Goal: Task Accomplishment & Management: Manage account settings

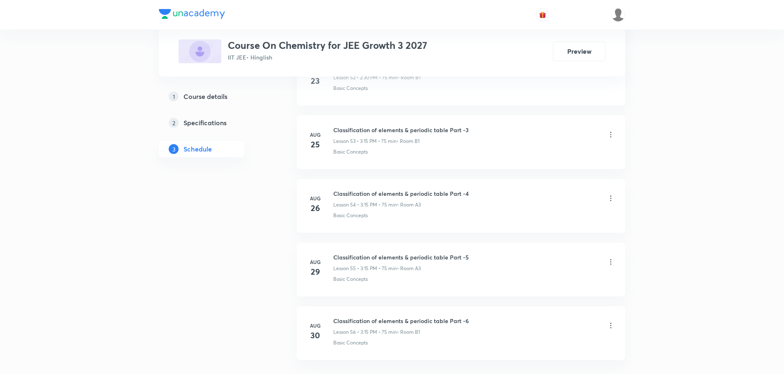
scroll to position [3848, 0]
drag, startPoint x: 335, startPoint y: 258, endPoint x: 470, endPoint y: 259, distance: 135.1
click at [470, 259] on div "Classification of elements & periodic table Part -6 Lesson 56 • 3:15 PM • 75 mi…" at bounding box center [474, 262] width 282 height 19
copy h6 "Classification of elements & periodic table Part -6"
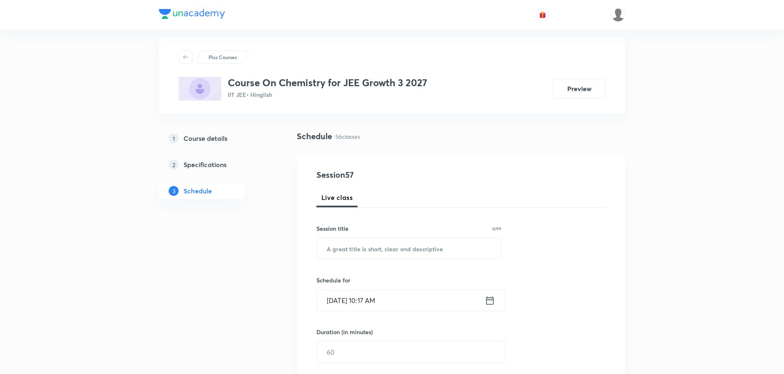
scroll to position [0, 0]
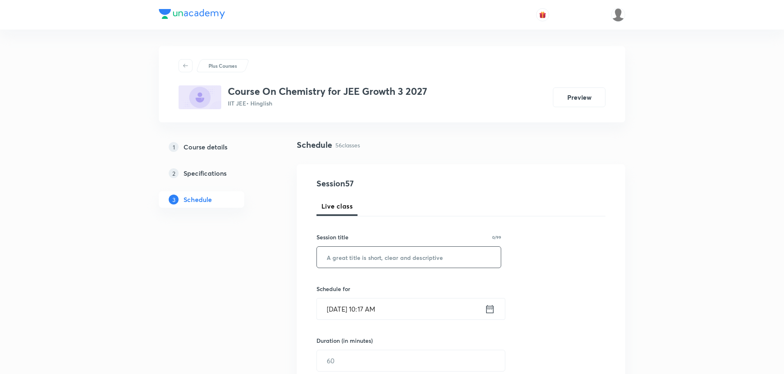
click at [387, 259] on input "text" at bounding box center [409, 257] width 184 height 21
paste input "Classification of elements & periodic table Part -6"
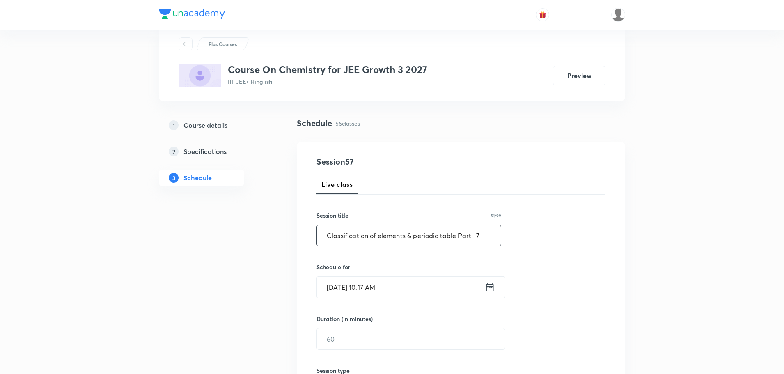
scroll to position [41, 0]
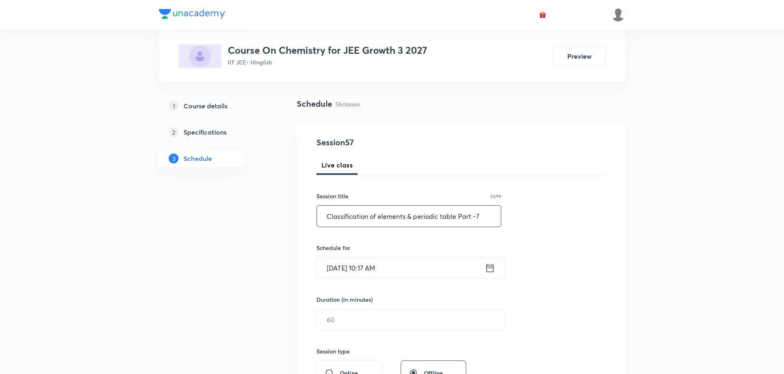
type input "Classification of elements & periodic table Part -7"
click at [369, 269] on input "Sep 1, 2025, 10:17 AM" at bounding box center [401, 267] width 168 height 21
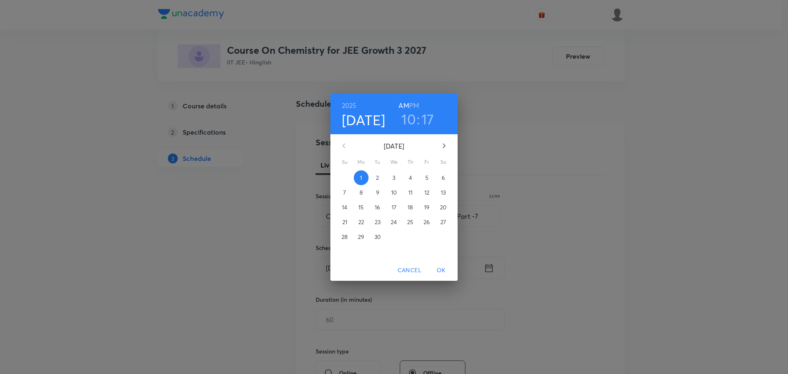
click at [416, 107] on h6 "PM" at bounding box center [414, 105] width 10 height 11
click at [415, 120] on h3 "10" at bounding box center [409, 118] width 14 height 17
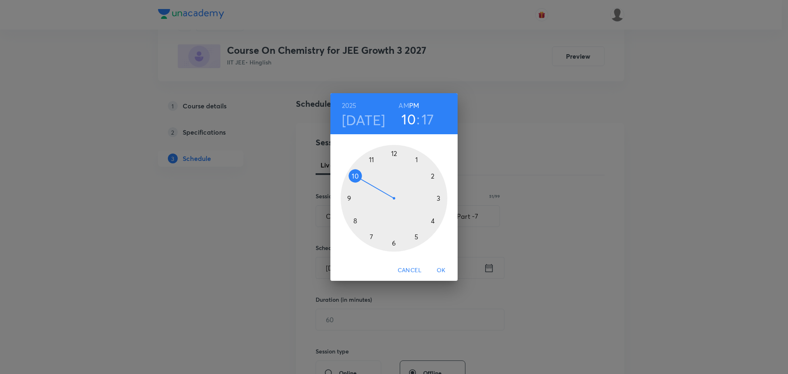
click at [434, 176] on div at bounding box center [394, 198] width 107 height 107
click at [372, 160] on div at bounding box center [394, 198] width 107 height 107
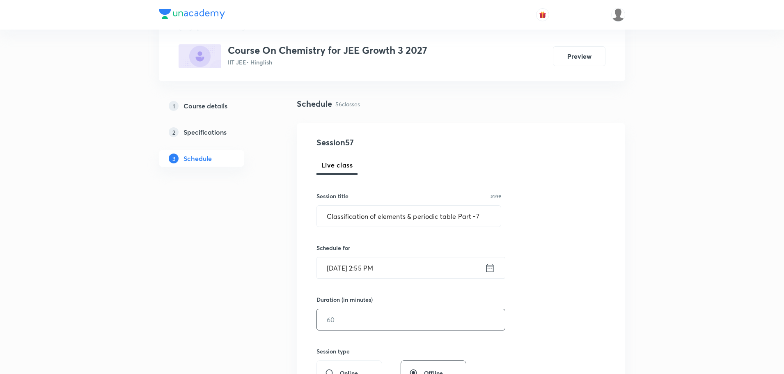
click at [346, 316] on input "text" at bounding box center [411, 319] width 188 height 21
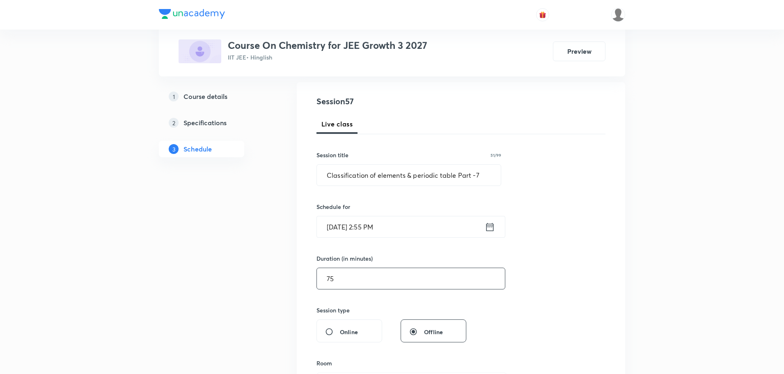
scroll to position [164, 0]
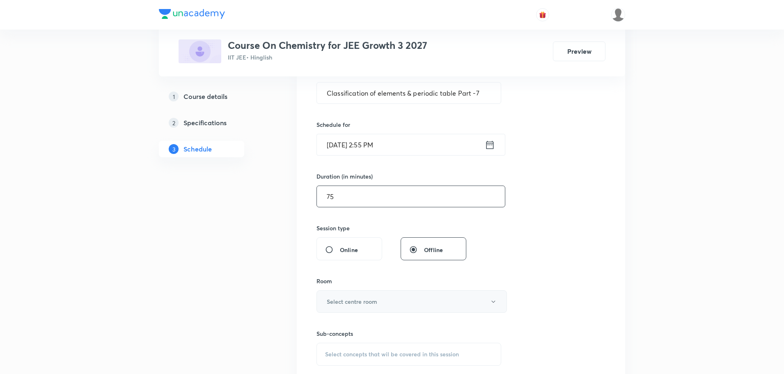
type input "75"
click at [349, 301] on h6 "Select centre room" at bounding box center [352, 301] width 50 height 9
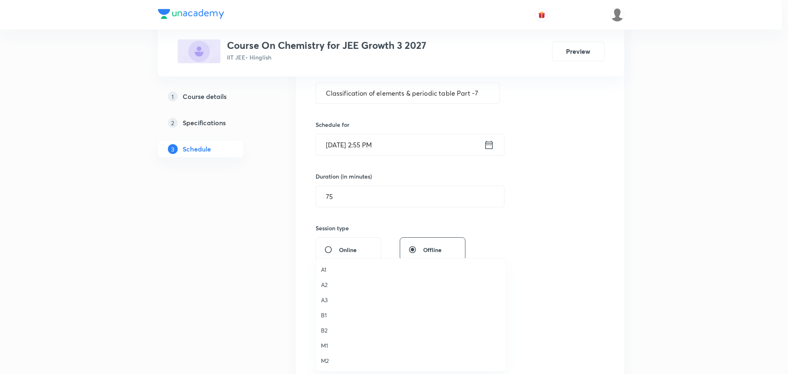
click at [326, 317] on span "B1" at bounding box center [411, 315] width 180 height 9
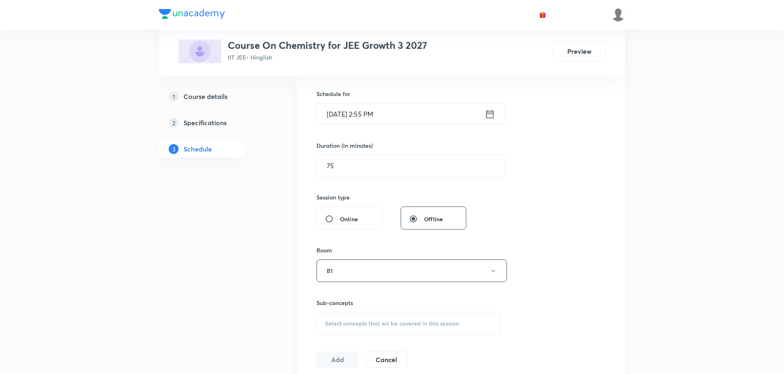
scroll to position [246, 0]
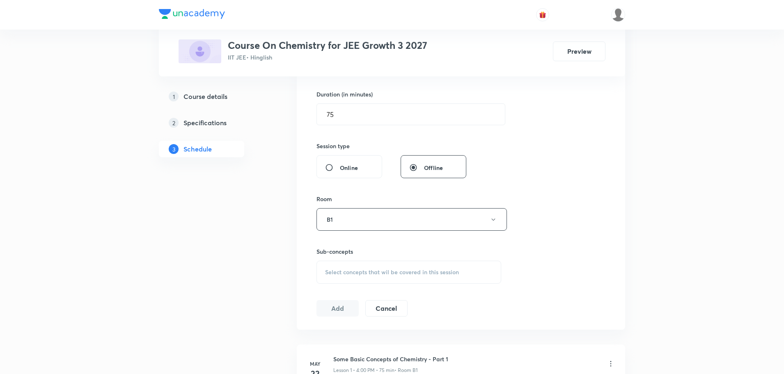
click at [358, 273] on span "Select concepts that wil be covered in this session" at bounding box center [392, 272] width 134 height 7
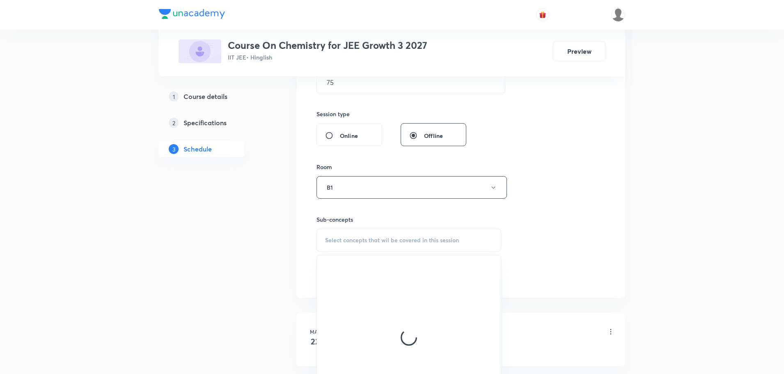
scroll to position [287, 0]
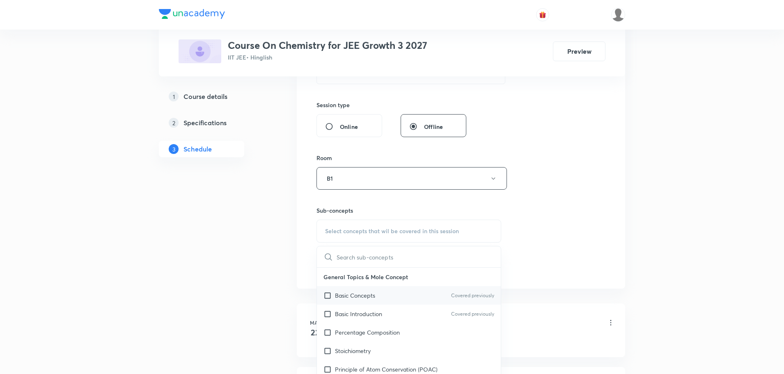
click at [329, 298] on input "checkbox" at bounding box center [329, 295] width 11 height 9
checkbox input "true"
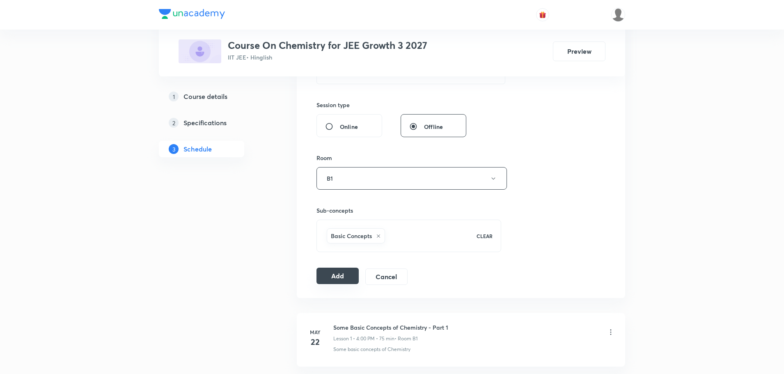
click at [332, 278] on button "Add" at bounding box center [338, 276] width 42 height 16
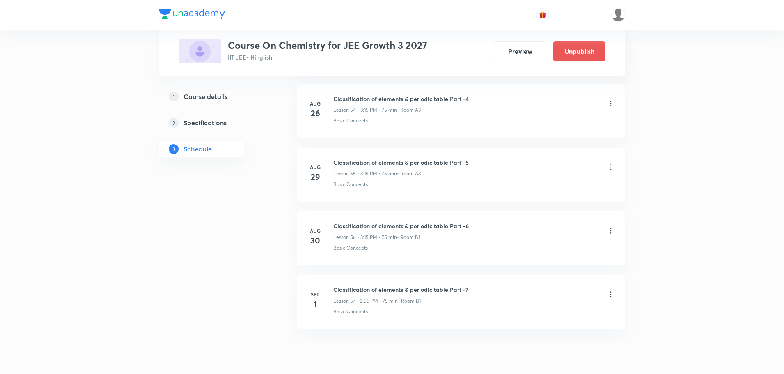
scroll to position [3534, 0]
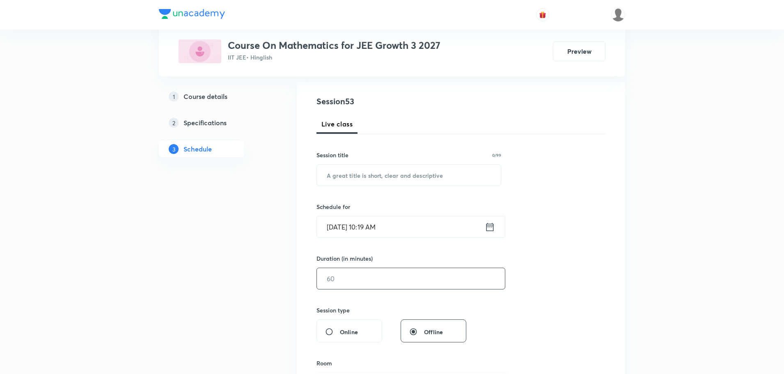
click at [359, 273] on input "text" at bounding box center [411, 278] width 188 height 21
type input "75"
click at [373, 224] on input "Sep 1, 2025, 10:19 AM" at bounding box center [401, 226] width 168 height 21
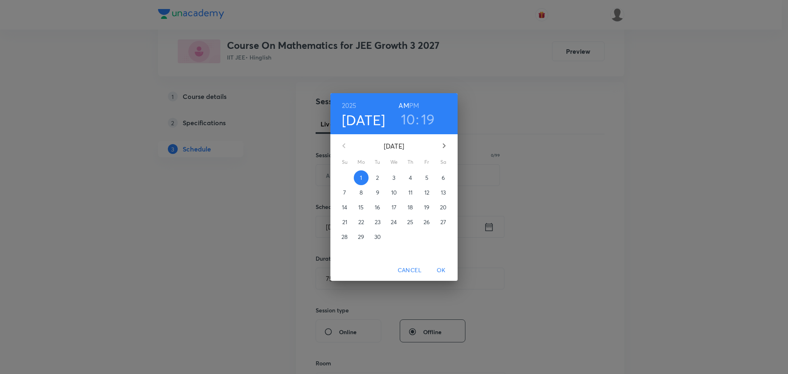
click at [415, 101] on h6 "PM" at bounding box center [414, 105] width 10 height 11
click at [413, 123] on h3 "10" at bounding box center [408, 118] width 14 height 17
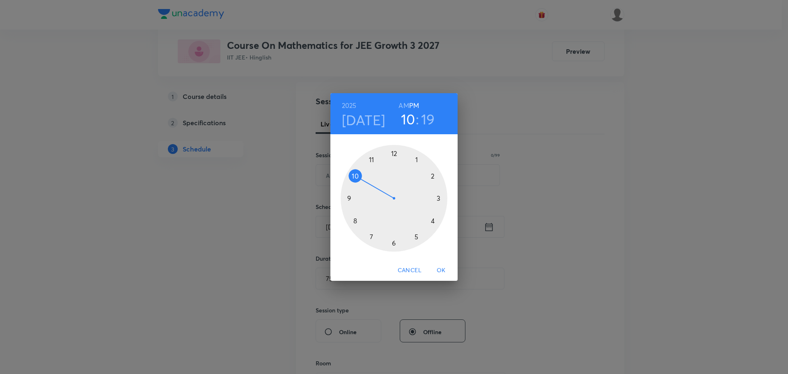
click at [433, 220] on div at bounding box center [394, 198] width 107 height 107
click at [434, 221] on div at bounding box center [394, 198] width 107 height 107
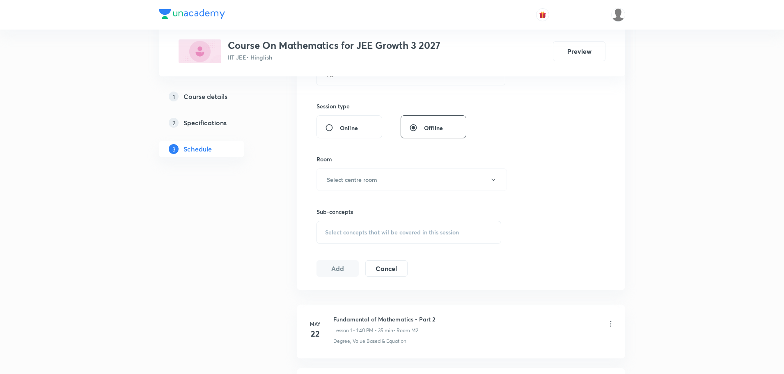
scroll to position [287, 0]
click at [353, 180] on h6 "Select centre room" at bounding box center [352, 178] width 50 height 9
click at [324, 250] on span "B1" at bounding box center [411, 250] width 180 height 9
click at [363, 233] on span "Select concepts that wil be covered in this session" at bounding box center [392, 231] width 134 height 7
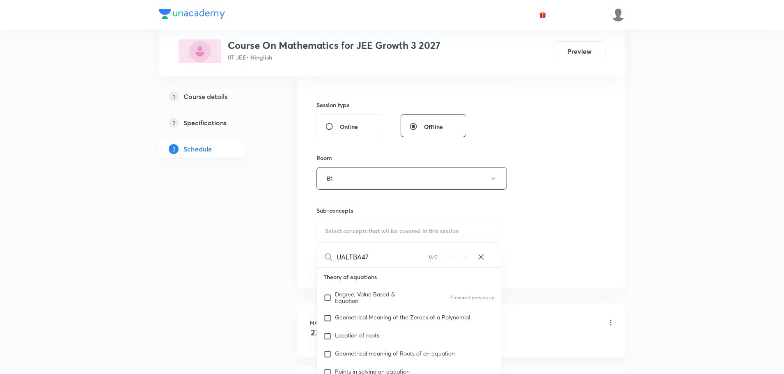
click at [378, 257] on input "UALTBA47" at bounding box center [383, 256] width 92 height 21
drag, startPoint x: 378, startPoint y: 257, endPoint x: 372, endPoint y: 257, distance: 6.6
click at [375, 257] on input "UALTBA47" at bounding box center [383, 256] width 92 height 21
click at [348, 258] on input "UALTBA47" at bounding box center [383, 256] width 92 height 21
click at [375, 259] on input "UATBA47" at bounding box center [383, 256] width 92 height 21
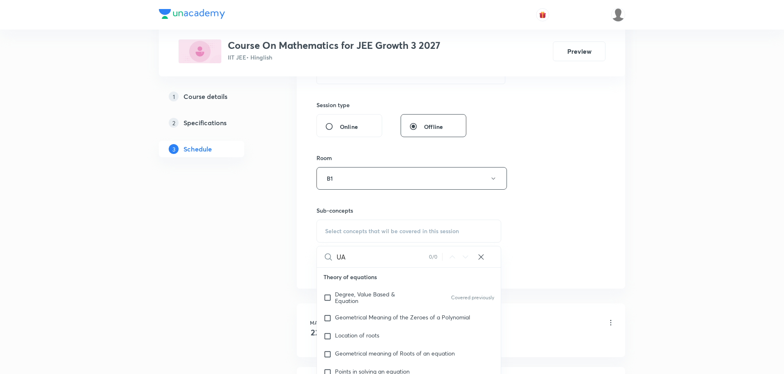
type input "U"
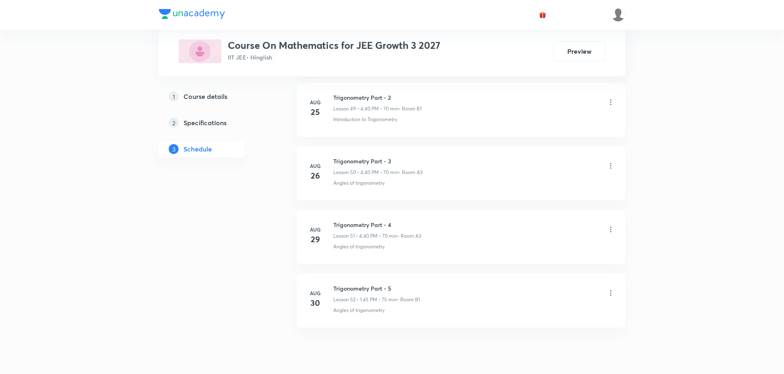
scroll to position [3593, 0]
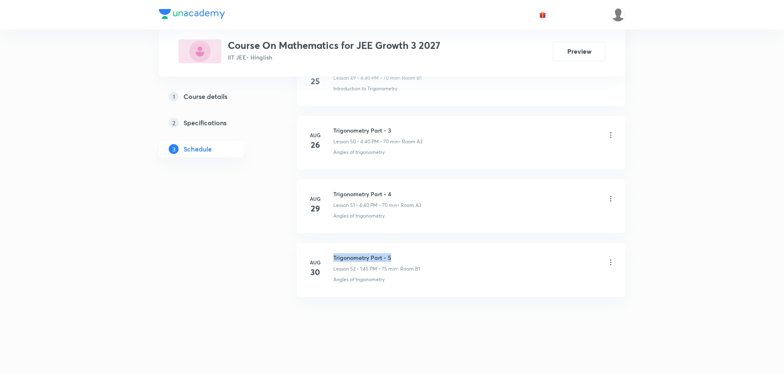
drag, startPoint x: 334, startPoint y: 259, endPoint x: 399, endPoint y: 258, distance: 64.9
click at [399, 258] on h6 "Trigonometry Part - 5" at bounding box center [376, 257] width 87 height 9
copy h6 "Trigonometry Part - 5"
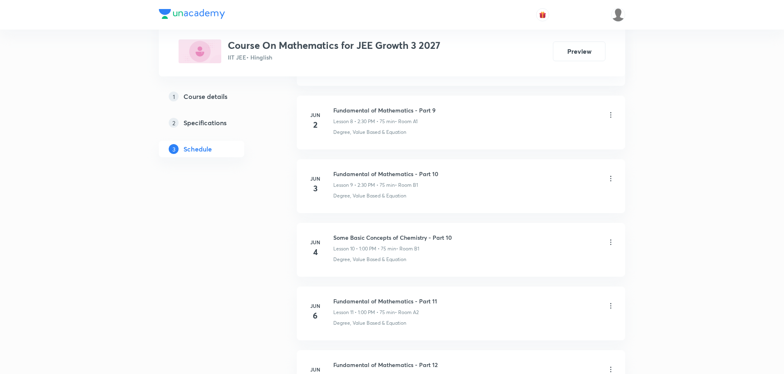
scroll to position [0, 0]
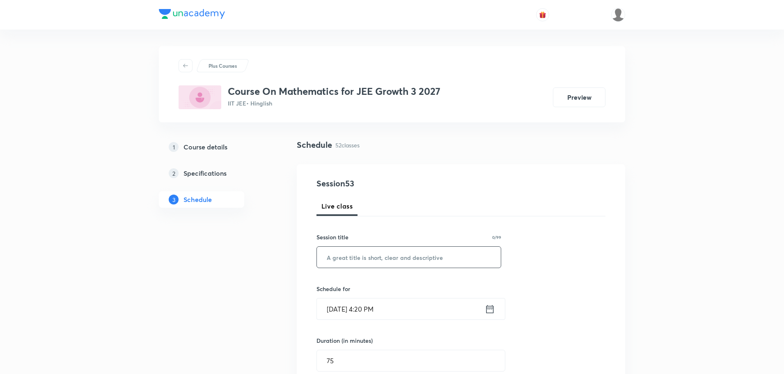
click at [417, 256] on input "text" at bounding box center [409, 257] width 184 height 21
paste input "Trigonometry Part - 5"
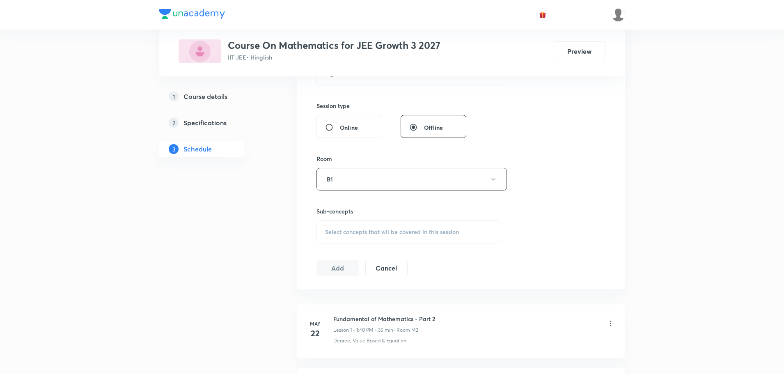
scroll to position [287, 0]
type input "Trigonometry Part - 6"
click at [363, 230] on span "Select concepts that wil be covered in this session" at bounding box center [392, 231] width 134 height 7
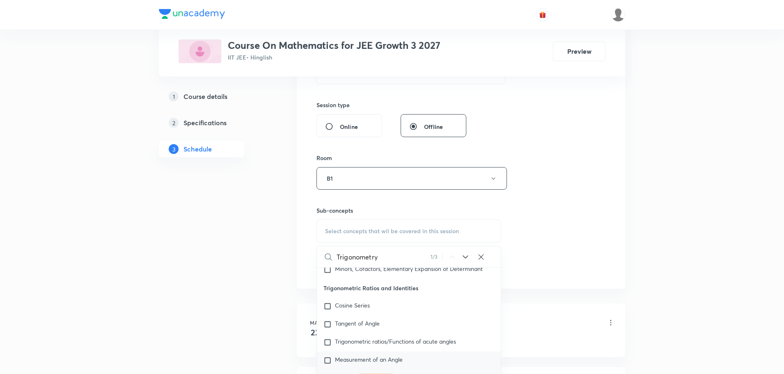
scroll to position [3419, 0]
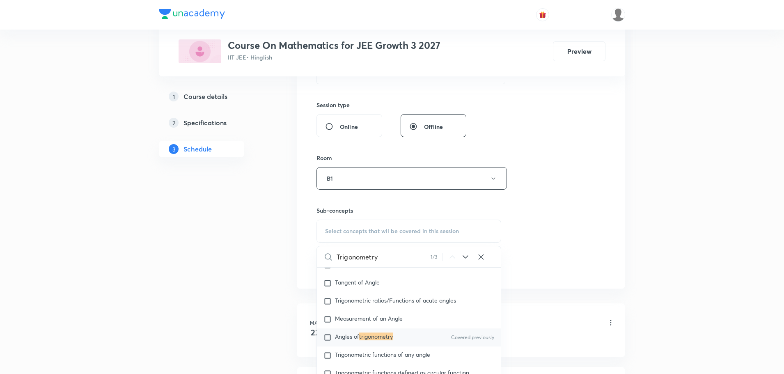
type input "Trigonometry"
click at [325, 333] on input "checkbox" at bounding box center [329, 337] width 11 height 8
checkbox input "true"
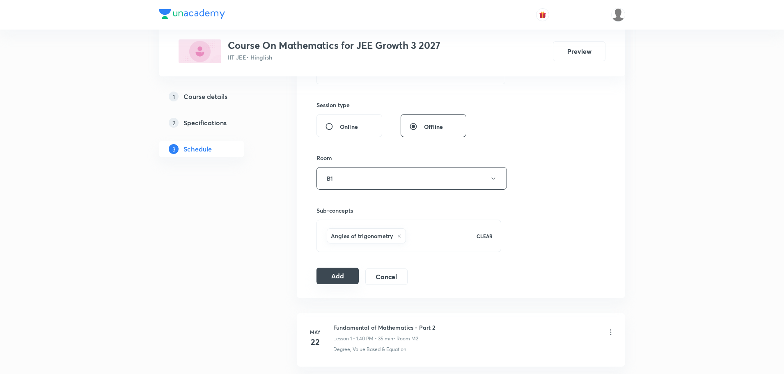
click at [338, 278] on button "Add" at bounding box center [338, 276] width 42 height 16
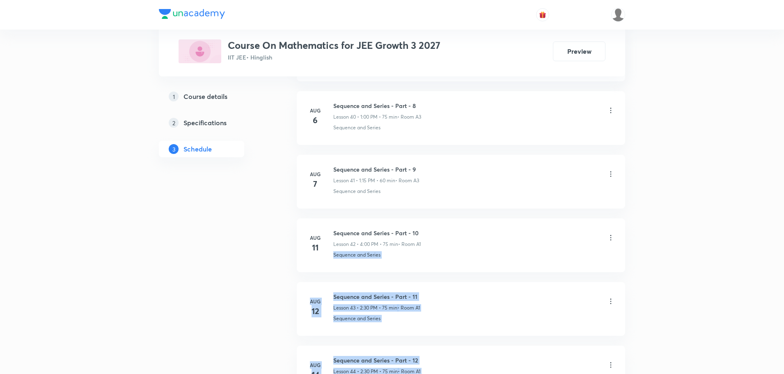
drag, startPoint x: 784, startPoint y: 312, endPoint x: 783, endPoint y: 374, distance: 62.8
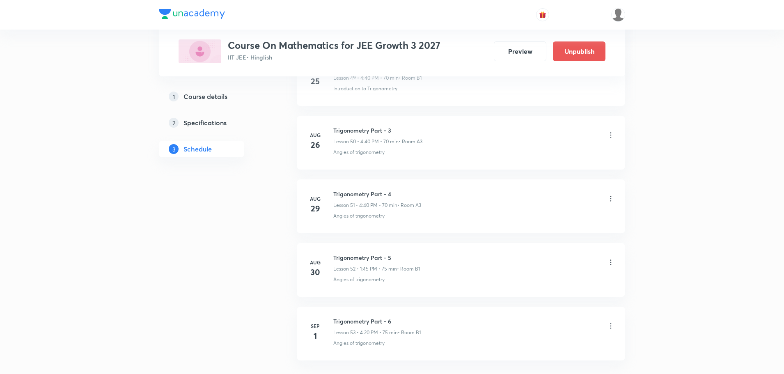
scroll to position [3279, 0]
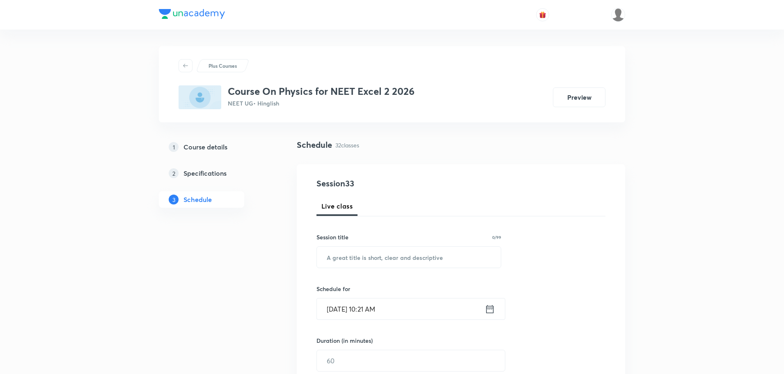
click at [338, 311] on input "[DATE] 10:21 AM" at bounding box center [401, 308] width 168 height 21
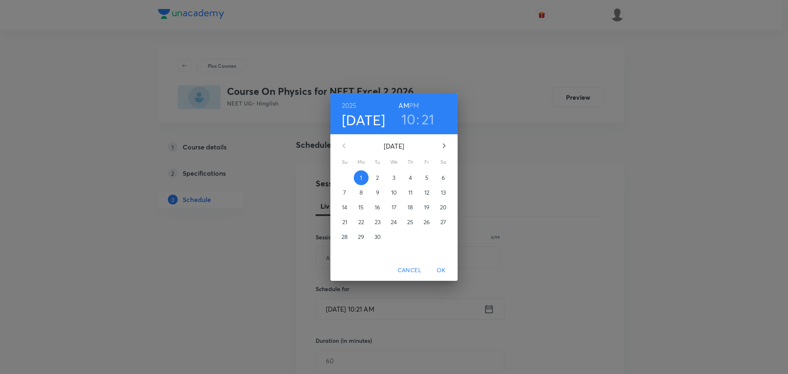
click at [412, 107] on h6 "PM" at bounding box center [414, 105] width 10 height 11
click at [408, 114] on h3 "10" at bounding box center [409, 118] width 14 height 17
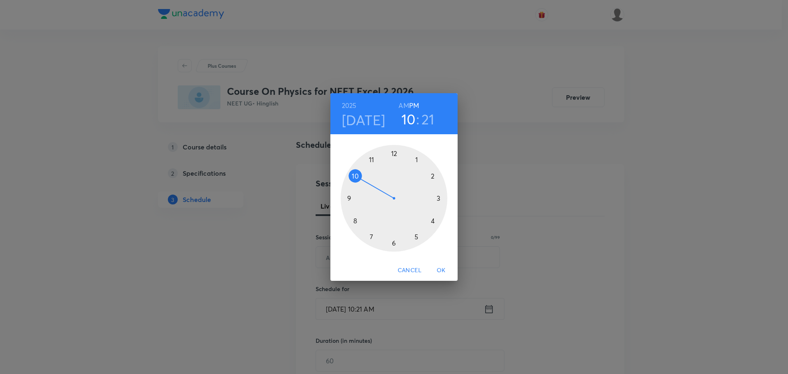
click at [415, 160] on div at bounding box center [394, 198] width 107 height 107
click at [393, 244] on div at bounding box center [394, 198] width 107 height 107
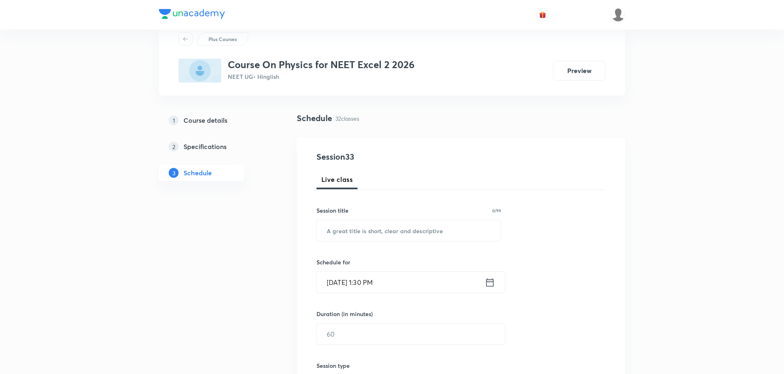
scroll to position [41, 0]
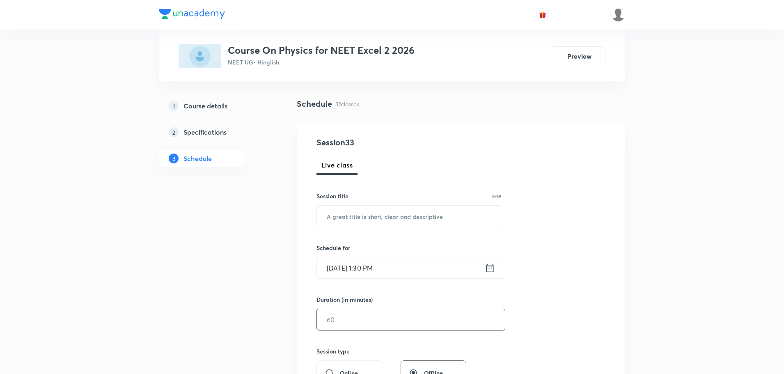
click at [343, 320] on input "text" at bounding box center [411, 319] width 188 height 21
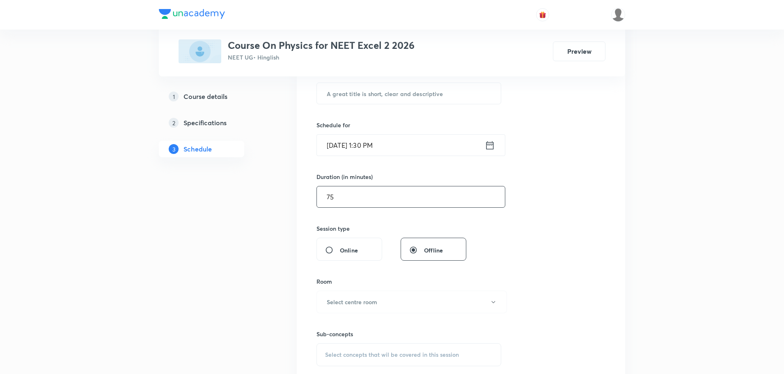
scroll to position [164, 0]
type input "75"
click at [344, 303] on h6 "Select centre room" at bounding box center [352, 301] width 50 height 9
click at [324, 358] on span "M2" at bounding box center [411, 360] width 180 height 9
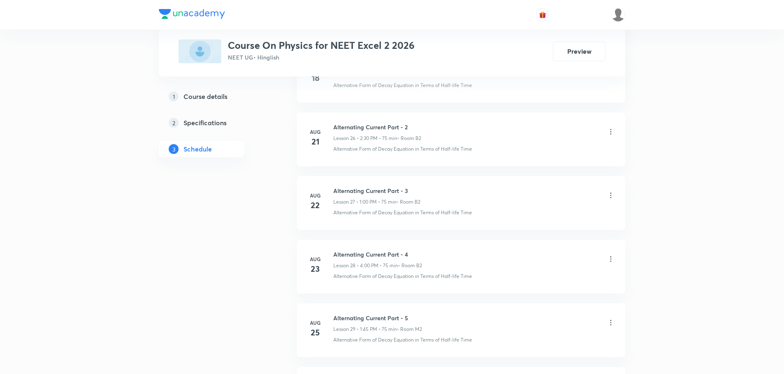
scroll to position [2320, 0]
click at [341, 257] on h6 "Electromagnetic Waves Part - 2" at bounding box center [377, 257] width 88 height 9
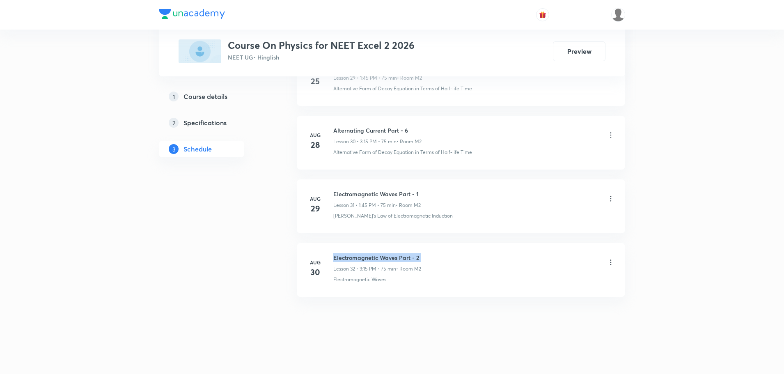
click at [341, 257] on h6 "Electromagnetic Waves Part - 2" at bounding box center [377, 257] width 88 height 9
copy h6 "Electromagnetic Waves Part - 2"
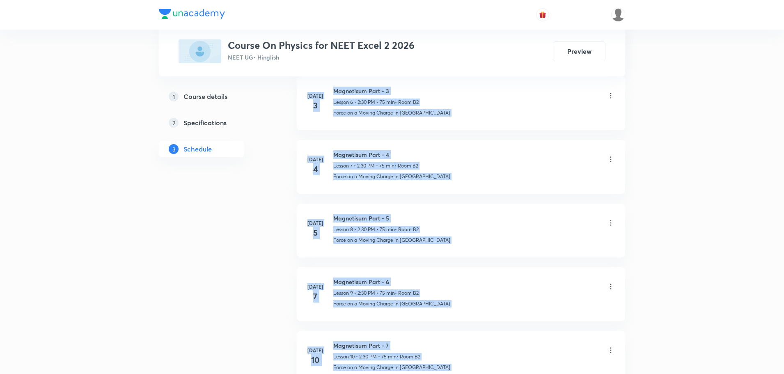
drag, startPoint x: 771, startPoint y: -50, endPoint x: 744, endPoint y: -50, distance: 26.7
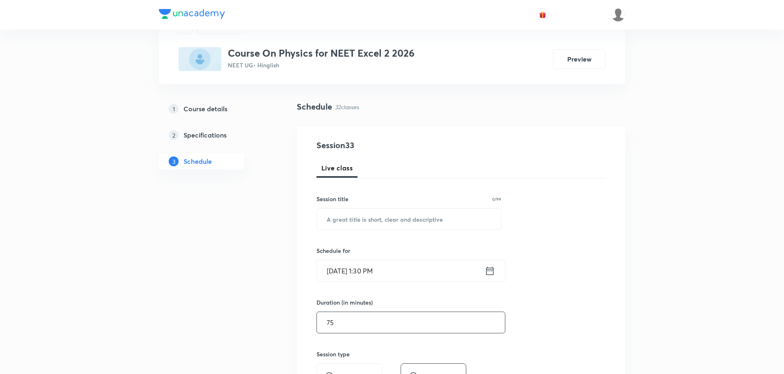
scroll to position [36, 0]
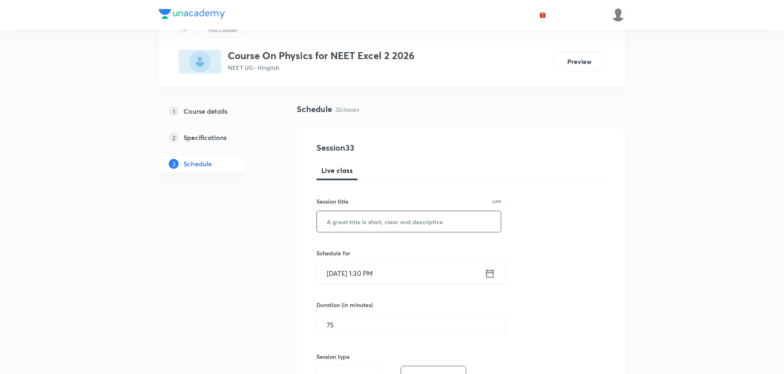
click at [367, 227] on input "text" at bounding box center [409, 221] width 184 height 21
paste input "Electromagnetic Waves Part - 2"
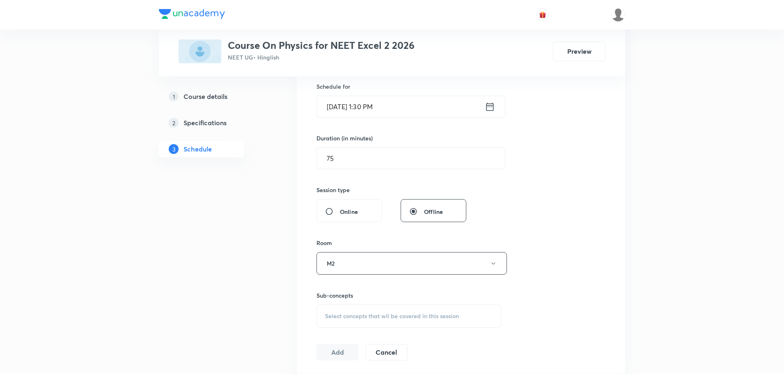
scroll to position [241, 0]
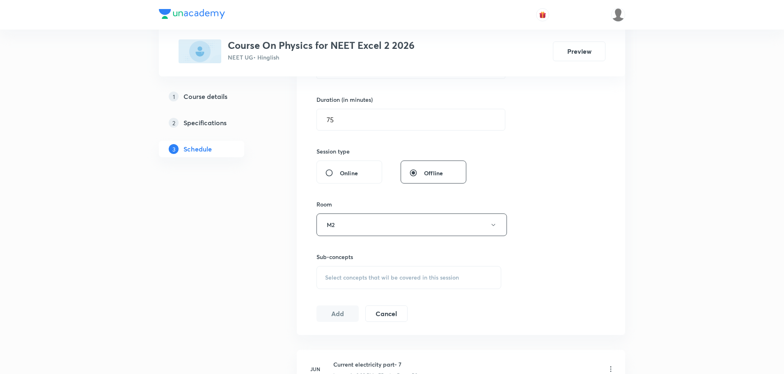
type input "Electromagnetic Waves Part - 3"
click at [347, 279] on span "Select concepts that wil be covered in this session" at bounding box center [392, 277] width 134 height 7
drag, startPoint x: 406, startPoint y: 303, endPoint x: 429, endPoint y: 303, distance: 23.0
click at [429, 303] on div "Electromagnetic Waves Part - 2 0 / 0 ​" at bounding box center [409, 303] width 184 height 21
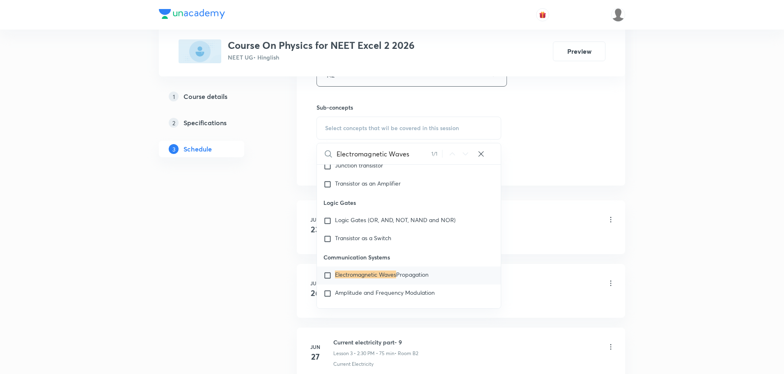
scroll to position [405, 0]
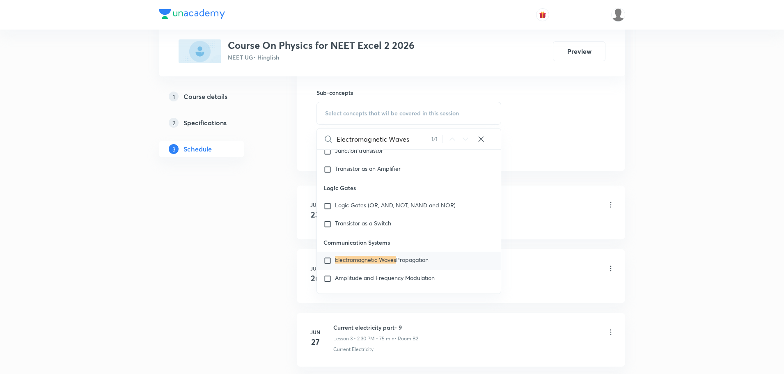
type input "Electromagnetic Waves"
click at [327, 257] on input "checkbox" at bounding box center [329, 261] width 11 height 8
checkbox input "true"
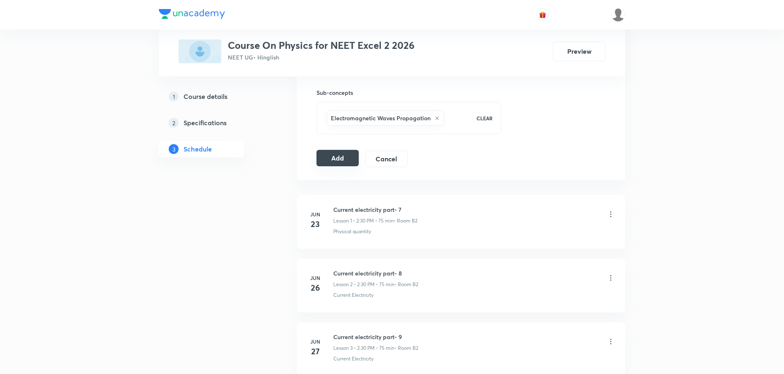
click at [347, 153] on button "Add" at bounding box center [338, 158] width 42 height 16
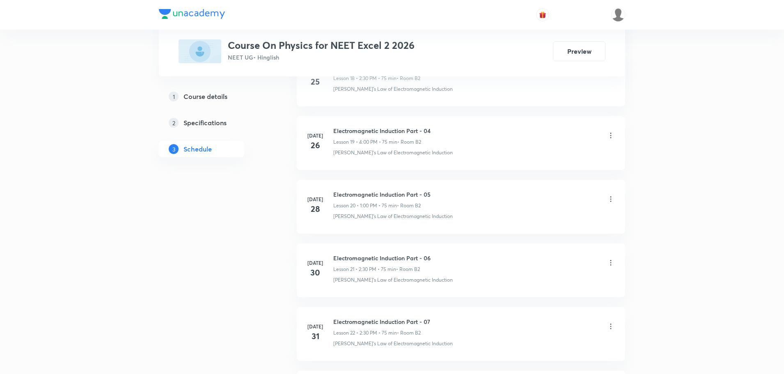
scroll to position [2265, 0]
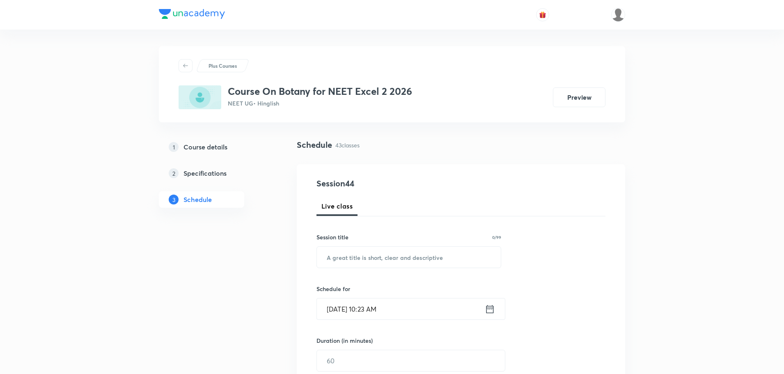
click at [369, 311] on input "[DATE] 10:23 AM" at bounding box center [401, 308] width 168 height 21
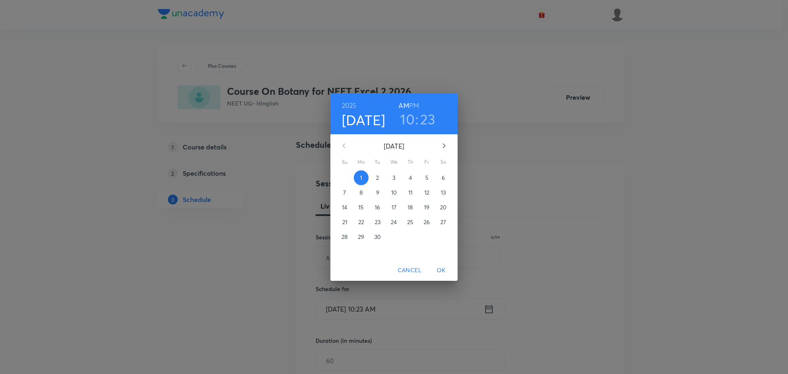
click at [413, 104] on h6 "PM" at bounding box center [414, 105] width 10 height 11
click at [411, 114] on h3 "10" at bounding box center [407, 118] width 14 height 17
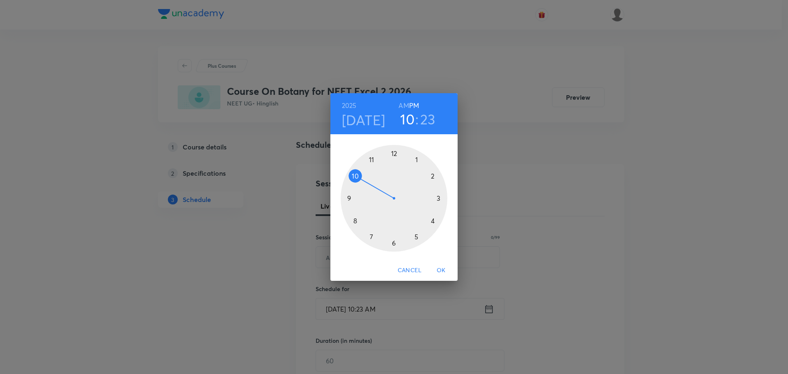
click at [431, 180] on div at bounding box center [394, 198] width 107 height 107
click at [373, 161] on div at bounding box center [394, 198] width 107 height 107
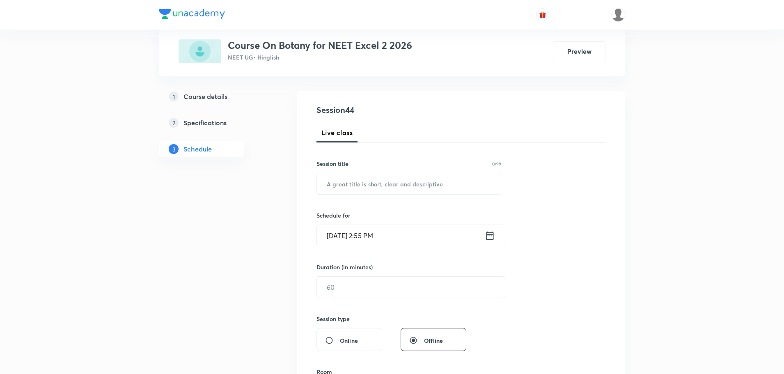
scroll to position [82, 0]
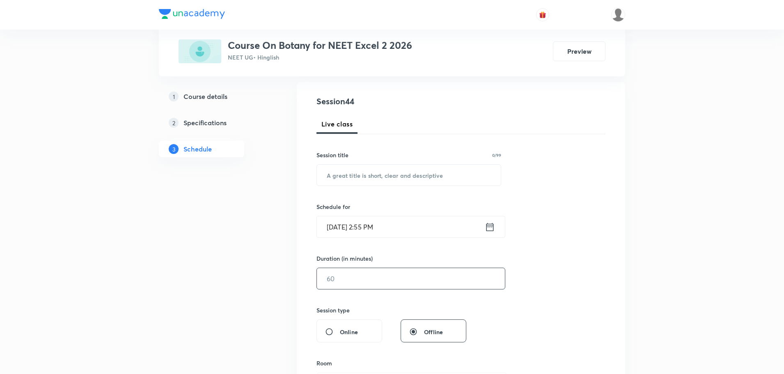
click at [364, 282] on input "text" at bounding box center [411, 278] width 188 height 21
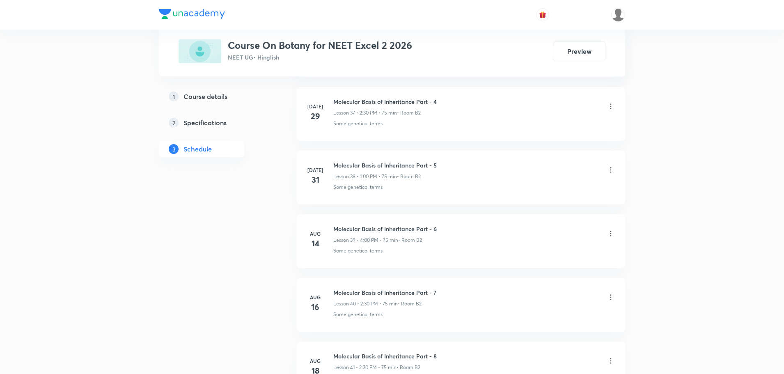
scroll to position [3020, 0]
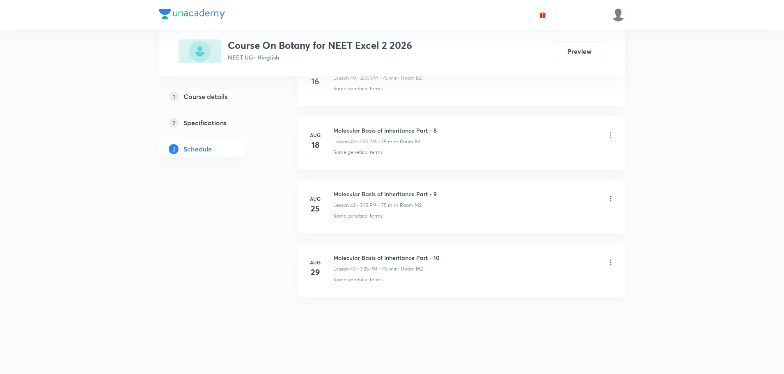
type input "75"
drag, startPoint x: 333, startPoint y: 259, endPoint x: 440, endPoint y: 257, distance: 106.8
click at [440, 257] on div "Molecular Basis of Inheritance Part - 10 Lesson 43 • 3:25 PM • 45 min • Room M2" at bounding box center [474, 262] width 282 height 19
copy h6 "Molecular Basis of Inheritance Part - 10"
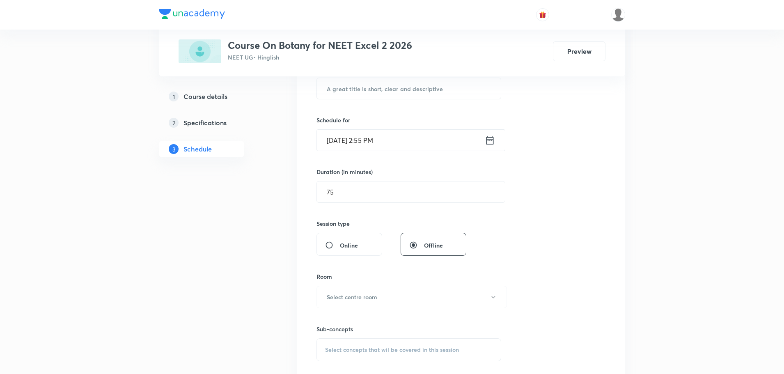
scroll to position [51, 0]
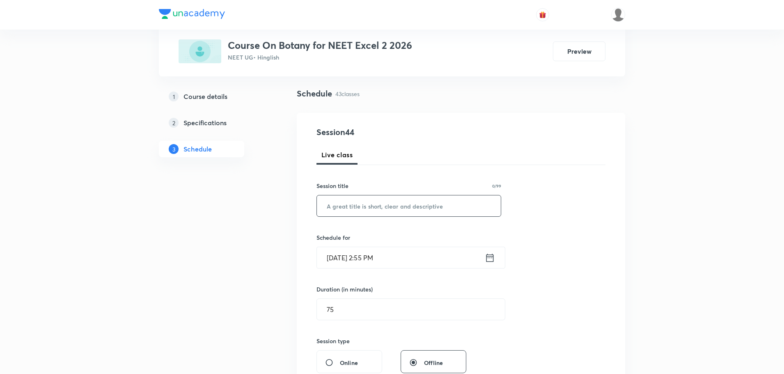
click at [369, 206] on input "text" at bounding box center [409, 205] width 184 height 21
paste input "Molecular Basis of Inheritance Part - 10"
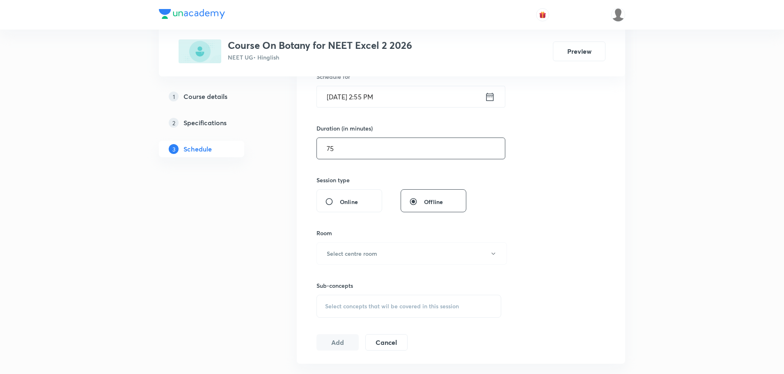
scroll to position [216, 0]
type input "Molecular Basis of Inheritance Part - 11"
click at [351, 252] on h6 "Select centre room" at bounding box center [352, 250] width 50 height 9
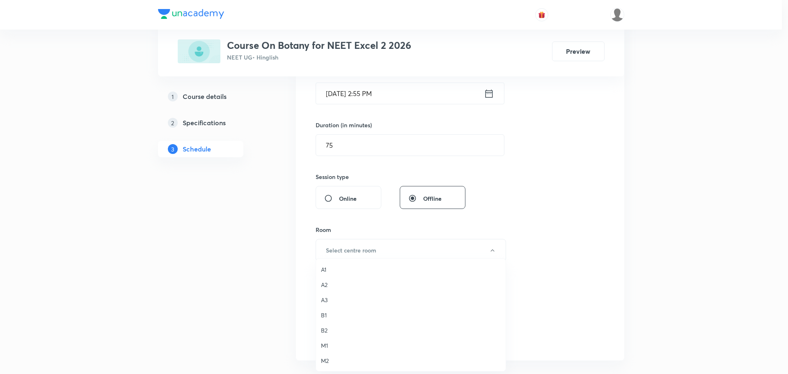
click at [327, 355] on li "M2" at bounding box center [411, 360] width 190 height 15
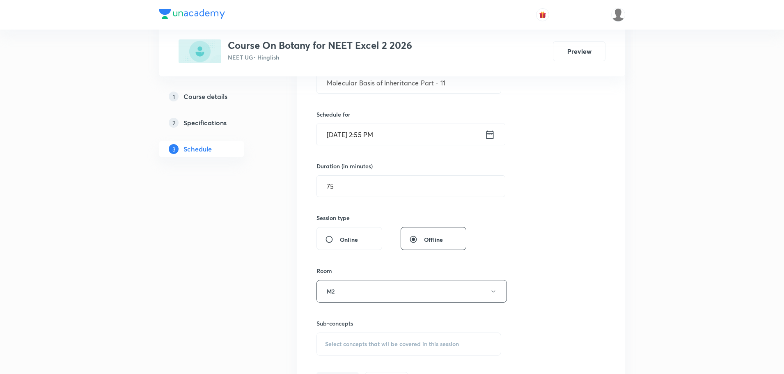
scroll to position [298, 0]
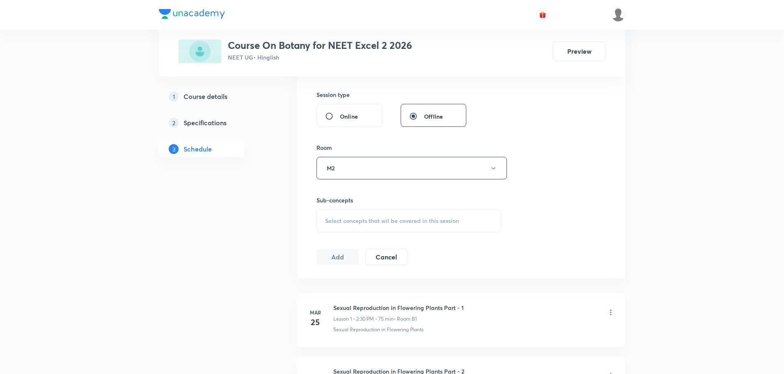
click at [357, 216] on div "Select concepts that wil be covered in this session" at bounding box center [409, 220] width 185 height 23
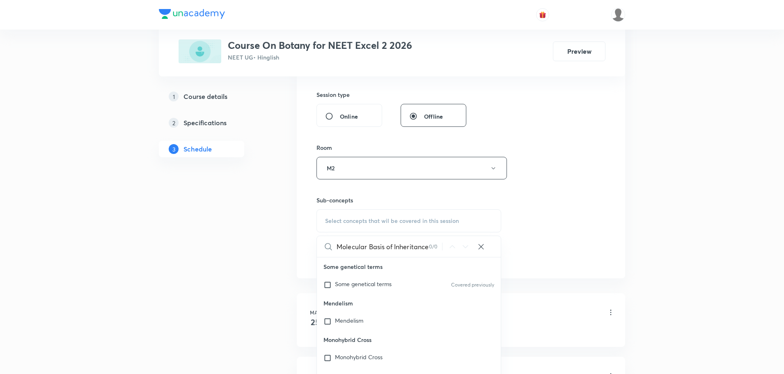
scroll to position [0, 28]
drag, startPoint x: 404, startPoint y: 247, endPoint x: 427, endPoint y: 246, distance: 23.4
click at [427, 246] on input "Molecular Basis of Inheritance Part - 10" at bounding box center [383, 246] width 92 height 21
click at [428, 246] on input "Molecular Basis of Inheritance 0" at bounding box center [383, 246] width 92 height 21
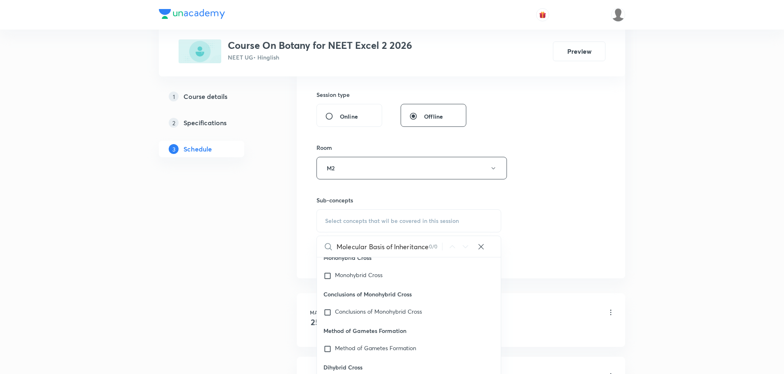
scroll to position [0, 0]
type input "Mol"
click at [480, 249] on icon at bounding box center [481, 247] width 8 height 8
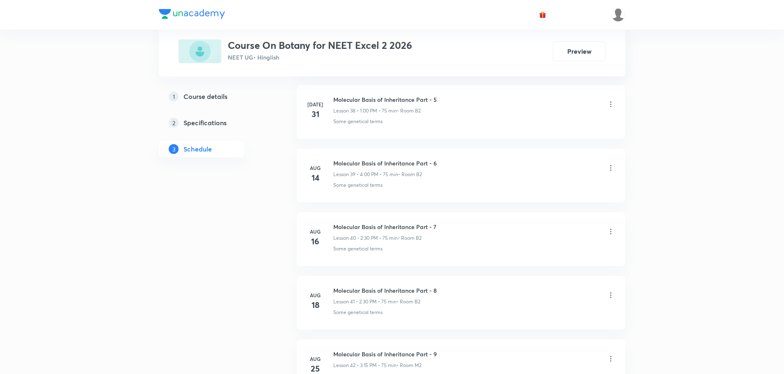
scroll to position [3020, 0]
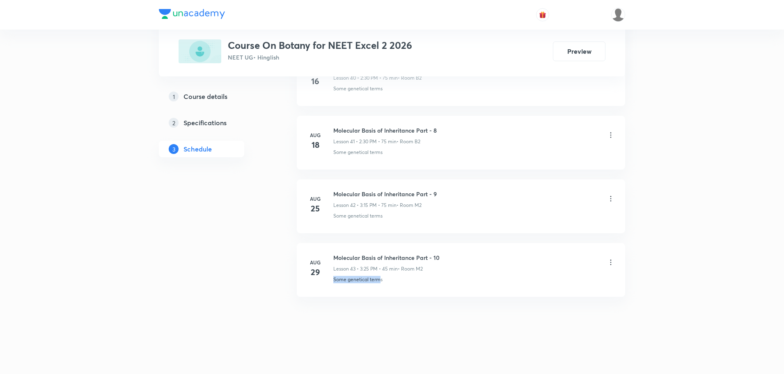
drag, startPoint x: 334, startPoint y: 279, endPoint x: 381, endPoint y: 280, distance: 46.4
click at [381, 280] on p "Some genetical terms" at bounding box center [357, 279] width 49 height 7
copy p "Some genetical term"
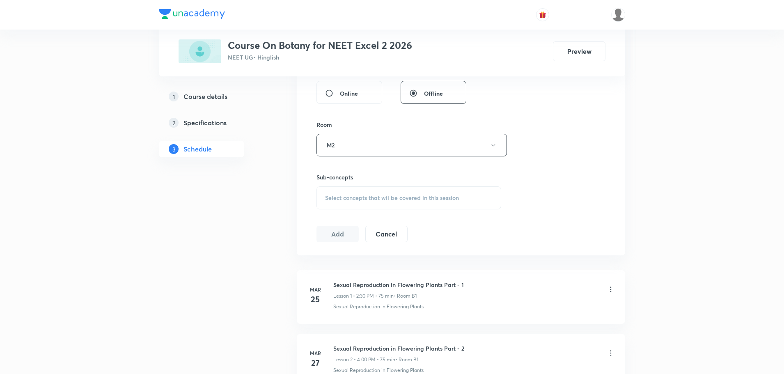
scroll to position [237, 0]
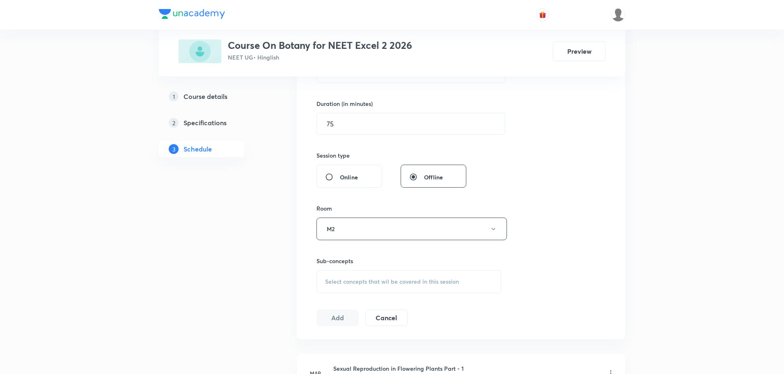
click at [358, 282] on span "Select concepts that wil be covered in this session" at bounding box center [392, 281] width 134 height 7
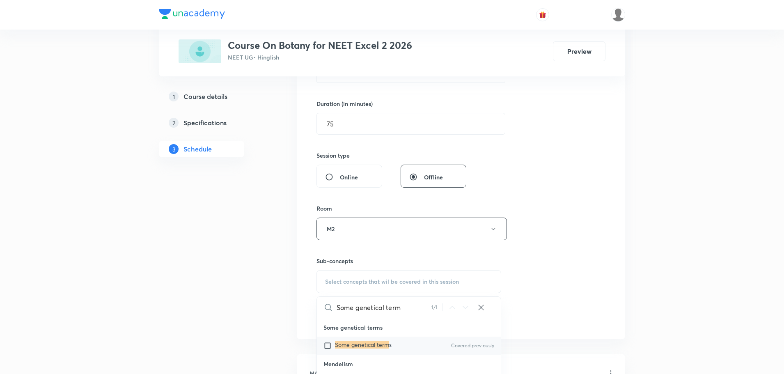
type input "Some genetical term"
click at [339, 346] on mark "Some genetical term" at bounding box center [362, 345] width 54 height 8
checkbox input "true"
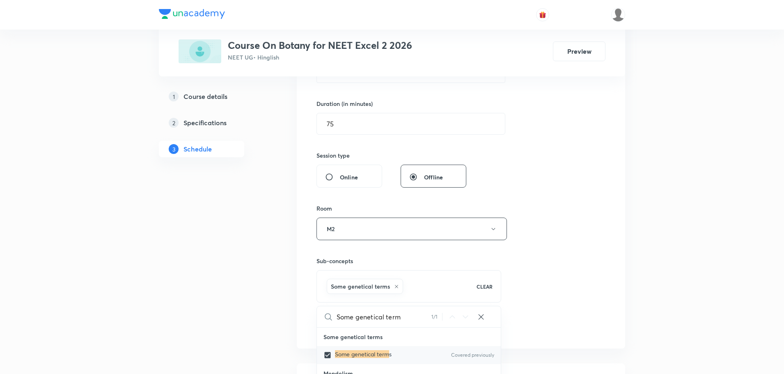
click at [339, 332] on button "Add" at bounding box center [338, 326] width 42 height 16
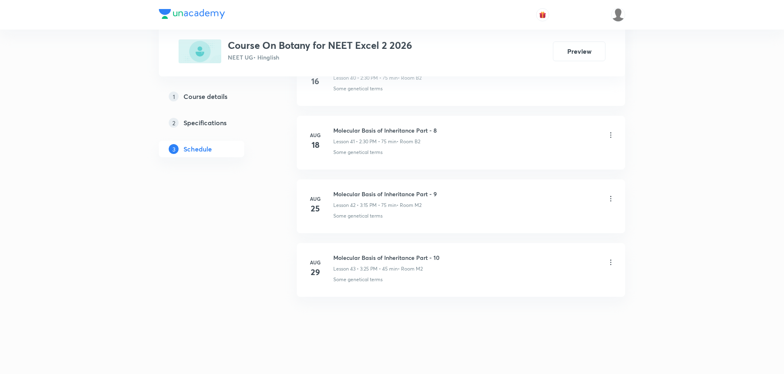
scroll to position [2643, 0]
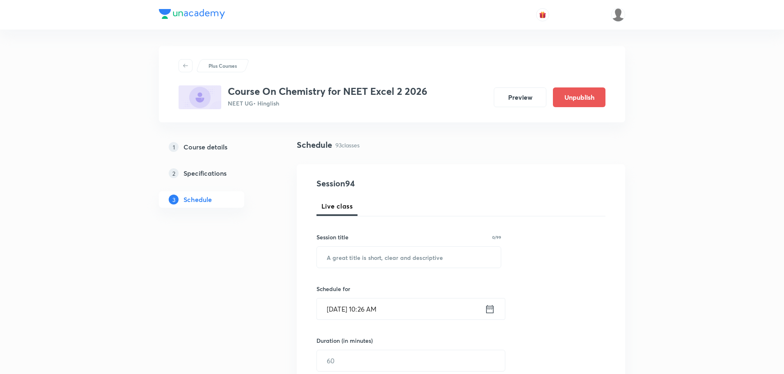
click at [372, 312] on input "[DATE] 10:26 AM" at bounding box center [401, 308] width 168 height 21
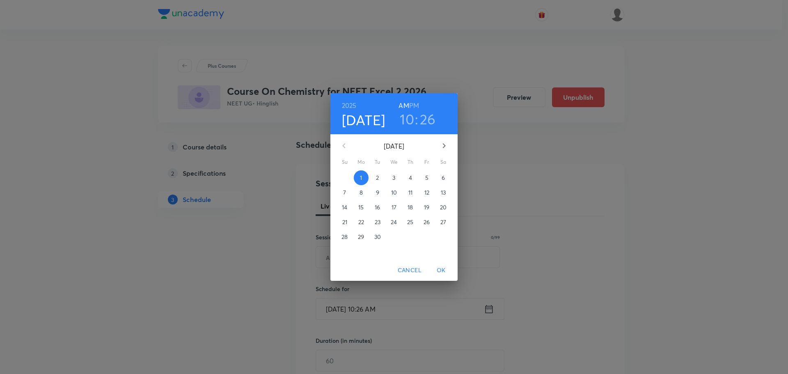
click at [417, 105] on h6 "PM" at bounding box center [414, 105] width 10 height 11
click at [408, 117] on h3 "10" at bounding box center [407, 118] width 14 height 17
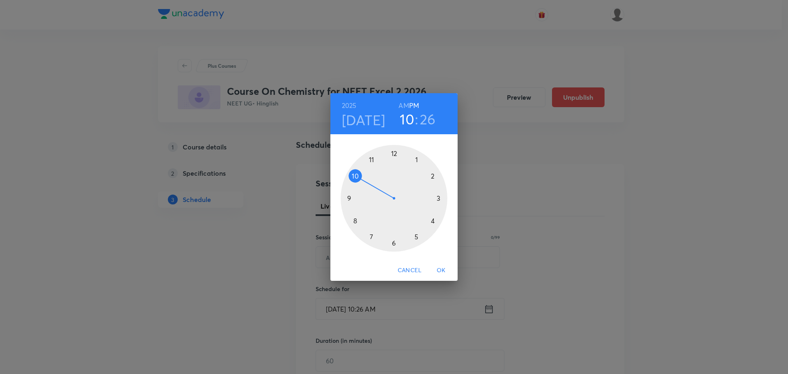
click at [432, 221] on div at bounding box center [394, 198] width 107 height 107
click at [434, 222] on div at bounding box center [394, 198] width 107 height 107
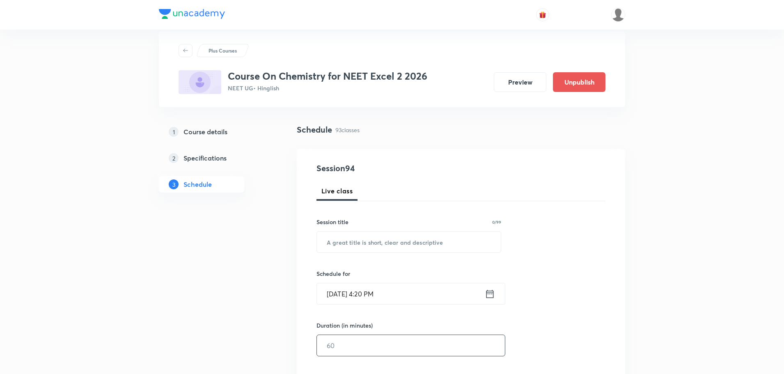
scroll to position [41, 0]
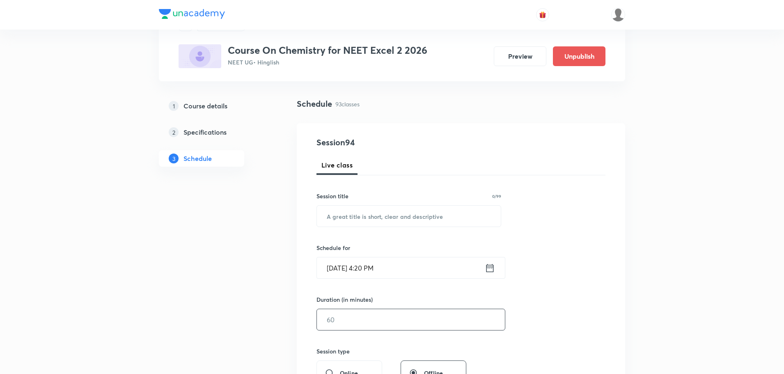
click at [369, 322] on input "text" at bounding box center [411, 319] width 188 height 21
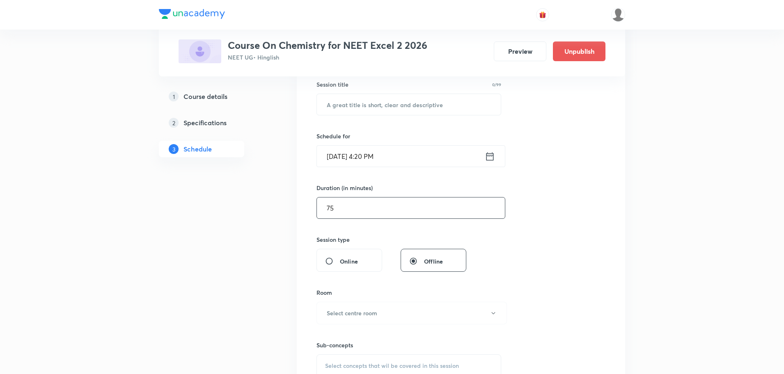
scroll to position [164, 0]
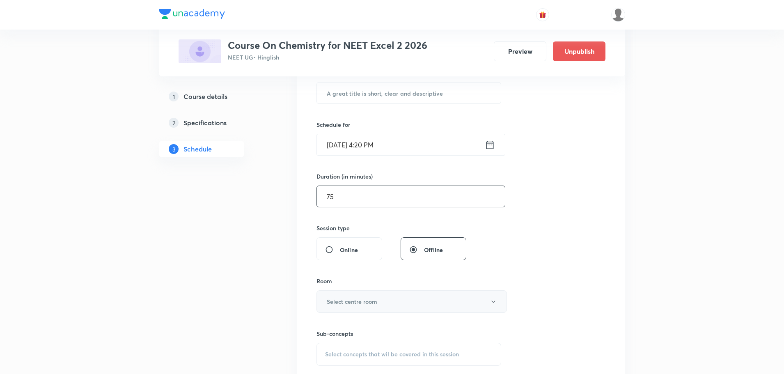
type input "75"
click at [341, 308] on button "Select centre room" at bounding box center [412, 301] width 190 height 23
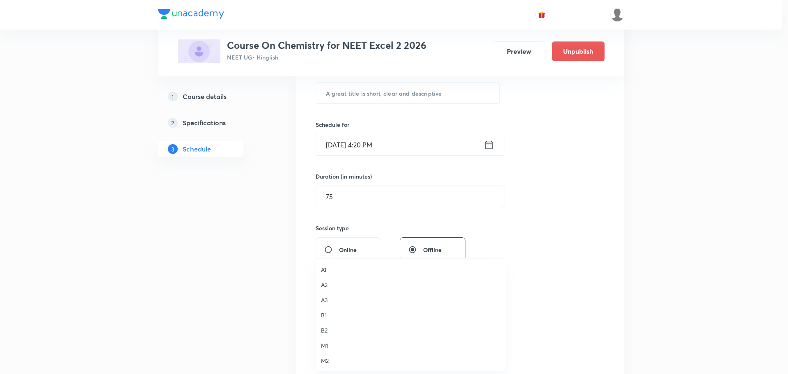
click at [327, 361] on span "M2" at bounding box center [411, 360] width 180 height 9
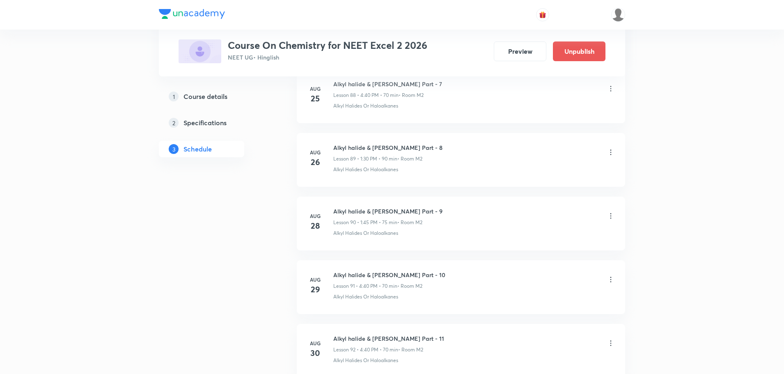
scroll to position [6166, 0]
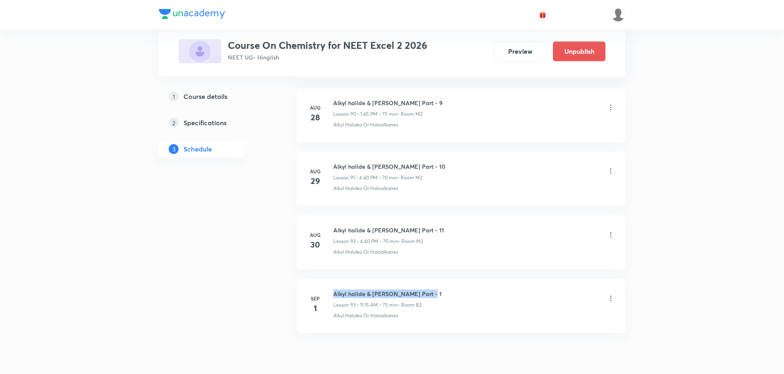
drag, startPoint x: 334, startPoint y: 294, endPoint x: 421, endPoint y: 294, distance: 87.0
click at [421, 294] on h6 "Alkyl halide & [PERSON_NAME] Part - 1" at bounding box center [387, 293] width 108 height 9
copy h6 "Alkyl halide & [PERSON_NAME] Part - 1"
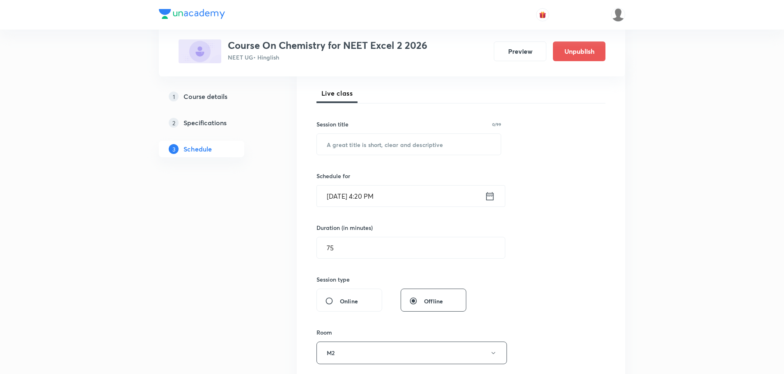
scroll to position [0, 0]
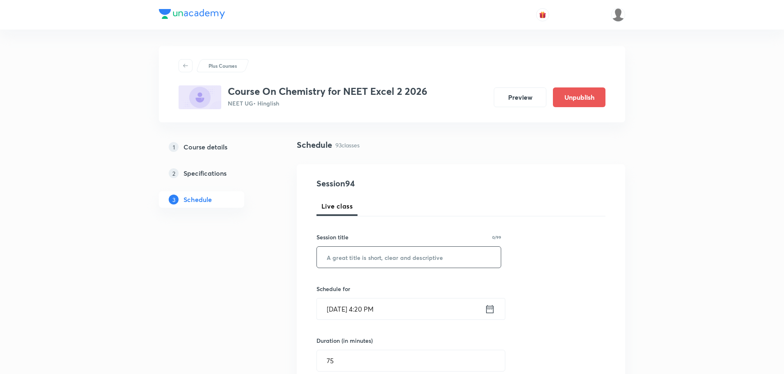
click at [363, 260] on input "text" at bounding box center [409, 257] width 184 height 21
paste input "Alkyl halide & [PERSON_NAME] Part - 1"
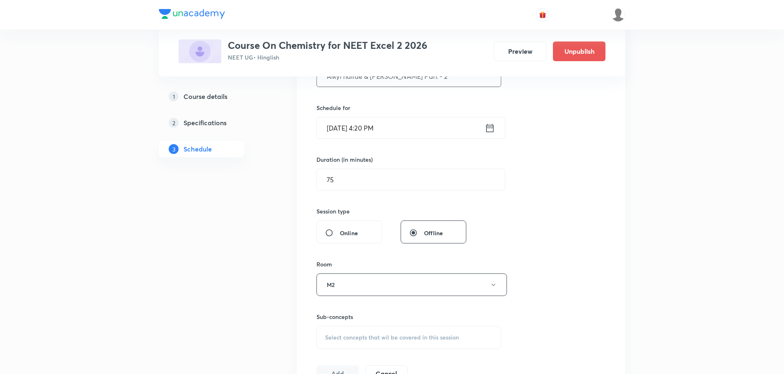
scroll to position [205, 0]
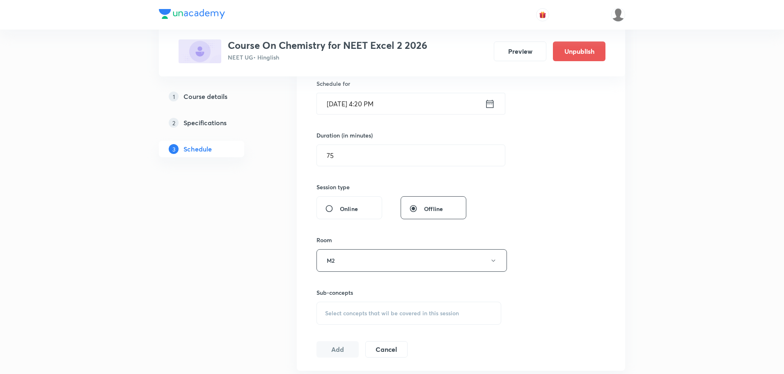
type input "Alkyl halide & [PERSON_NAME] Part - 2"
click at [354, 312] on span "Select concepts that wil be covered in this session" at bounding box center [392, 313] width 134 height 7
drag, startPoint x: 409, startPoint y: 340, endPoint x: 427, endPoint y: 340, distance: 18.5
click at [427, 340] on input "Alkyl halide & [PERSON_NAME] Part -" at bounding box center [383, 338] width 92 height 21
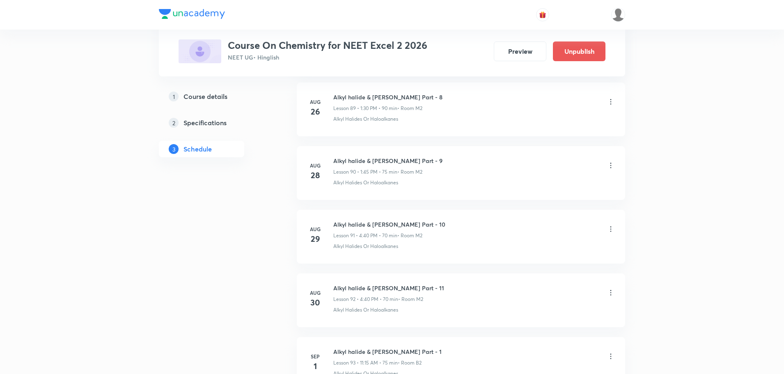
scroll to position [6180, 0]
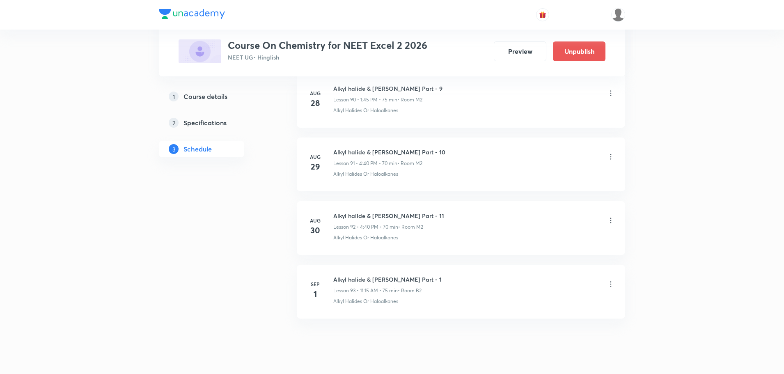
type input "Alkyl halide & Aryl halide"
drag, startPoint x: 363, startPoint y: 305, endPoint x: 403, endPoint y: 305, distance: 40.2
click at [403, 305] on div "Alkyl Halides Or Haloalkanes" at bounding box center [474, 301] width 282 height 7
click at [333, 304] on p "Alkyl Halides Or Haloalkanes" at bounding box center [365, 301] width 65 height 7
drag, startPoint x: 333, startPoint y: 302, endPoint x: 403, endPoint y: 304, distance: 69.8
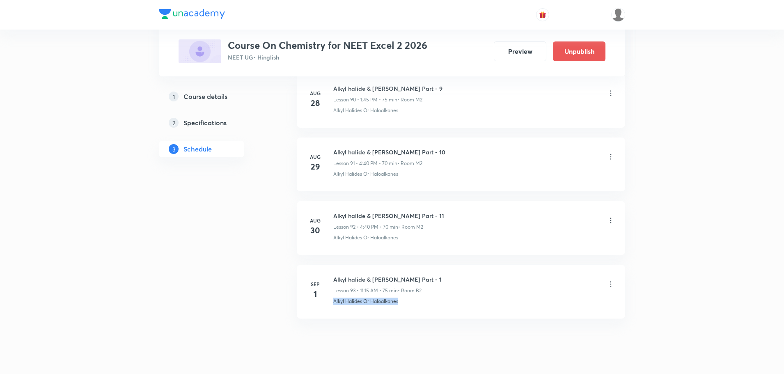
click at [403, 304] on div "Alkyl Halides Or Haloalkanes" at bounding box center [474, 301] width 282 height 7
copy p "Alkyl Halides Or Haloalkanes"
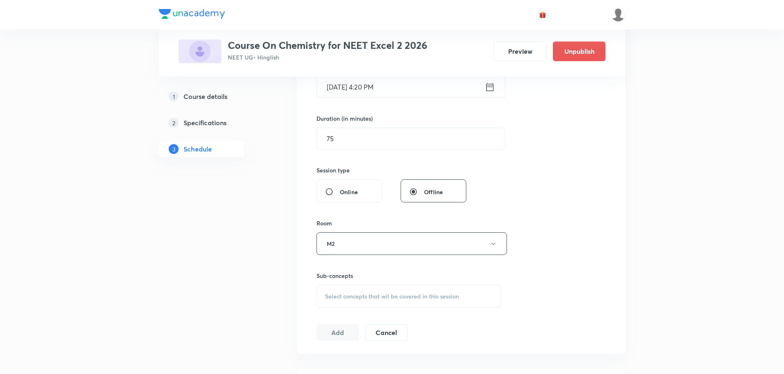
scroll to position [386, 0]
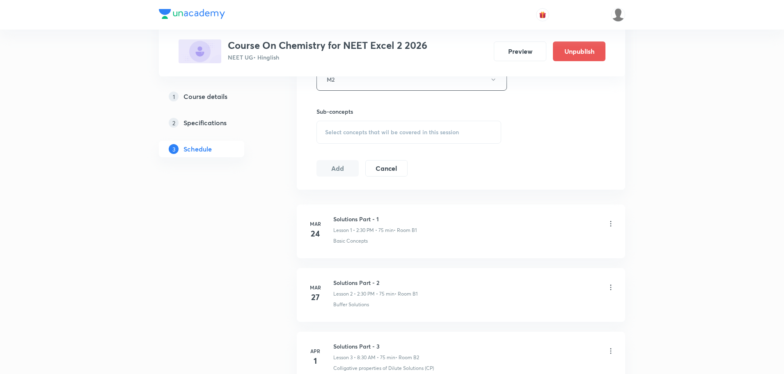
click at [363, 133] on span "Select concepts that wil be covered in this session" at bounding box center [392, 132] width 134 height 7
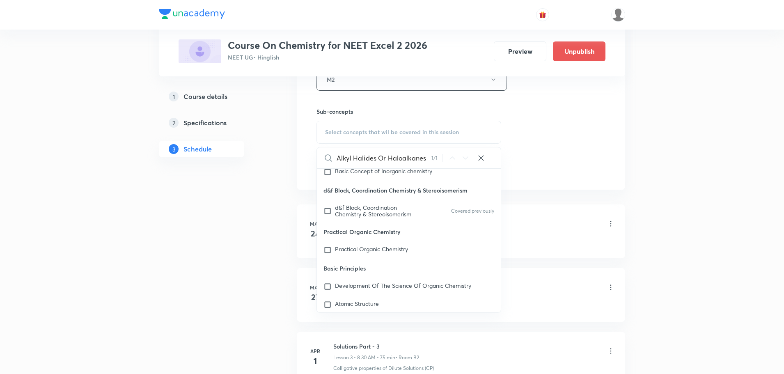
scroll to position [15263, 0]
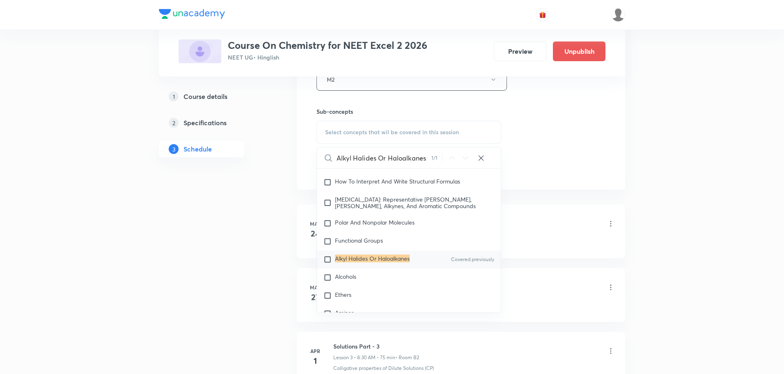
type input "Alkyl Halides Or Haloalkanes"
click at [327, 264] on input "checkbox" at bounding box center [329, 259] width 11 height 8
checkbox input "true"
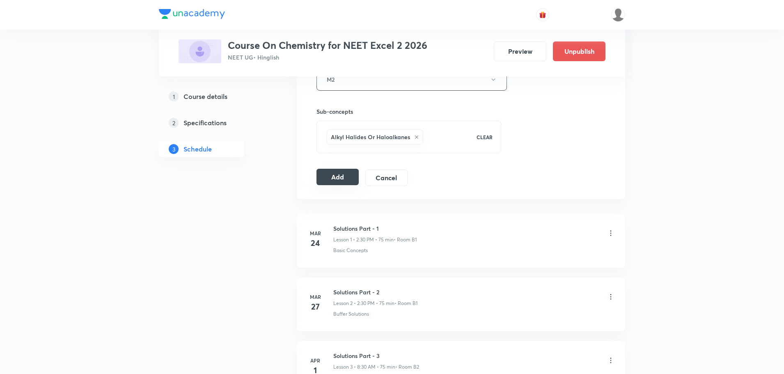
click at [340, 179] on button "Add" at bounding box center [338, 177] width 42 height 16
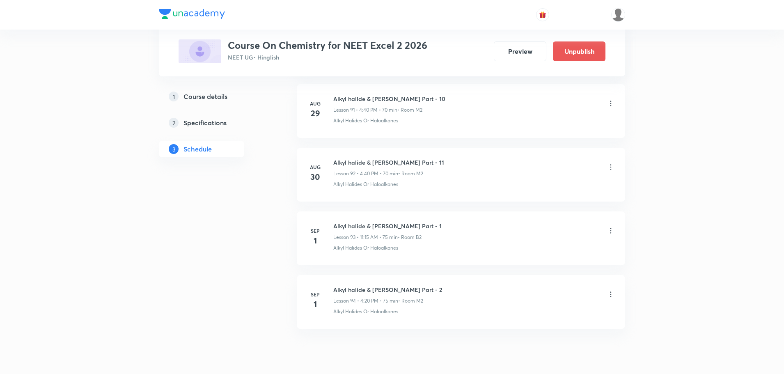
scroll to position [5888, 0]
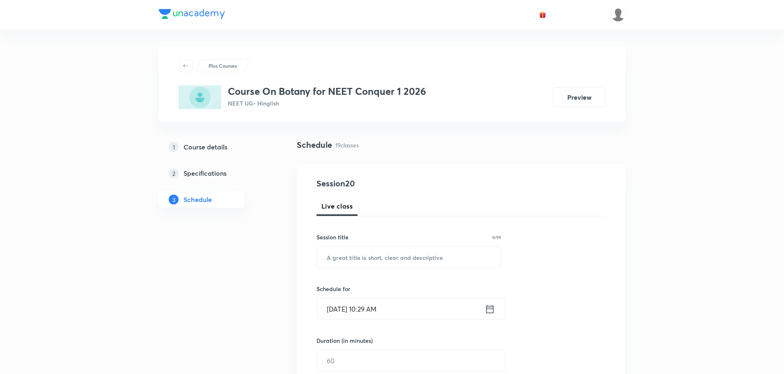
click at [372, 310] on input "[DATE] 10:29 AM" at bounding box center [401, 308] width 168 height 21
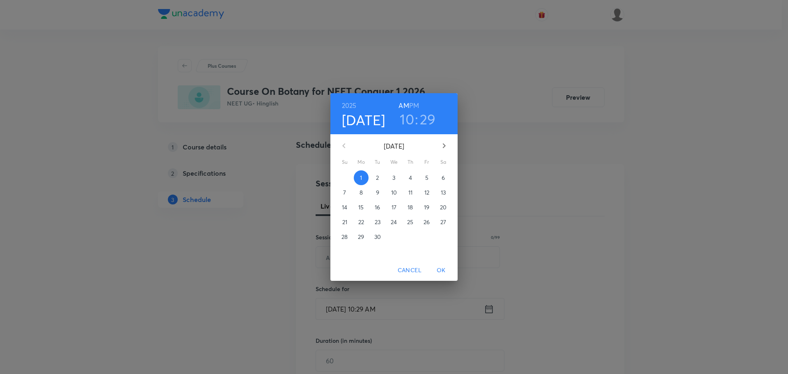
click at [413, 106] on h6 "PM" at bounding box center [414, 105] width 10 height 11
click at [413, 120] on h3 "10" at bounding box center [407, 118] width 14 height 17
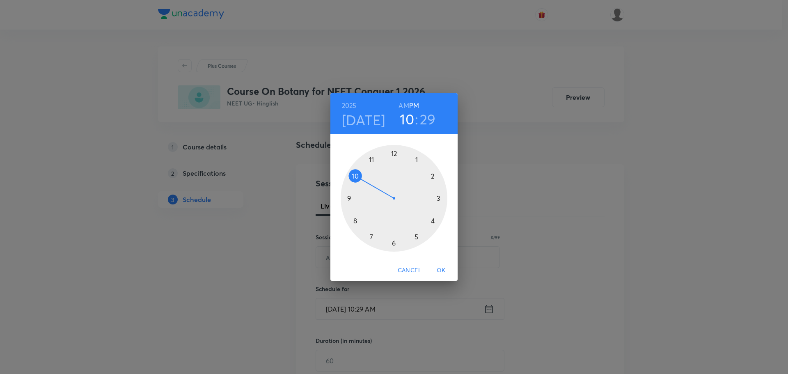
click at [419, 161] on div at bounding box center [394, 198] width 107 height 107
click at [393, 243] on div at bounding box center [394, 198] width 107 height 107
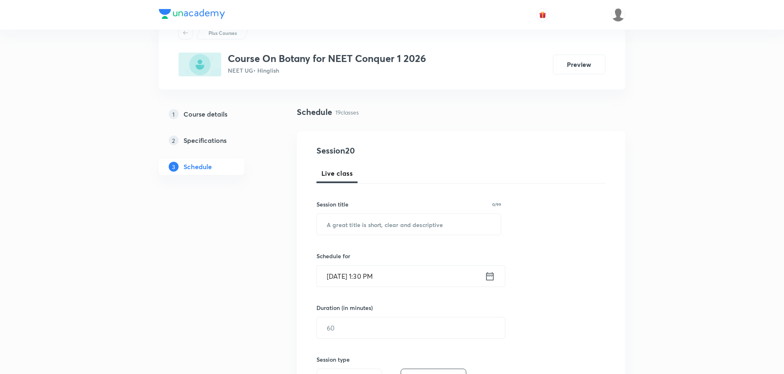
scroll to position [82, 0]
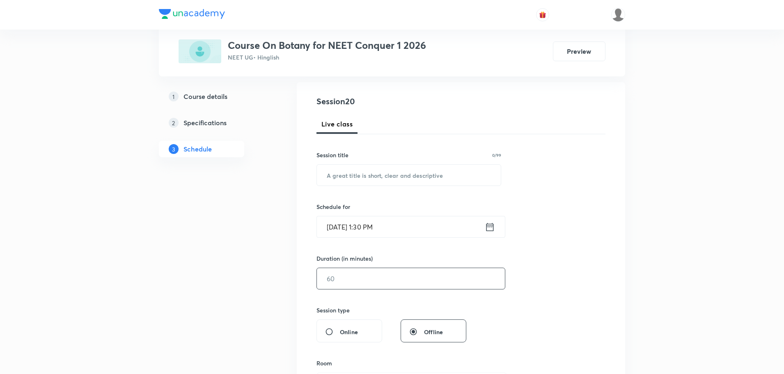
click at [365, 286] on input "text" at bounding box center [411, 278] width 188 height 21
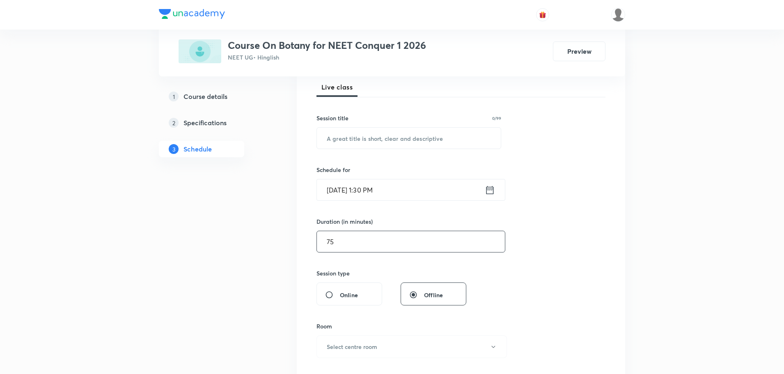
scroll to position [164, 0]
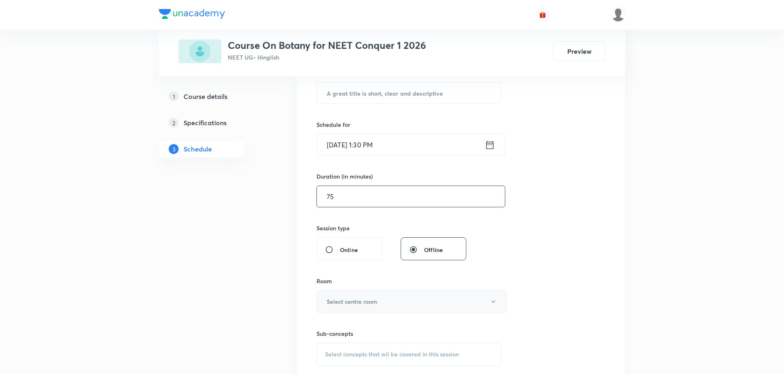
type input "75"
click at [356, 300] on h6 "Select centre room" at bounding box center [352, 301] width 50 height 9
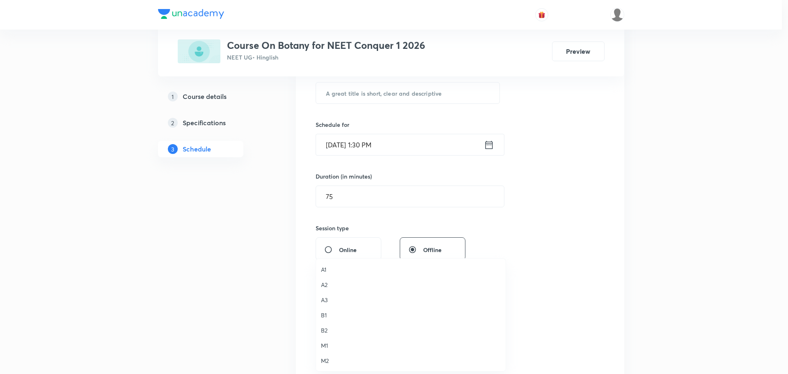
click at [326, 300] on span "A3" at bounding box center [411, 300] width 180 height 9
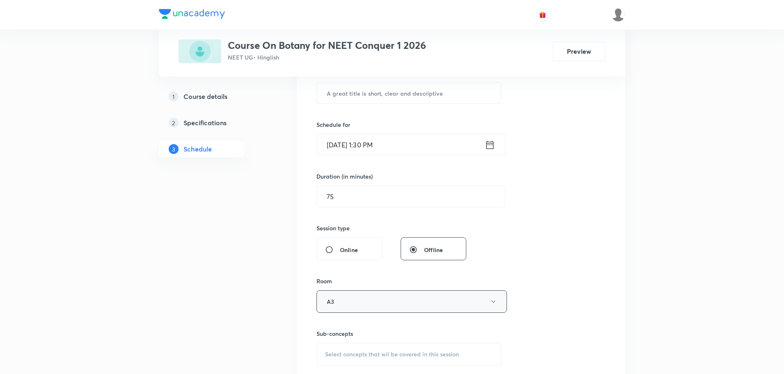
scroll to position [205, 0]
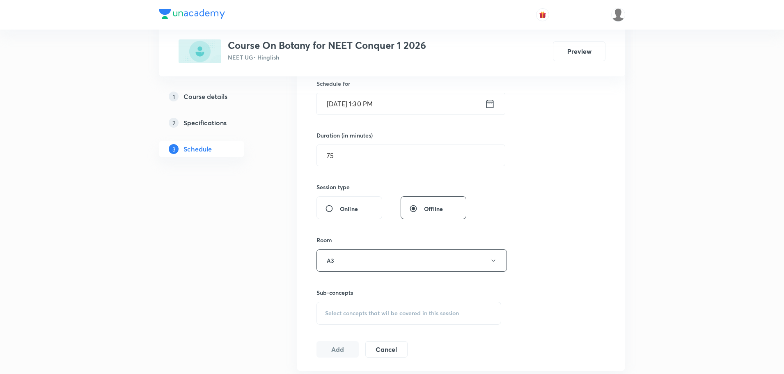
click at [383, 314] on span "Select concepts that wil be covered in this session" at bounding box center [392, 313] width 134 height 7
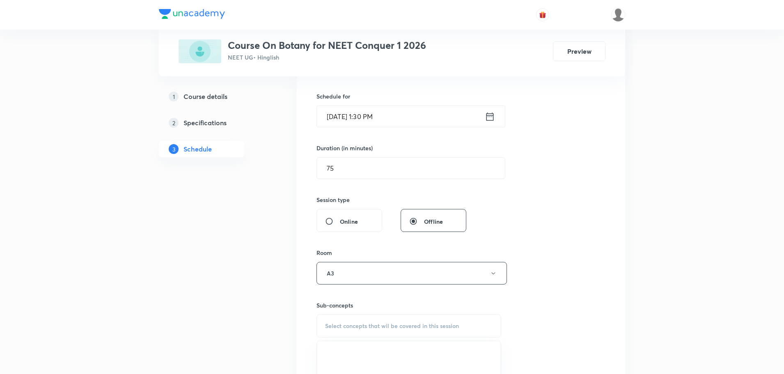
scroll to position [1493, 0]
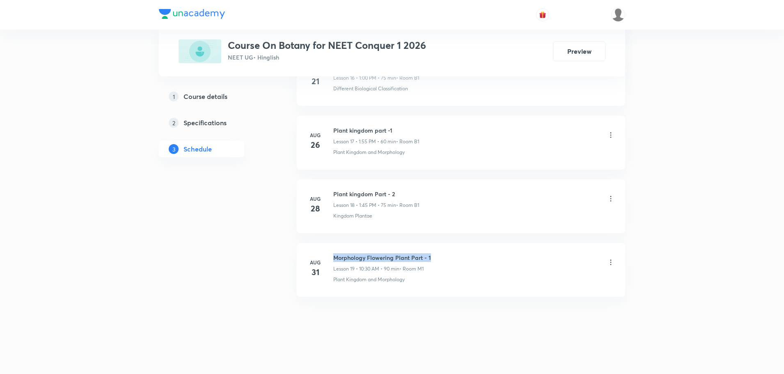
drag, startPoint x: 335, startPoint y: 258, endPoint x: 432, endPoint y: 259, distance: 97.3
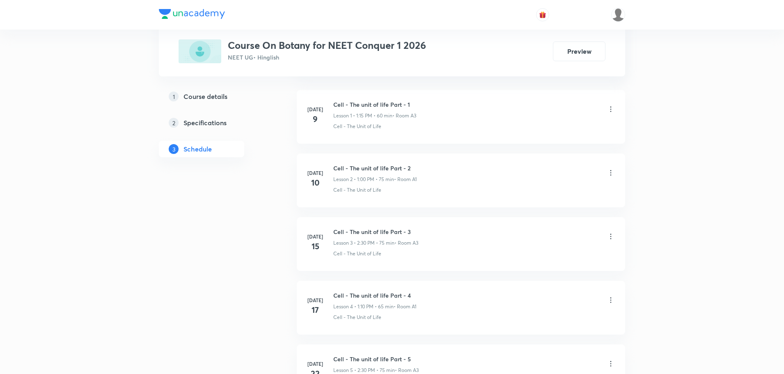
copy h6 "Morphology Flowering Plant Part - 1"
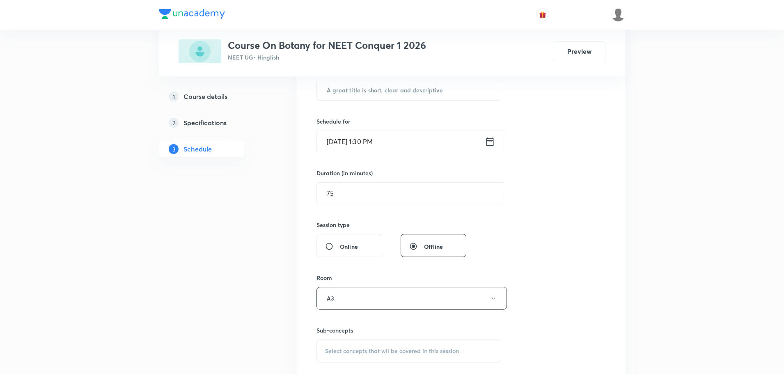
scroll to position [3, 0]
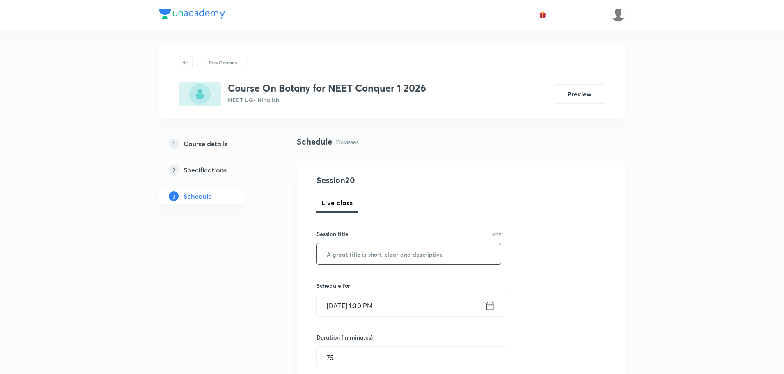
click at [367, 250] on input "text" at bounding box center [409, 253] width 184 height 21
paste input "KIMEPSY8"
type input "K"
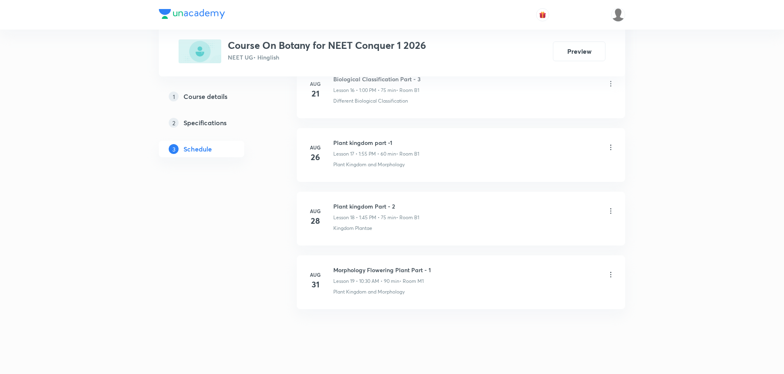
scroll to position [1493, 0]
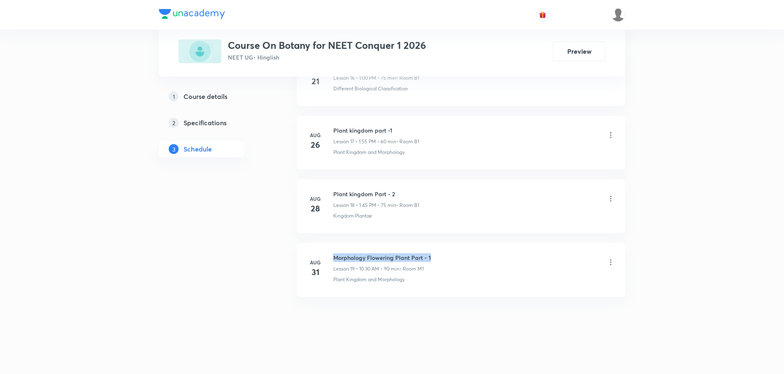
drag, startPoint x: 335, startPoint y: 259, endPoint x: 434, endPoint y: 257, distance: 99.8
click at [434, 257] on div "Morphology Flowering Plant Part - 1 Lesson 19 • 10:30 AM • 90 min • Room M1" at bounding box center [474, 262] width 282 height 19
copy h6 "Morphology Flowering Plant Part - 1"
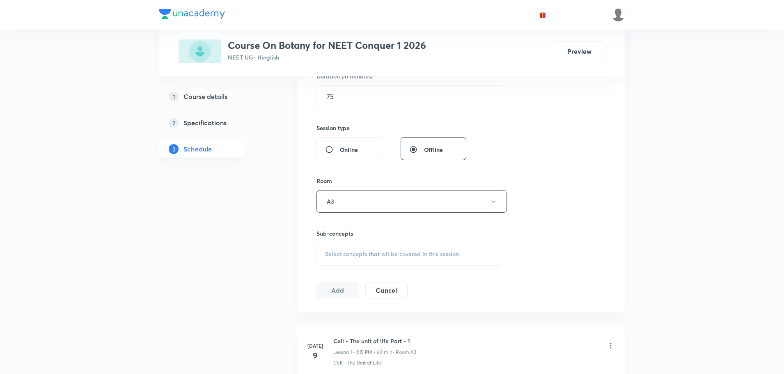
scroll to position [59, 0]
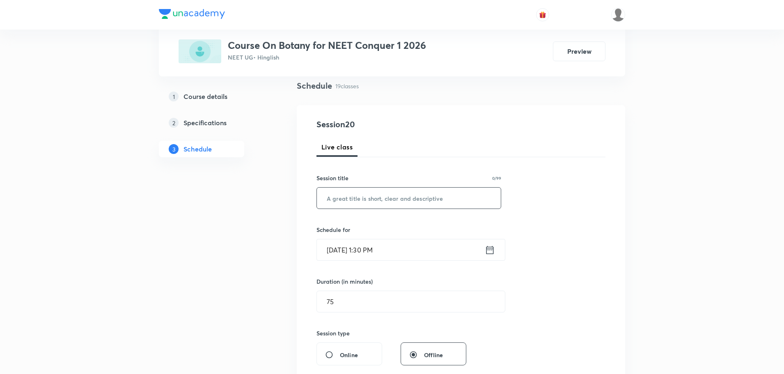
click at [369, 204] on input "text" at bounding box center [409, 198] width 184 height 21
paste input "Morphology Flowering Plant Part - 1"
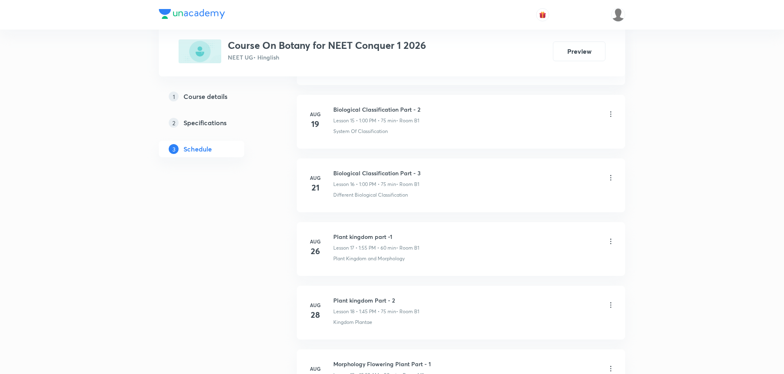
scroll to position [1493, 0]
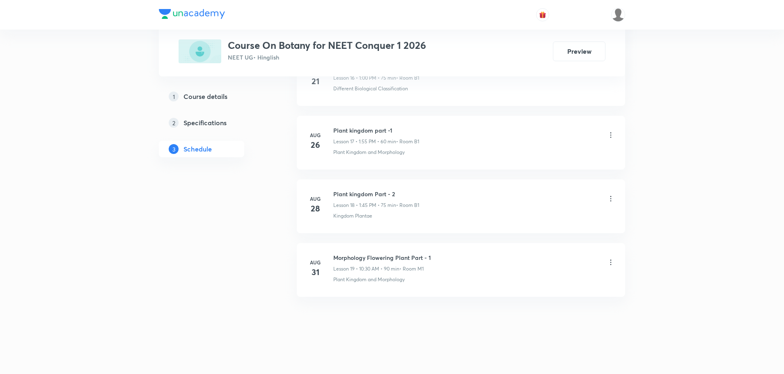
type input "Morphology Flowering Plant Part - 2"
drag, startPoint x: 333, startPoint y: 281, endPoint x: 405, endPoint y: 287, distance: 72.5
click at [405, 287] on li "[DATE] Morphology Flowering Plant Part - 1 Lesson 19 • 10:30 AM • 90 min • Room…" at bounding box center [461, 270] width 328 height 54
copy p "Plant Kingdom and Morphology"
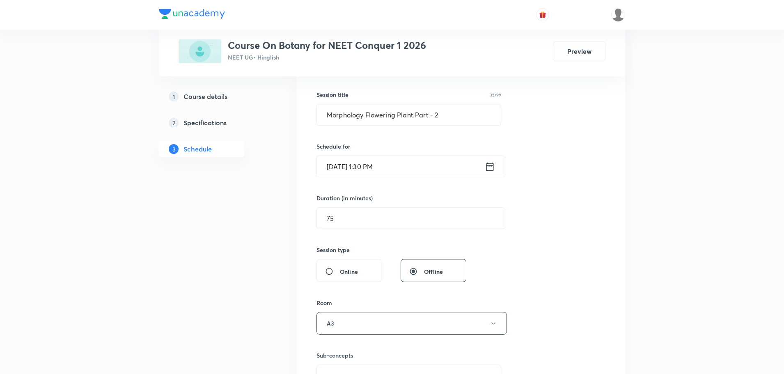
scroll to position [195, 0]
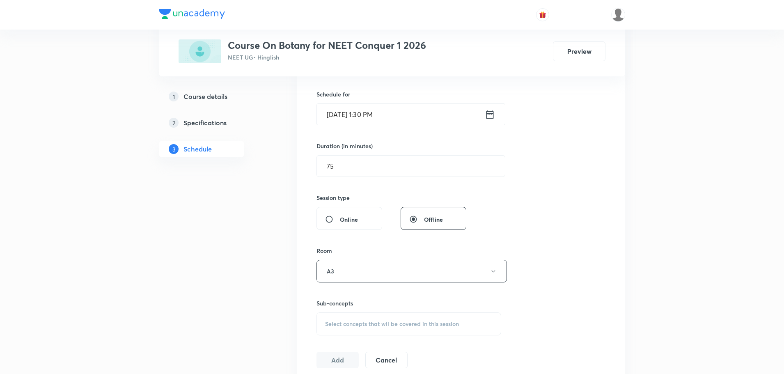
click at [352, 324] on span "Select concepts that wil be covered in this session" at bounding box center [392, 324] width 134 height 7
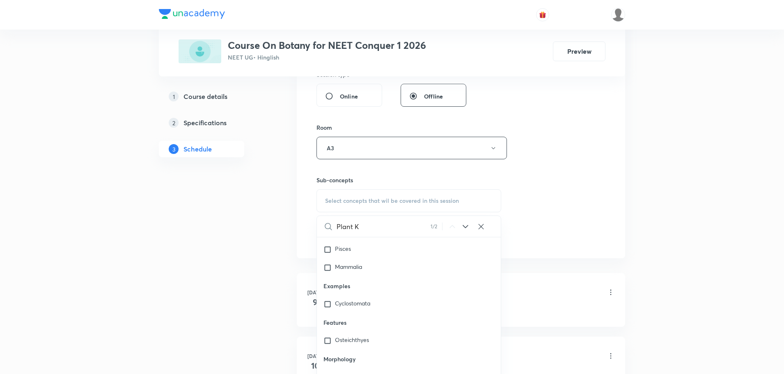
scroll to position [37581, 0]
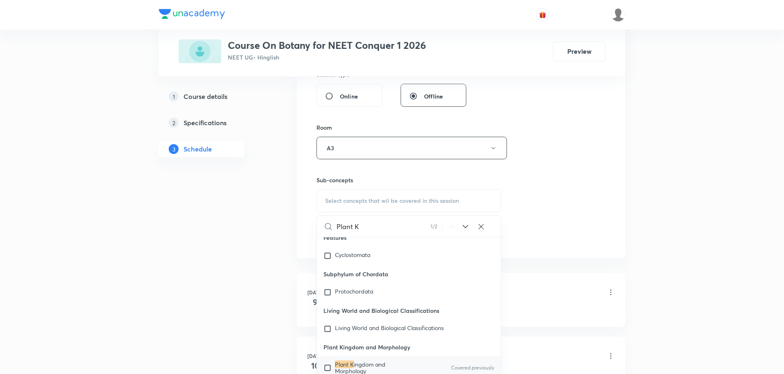
type input "Plant K"
click at [326, 361] on input "checkbox" at bounding box center [329, 367] width 11 height 13
checkbox input "true"
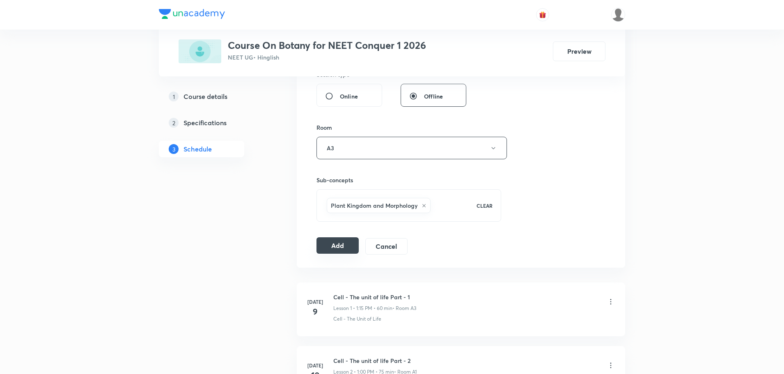
click at [342, 248] on button "Add" at bounding box center [338, 245] width 42 height 16
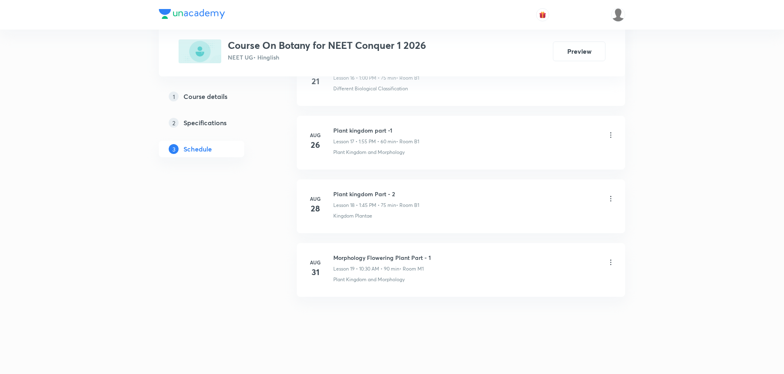
scroll to position [1116, 0]
drag, startPoint x: 334, startPoint y: 258, endPoint x: 399, endPoint y: 257, distance: 65.3
click at [399, 257] on h6 "Biomolecules Part - 5" at bounding box center [376, 257] width 86 height 9
copy h6 "Biomolecules Part - 5"
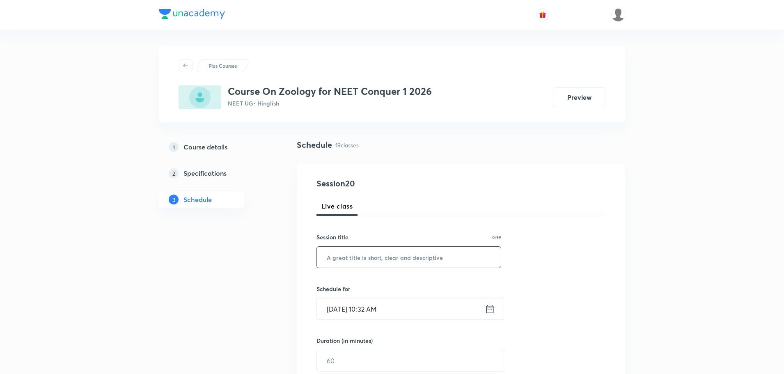
click at [372, 266] on input "text" at bounding box center [409, 257] width 184 height 21
paste input "Biomolecules Part - 5"
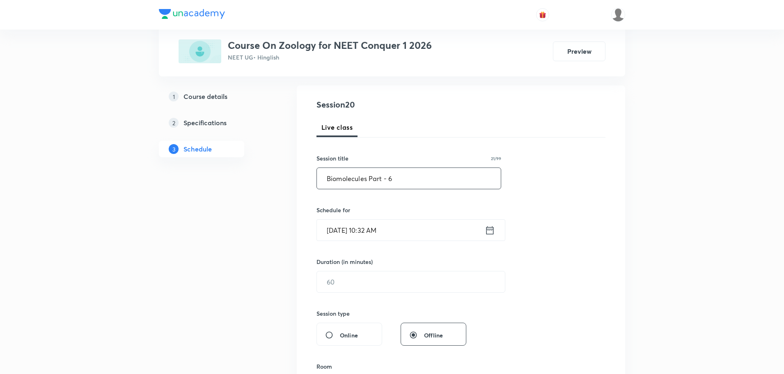
scroll to position [82, 0]
type input "Biomolecules Part - 6"
click at [370, 227] on input "[DATE] 10:32 AM" at bounding box center [401, 226] width 168 height 21
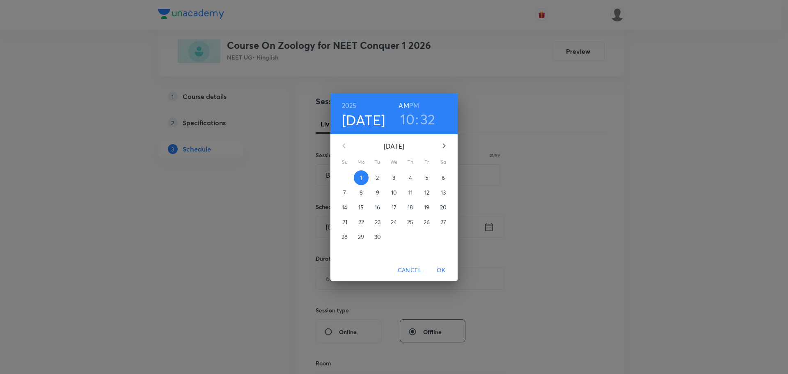
click at [417, 107] on h6 "PM" at bounding box center [414, 105] width 10 height 11
click at [409, 121] on h3 "10" at bounding box center [407, 118] width 14 height 17
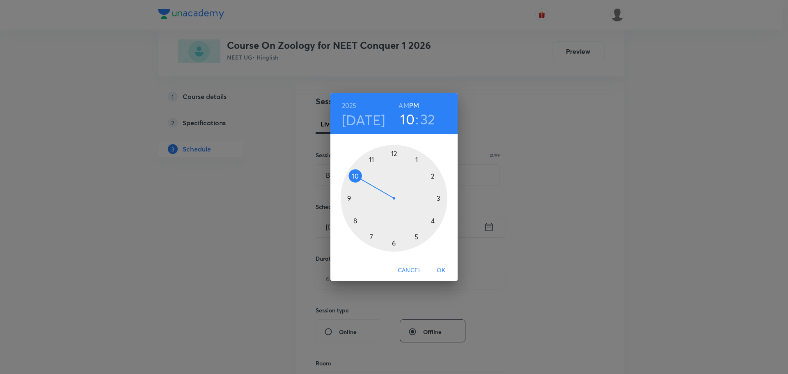
click at [433, 177] on div at bounding box center [394, 198] width 107 height 107
click at [371, 161] on div at bounding box center [394, 198] width 107 height 107
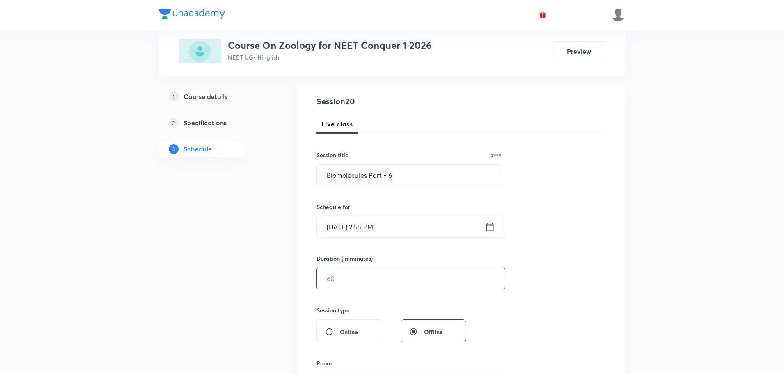
click at [374, 285] on input "text" at bounding box center [411, 278] width 188 height 21
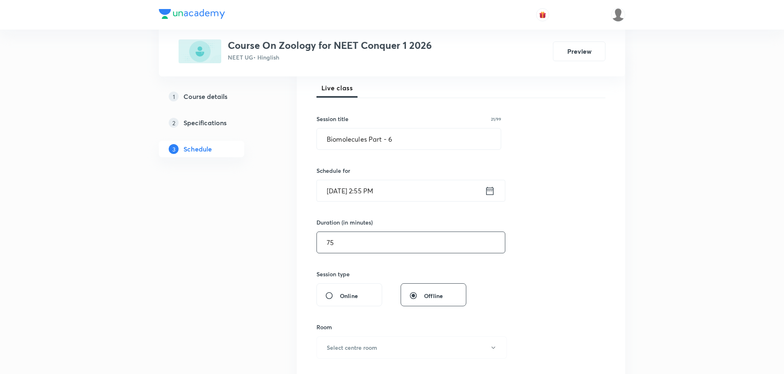
scroll to position [164, 0]
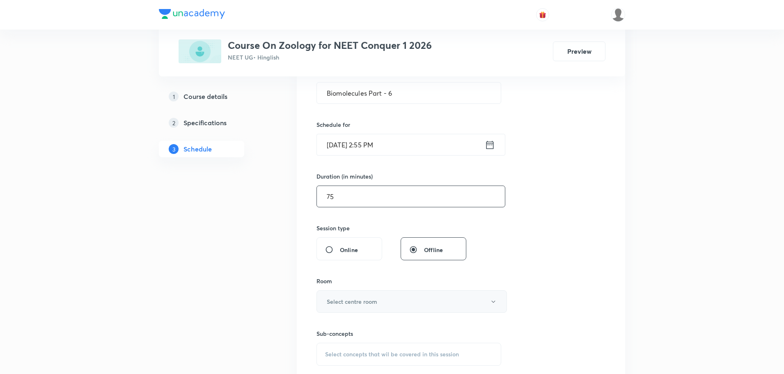
type input "75"
click at [362, 304] on h6 "Select centre room" at bounding box center [352, 301] width 50 height 9
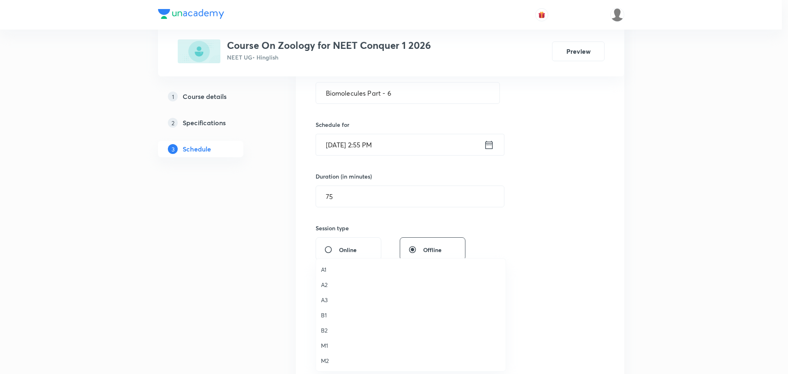
click at [326, 303] on span "A3" at bounding box center [411, 300] width 180 height 9
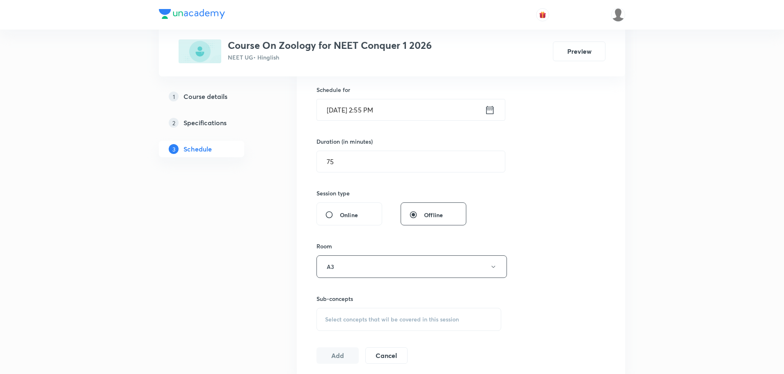
scroll to position [246, 0]
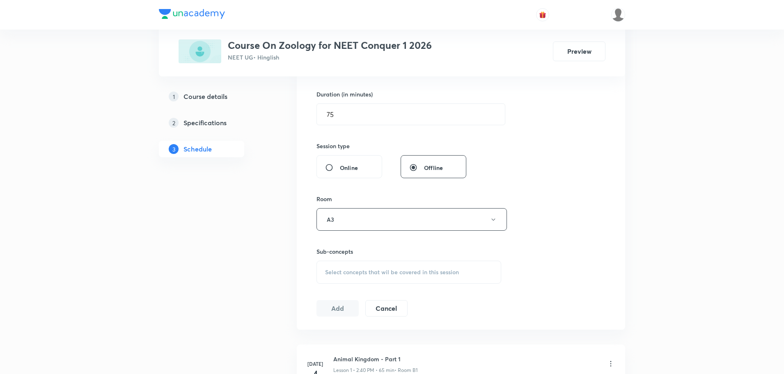
click at [388, 273] on span "Select concepts that wil be covered in this session" at bounding box center [392, 272] width 134 height 7
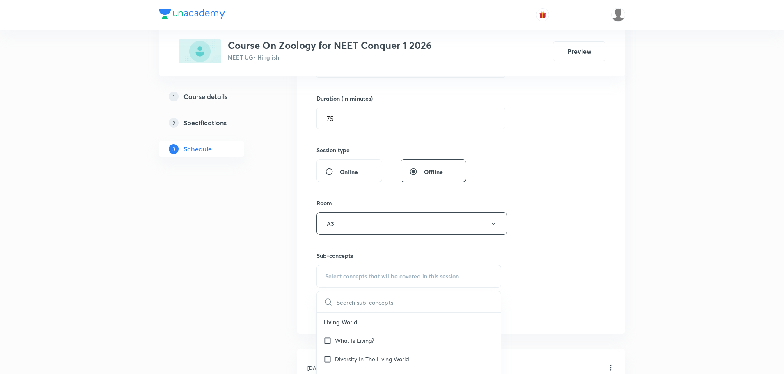
scroll to position [287, 0]
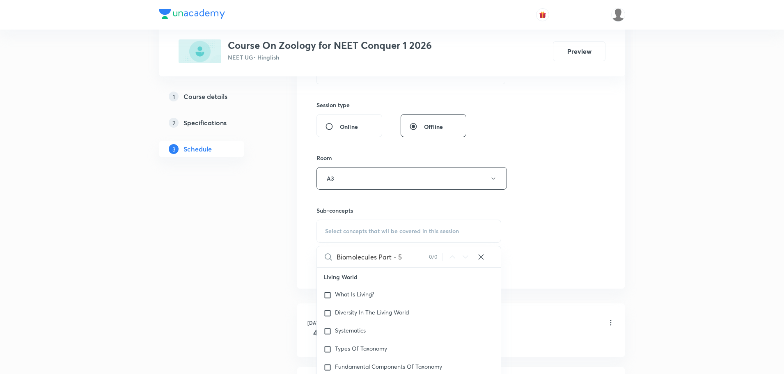
drag, startPoint x: 379, startPoint y: 255, endPoint x: 405, endPoint y: 255, distance: 26.7
click at [405, 255] on input "Biomolecules Part - 5" at bounding box center [383, 256] width 92 height 21
type input "Biomolecules"
click at [464, 258] on icon at bounding box center [466, 257] width 10 height 10
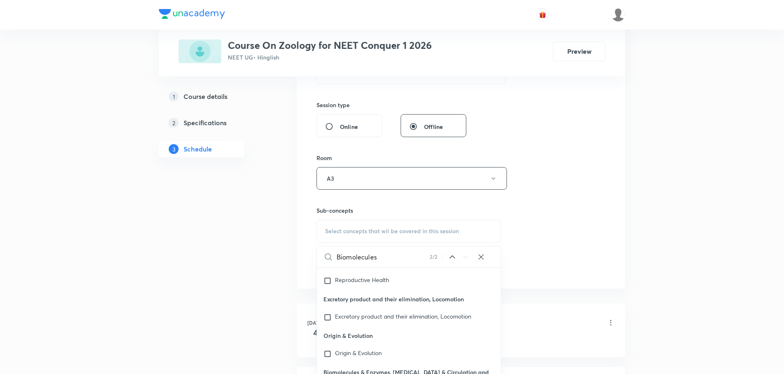
scroll to position [37731, 0]
click at [453, 257] on icon at bounding box center [452, 257] width 10 height 10
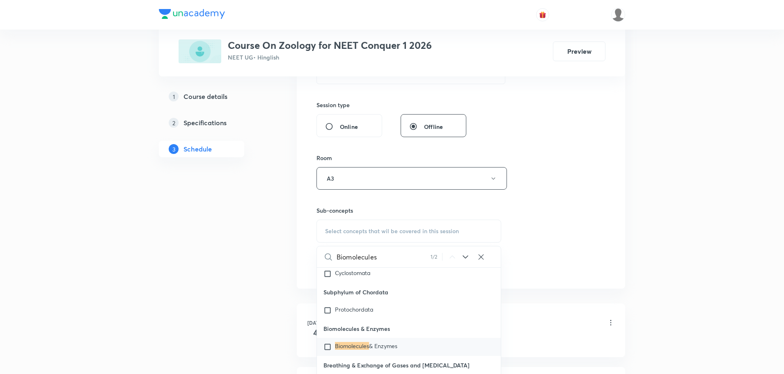
scroll to position [37540, 0]
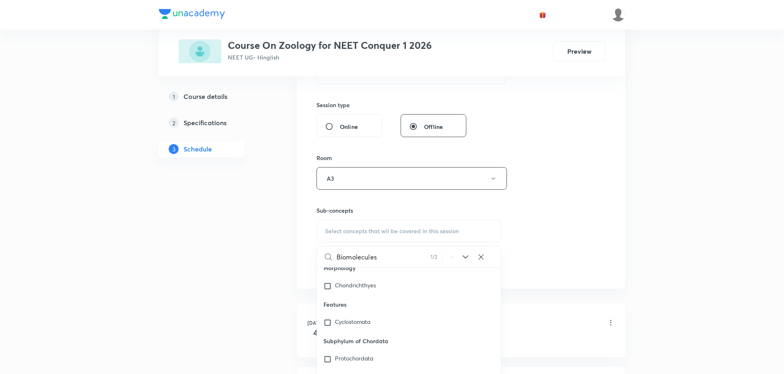
checkbox input "true"
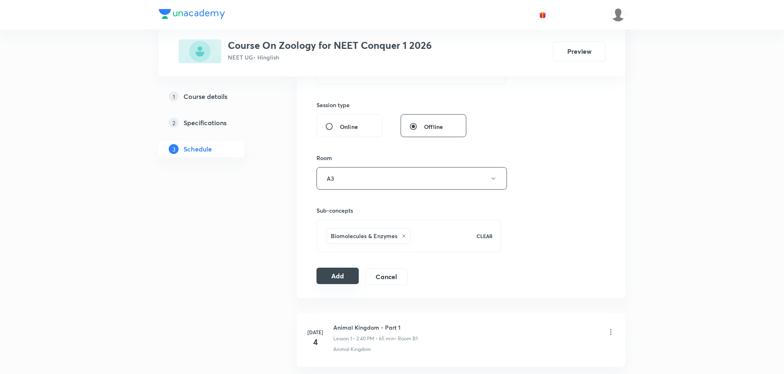
click at [340, 277] on button "Add" at bounding box center [338, 276] width 42 height 16
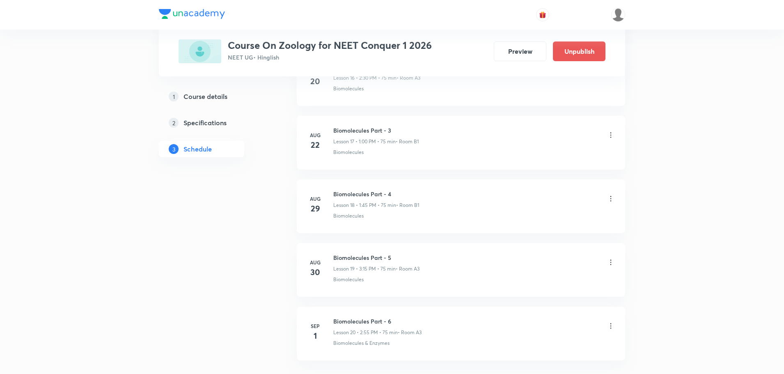
scroll to position [1179, 0]
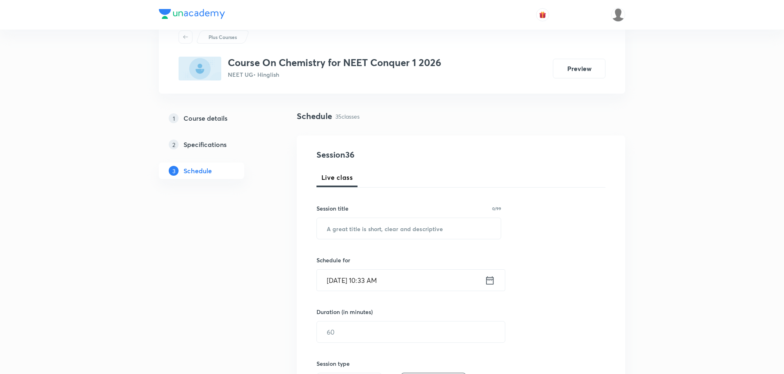
scroll to position [41, 0]
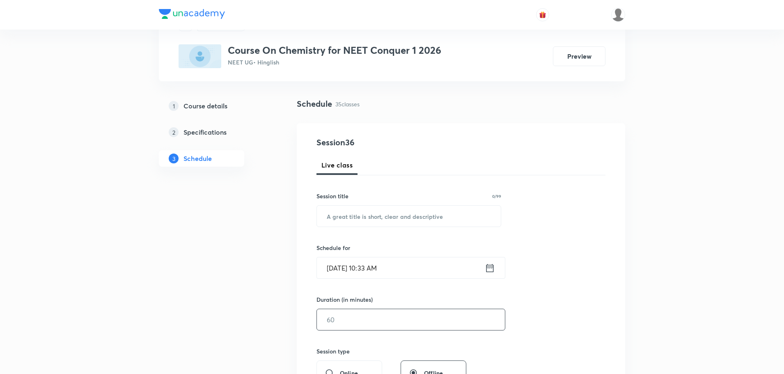
click at [345, 318] on input "text" at bounding box center [411, 319] width 188 height 21
type input "75"
click at [371, 269] on input "Sep 1, 2025, 10:33 AM" at bounding box center [401, 267] width 168 height 21
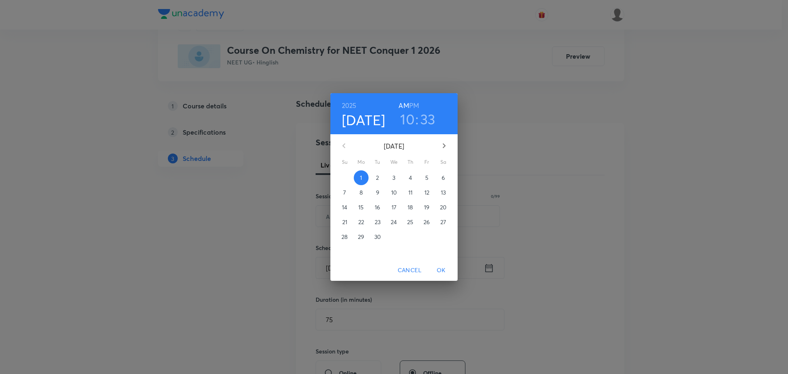
click at [415, 109] on h6 "PM" at bounding box center [414, 105] width 10 height 11
click at [411, 116] on h3 "10" at bounding box center [407, 118] width 14 height 17
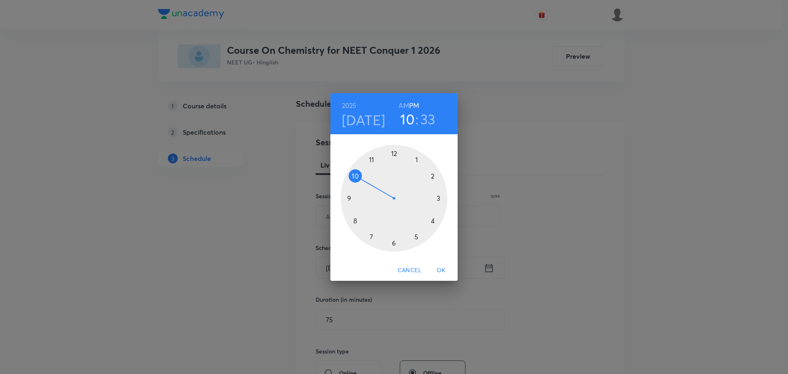
click at [431, 223] on div at bounding box center [394, 198] width 107 height 107
click at [434, 223] on div at bounding box center [394, 198] width 107 height 107
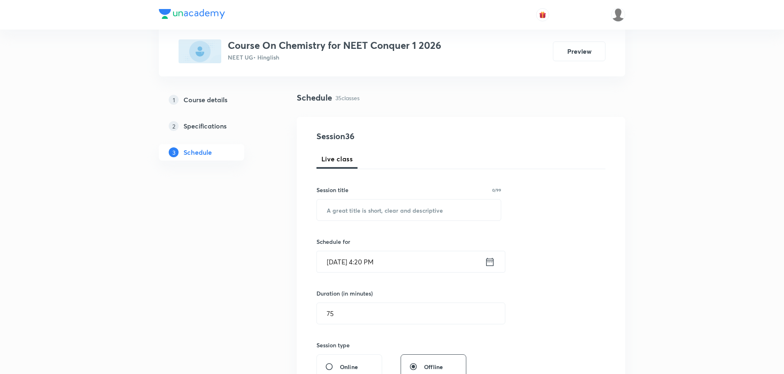
scroll to position [164, 0]
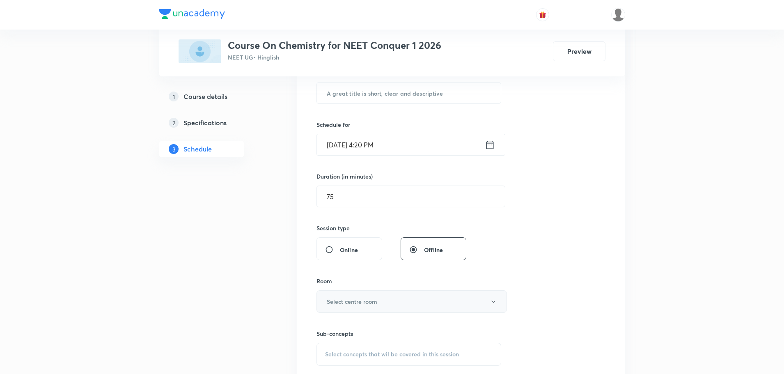
click at [411, 306] on button "Select centre room" at bounding box center [412, 301] width 190 height 23
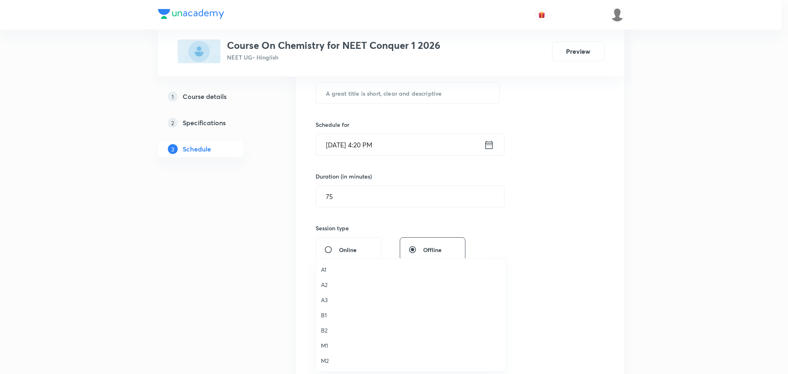
click at [324, 301] on span "A3" at bounding box center [411, 300] width 180 height 9
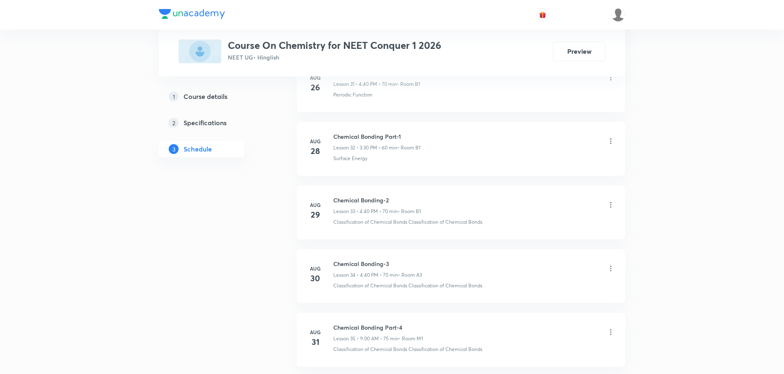
scroll to position [2511, 0]
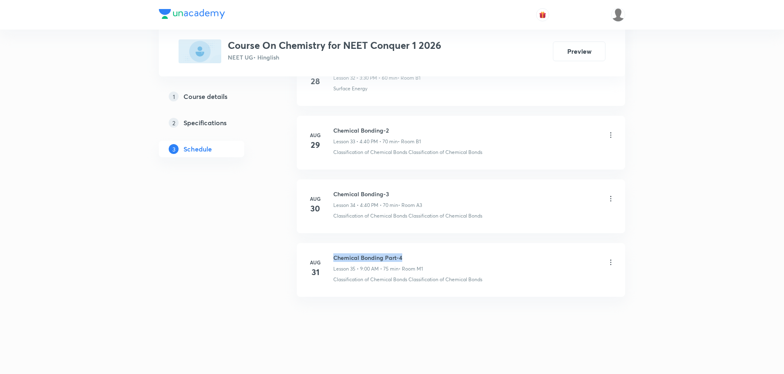
drag, startPoint x: 334, startPoint y: 257, endPoint x: 400, endPoint y: 258, distance: 66.1
click at [400, 258] on h6 "Chemical Bonding Part-4" at bounding box center [377, 257] width 89 height 9
copy h6 "Chemical Bonding Part-4"
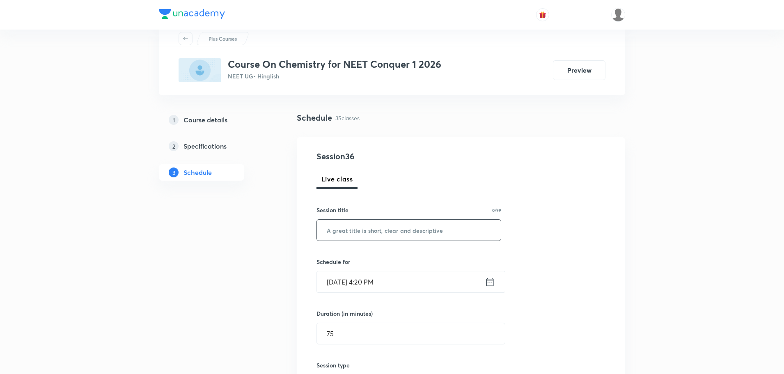
scroll to position [13, 0]
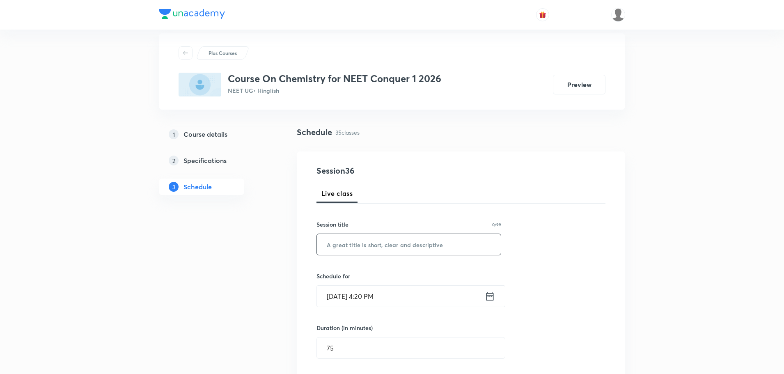
click at [422, 250] on input "text" at bounding box center [409, 244] width 184 height 21
paste input "Chemical Bonding Part-4"
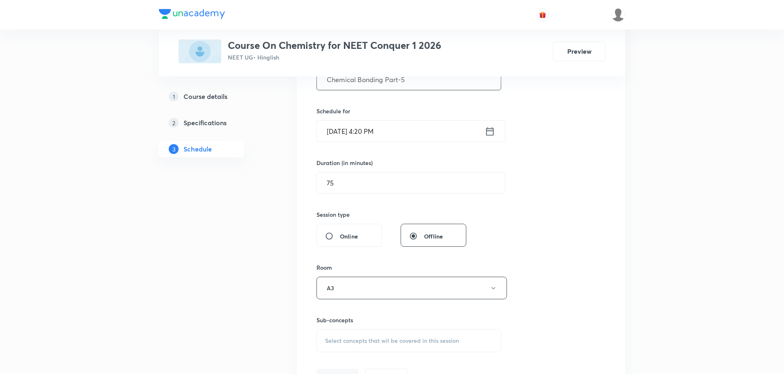
scroll to position [218, 0]
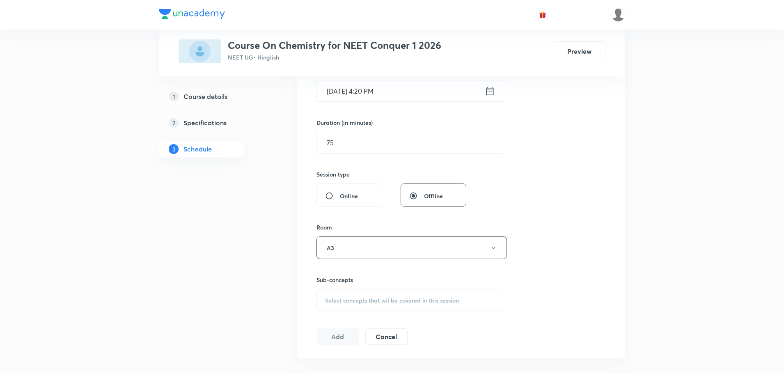
type input "Chemical Bonding Part-5"
click at [360, 301] on span "Select concepts that wil be covered in this session" at bounding box center [392, 300] width 134 height 7
drag, startPoint x: 395, startPoint y: 327, endPoint x: 434, endPoint y: 327, distance: 39.0
click at [434, 327] on div "Chemical Bonding Part-4 0 / 0 ​" at bounding box center [409, 326] width 184 height 21
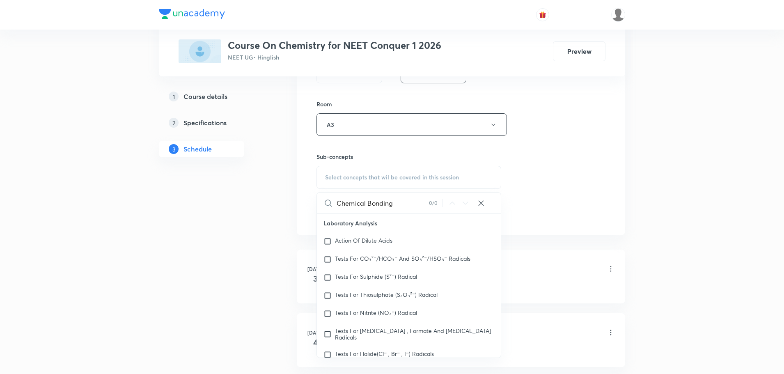
type input "Chemical Bonding"
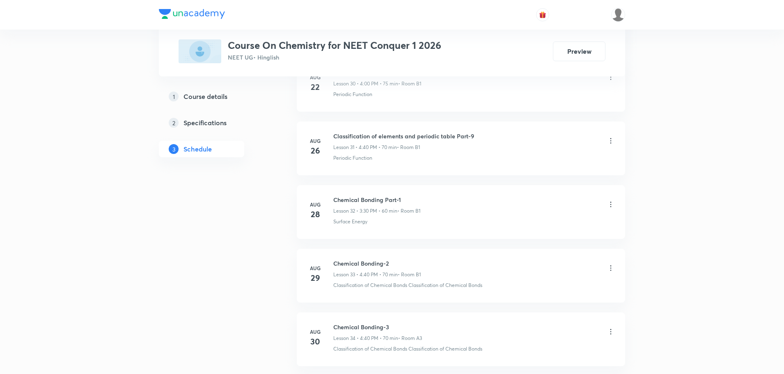
scroll to position [2511, 0]
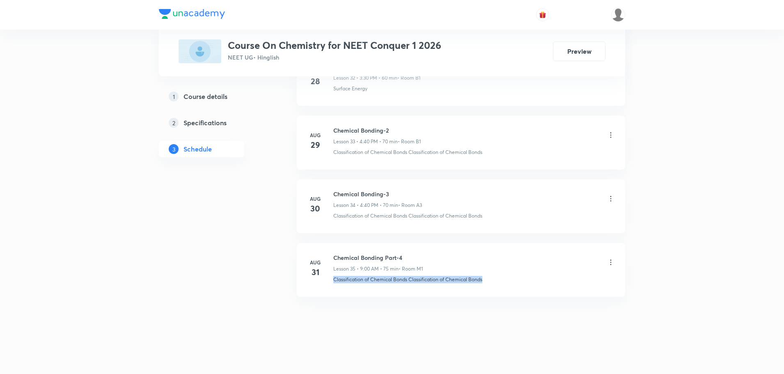
drag, startPoint x: 334, startPoint y: 280, endPoint x: 484, endPoint y: 281, distance: 149.4
click at [484, 281] on div "Classification of Chemical Bonds Classification of Chemical Bonds" at bounding box center [474, 279] width 282 height 7
copy p "Classification of Chemical Bonds Classification of Chemical Bonds"
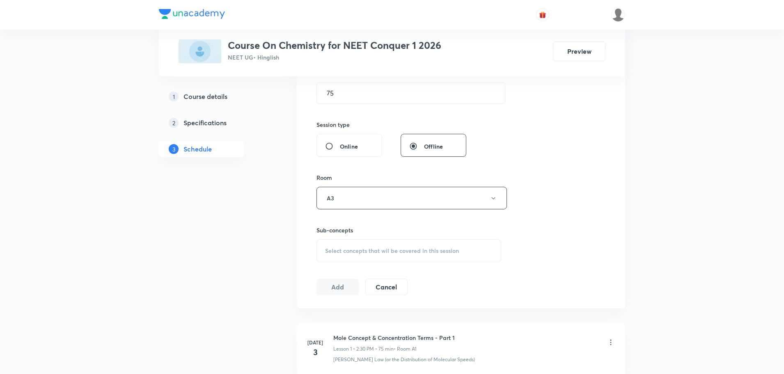
scroll to position [232, 0]
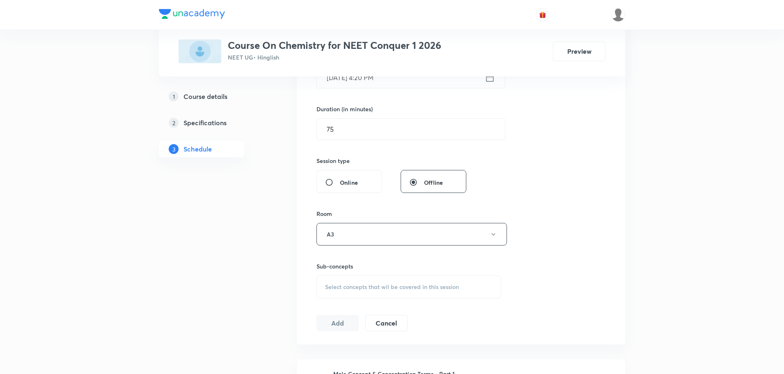
click at [353, 284] on span "Select concepts that wil be covered in this session" at bounding box center [392, 287] width 134 height 7
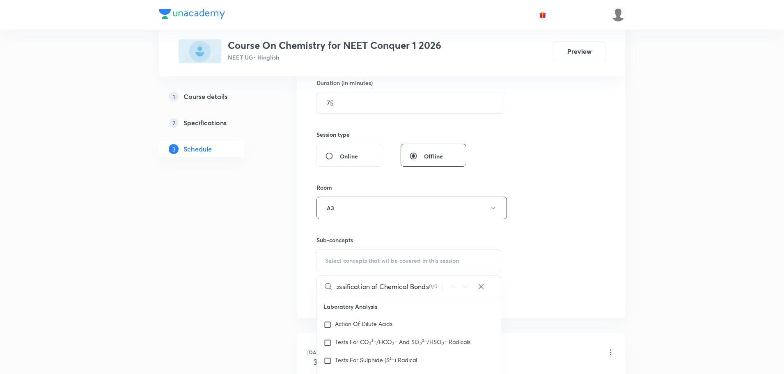
scroll to position [273, 0]
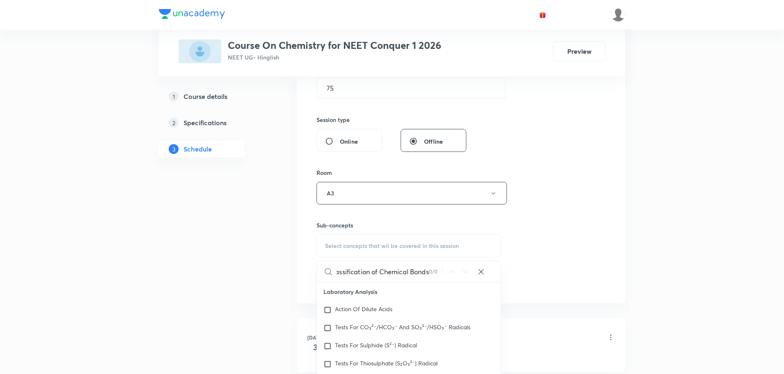
type input "Classification of Chemical Bonds Classification of Chemical Bonds"
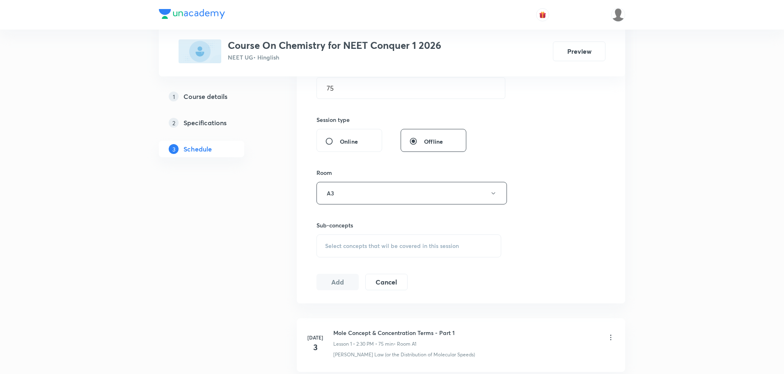
click at [206, 127] on h5 "Specifications" at bounding box center [205, 123] width 43 height 10
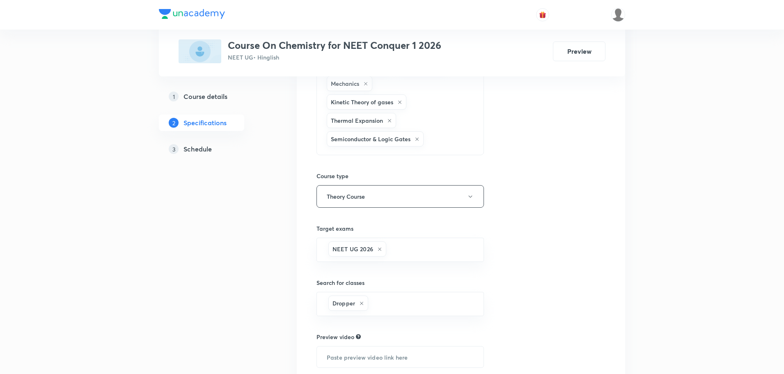
scroll to position [789, 0]
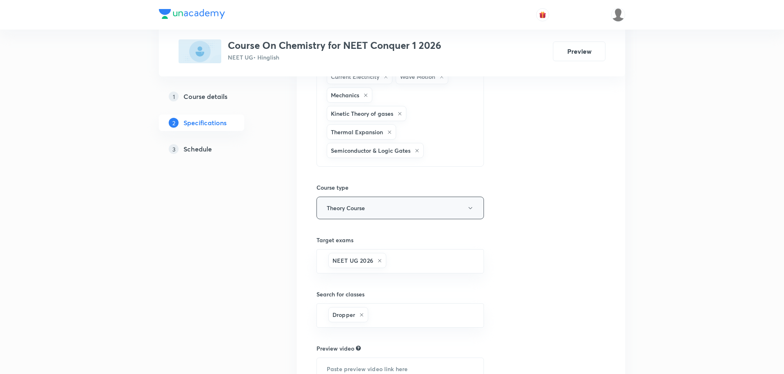
click at [467, 208] on icon "button" at bounding box center [470, 208] width 7 height 7
click at [349, 248] on span "Theory Course" at bounding box center [411, 250] width 180 height 9
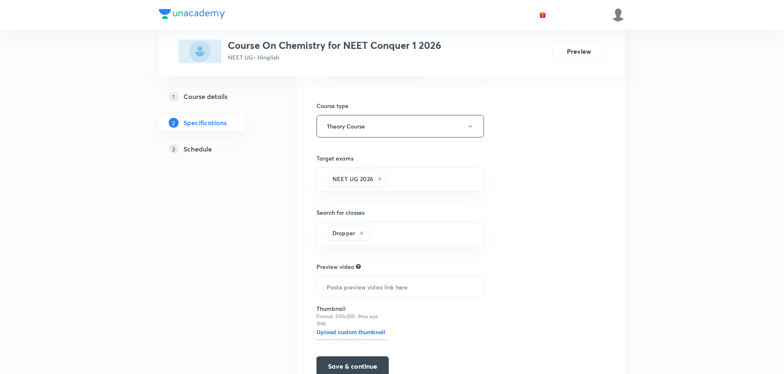
scroll to position [912, 0]
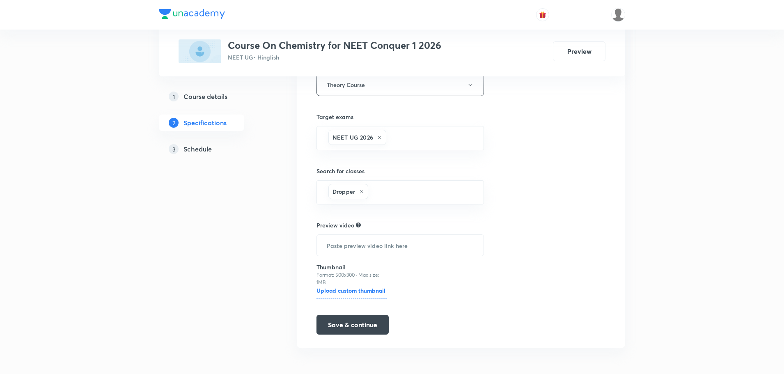
click div "Plus Courses Course On Chemistry for NEET Conquer 1 2026 NEET UG • Hinglish Pre…"
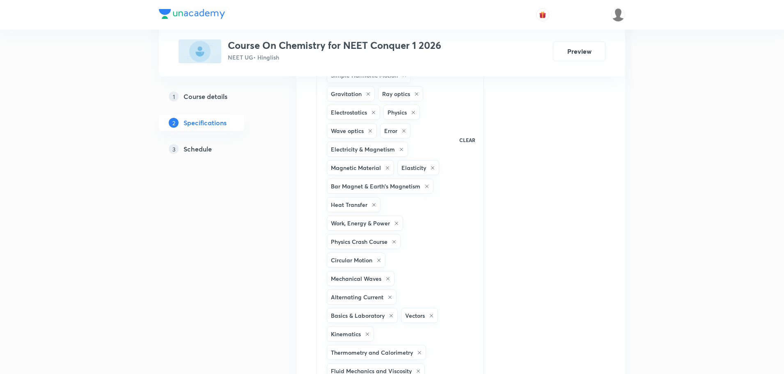
scroll to position [419, 0]
click h5 "Schedule"
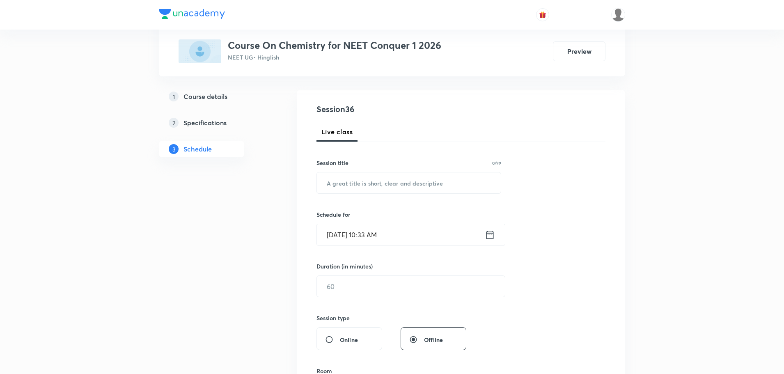
scroll to position [123, 0]
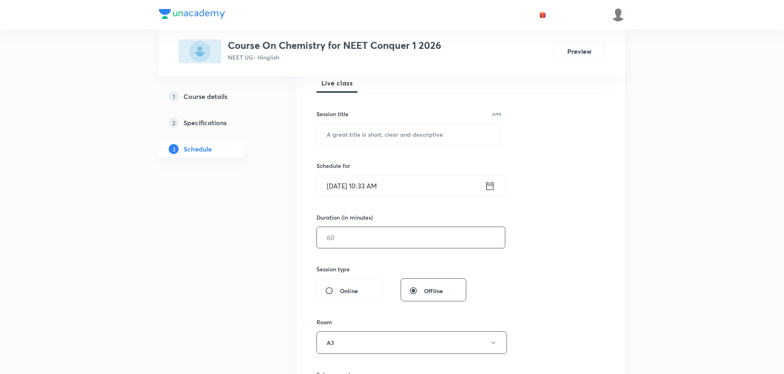
click input "text"
type input "75"
click input "Sep 1, 2025, 10:33 AM"
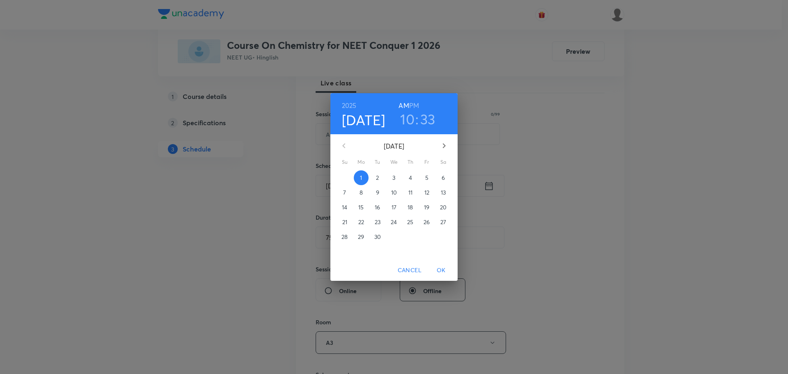
click h6 "PM"
click h3 "10"
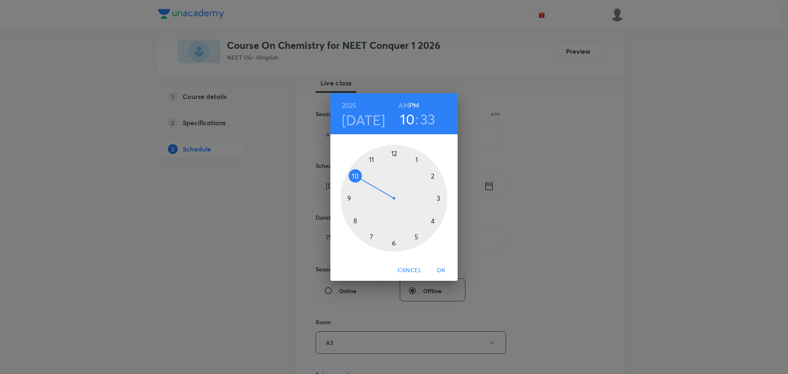
click div
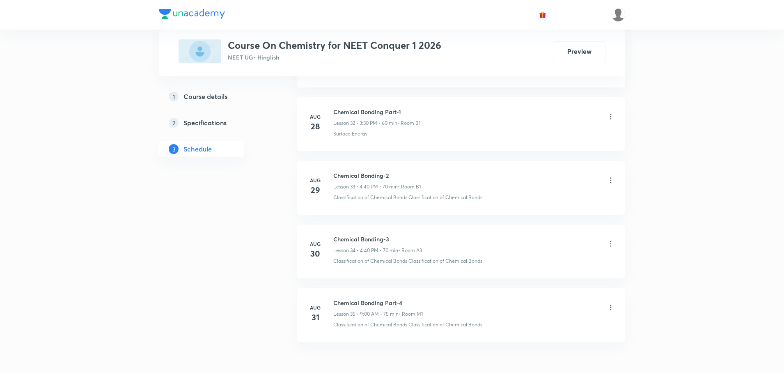
scroll to position [2511, 0]
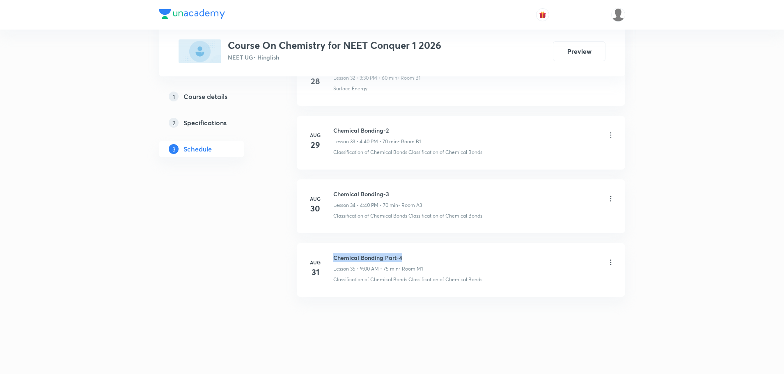
drag, startPoint x: 335, startPoint y: 258, endPoint x: 410, endPoint y: 257, distance: 74.7
click h6 "Chemical Bonding Part-4"
copy h6 "Chemical Bonding Part-4"
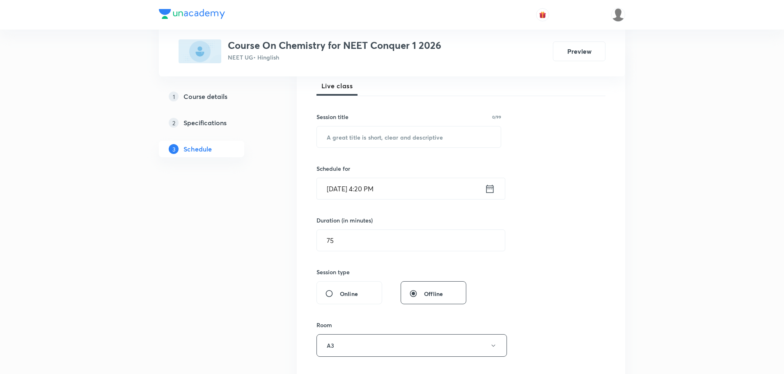
scroll to position [118, 0]
click input "text"
paste input "Chemical Bonding Part-4"
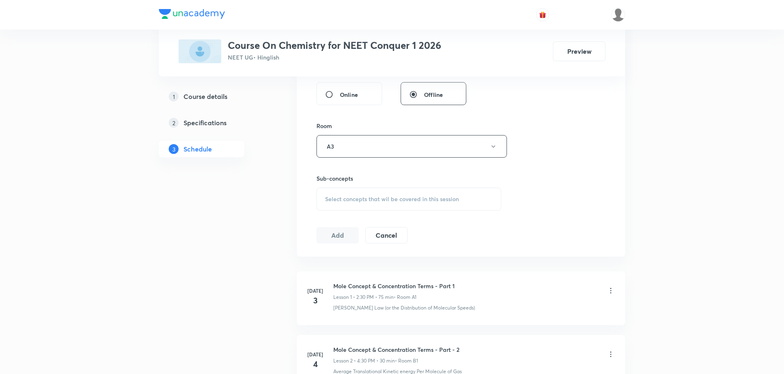
scroll to position [323, 0]
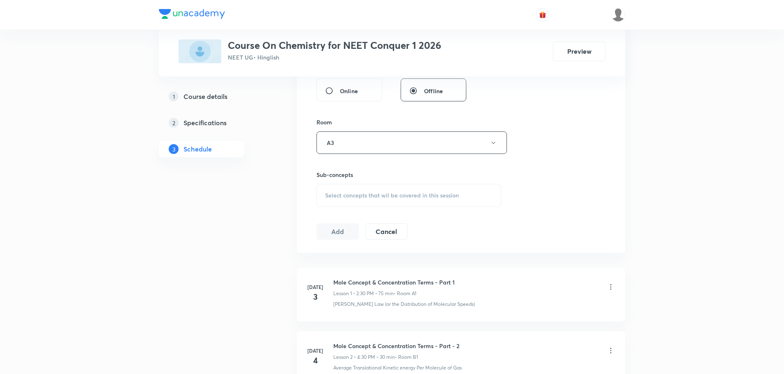
type input "Chemical Bonding Part-5"
click span "Select concepts that wil be covered in this session"
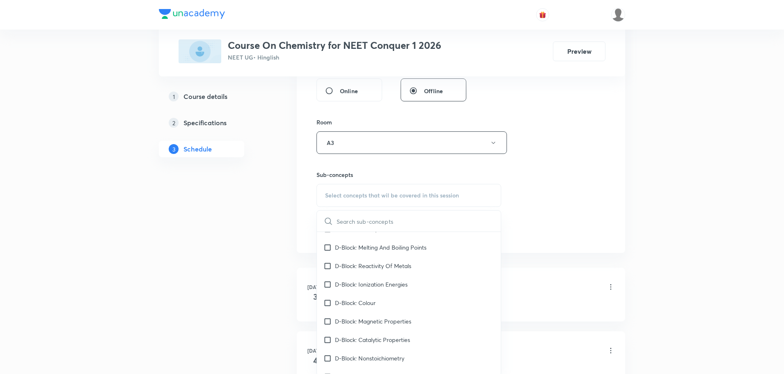
scroll to position [3736, 0]
click div "1 Course details 2 Specifications 3 Schedule"
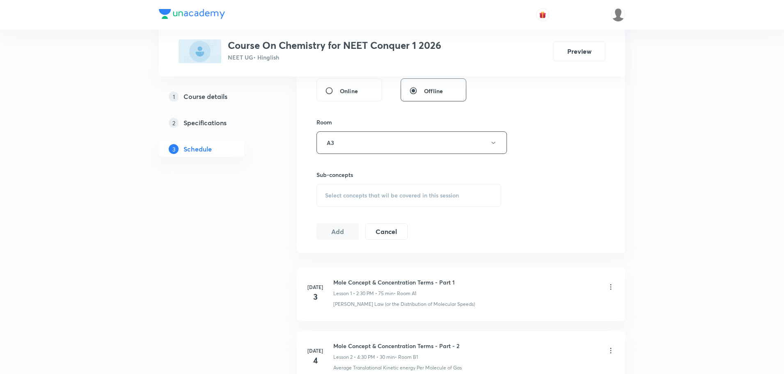
click span "Select concepts that wil be covered in this session"
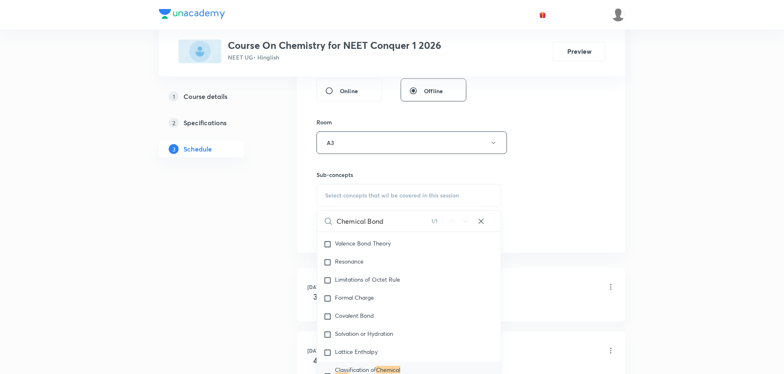
scroll to position [5374, 0]
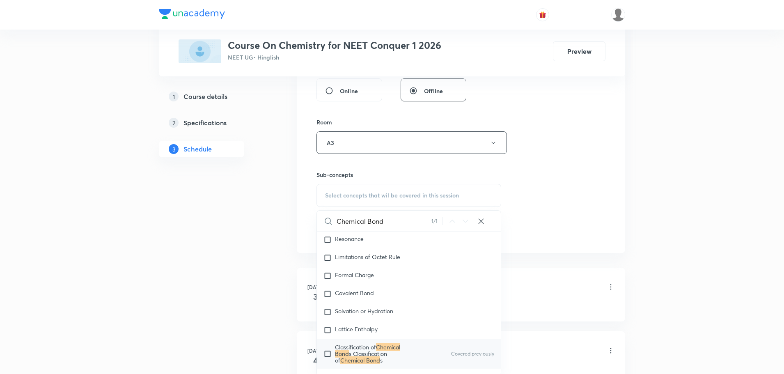
type input "Chemical Bond"
click input "checkbox"
checkbox input "true"
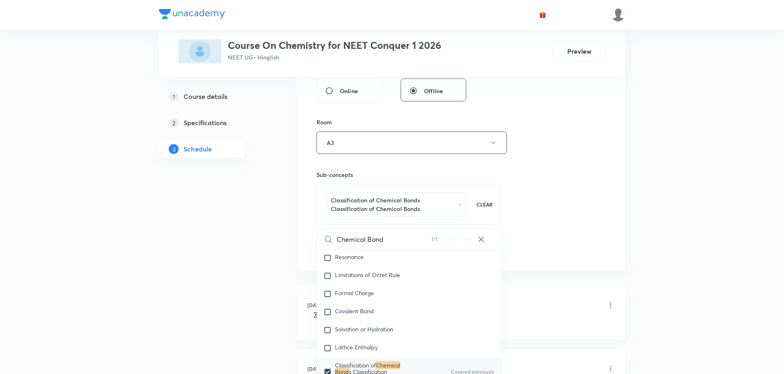
click div "1 Course details 2 Specifications 3 Schedule"
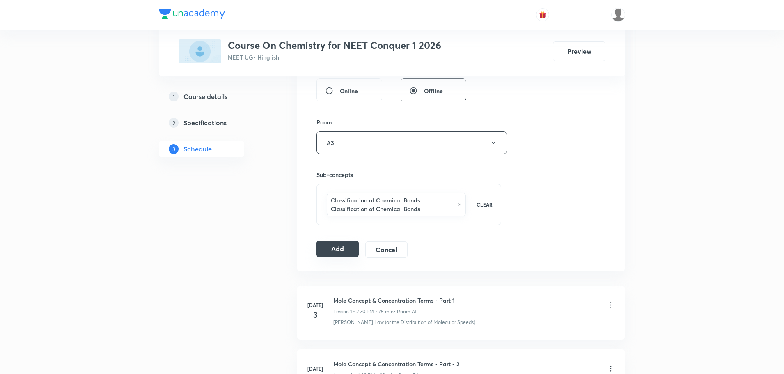
click button "Add"
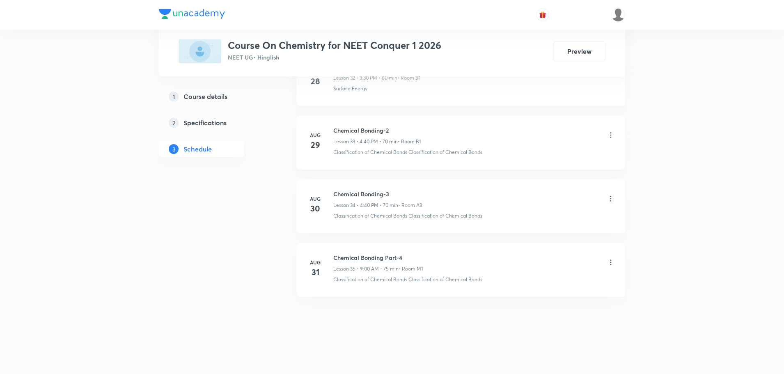
scroll to position [2134, 0]
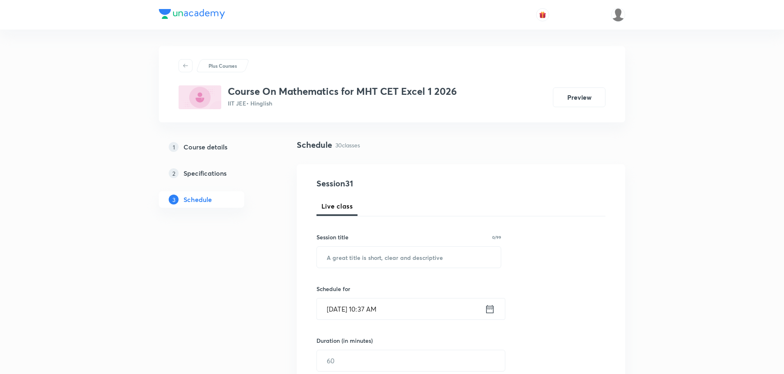
drag, startPoint x: 0, startPoint y: 0, endPoint x: 371, endPoint y: 311, distance: 484.1
click at [371, 311] on input "Sep 1, 2025, 10:37 AM" at bounding box center [401, 308] width 168 height 21
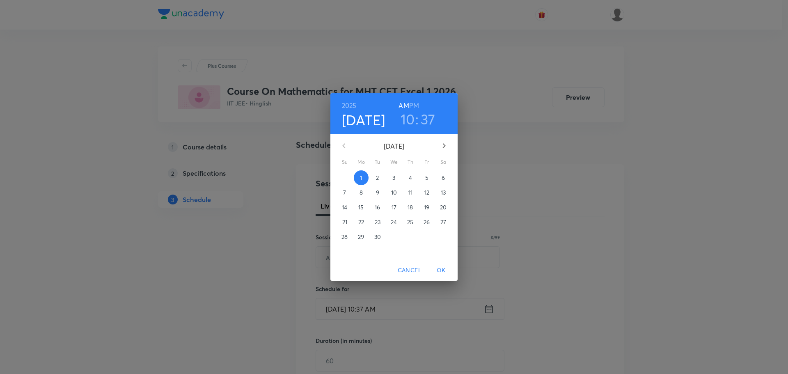
click at [412, 103] on h6 "PM" at bounding box center [414, 105] width 10 height 11
click at [411, 120] on h3 "10" at bounding box center [408, 118] width 14 height 17
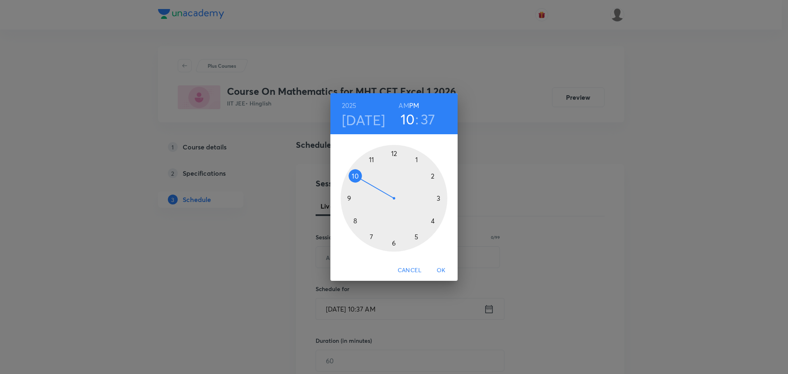
click at [415, 158] on div at bounding box center [394, 198] width 107 height 107
click at [395, 245] on div at bounding box center [394, 198] width 107 height 107
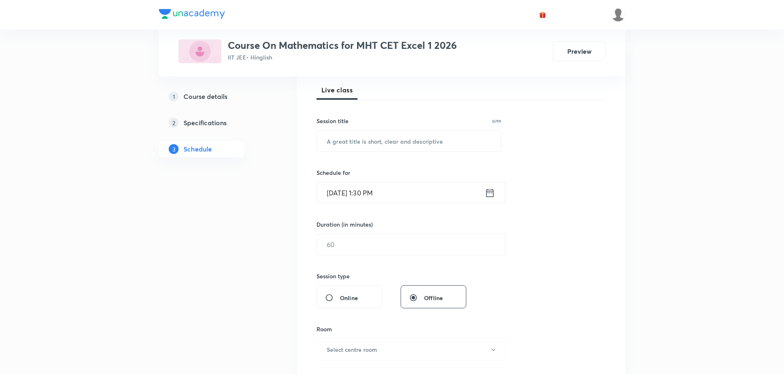
scroll to position [123, 0]
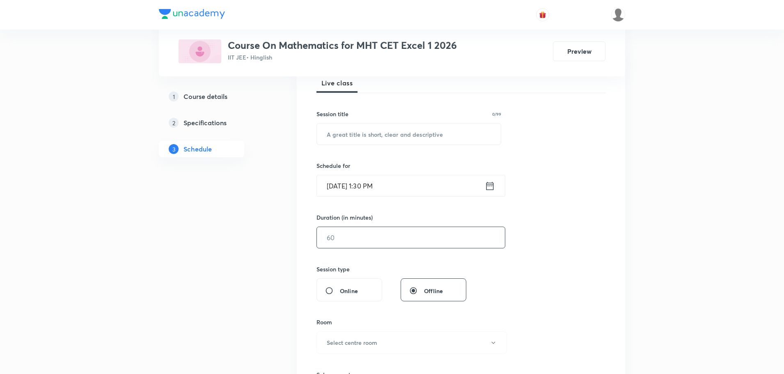
click at [363, 239] on input "text" at bounding box center [411, 237] width 188 height 21
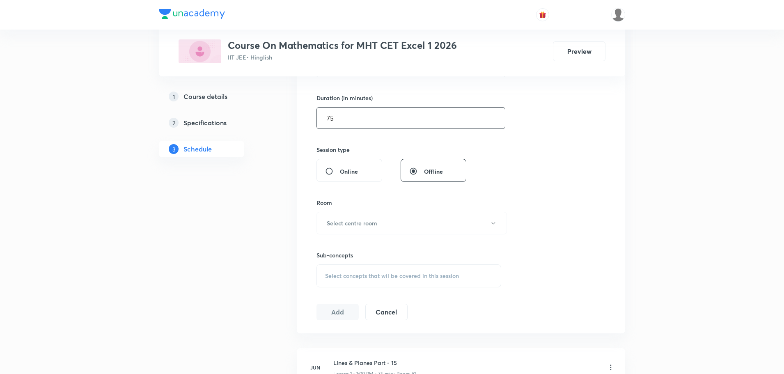
scroll to position [246, 0]
type input "75"
click at [366, 213] on button "Select centre room" at bounding box center [412, 219] width 190 height 23
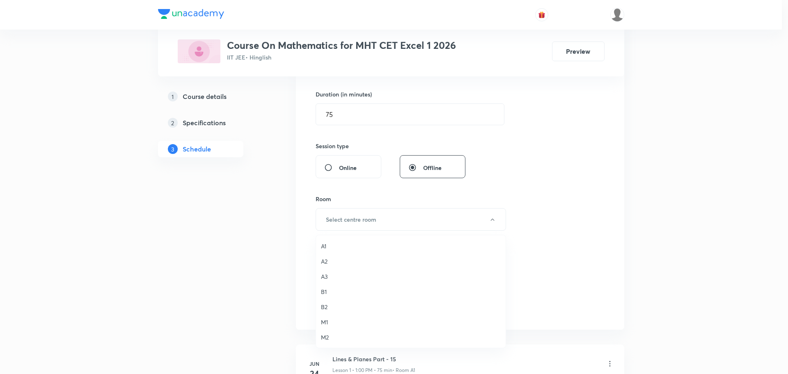
click at [328, 249] on span "A1" at bounding box center [411, 246] width 180 height 9
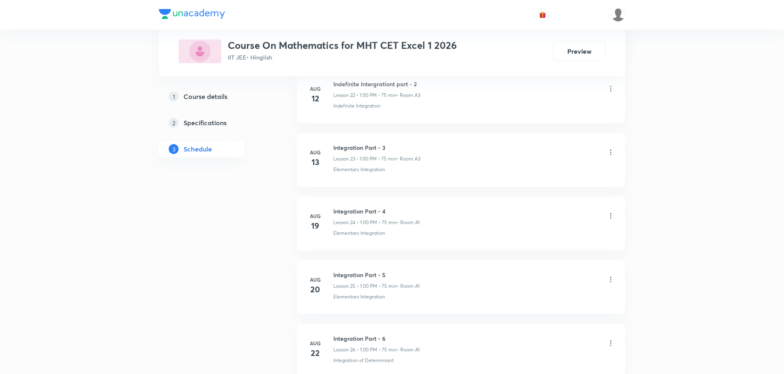
scroll to position [2193, 0]
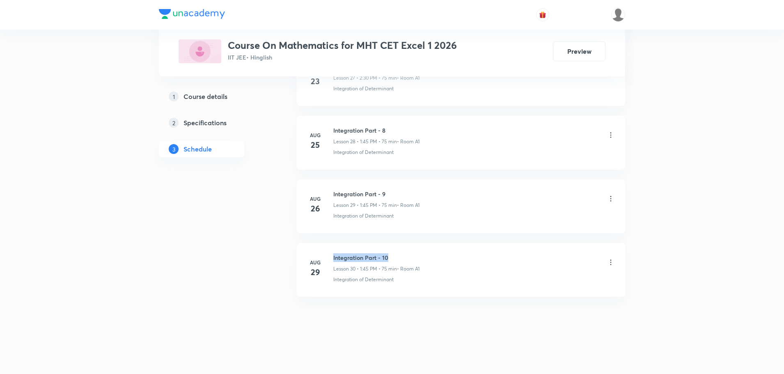
drag, startPoint x: 334, startPoint y: 259, endPoint x: 394, endPoint y: 258, distance: 59.5
click at [394, 258] on h6 "Integration Part - 10" at bounding box center [376, 257] width 86 height 9
copy h6 "Integration Part - 10"
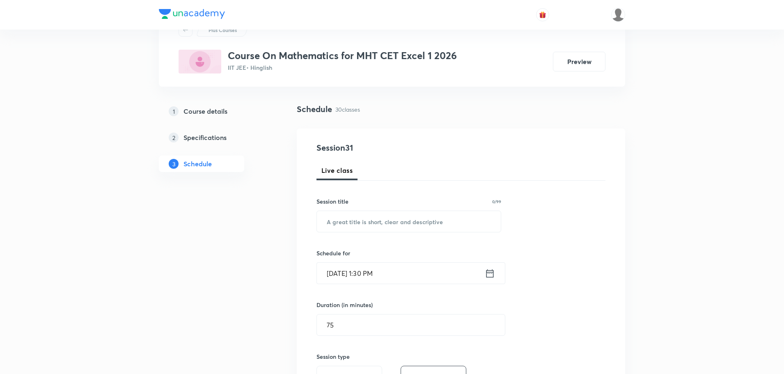
scroll to position [0, 0]
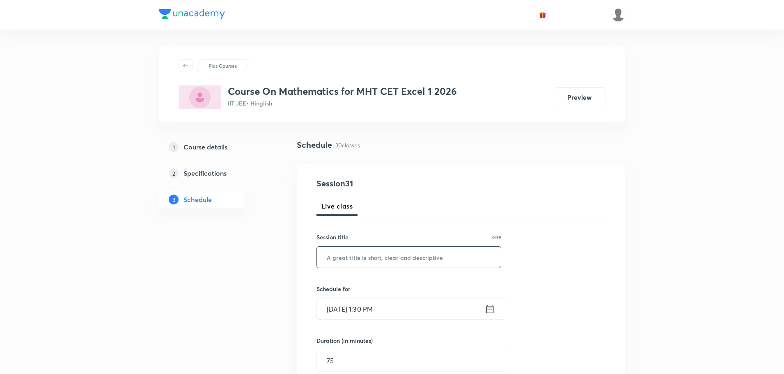
click at [359, 262] on input "text" at bounding box center [409, 257] width 184 height 21
paste input "Integration Part - 10"
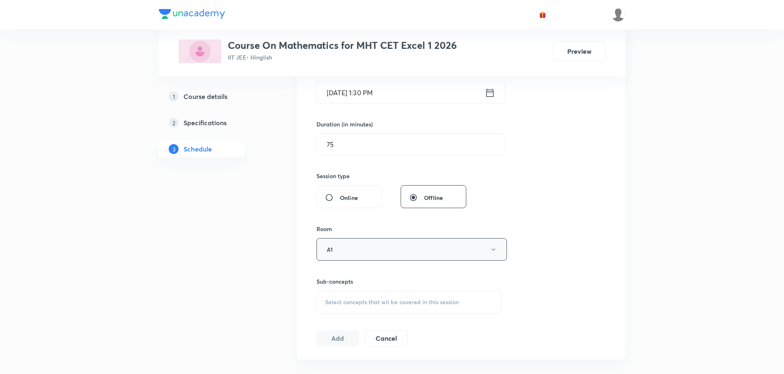
scroll to position [287, 0]
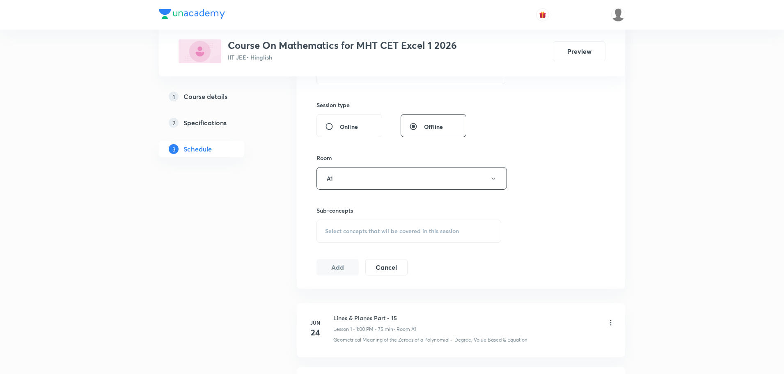
type input "Integration Part - 11"
click at [369, 231] on span "Select concepts that wil be covered in this session" at bounding box center [392, 231] width 134 height 7
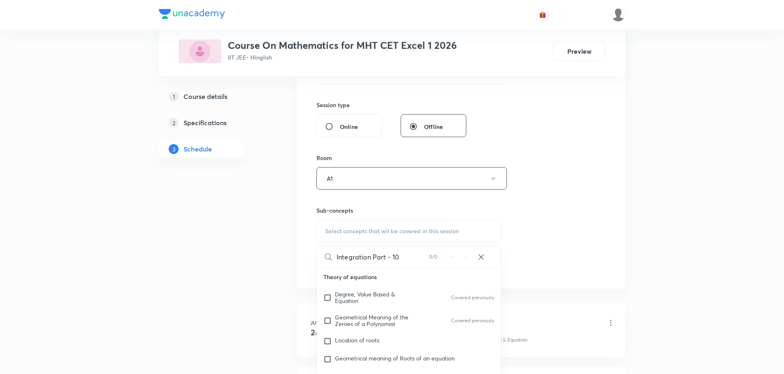
drag, startPoint x: 373, startPoint y: 257, endPoint x: 401, endPoint y: 259, distance: 27.6
click at [401, 259] on input "Integration Part - 10" at bounding box center [383, 256] width 92 height 21
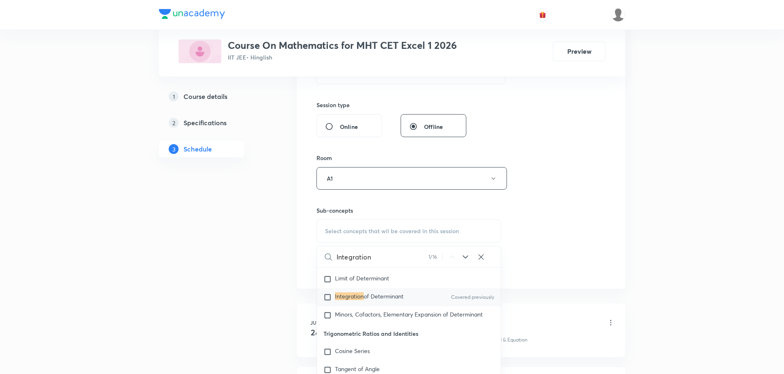
scroll to position [3333, 0]
type input "Integration"
click at [328, 293] on input "checkbox" at bounding box center [329, 296] width 11 height 8
checkbox input "true"
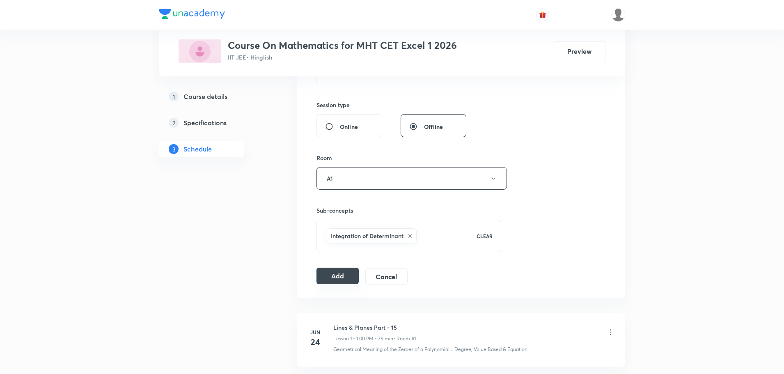
click at [340, 281] on button "Add" at bounding box center [338, 276] width 42 height 16
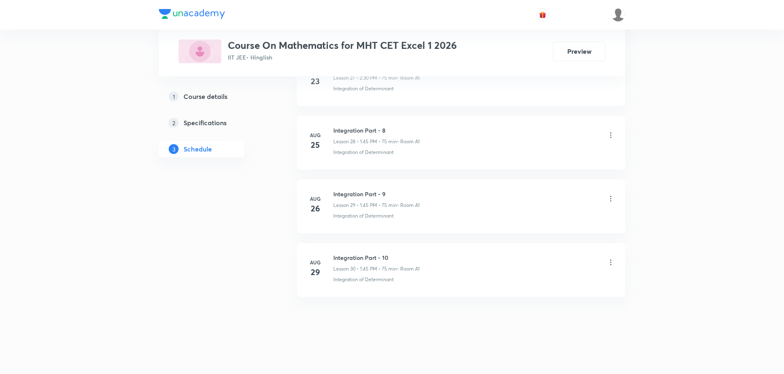
scroll to position [1816, 0]
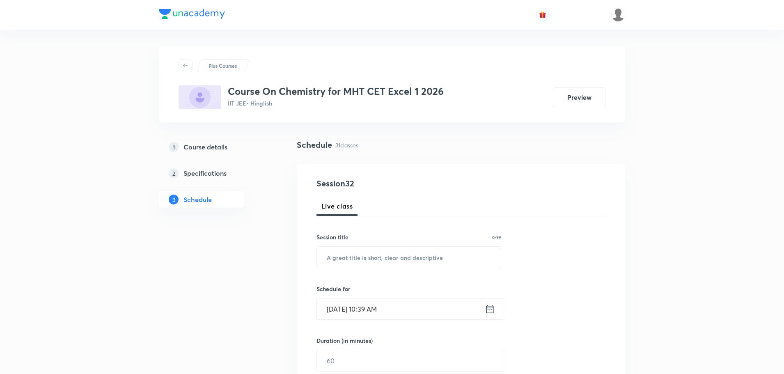
click at [369, 312] on input "[DATE] 10:39 AM" at bounding box center [401, 308] width 168 height 21
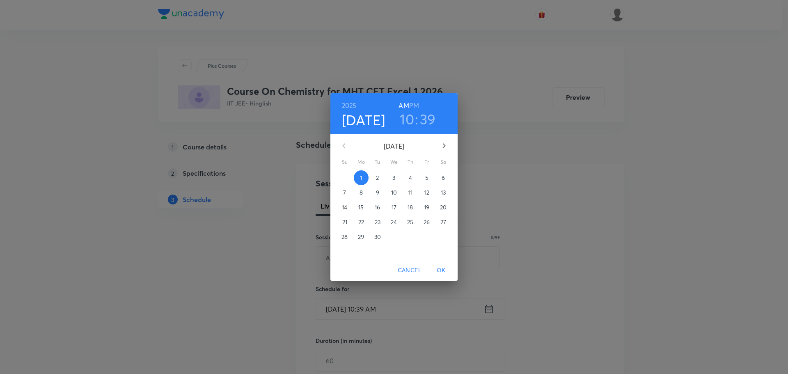
click at [413, 104] on h6 "PM" at bounding box center [414, 105] width 10 height 11
click at [410, 121] on h3 "10" at bounding box center [407, 118] width 14 height 17
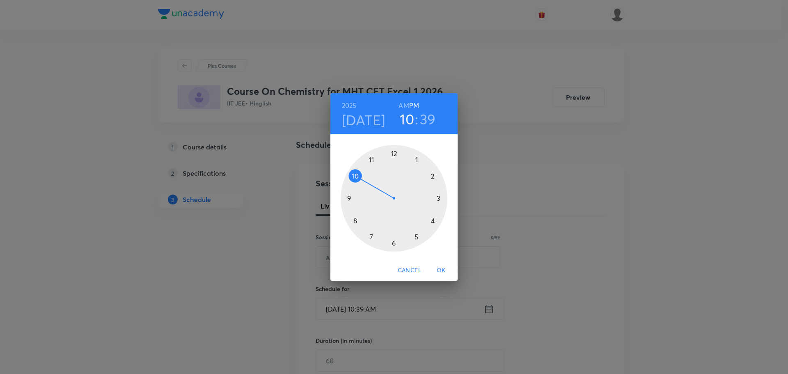
click at [433, 177] on div at bounding box center [394, 198] width 107 height 107
click at [372, 159] on div at bounding box center [394, 198] width 107 height 107
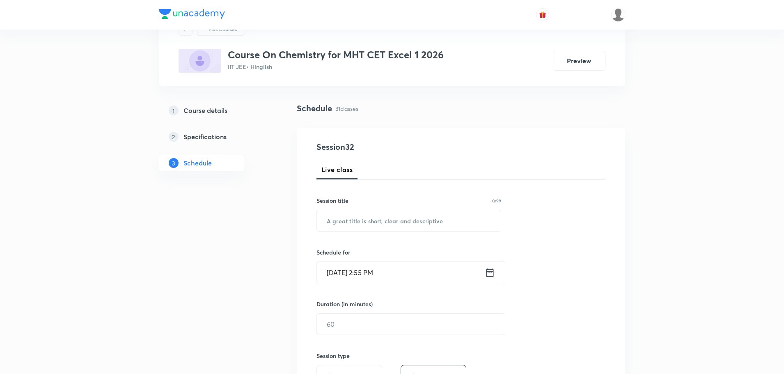
scroll to position [82, 0]
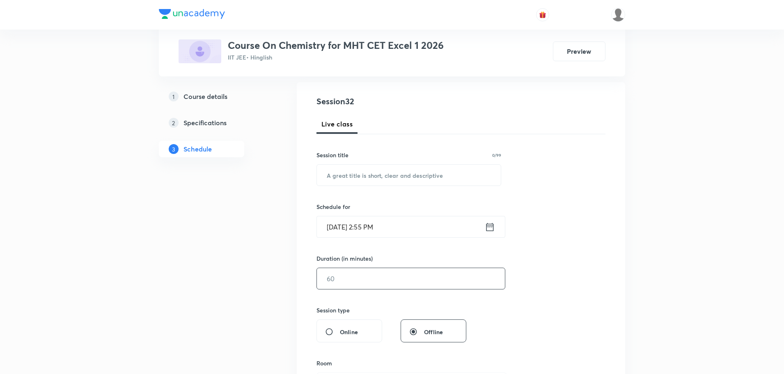
click at [365, 288] on input "text" at bounding box center [411, 278] width 188 height 21
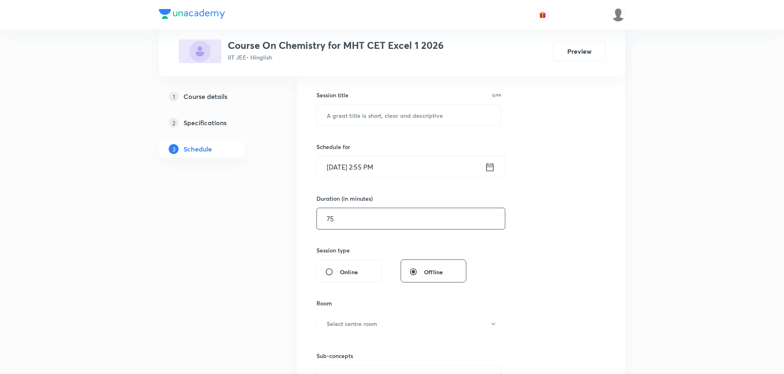
scroll to position [205, 0]
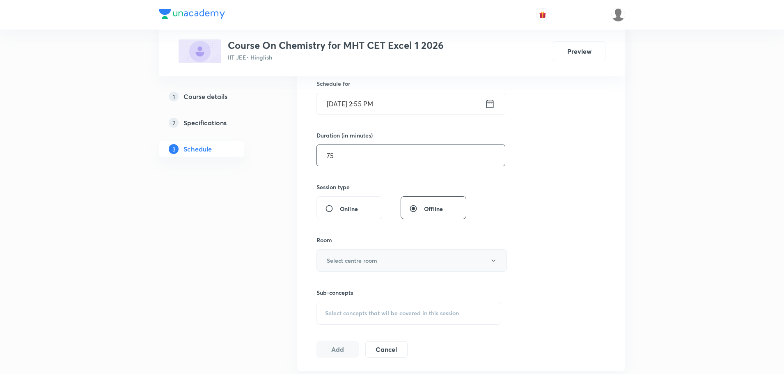
type input "75"
click at [349, 257] on h6 "Select centre room" at bounding box center [352, 260] width 50 height 9
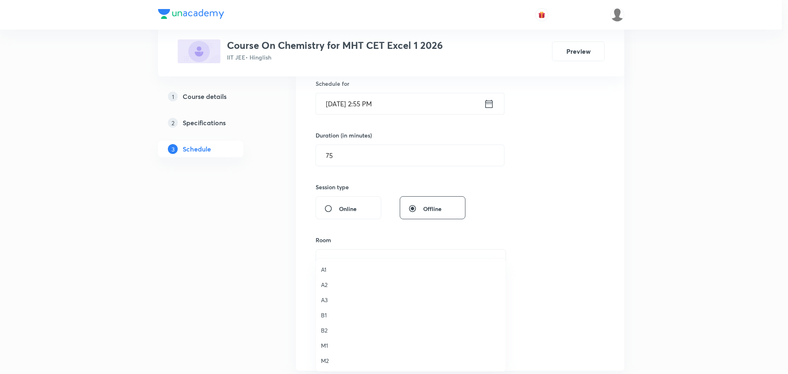
click at [328, 270] on span "A1" at bounding box center [411, 269] width 180 height 9
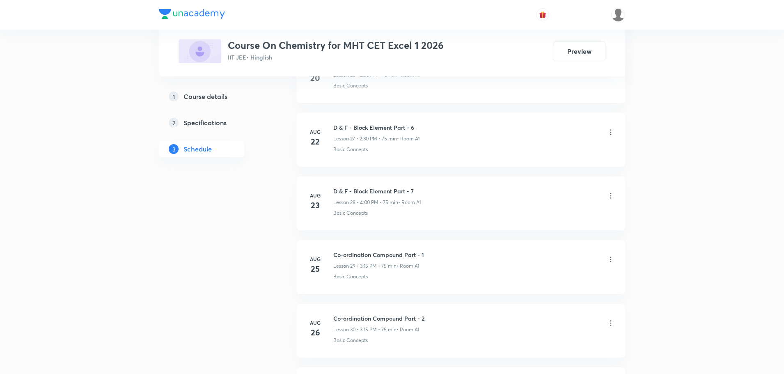
scroll to position [2257, 0]
drag, startPoint x: 333, startPoint y: 259, endPoint x: 426, endPoint y: 259, distance: 92.4
click at [426, 259] on div "Co-ordination Compound Part - 3 Lesson 31 • 3:15 PM • 75 min • Room A1" at bounding box center [474, 262] width 282 height 19
copy h6 "Co-ordination Compound Part - 3"
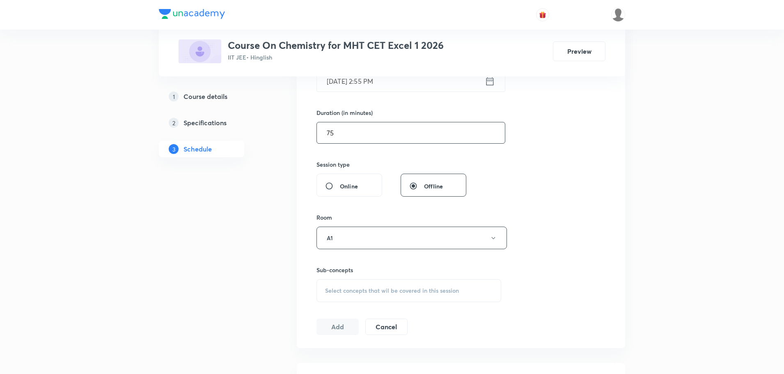
scroll to position [23, 0]
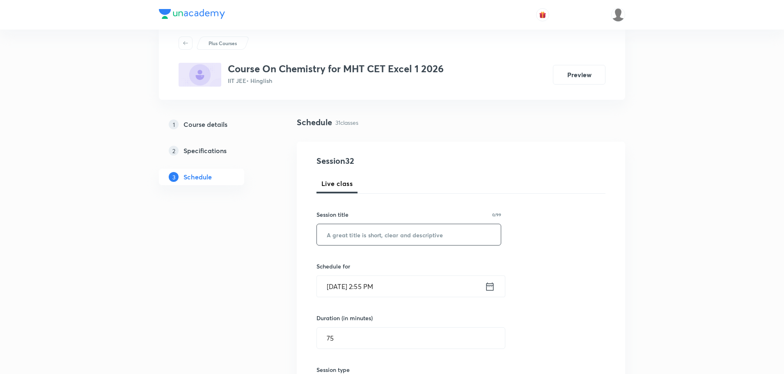
paste input "Co-ordination Compound Part - 3"
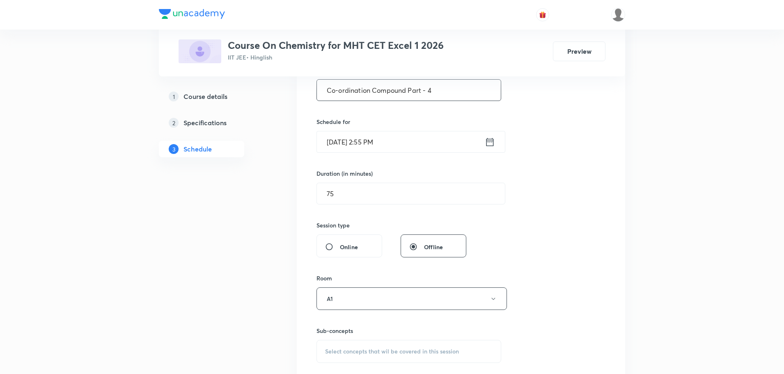
scroll to position [187, 0]
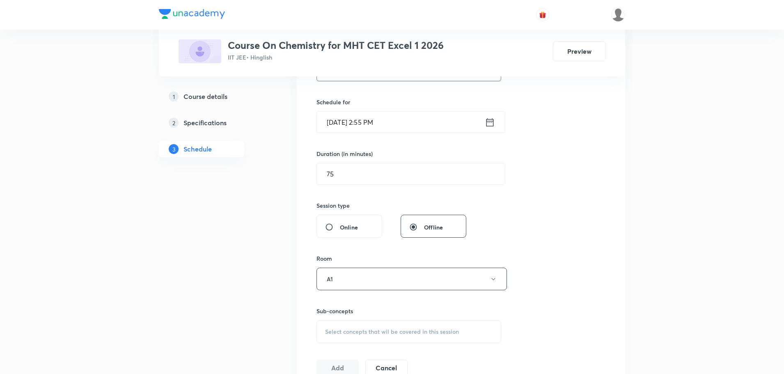
type input "Co-ordination Compound Part - 4"
click at [346, 331] on span "Select concepts that wil be covered in this session" at bounding box center [392, 331] width 134 height 7
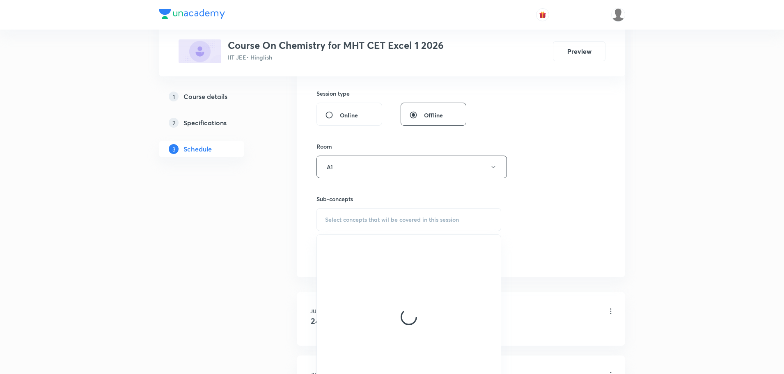
scroll to position [310, 0]
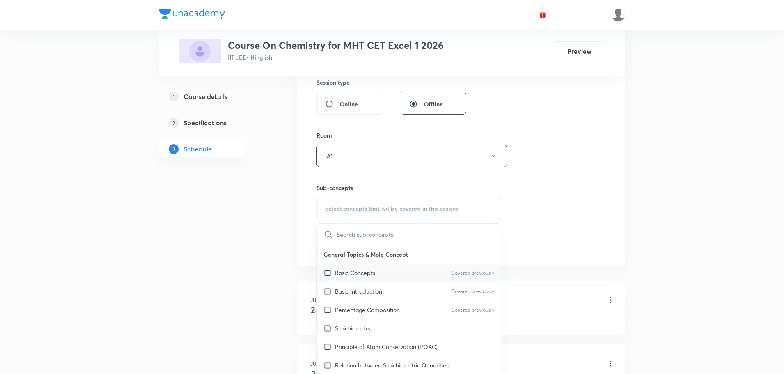
click at [343, 272] on p "Basic Concepts" at bounding box center [355, 272] width 40 height 9
checkbox input "true"
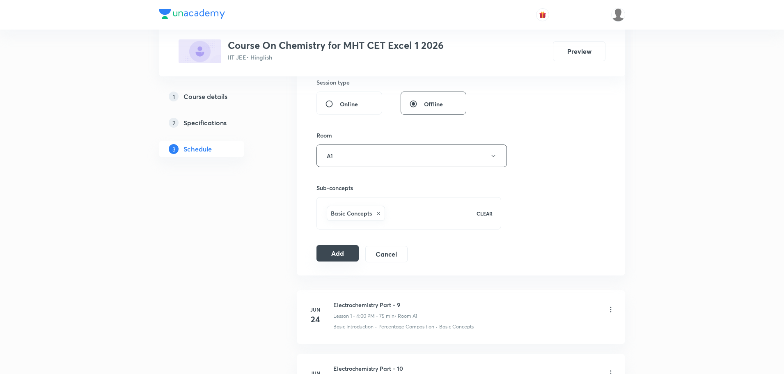
click at [346, 260] on button "Add" at bounding box center [338, 253] width 42 height 16
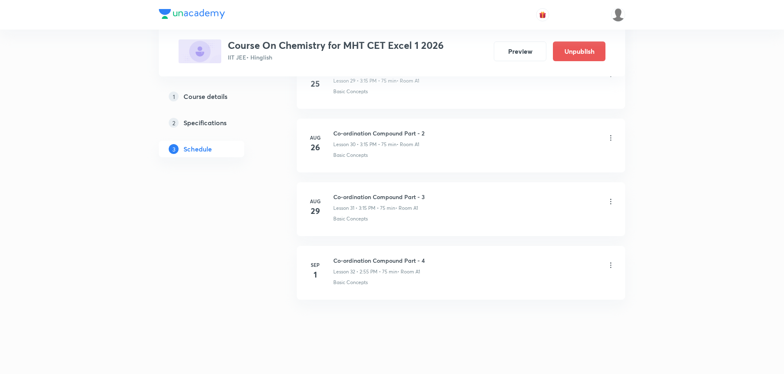
scroll to position [1944, 0]
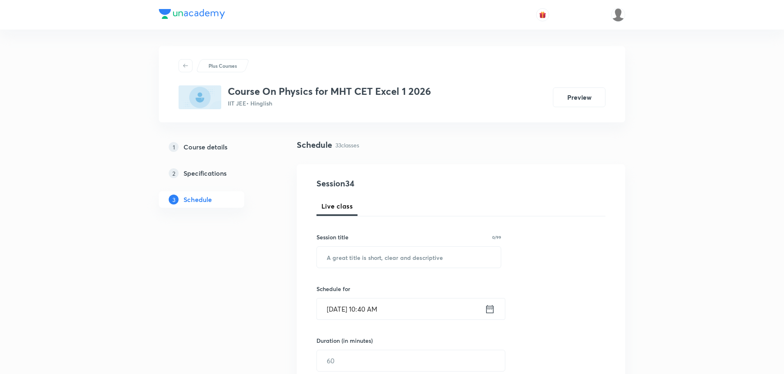
click at [369, 312] on input "[DATE] 10:40 AM" at bounding box center [401, 308] width 168 height 21
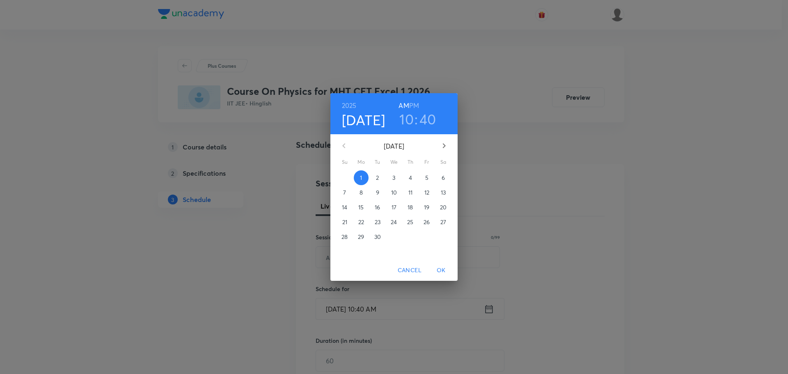
click at [416, 103] on h6 "PM" at bounding box center [414, 105] width 10 height 11
click at [408, 116] on h3 "10" at bounding box center [406, 118] width 14 height 17
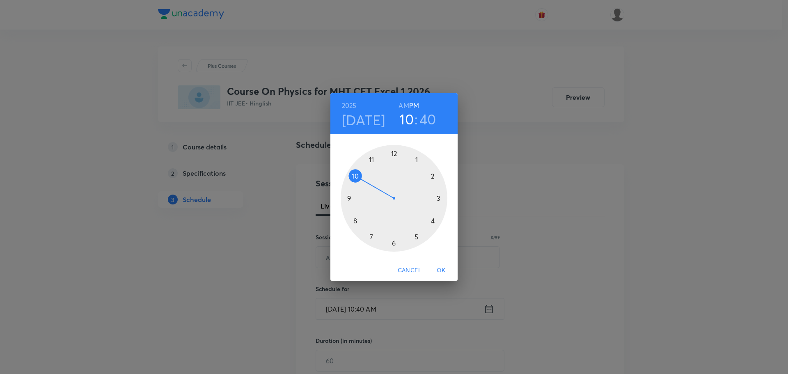
click at [434, 222] on div at bounding box center [394, 198] width 107 height 107
click at [432, 220] on div at bounding box center [394, 198] width 107 height 107
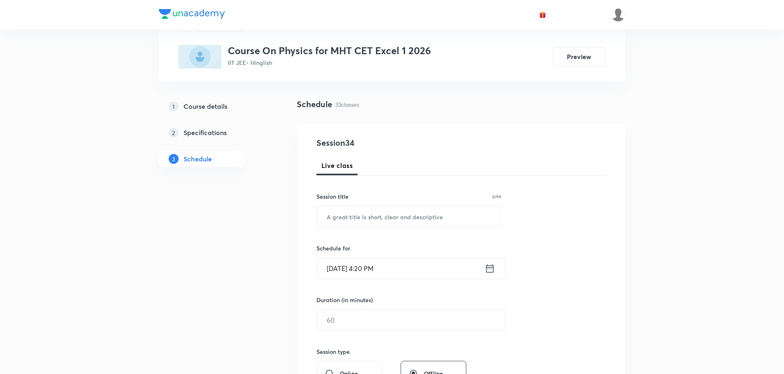
scroll to position [41, 0]
click at [343, 325] on input "text" at bounding box center [411, 319] width 188 height 21
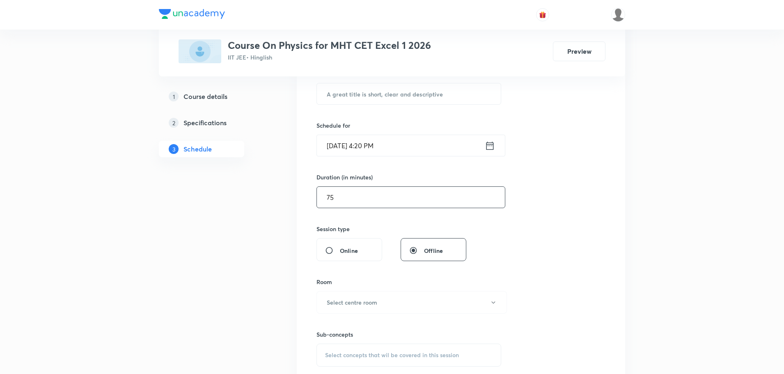
scroll to position [170, 0]
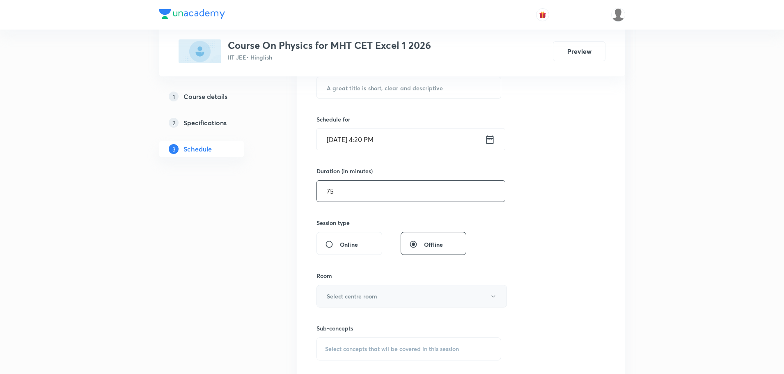
type input "75"
click at [349, 303] on button "Select centre room" at bounding box center [412, 296] width 190 height 23
click at [328, 271] on span "A1" at bounding box center [411, 269] width 180 height 9
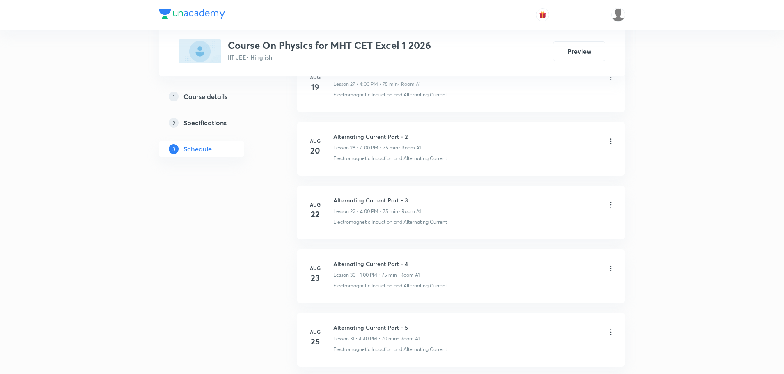
scroll to position [2384, 0]
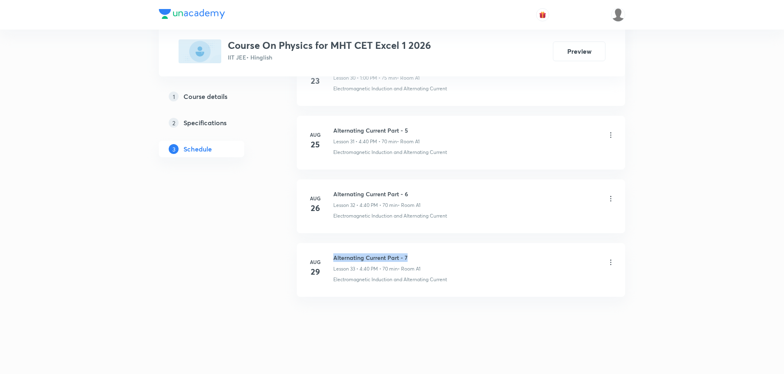
drag, startPoint x: 335, startPoint y: 260, endPoint x: 412, endPoint y: 261, distance: 76.8
click at [412, 261] on h6 "Alternating Current Part - 7" at bounding box center [376, 257] width 87 height 9
copy h6 "Alternating Current Part - 7"
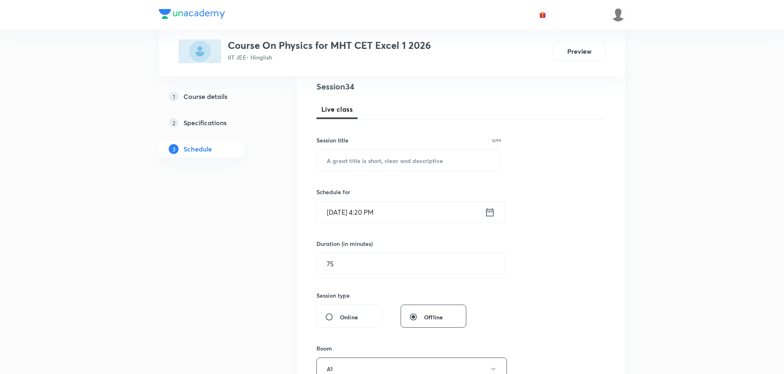
scroll to position [27, 0]
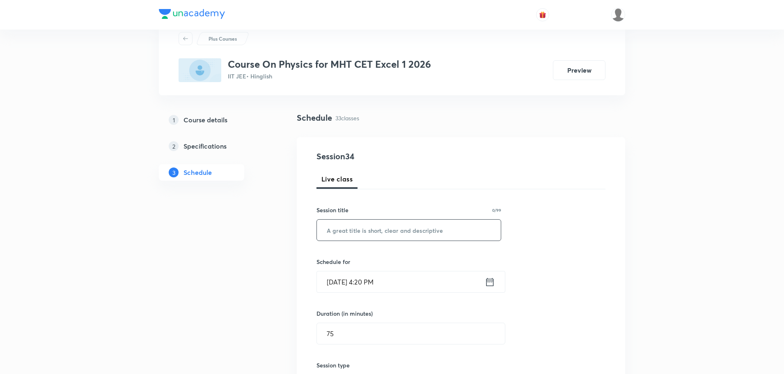
click at [385, 236] on input "text" at bounding box center [409, 230] width 184 height 21
paste input "Alternating Current Part - 7"
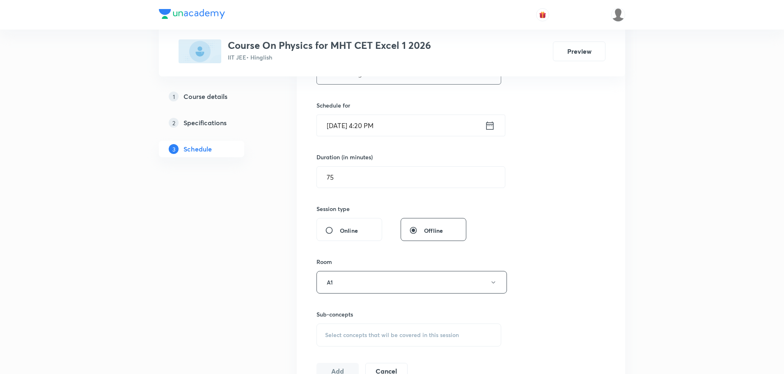
scroll to position [203, 0]
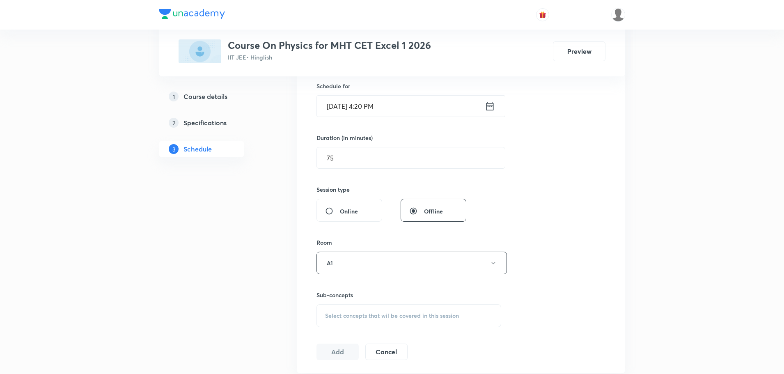
type input "Alternating Current Part - 8"
click at [386, 317] on span "Select concepts that wil be covered in this session" at bounding box center [392, 315] width 134 height 7
drag, startPoint x: 399, startPoint y: 340, endPoint x: 429, endPoint y: 340, distance: 29.6
click at [429, 340] on div "Alternating Current Part - 7 0 / 0 ​" at bounding box center [409, 341] width 184 height 21
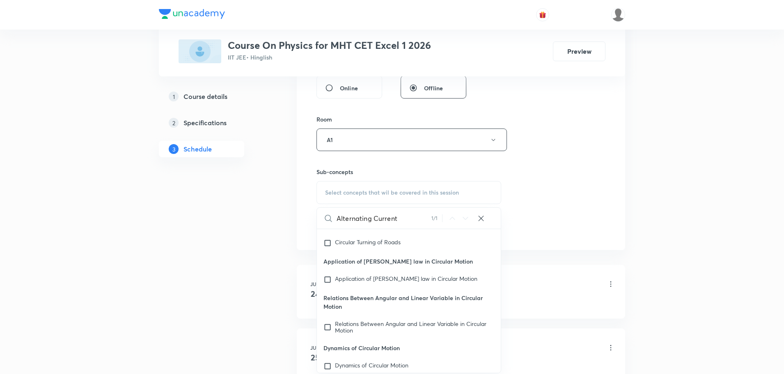
scroll to position [21533, 0]
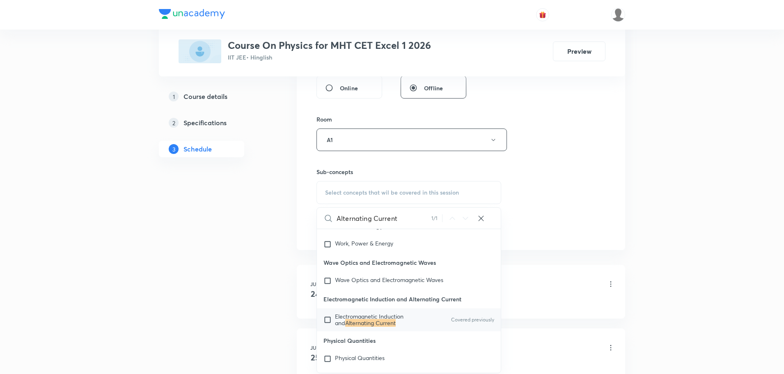
type input "Alternating Current"
click at [330, 326] on input "checkbox" at bounding box center [329, 319] width 11 height 13
checkbox input "true"
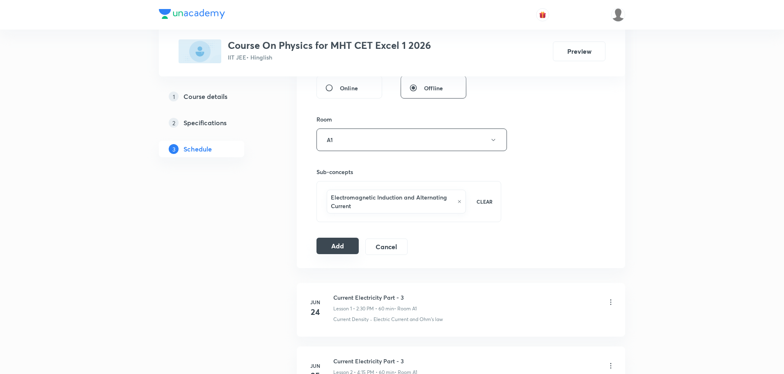
click at [346, 246] on button "Add" at bounding box center [338, 246] width 42 height 16
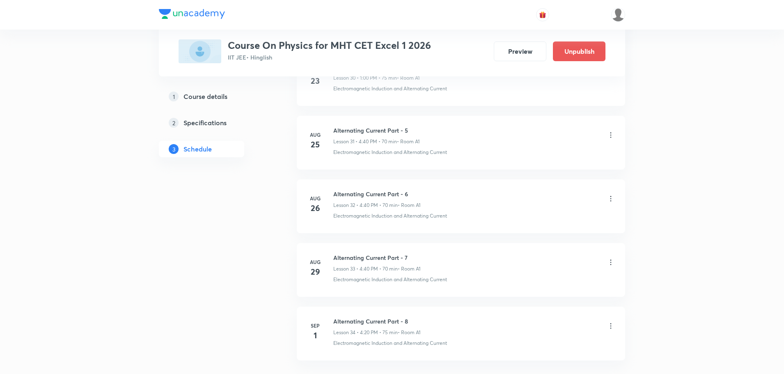
scroll to position [2048, 0]
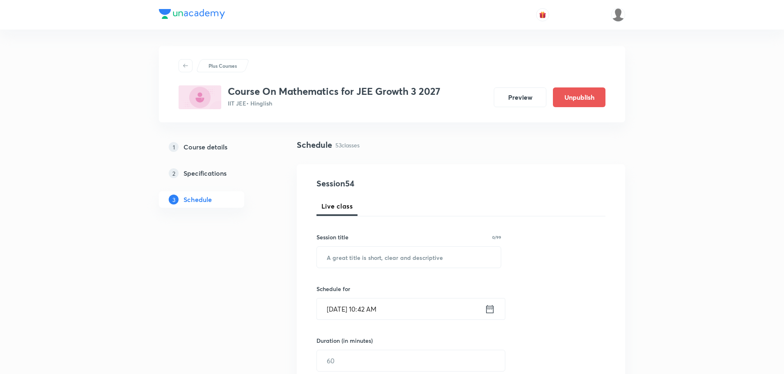
click at [367, 309] on input "[DATE] 10:42 AM" at bounding box center [401, 308] width 168 height 21
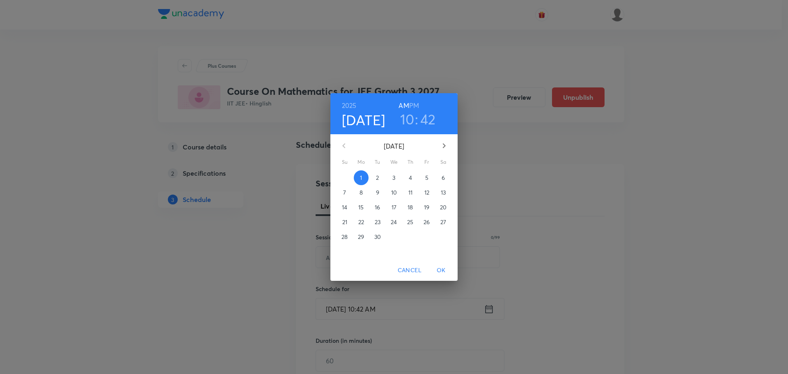
click at [414, 107] on h6 "PM" at bounding box center [414, 105] width 10 height 11
click at [408, 119] on h3 "10" at bounding box center [407, 118] width 14 height 17
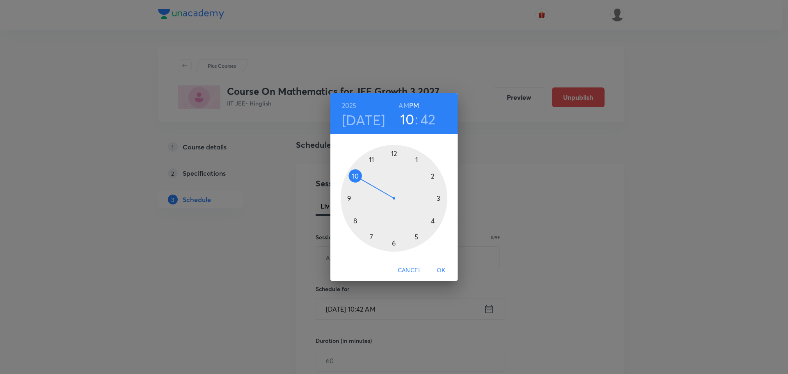
click at [417, 158] on div at bounding box center [394, 198] width 107 height 107
click at [395, 243] on div at bounding box center [394, 198] width 107 height 107
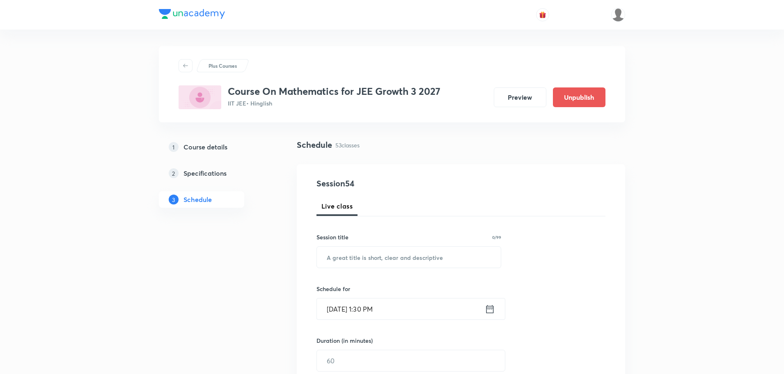
scroll to position [82, 0]
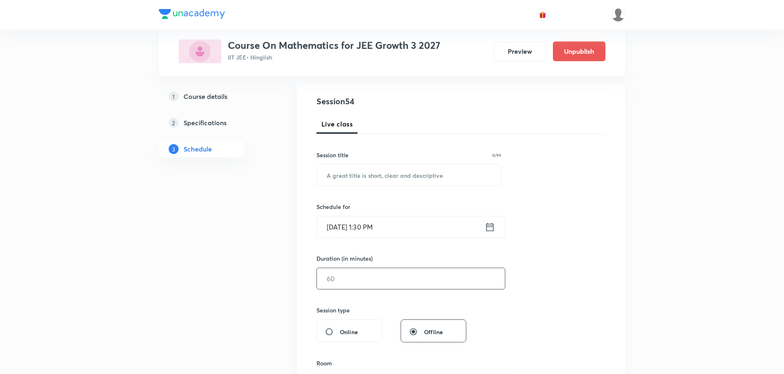
click at [361, 285] on input "text" at bounding box center [411, 278] width 188 height 21
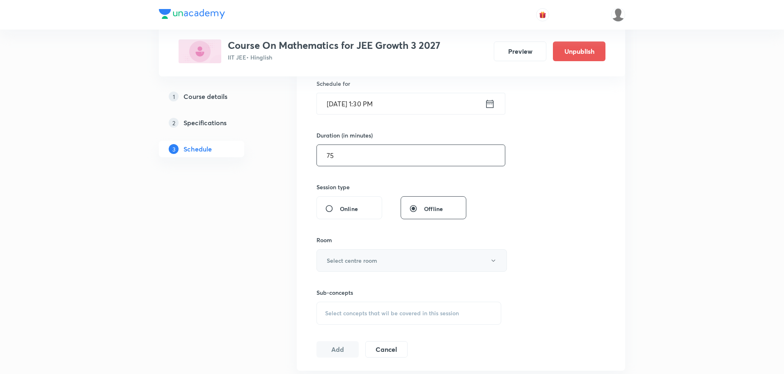
type input "75"
click at [346, 259] on h6 "Select centre room" at bounding box center [352, 260] width 50 height 9
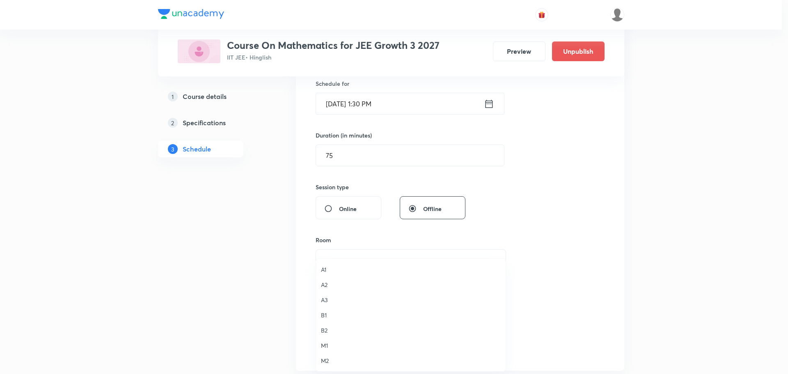
click at [330, 301] on span "A3" at bounding box center [411, 300] width 180 height 9
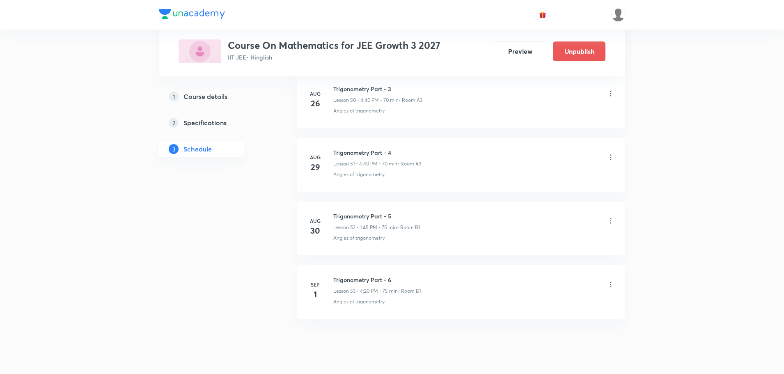
scroll to position [3657, 0]
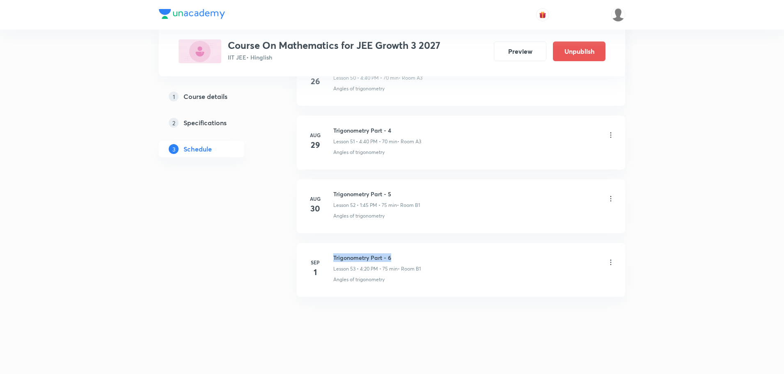
drag, startPoint x: 335, startPoint y: 256, endPoint x: 394, endPoint y: 256, distance: 59.5
click at [394, 256] on h6 "Trigonometry Part - 6" at bounding box center [376, 257] width 87 height 9
copy h6 "Trigonometry Part - 6"
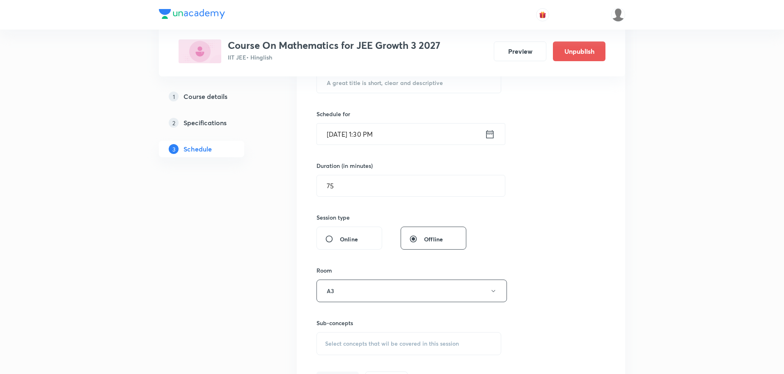
scroll to position [11, 0]
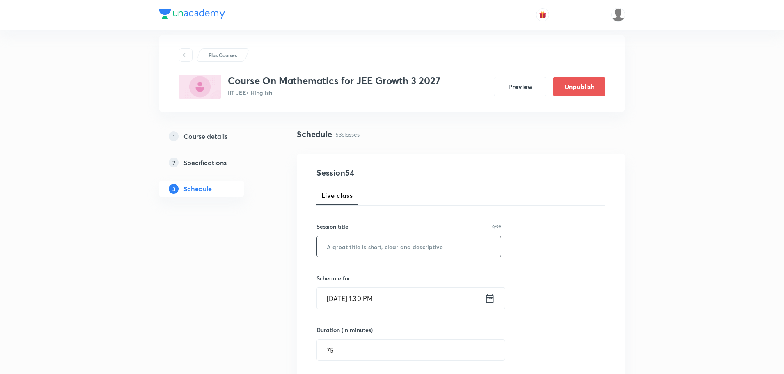
click at [360, 246] on input "text" at bounding box center [409, 246] width 184 height 21
paste input "Trigonometry Part - 6"
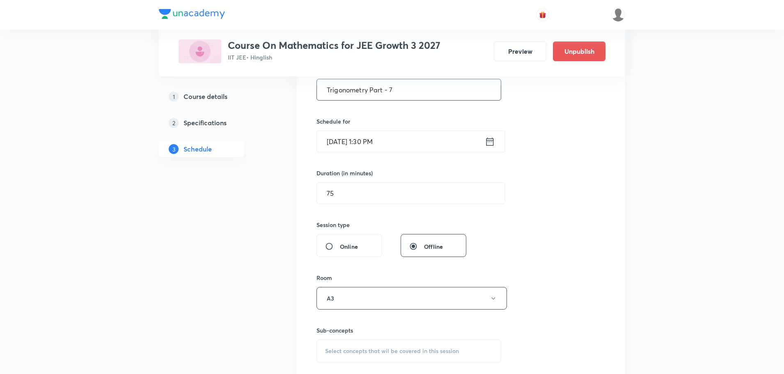
scroll to position [257, 0]
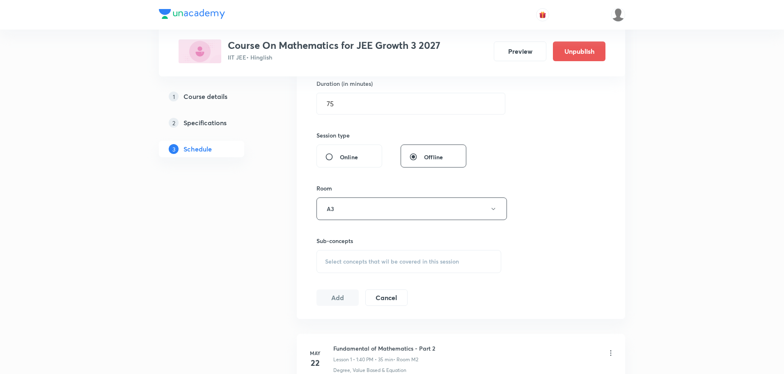
type input "Trigonometry Part - 7"
click at [346, 260] on span "Select concepts that wil be covered in this session" at bounding box center [392, 261] width 134 height 7
drag, startPoint x: 380, startPoint y: 287, endPoint x: 409, endPoint y: 285, distance: 29.2
click at [409, 285] on input "Trigonometry Part - 6" at bounding box center [383, 287] width 92 height 21
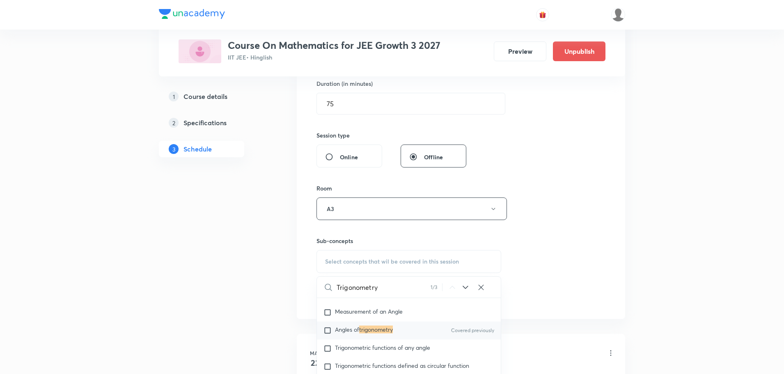
scroll to position [3460, 0]
type input "Trigonometry"
click at [325, 323] on input "checkbox" at bounding box center [329, 327] width 11 height 8
checkbox input "true"
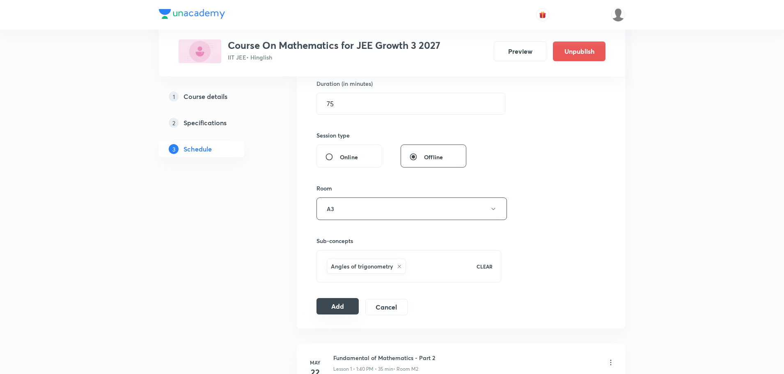
click at [333, 305] on button "Add" at bounding box center [338, 306] width 42 height 16
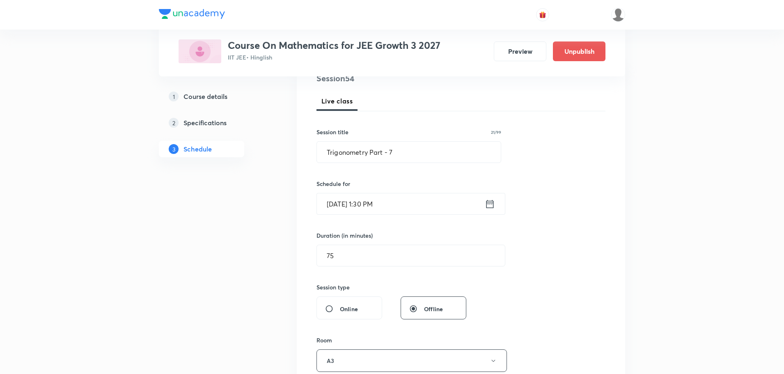
scroll to position [89, 0]
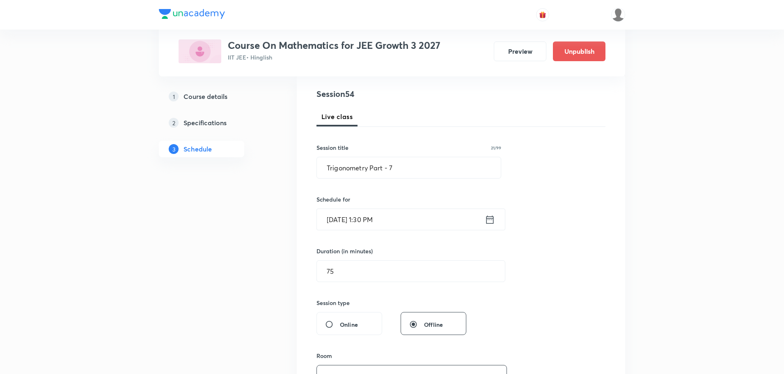
click at [335, 222] on input "[DATE] 1:30 PM" at bounding box center [401, 219] width 168 height 21
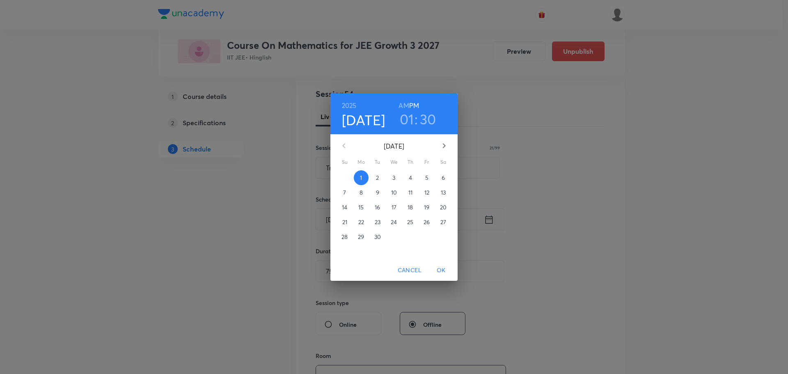
click at [377, 178] on p "2" at bounding box center [377, 178] width 3 height 8
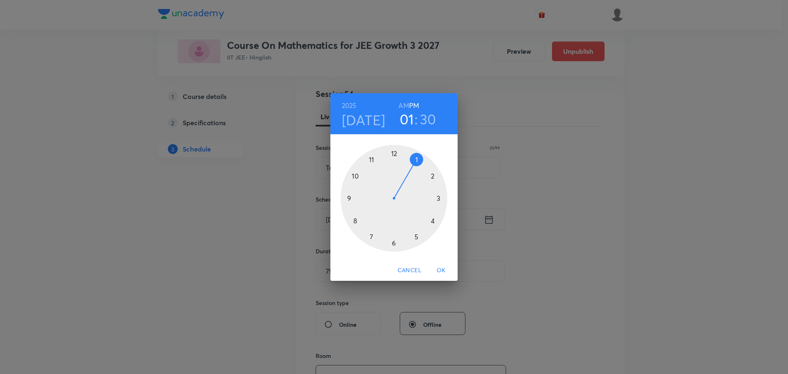
click at [443, 271] on span "OK" at bounding box center [441, 270] width 20 height 10
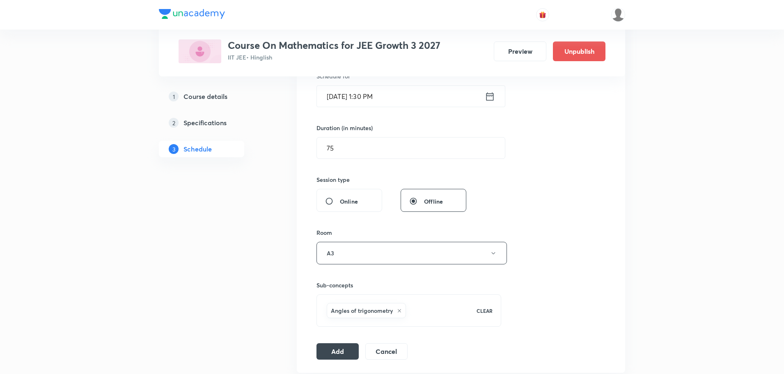
scroll to position [254, 0]
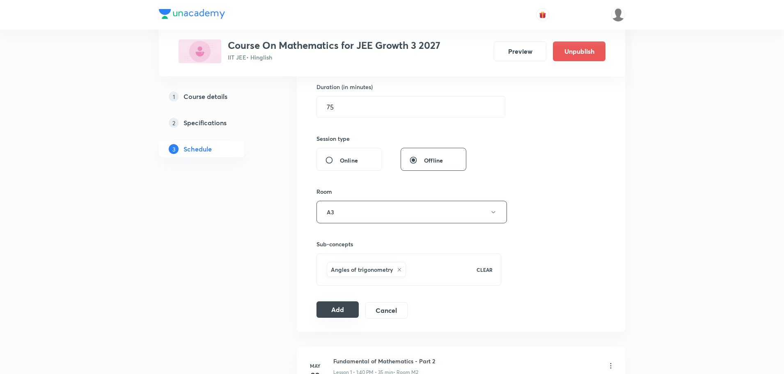
click at [336, 310] on button "Add" at bounding box center [338, 309] width 42 height 16
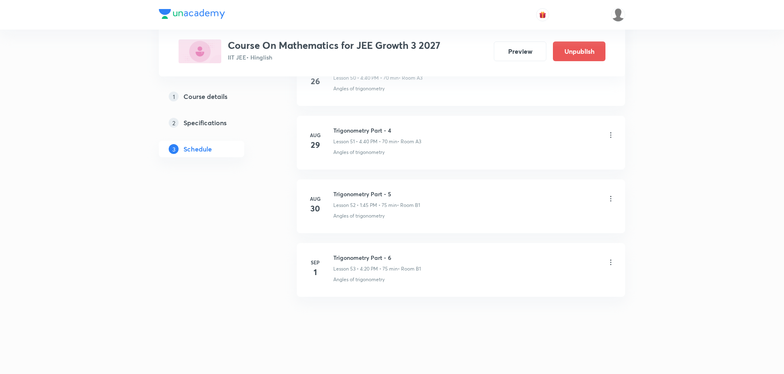
scroll to position [3279, 0]
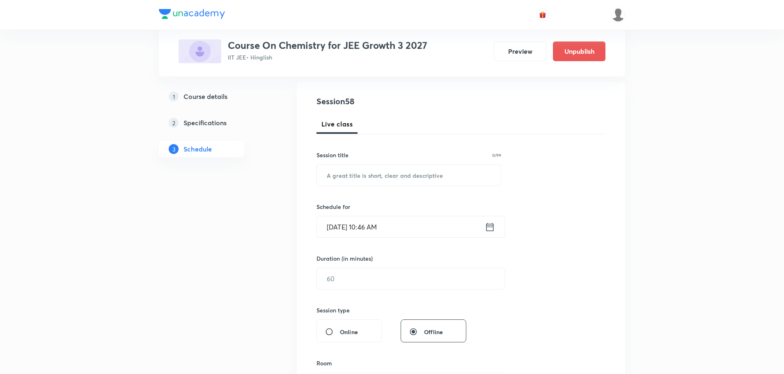
click at [331, 229] on input "Sep 1, 2025, 10:46 AM" at bounding box center [401, 226] width 168 height 21
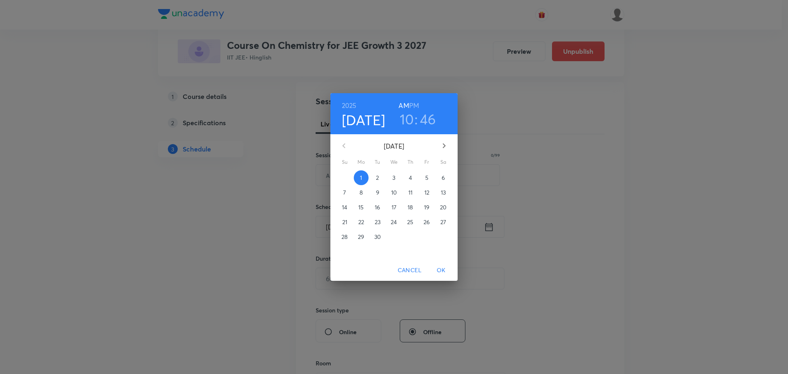
click at [374, 179] on span "2" at bounding box center [377, 178] width 15 height 8
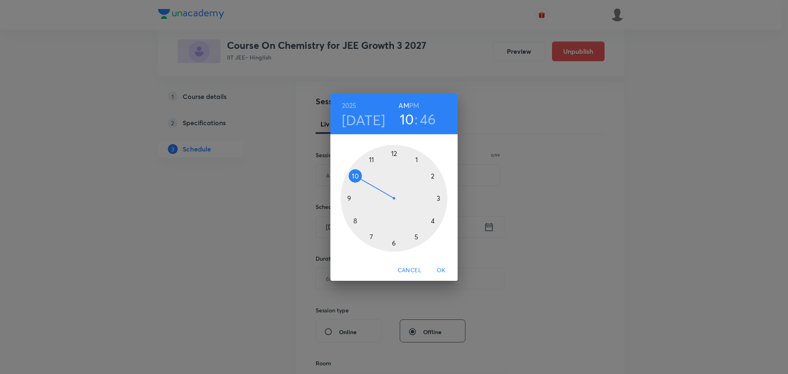
click at [415, 107] on h6 "PM" at bounding box center [414, 105] width 10 height 11
click at [431, 177] on div at bounding box center [394, 198] width 107 height 107
click at [373, 160] on div at bounding box center [394, 198] width 107 height 107
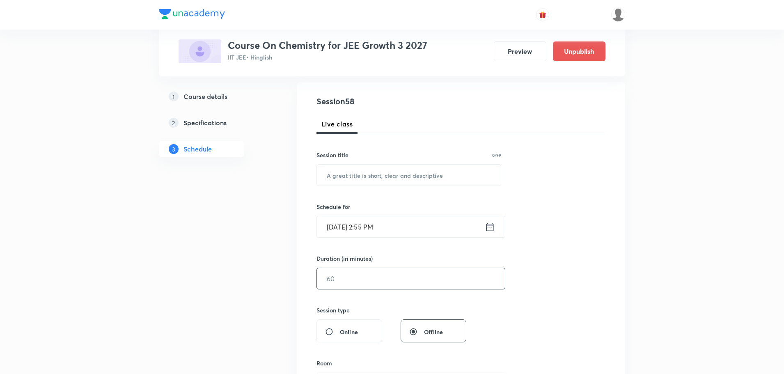
click at [350, 280] on input "text" at bounding box center [411, 278] width 188 height 21
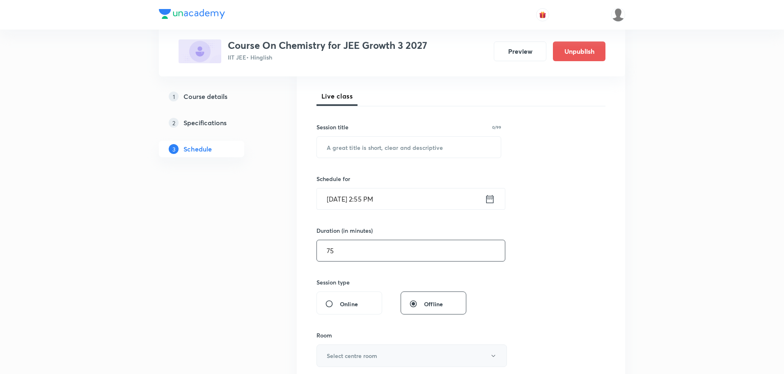
scroll to position [164, 0]
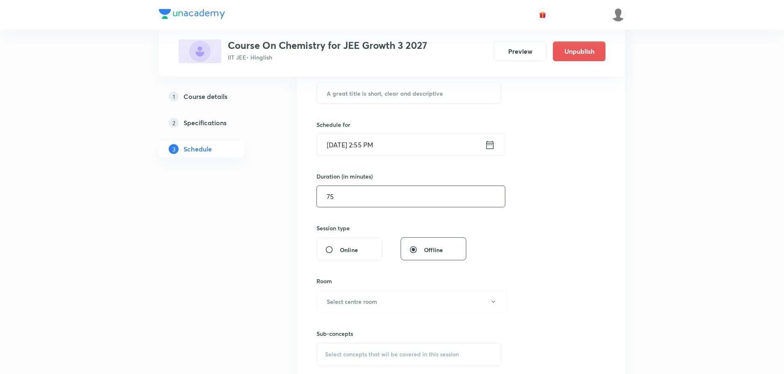
type input "75"
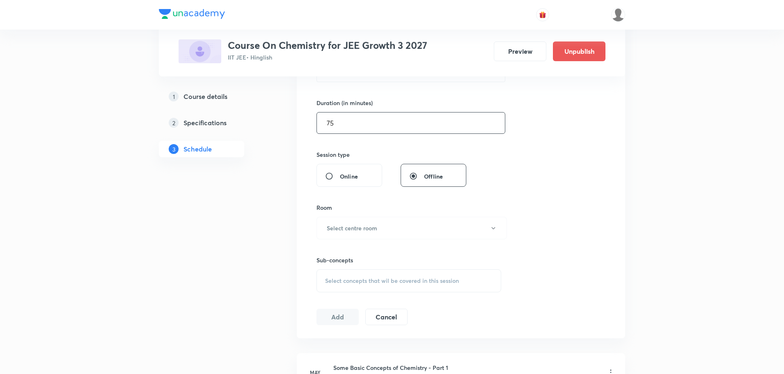
scroll to position [246, 0]
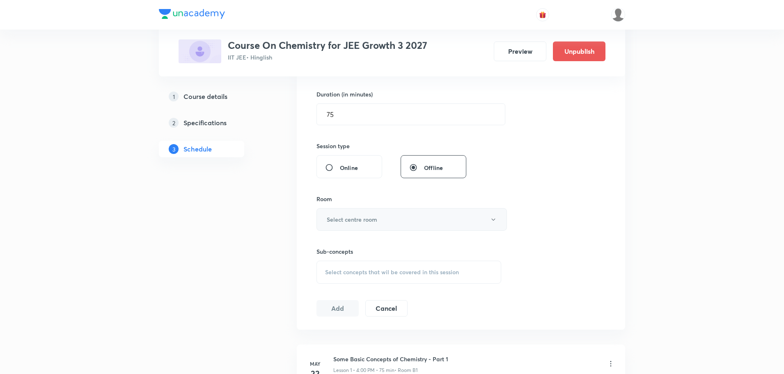
click at [370, 221] on h6 "Select centre room" at bounding box center [352, 219] width 50 height 9
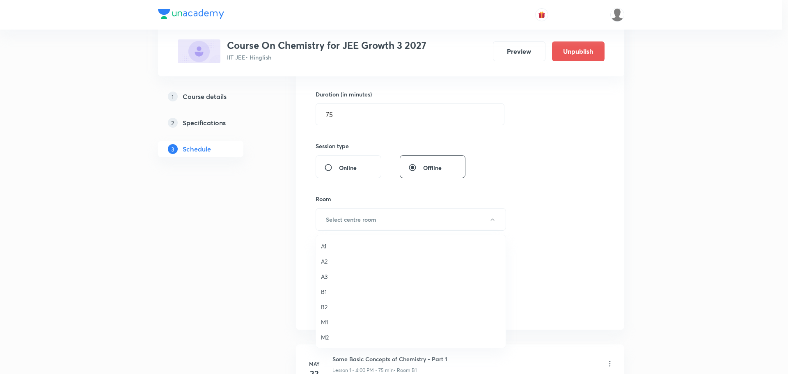
click at [328, 275] on span "A3" at bounding box center [411, 276] width 180 height 9
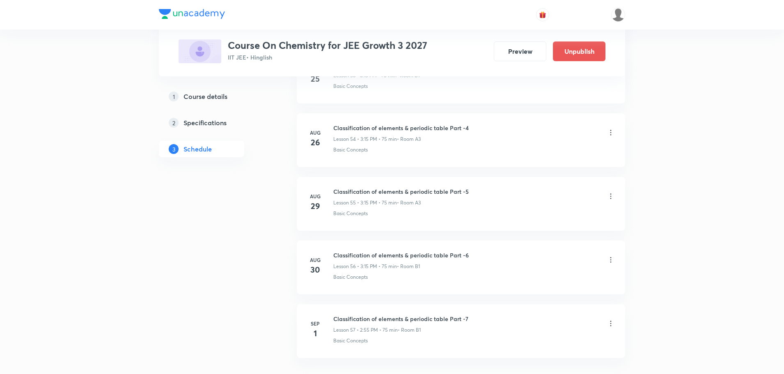
scroll to position [3911, 0]
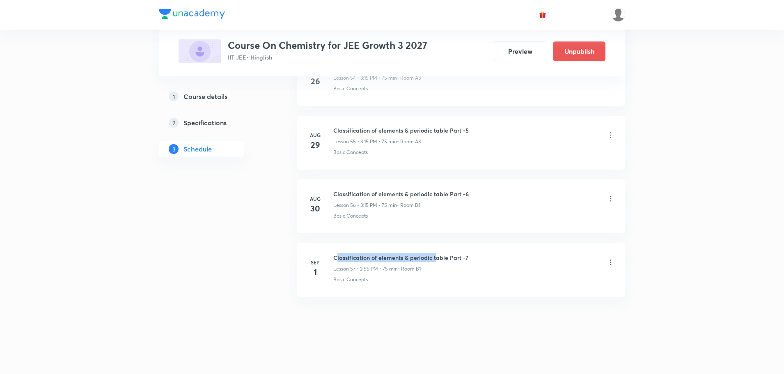
drag, startPoint x: 336, startPoint y: 260, endPoint x: 437, endPoint y: 259, distance: 101.4
click at [437, 259] on h6 "Classification of elements & periodic table Part -7" at bounding box center [400, 257] width 135 height 9
drag, startPoint x: 334, startPoint y: 259, endPoint x: 479, endPoint y: 256, distance: 145.4
click at [479, 256] on div "Classification of elements & periodic table Part -7 Lesson 57 • 2:55 PM • 75 mi…" at bounding box center [474, 262] width 282 height 19
copy h6 "Classification of elements & periodic table Part -7"
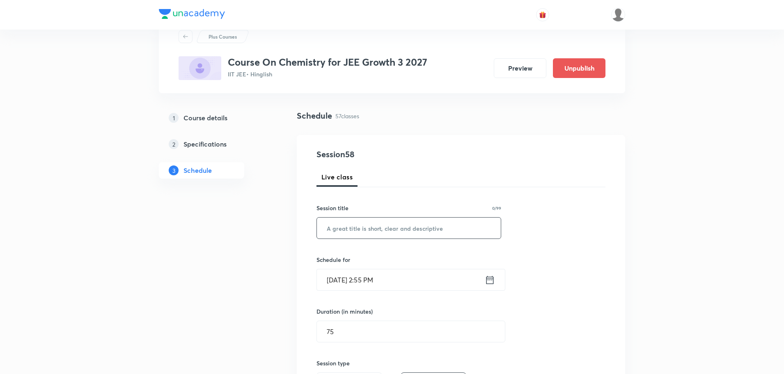
scroll to position [0, 0]
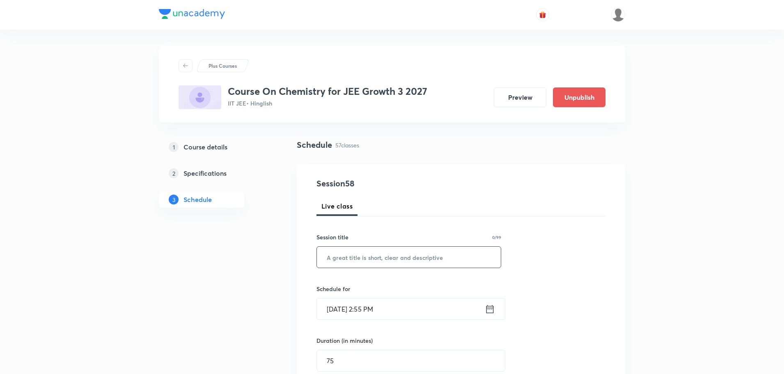
click at [367, 252] on input "text" at bounding box center [409, 257] width 184 height 21
paste input "Classification of elements & periodic table Part -7"
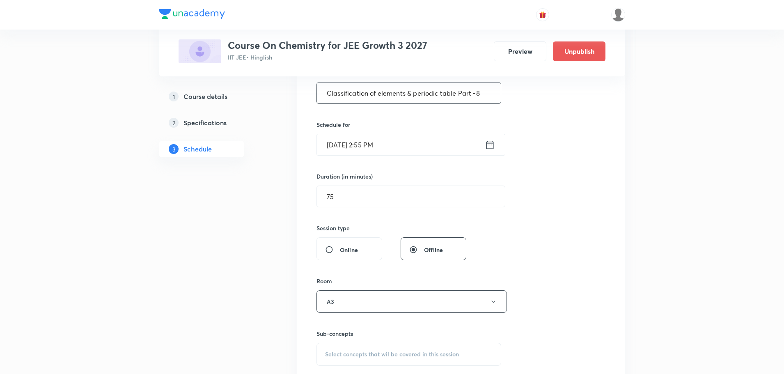
scroll to position [205, 0]
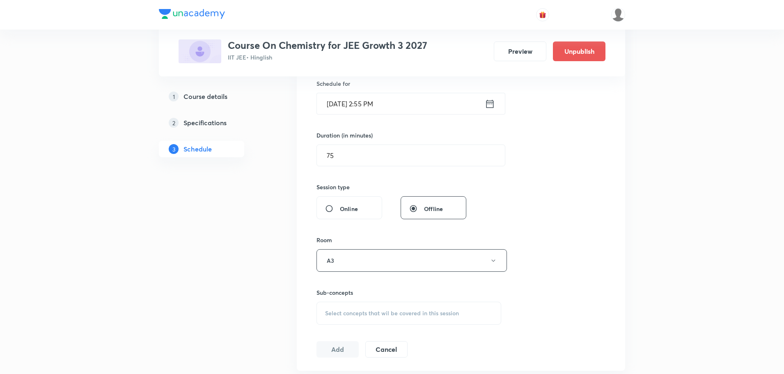
type input "Classification of elements & periodic table Part -8"
click at [346, 314] on span "Select concepts that wil be covered in this session" at bounding box center [392, 313] width 134 height 7
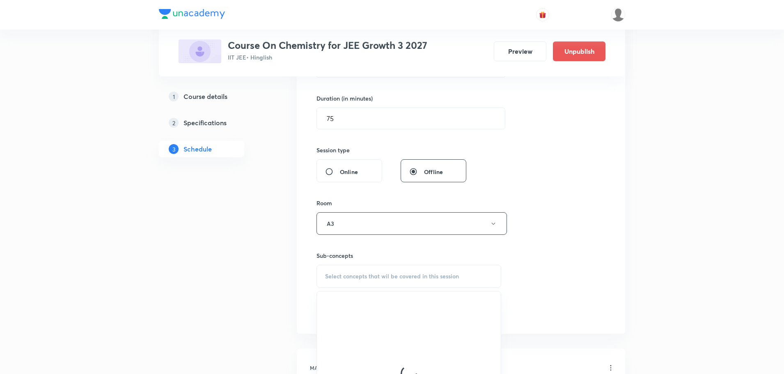
scroll to position [287, 0]
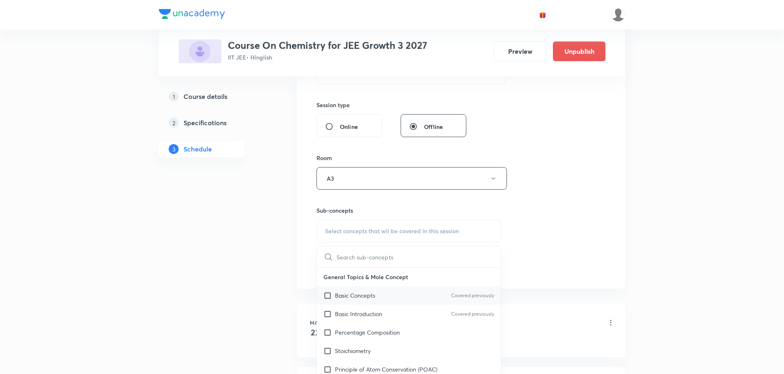
click at [333, 296] on input "checkbox" at bounding box center [329, 295] width 11 height 9
checkbox input "true"
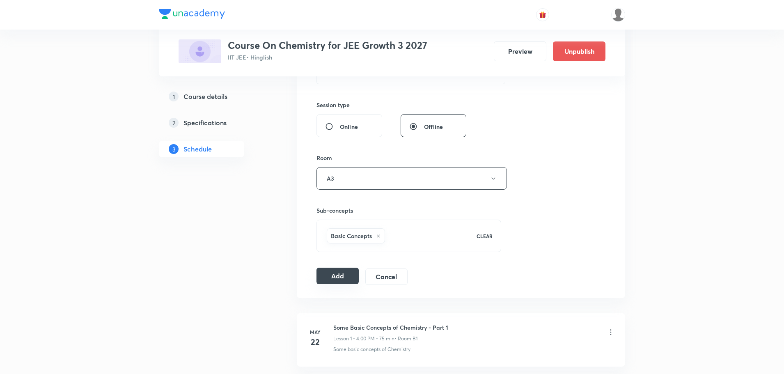
click at [335, 283] on button "Add" at bounding box center [338, 276] width 42 height 16
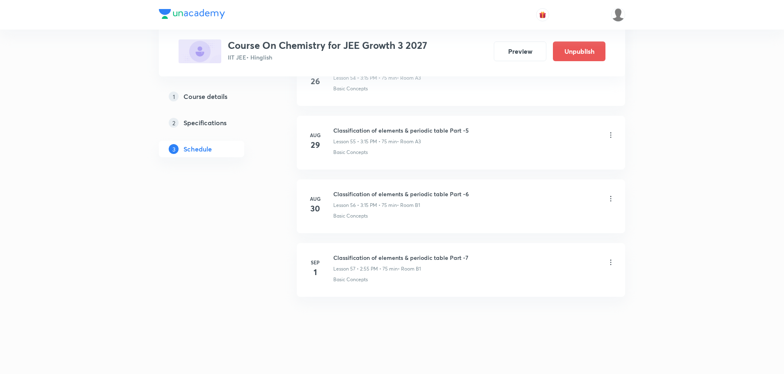
scroll to position [3534, 0]
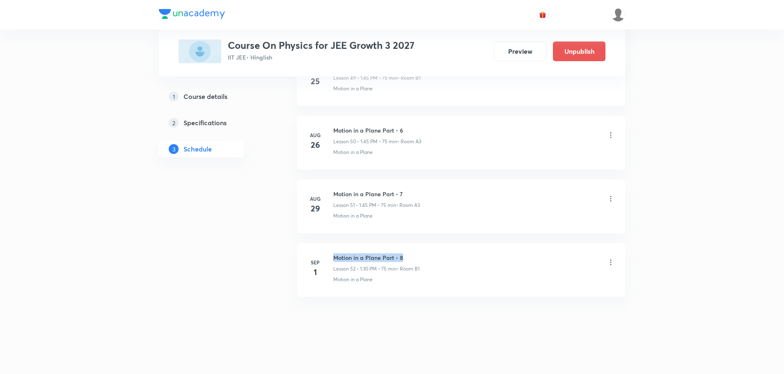
drag, startPoint x: 334, startPoint y: 258, endPoint x: 408, endPoint y: 258, distance: 74.3
click at [408, 258] on h6 "Motion in a Plane Part - 8" at bounding box center [376, 257] width 86 height 9
copy h6 "Motion in a Plane Part - 8"
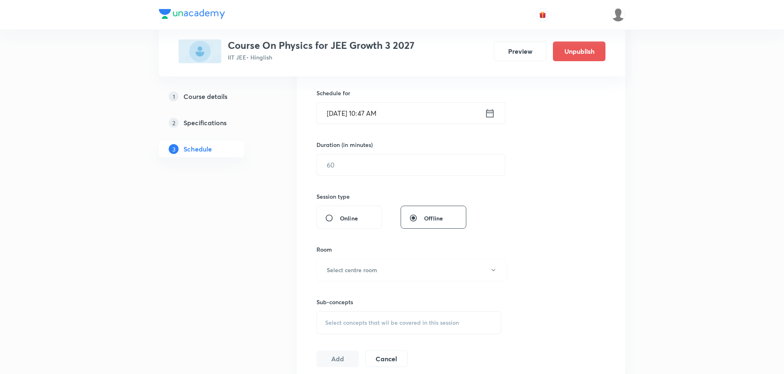
scroll to position [13, 0]
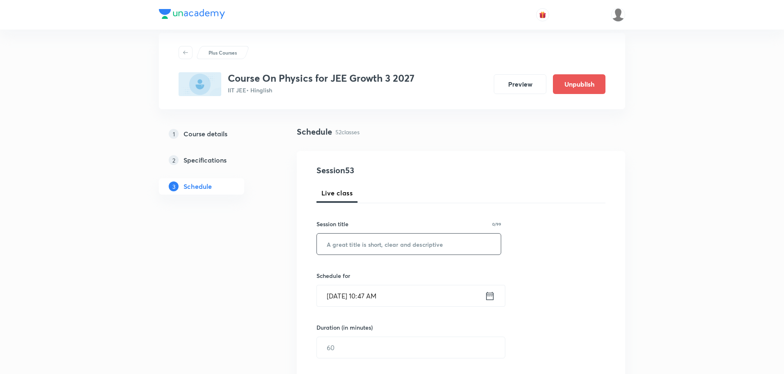
click at [415, 243] on input "text" at bounding box center [409, 244] width 184 height 21
paste input "Motion in a Plane Part - 8"
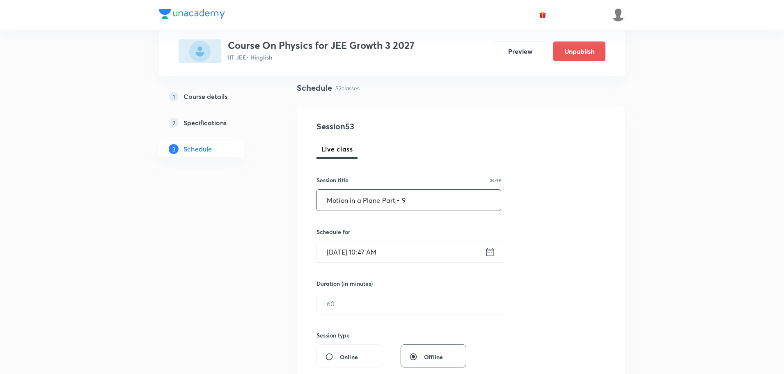
scroll to position [95, 0]
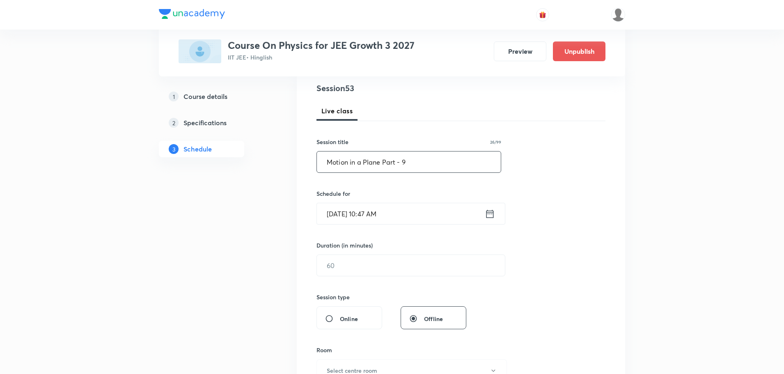
type input "Motion in a Plane Part - 9"
click at [332, 216] on input "Sep 1, 2025, 10:47 AM" at bounding box center [401, 213] width 168 height 21
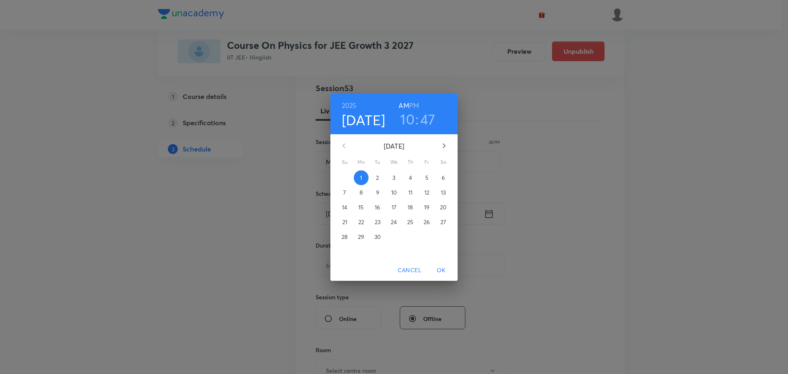
click at [380, 176] on span "2" at bounding box center [377, 178] width 15 height 8
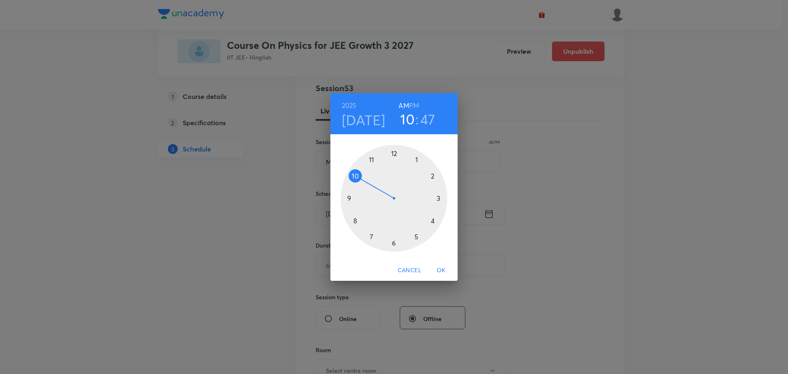
click at [434, 220] on div at bounding box center [394, 198] width 107 height 107
click at [433, 222] on div at bounding box center [394, 198] width 107 height 107
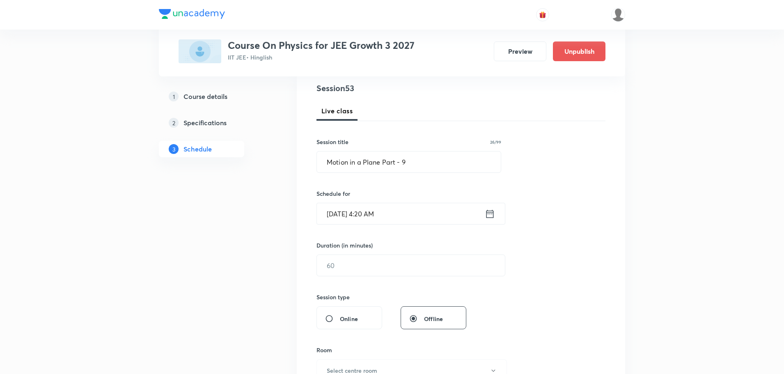
click at [386, 213] on input "Sep 2, 2025, 4:20 AM" at bounding box center [401, 213] width 168 height 21
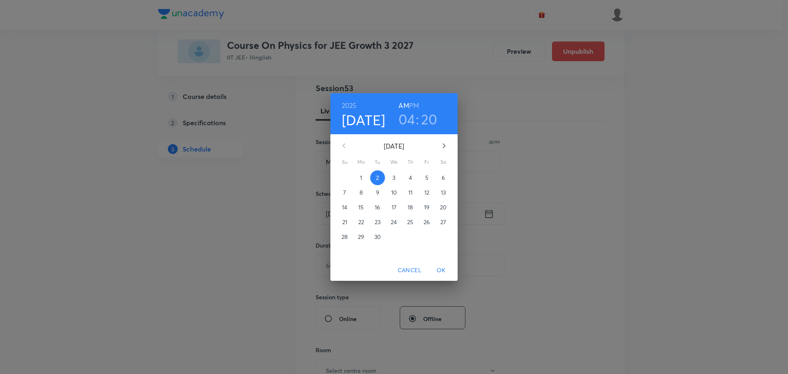
click at [411, 107] on h6 "PM" at bounding box center [414, 105] width 10 height 11
click at [442, 268] on span "OK" at bounding box center [441, 270] width 20 height 10
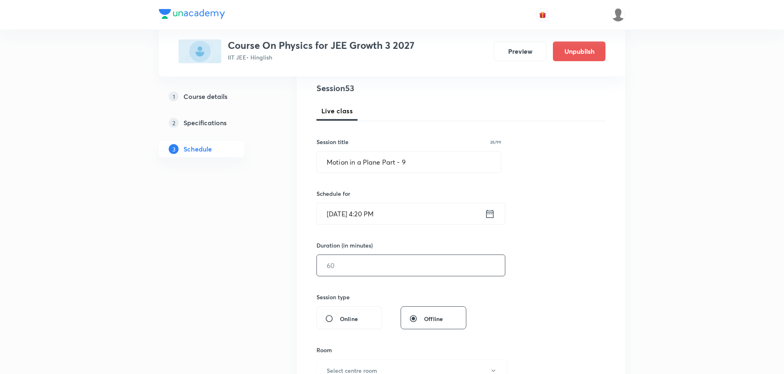
click at [333, 264] on input "text" at bounding box center [411, 265] width 188 height 21
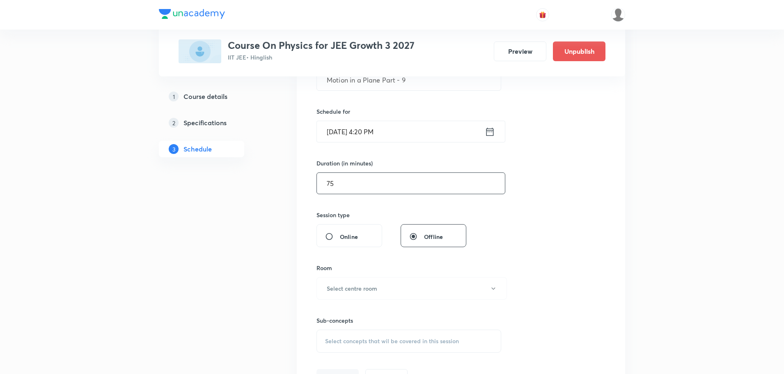
scroll to position [218, 0]
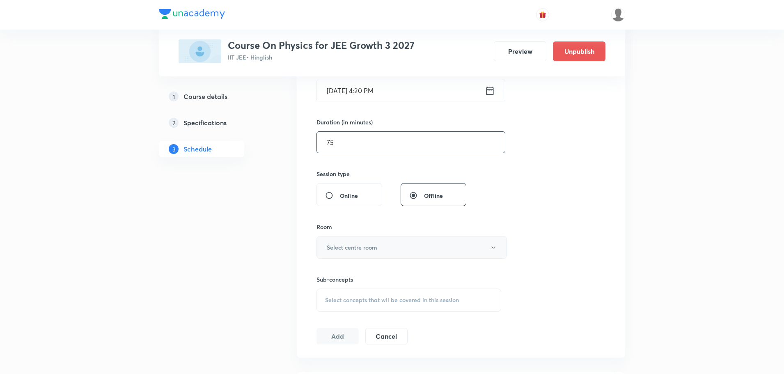
type input "75"
click at [372, 251] on h6 "Select centre room" at bounding box center [352, 247] width 50 height 9
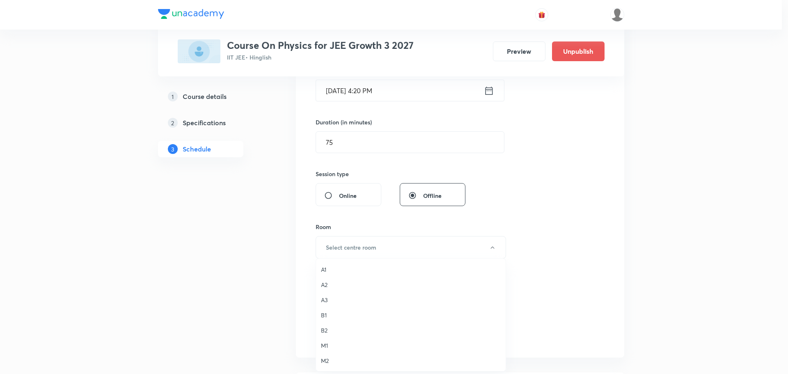
click at [327, 300] on span "A3" at bounding box center [411, 300] width 180 height 9
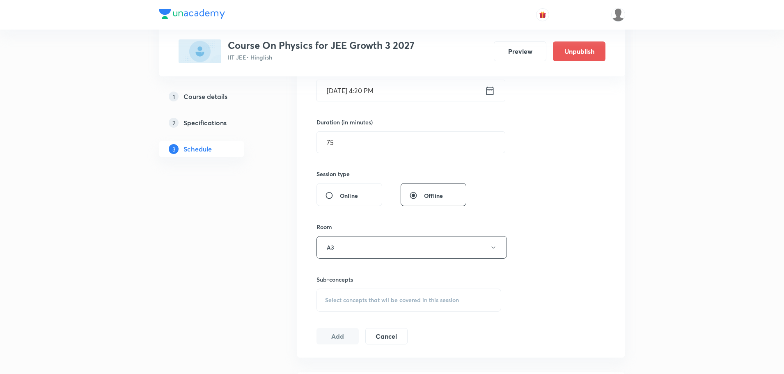
click at [354, 301] on span "Select concepts that wil be covered in this session" at bounding box center [392, 300] width 134 height 7
drag, startPoint x: 392, startPoint y: 325, endPoint x: 440, endPoint y: 324, distance: 48.0
click at [440, 324] on div "Motion in a Plane Part - 8 0 / 0 ​" at bounding box center [409, 325] width 184 height 21
type input "Motion in a Plane"
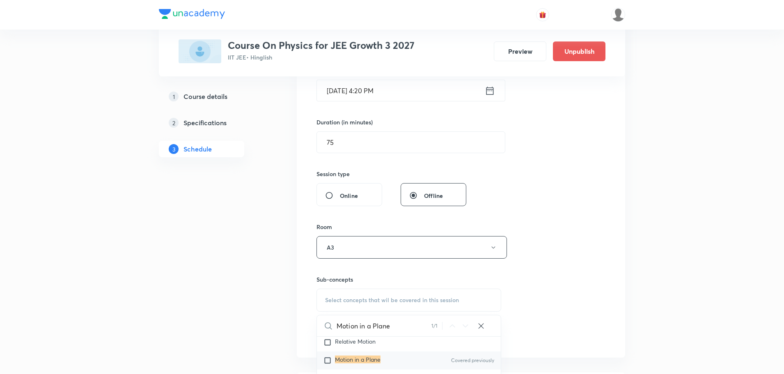
click at [330, 359] on input "checkbox" at bounding box center [329, 360] width 11 height 8
checkbox input "true"
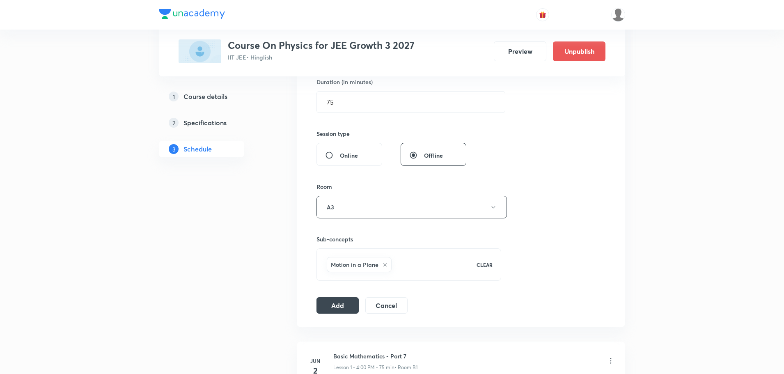
scroll to position [342, 0]
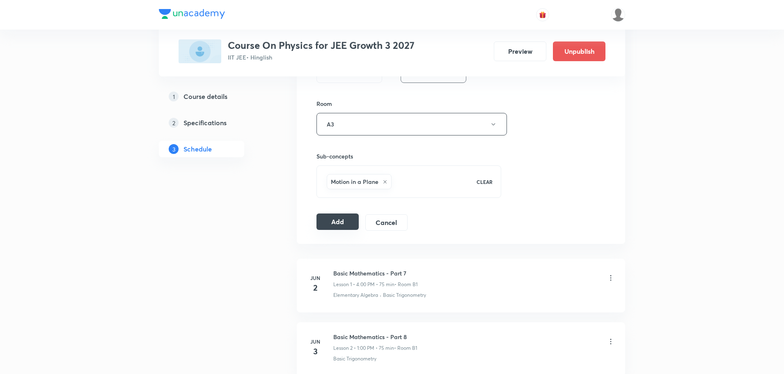
click at [331, 219] on button "Add" at bounding box center [338, 221] width 42 height 16
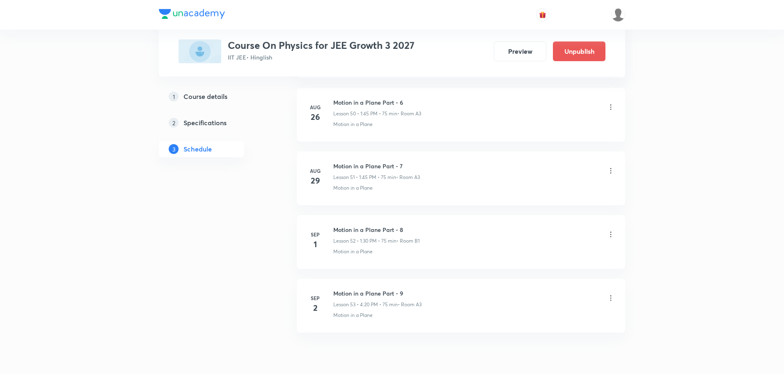
scroll to position [3257, 0]
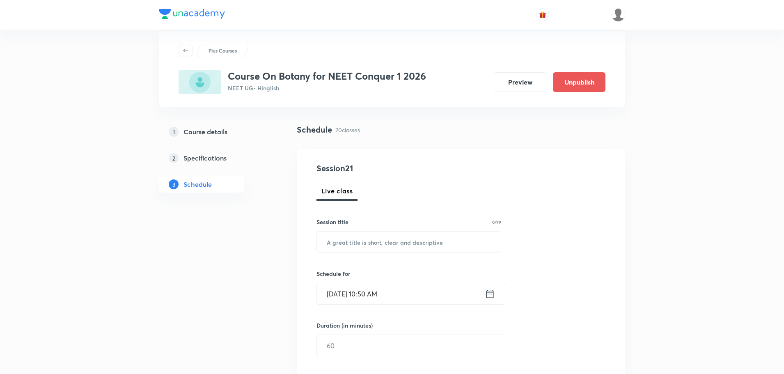
scroll to position [41, 0]
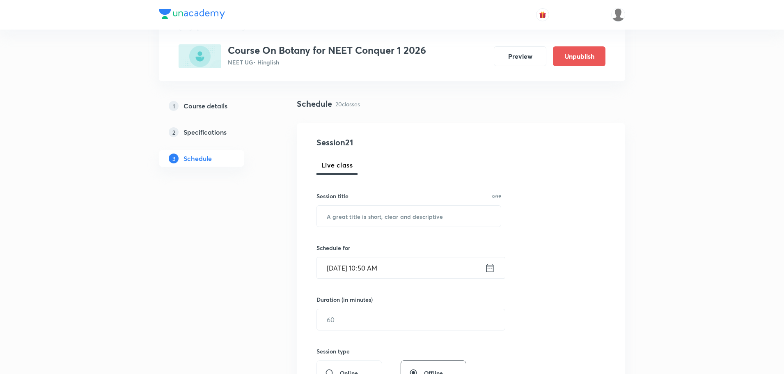
click at [335, 268] on input "[DATE] 10:50 AM" at bounding box center [401, 267] width 168 height 21
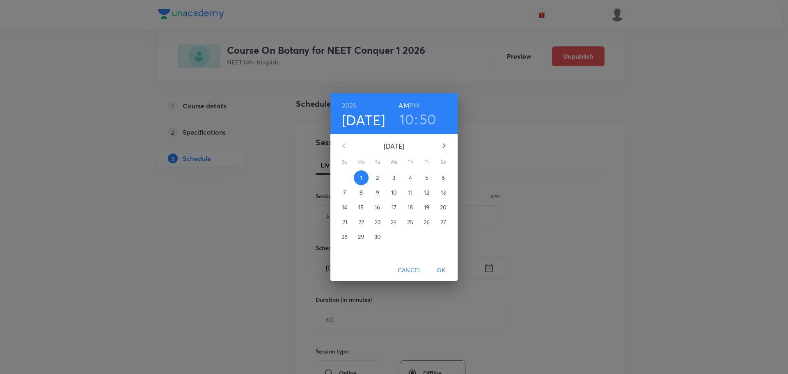
click at [415, 106] on h6 "PM" at bounding box center [414, 105] width 10 height 11
click at [408, 119] on h3 "10" at bounding box center [406, 118] width 14 height 17
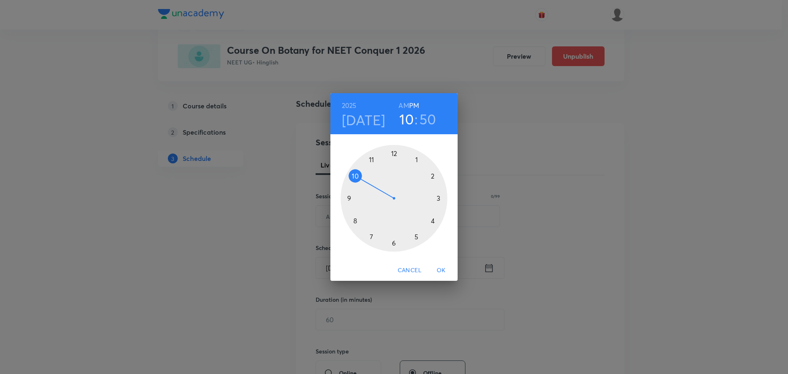
click at [415, 161] on div at bounding box center [394, 198] width 107 height 107
click at [394, 242] on div at bounding box center [394, 198] width 107 height 107
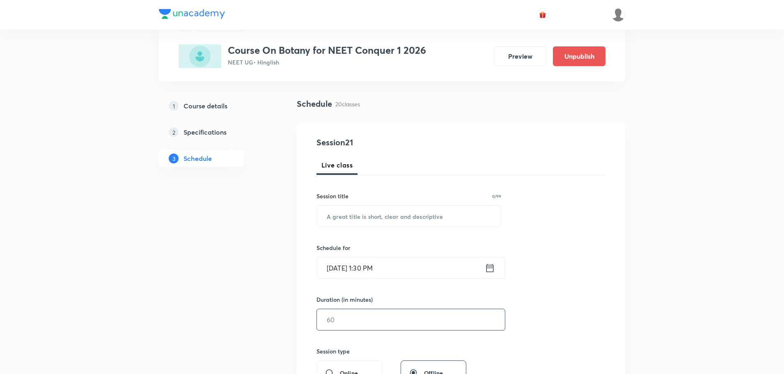
click at [358, 316] on input "text" at bounding box center [411, 319] width 188 height 21
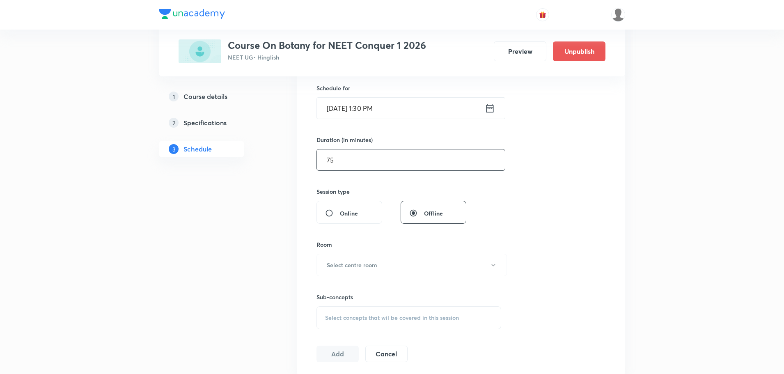
scroll to position [205, 0]
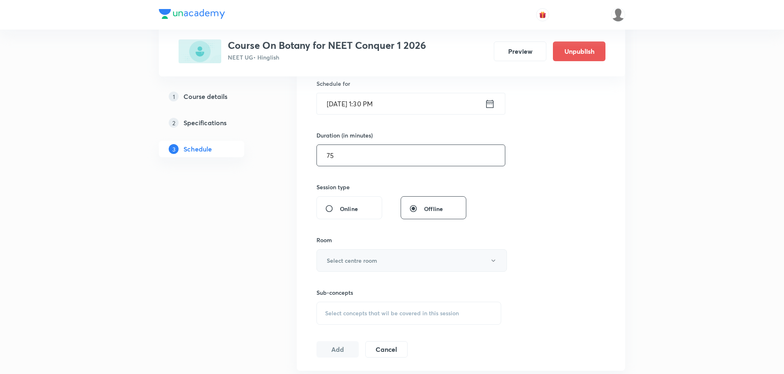
type input "75"
click at [376, 264] on h6 "Select centre room" at bounding box center [352, 260] width 50 height 9
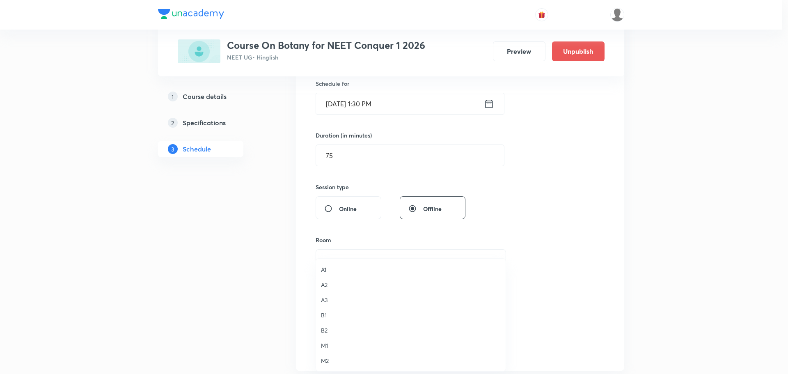
click at [328, 314] on span "B1" at bounding box center [411, 315] width 180 height 9
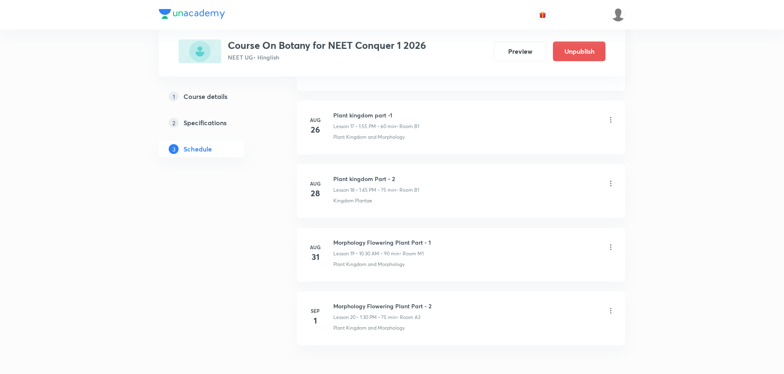
scroll to position [1523, 0]
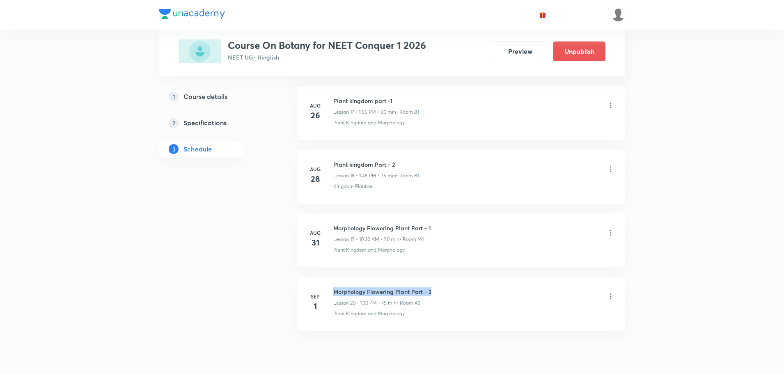
drag, startPoint x: 334, startPoint y: 290, endPoint x: 435, endPoint y: 293, distance: 101.4
click at [435, 293] on div "Morphology Flowering Plant Part - 2 Lesson 20 • 1:30 PM • 75 min • Room A3" at bounding box center [474, 296] width 282 height 19
copy h6 "Morphology Flowering Plant Part - 2"
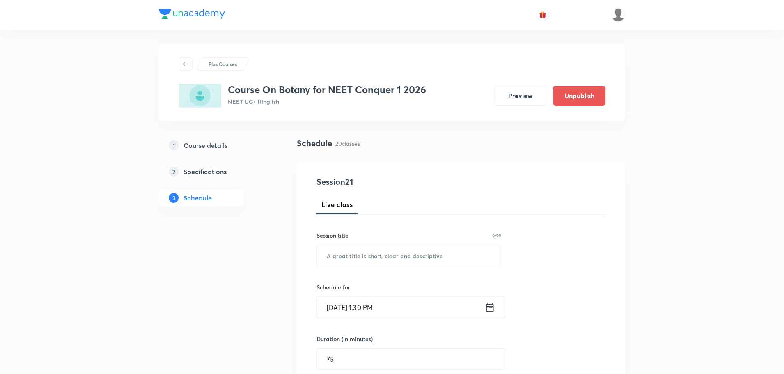
scroll to position [0, 0]
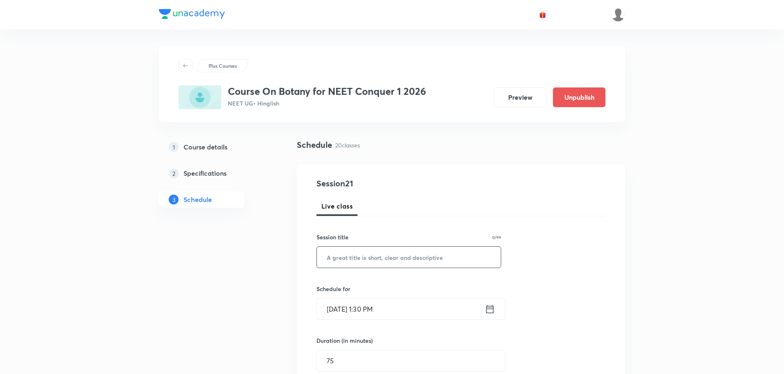
click at [390, 254] on input "text" at bounding box center [409, 257] width 184 height 21
paste input "Morphology Flowering Plant Part - 2"
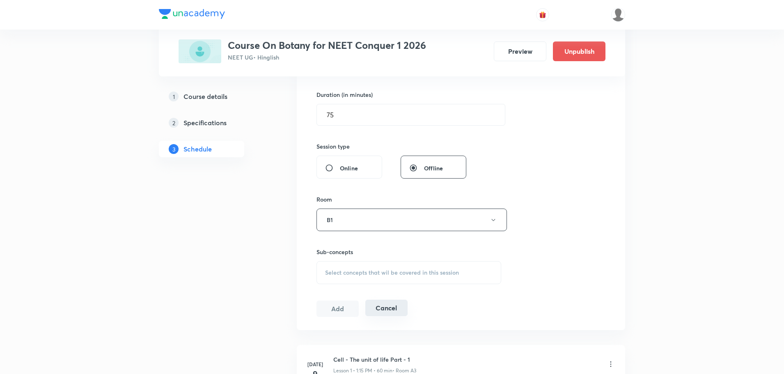
scroll to position [246, 0]
type input "Morphology Flowering Plant Part - 3"
click at [383, 273] on span "Select concepts that wil be covered in this session" at bounding box center [392, 272] width 134 height 7
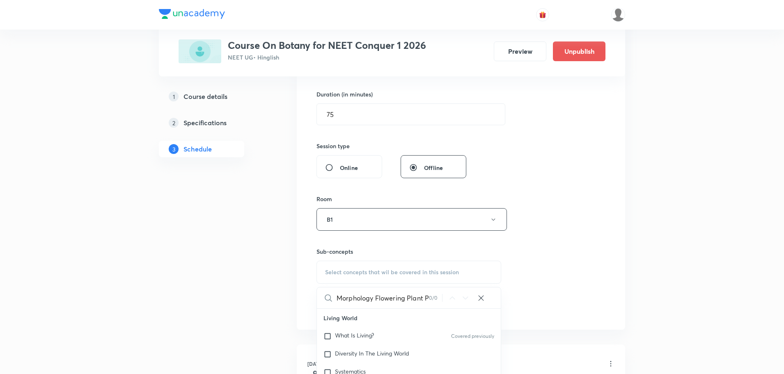
scroll to position [0, 19]
drag, startPoint x: 408, startPoint y: 297, endPoint x: 441, endPoint y: 298, distance: 32.9
click at [441, 298] on div "Morphology Flowering Plant Part - 2 0 / 0 ​" at bounding box center [409, 297] width 184 height 21
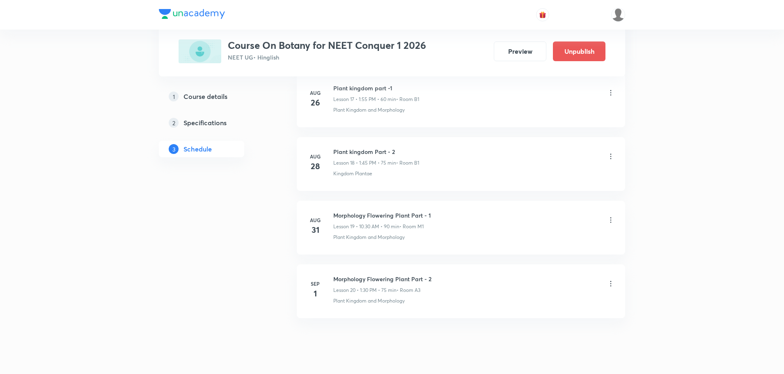
scroll to position [1557, 0]
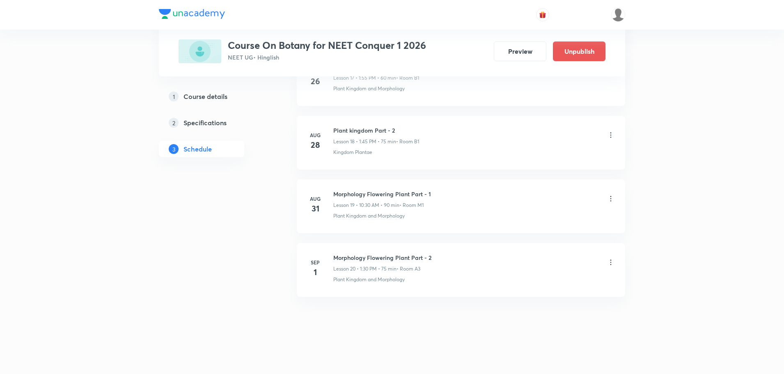
type input "Mor"
drag, startPoint x: 334, startPoint y: 280, endPoint x: 407, endPoint y: 282, distance: 73.1
click at [407, 282] on div "Plant Kingdom and Morphology" at bounding box center [474, 279] width 282 height 7
copy p "Plant Kingdom and Morphology"
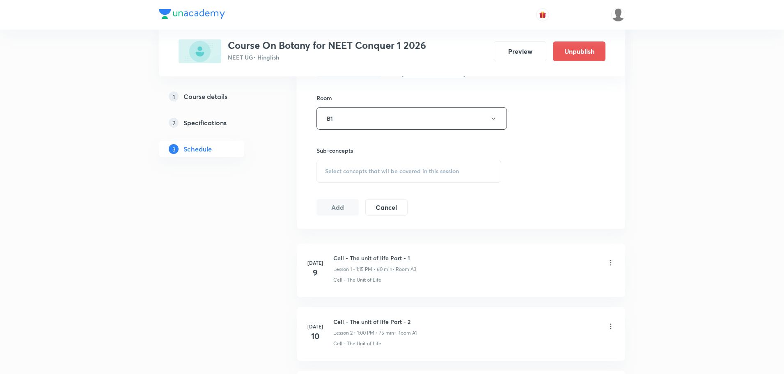
scroll to position [180, 0]
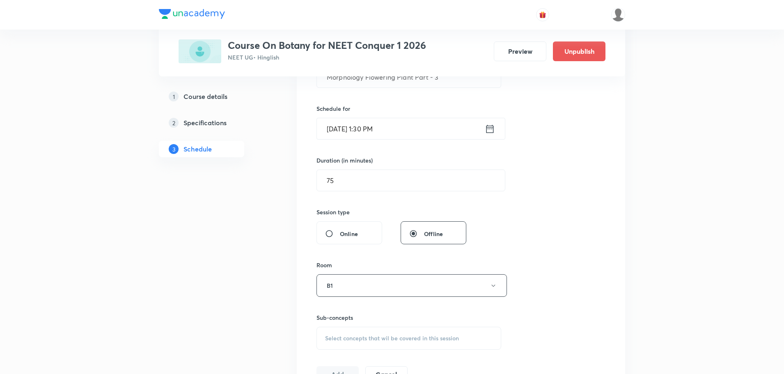
click at [364, 337] on span "Select concepts that wil be covered in this session" at bounding box center [392, 338] width 134 height 7
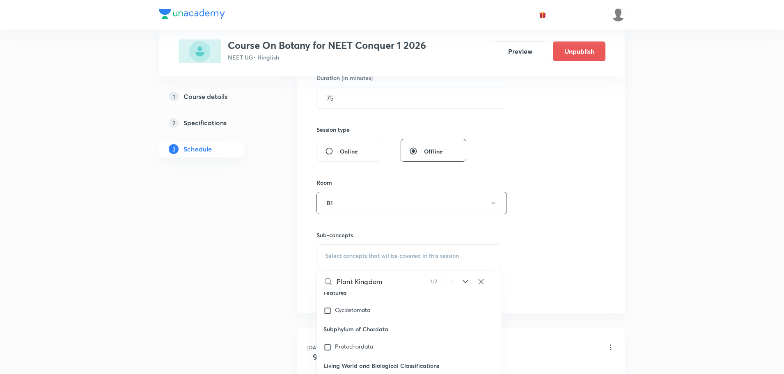
scroll to position [37622, 0]
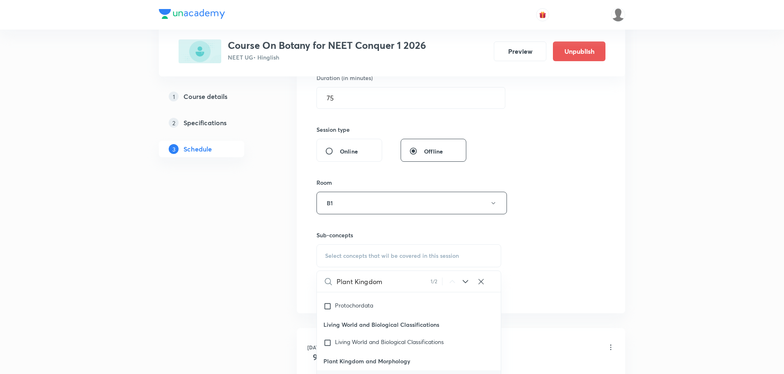
type input "Plant Kingdom"
click at [329, 374] on input "checkbox" at bounding box center [329, 379] width 11 height 8
checkbox input "true"
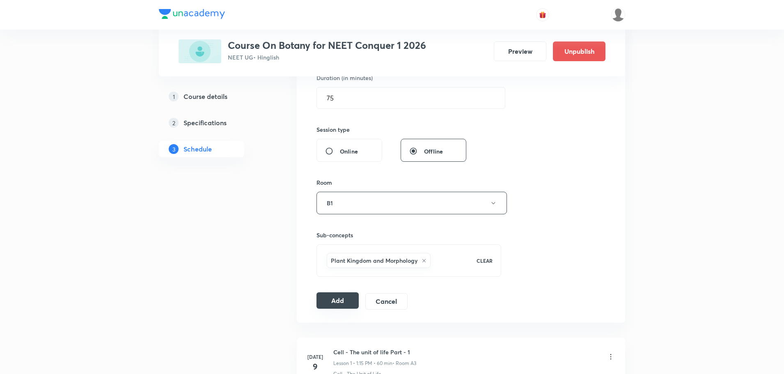
click at [348, 305] on button "Add" at bounding box center [338, 300] width 42 height 16
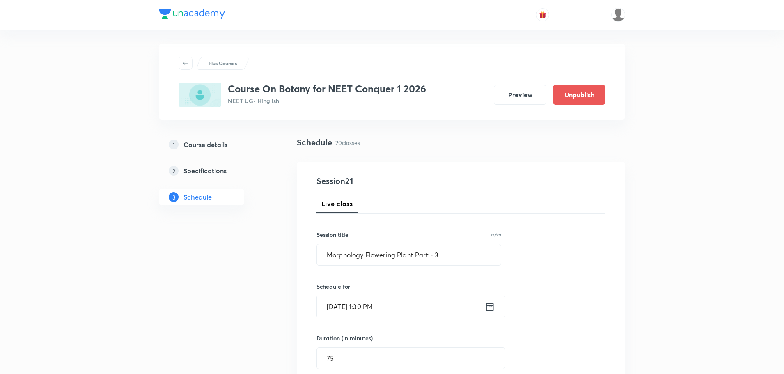
scroll to position [0, 0]
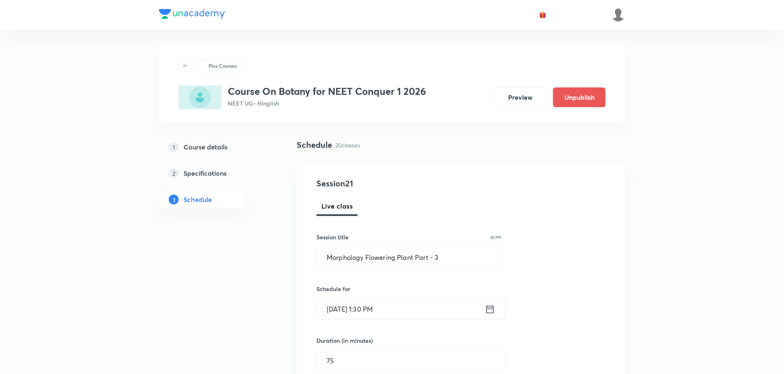
click at [455, 311] on input "Sep 1, 2025, 1:30 PM" at bounding box center [401, 308] width 168 height 21
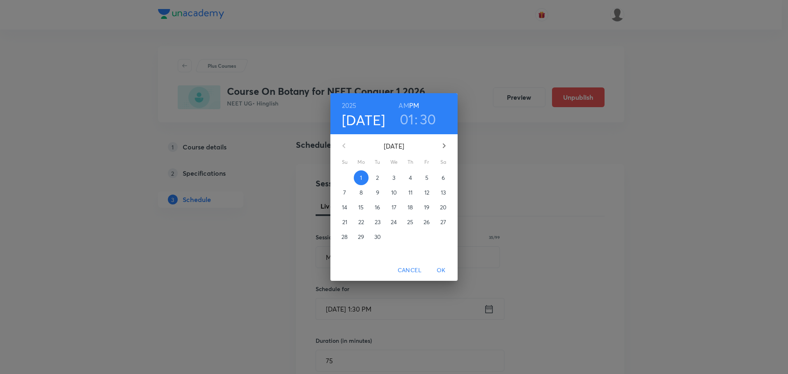
click at [372, 122] on h4 "[DATE]" at bounding box center [364, 119] width 44 height 17
click at [381, 175] on span "2" at bounding box center [377, 178] width 15 height 8
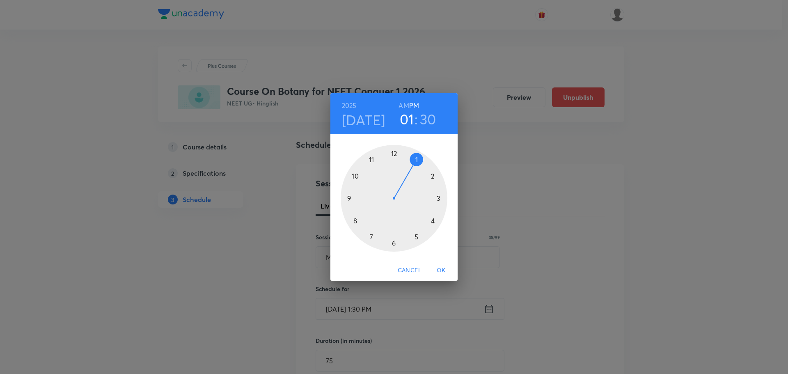
click at [438, 272] on span "OK" at bounding box center [441, 270] width 20 height 10
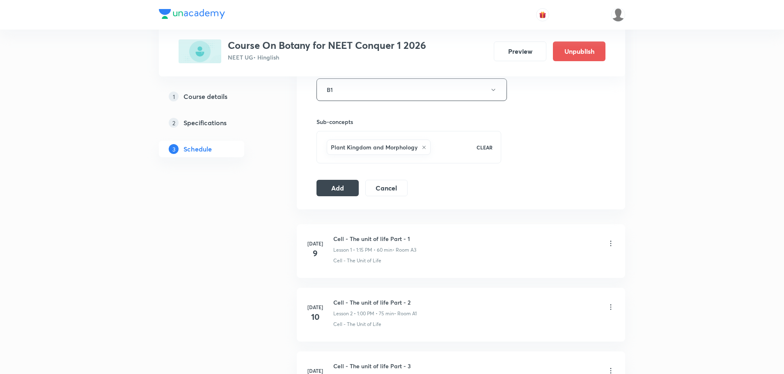
scroll to position [376, 0]
click at [357, 189] on button "Add" at bounding box center [338, 187] width 42 height 16
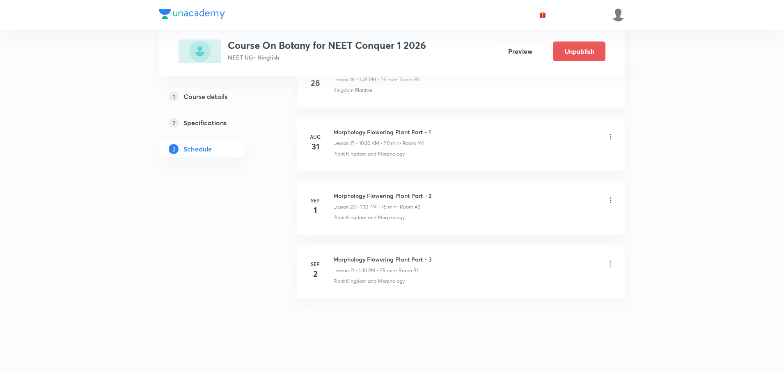
scroll to position [1243, 0]
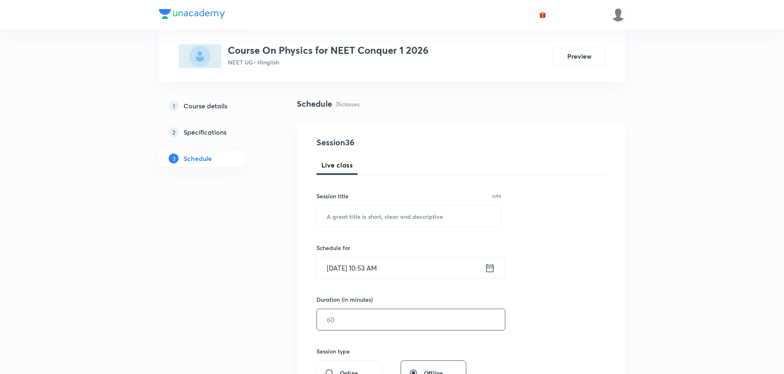
click at [333, 319] on input "text" at bounding box center [411, 319] width 188 height 21
type input "75"
click at [335, 268] on input "[DATE] 10:53 AM" at bounding box center [401, 267] width 168 height 21
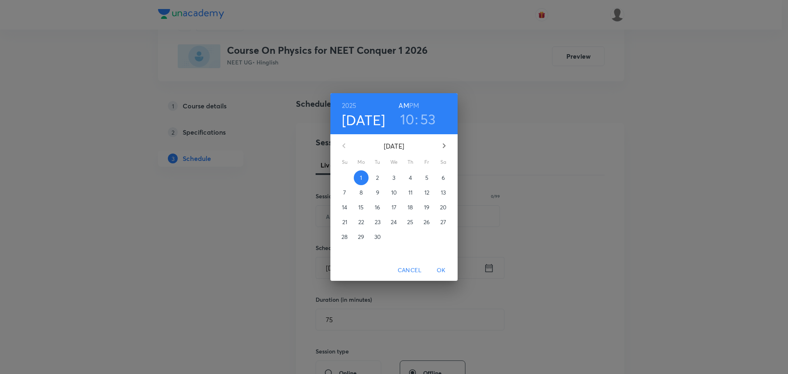
click at [381, 181] on span "2" at bounding box center [377, 178] width 15 height 8
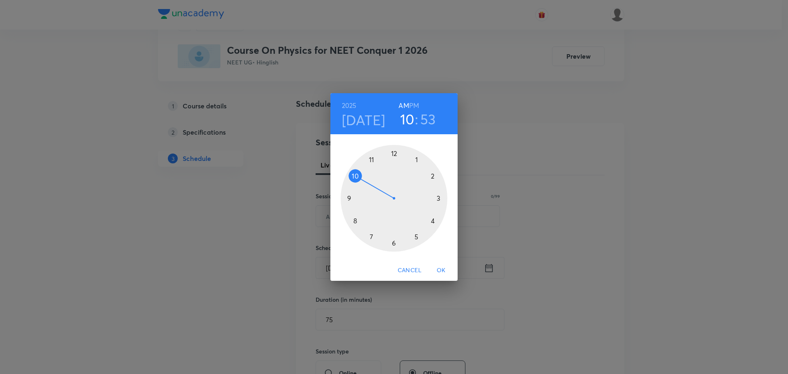
click at [416, 101] on h6 "PM" at bounding box center [414, 105] width 10 height 11
click at [433, 176] on div at bounding box center [394, 198] width 107 height 107
click at [371, 161] on div at bounding box center [394, 198] width 107 height 107
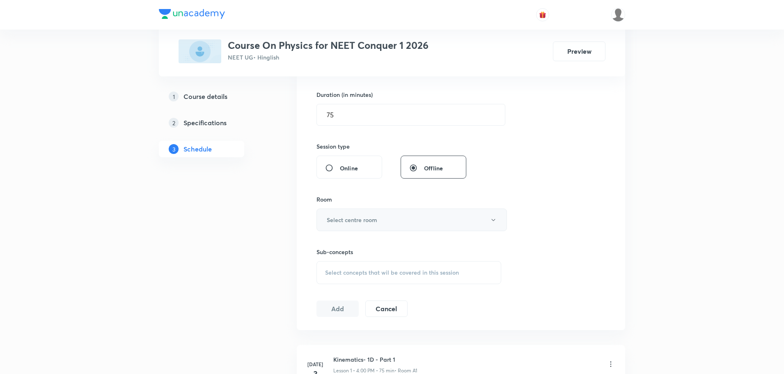
scroll to position [246, 0]
click at [360, 220] on h6 "Select centre room" at bounding box center [352, 219] width 50 height 9
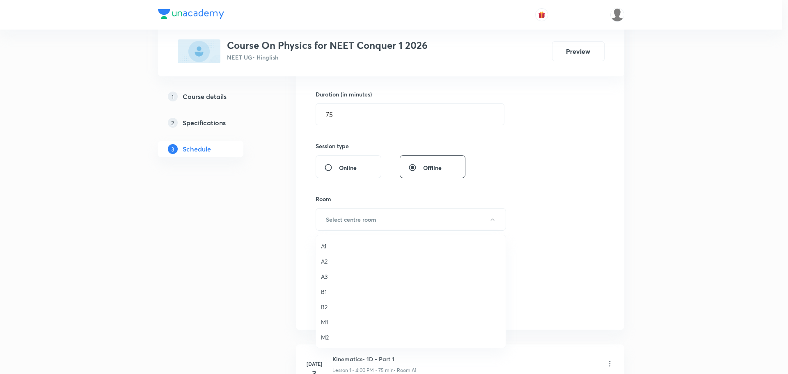
click at [329, 290] on span "B1" at bounding box center [411, 291] width 180 height 9
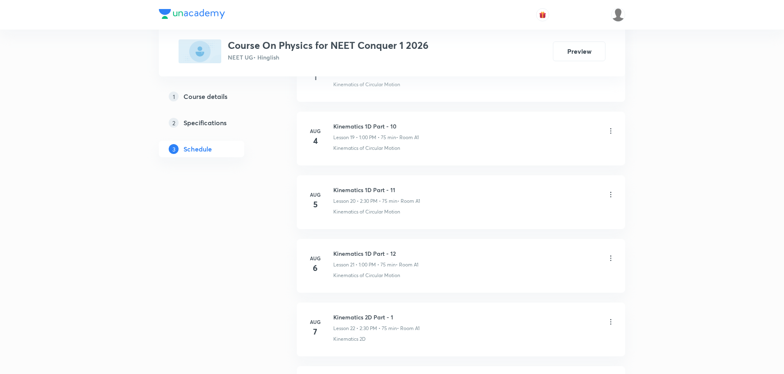
scroll to position [2511, 0]
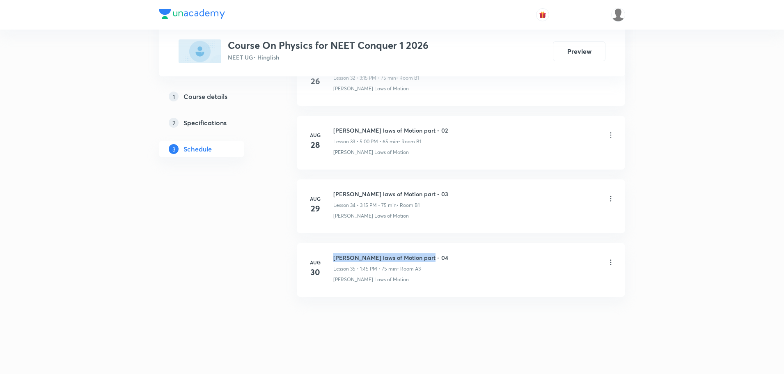
drag, startPoint x: 335, startPoint y: 258, endPoint x: 424, endPoint y: 260, distance: 89.5
click at [424, 260] on h6 "[PERSON_NAME] laws of Motion part - 04" at bounding box center [390, 257] width 115 height 9
copy h6 "[PERSON_NAME] laws of Motion part - 04"
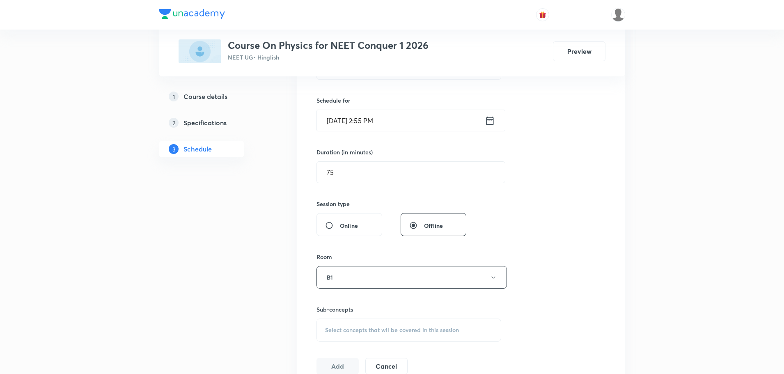
scroll to position [99, 0]
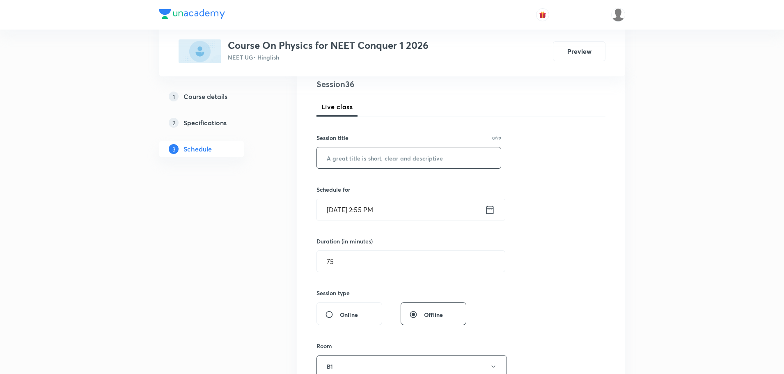
click at [371, 161] on input "text" at bounding box center [409, 157] width 184 height 21
paste input "[PERSON_NAME] laws of Motion part - 04"
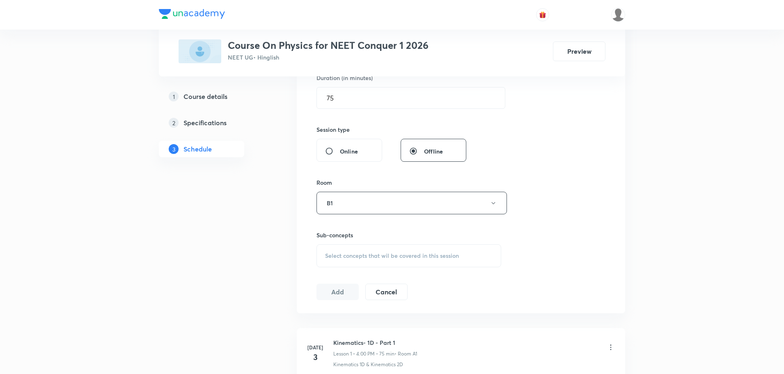
scroll to position [264, 0]
type input "[PERSON_NAME] laws of Motion part - 05"
click at [362, 255] on span "Select concepts that wil be covered in this session" at bounding box center [392, 255] width 134 height 7
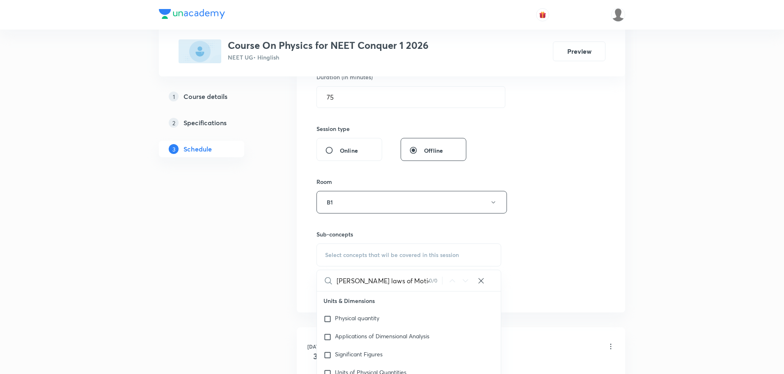
scroll to position [0, 11]
drag, startPoint x: 402, startPoint y: 282, endPoint x: 450, endPoint y: 277, distance: 48.7
click at [450, 277] on div "[PERSON_NAME] laws of Motion part - 04 0 / 0 ​" at bounding box center [409, 280] width 184 height 21
type input "[PERSON_NAME] laws of Motion"
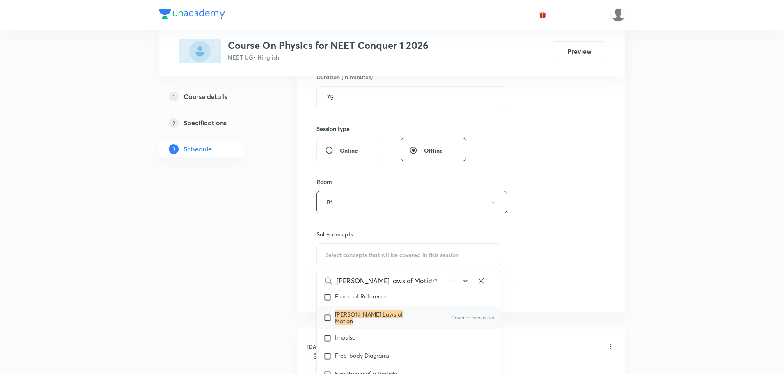
click at [329, 315] on input "checkbox" at bounding box center [329, 317] width 11 height 13
checkbox input "true"
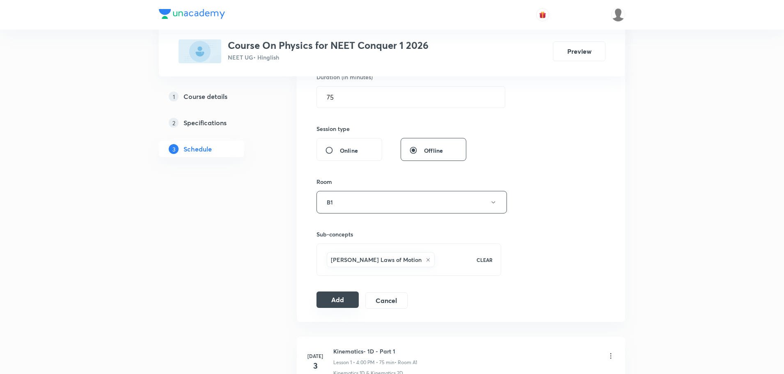
click at [336, 305] on button "Add" at bounding box center [338, 299] width 42 height 16
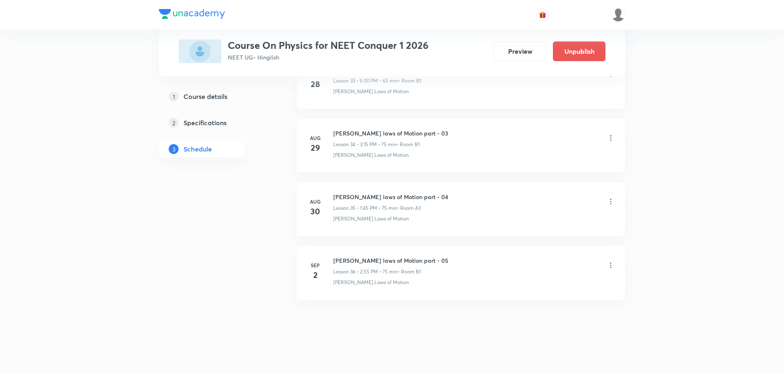
scroll to position [2198, 0]
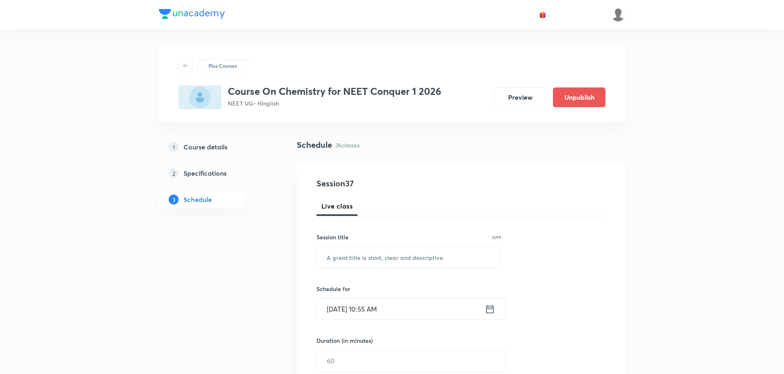
click at [336, 310] on input "[DATE] 10:55 AM" at bounding box center [401, 308] width 168 height 21
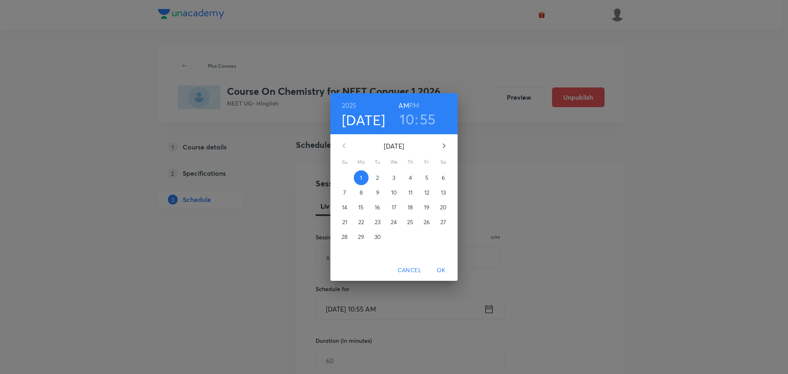
click at [375, 180] on span "2" at bounding box center [377, 178] width 15 height 8
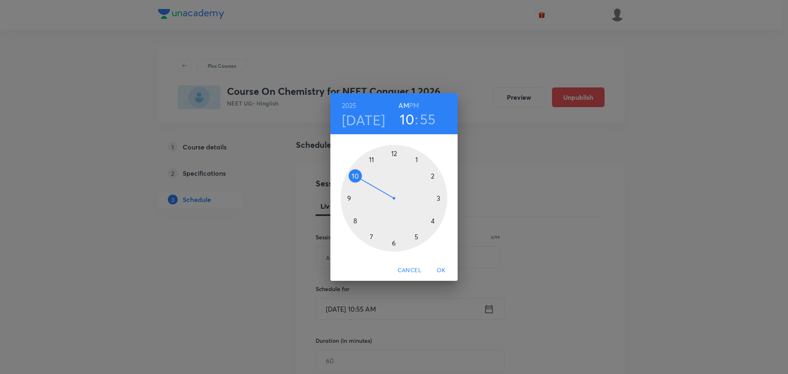
click at [431, 223] on div at bounding box center [394, 198] width 107 height 107
click at [433, 219] on div at bounding box center [394, 198] width 107 height 107
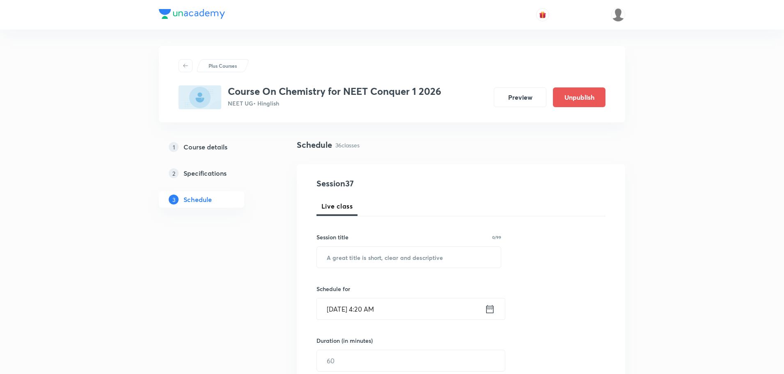
click at [383, 312] on input "[DATE] 4:20 AM" at bounding box center [401, 308] width 168 height 21
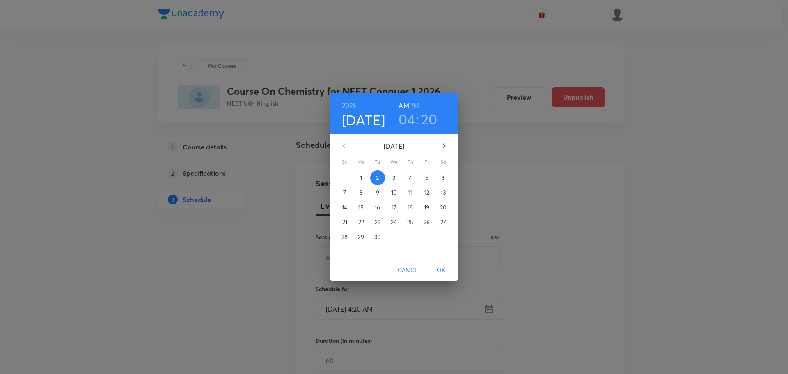
click at [415, 104] on h6 "PM" at bounding box center [414, 105] width 10 height 11
click at [438, 271] on span "OK" at bounding box center [441, 270] width 20 height 10
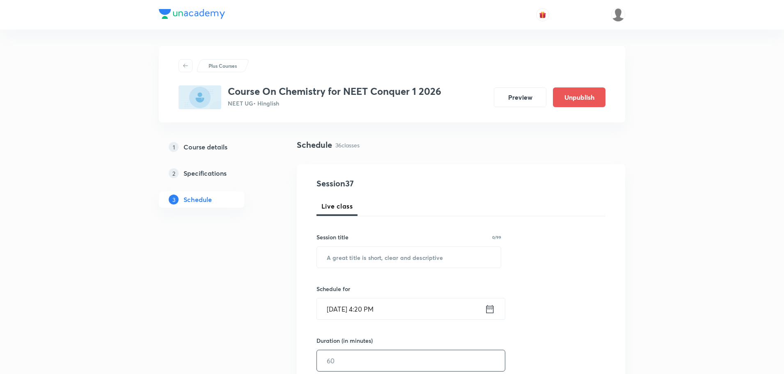
click at [380, 358] on input "text" at bounding box center [411, 360] width 188 height 21
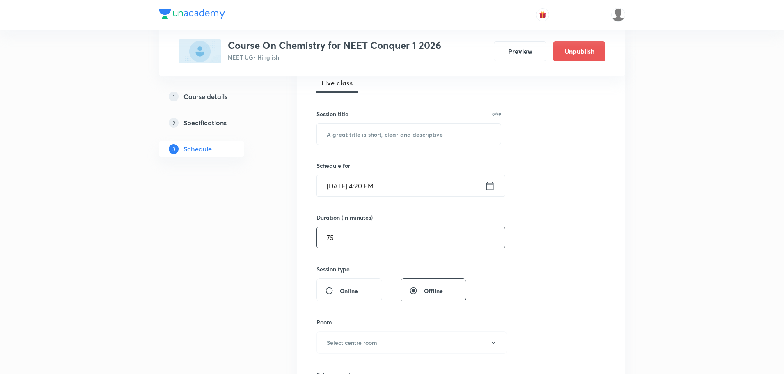
scroll to position [205, 0]
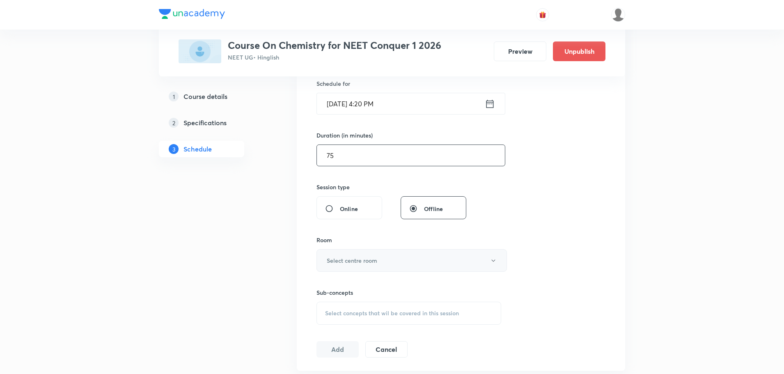
type input "75"
click at [346, 261] on h6 "Select centre room" at bounding box center [352, 260] width 50 height 9
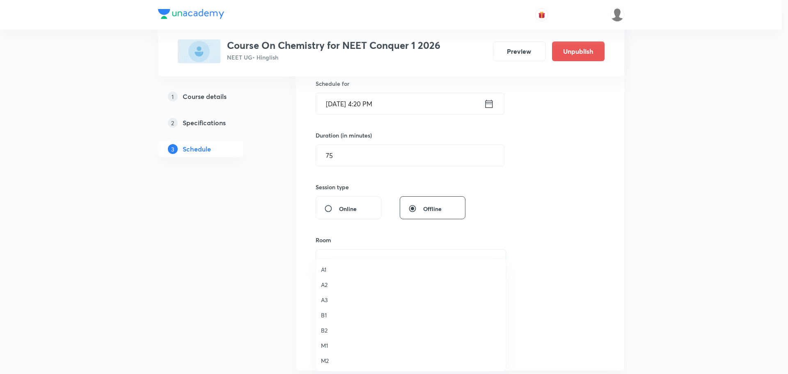
click at [326, 302] on span "A3" at bounding box center [411, 300] width 180 height 9
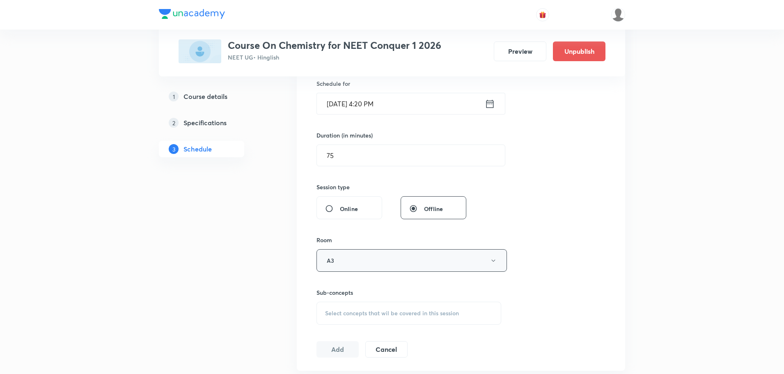
click at [350, 266] on button "A3" at bounding box center [412, 260] width 190 height 23
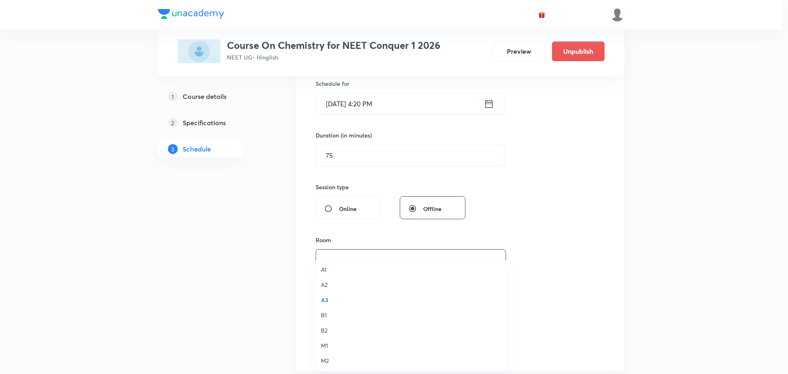
click at [325, 314] on span "B1" at bounding box center [411, 315] width 180 height 9
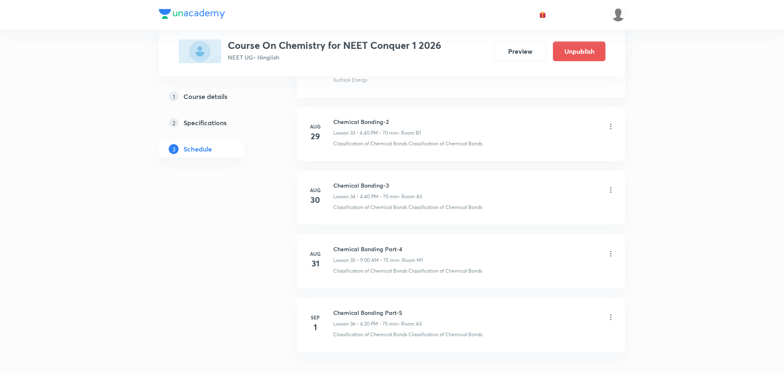
scroll to position [2575, 0]
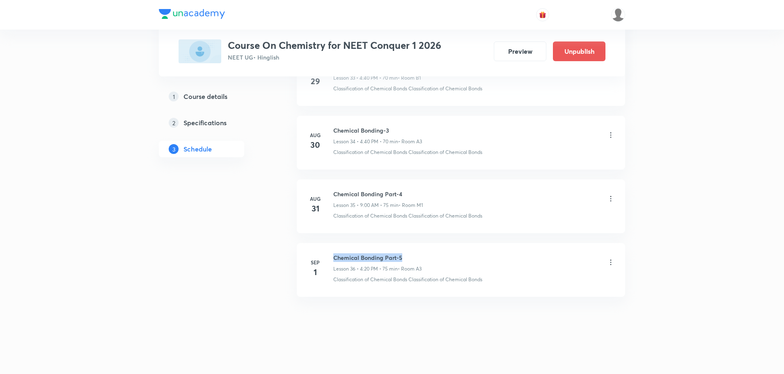
drag, startPoint x: 333, startPoint y: 258, endPoint x: 408, endPoint y: 258, distance: 74.7
click at [408, 258] on h6 "Chemical Bonding Part-5" at bounding box center [377, 257] width 88 height 9
copy h6 "Chemical Bonding Part-5"
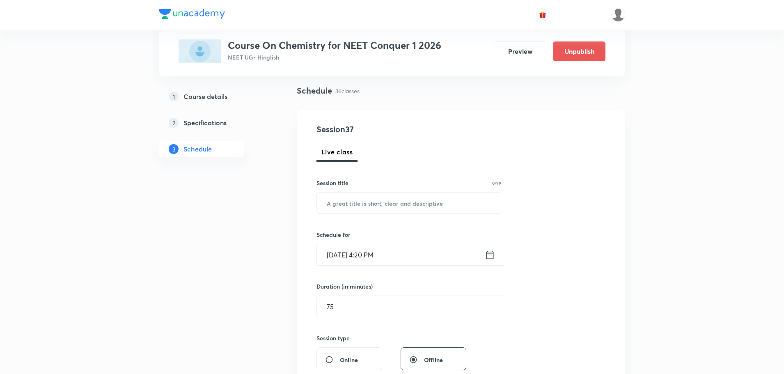
scroll to position [9, 0]
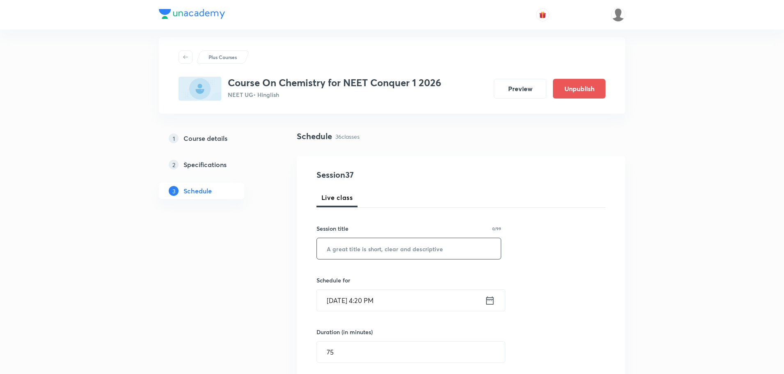
click at [373, 254] on input "text" at bounding box center [409, 248] width 184 height 21
paste input "Chemical Bonding Part-5"
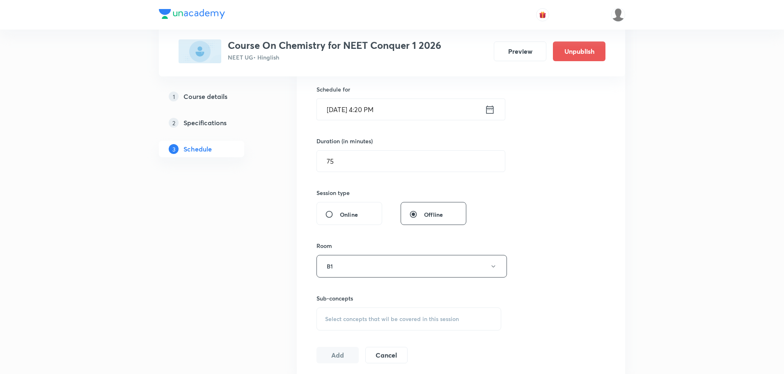
scroll to position [214, 0]
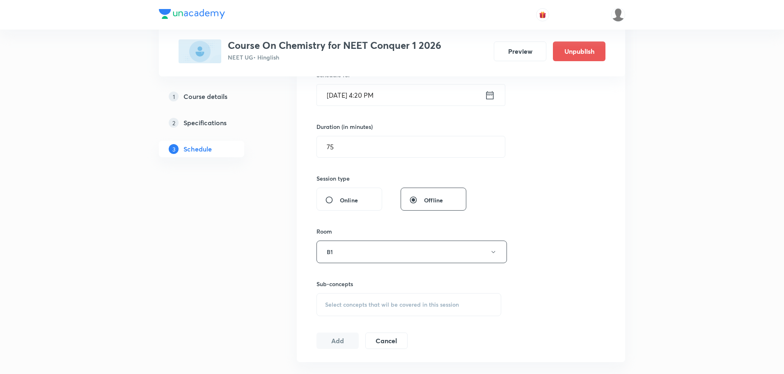
type input "Chemical Bonding Part-6"
click at [366, 302] on span "Select concepts that wil be covered in this session" at bounding box center [392, 304] width 134 height 7
drag, startPoint x: 395, startPoint y: 330, endPoint x: 436, endPoint y: 331, distance: 40.2
click at [436, 331] on div "Chemical Bonding Part-5 0 / 0 ​" at bounding box center [409, 330] width 184 height 21
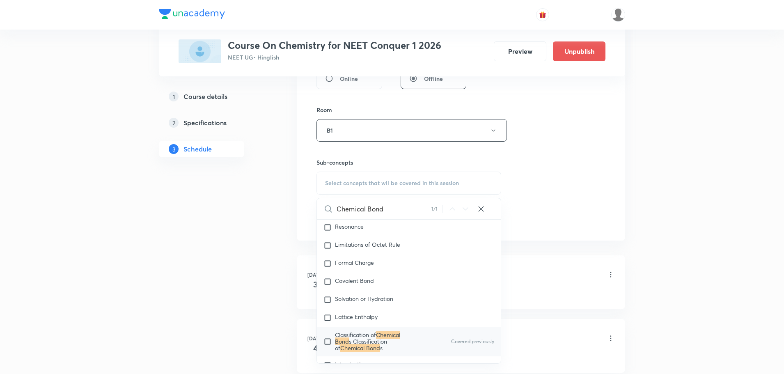
scroll to position [337, 0]
type input "Chemical Bond"
click at [327, 331] on input "checkbox" at bounding box center [329, 340] width 11 height 20
checkbox input "true"
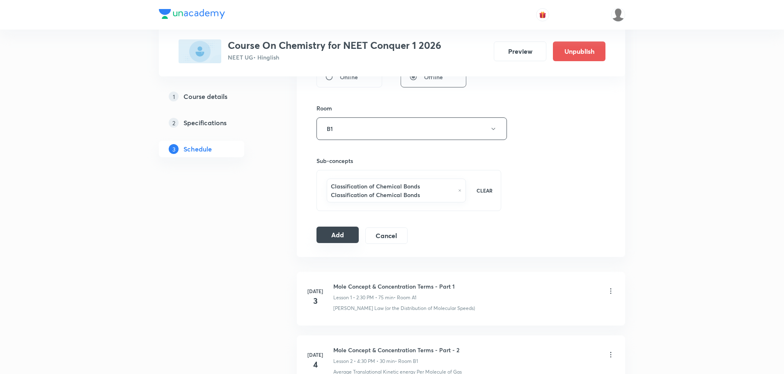
click at [346, 235] on button "Add" at bounding box center [338, 235] width 42 height 16
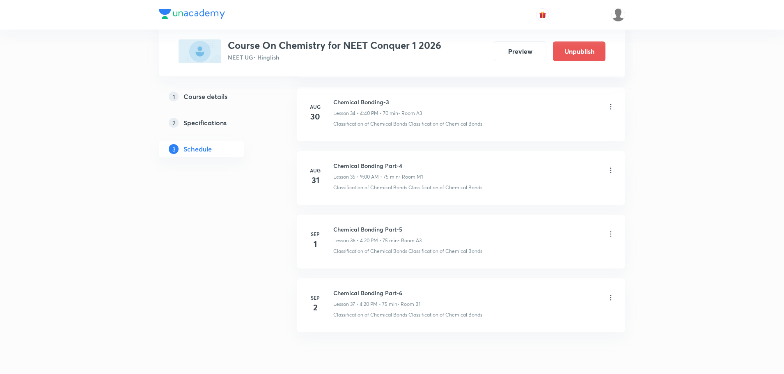
scroll to position [2239, 0]
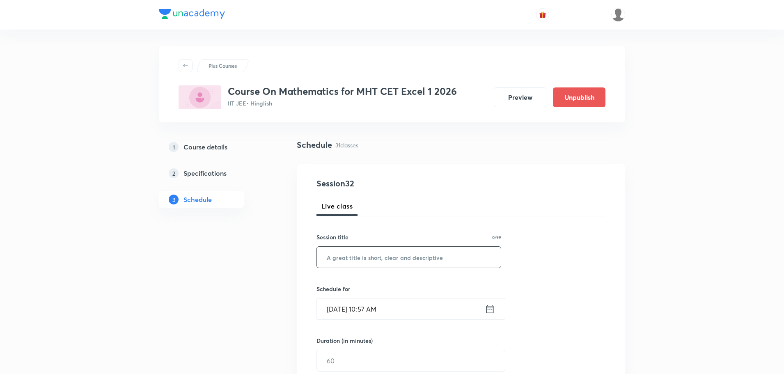
type input "UDAPK9XA"
drag, startPoint x: 365, startPoint y: 260, endPoint x: 314, endPoint y: 257, distance: 50.6
click at [317, 258] on input "UDAPK9XA" at bounding box center [409, 257] width 184 height 21
click at [331, 310] on input "[DATE] 10:57 AM" at bounding box center [401, 308] width 168 height 21
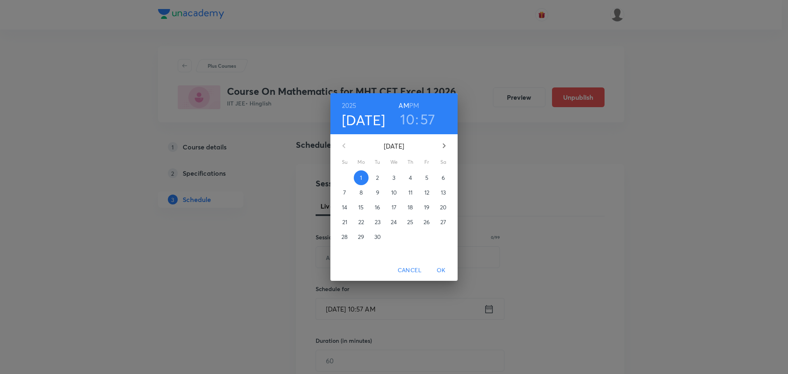
click at [418, 104] on h6 "PM" at bounding box center [414, 105] width 10 height 11
click at [376, 177] on span "2" at bounding box center [377, 178] width 15 height 8
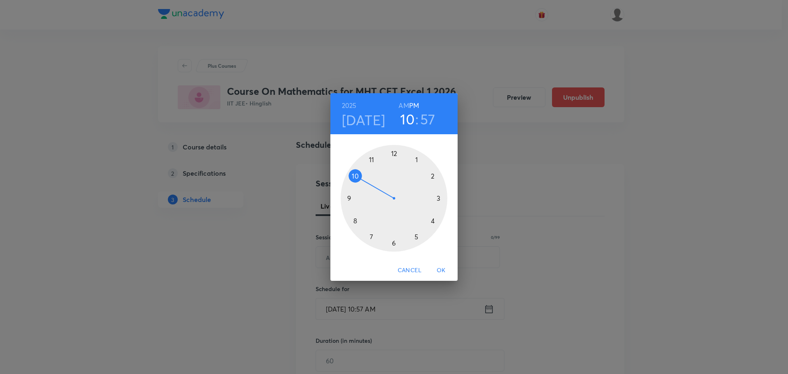
click at [416, 158] on div at bounding box center [394, 198] width 107 height 107
click at [394, 241] on div at bounding box center [394, 198] width 107 height 107
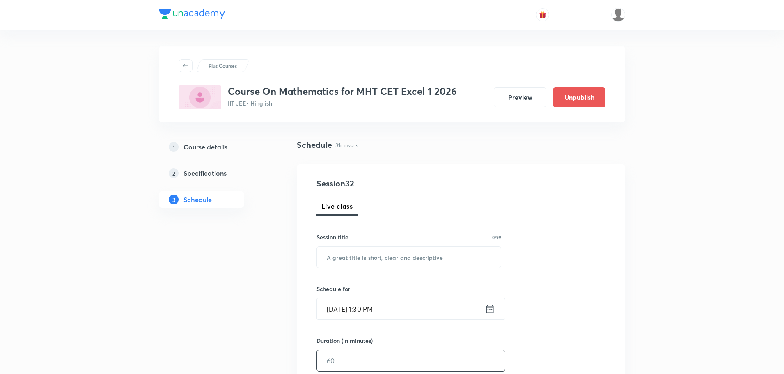
click at [347, 357] on input "text" at bounding box center [411, 360] width 188 height 21
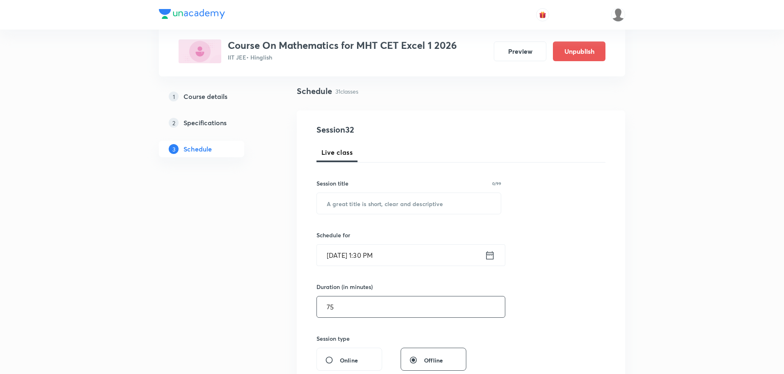
scroll to position [123, 0]
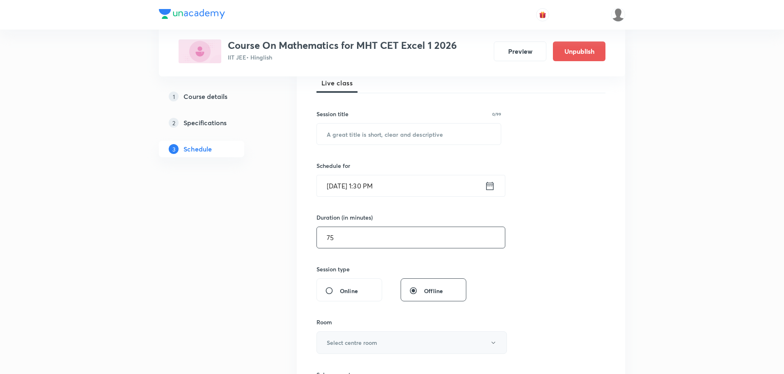
type input "75"
click at [358, 349] on button "Select centre room" at bounding box center [412, 342] width 190 height 23
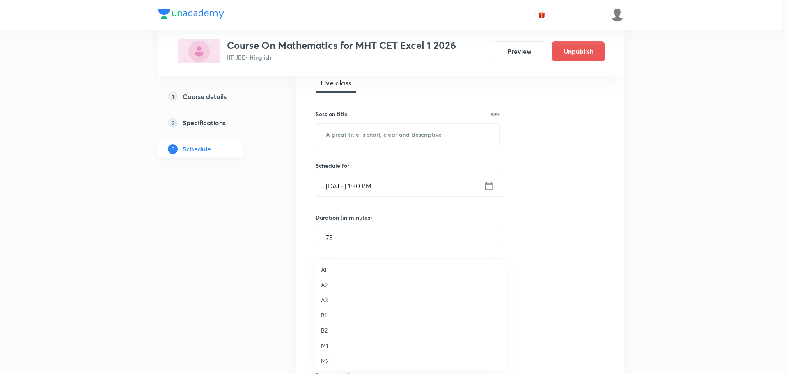
click at [329, 267] on span "A1" at bounding box center [411, 269] width 180 height 9
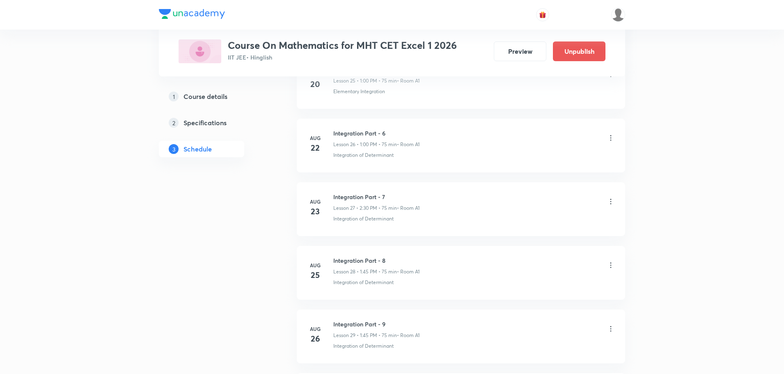
scroll to position [2257, 0]
drag, startPoint x: 334, startPoint y: 257, endPoint x: 387, endPoint y: 256, distance: 53.4
click at [387, 256] on h6 "Integration Part - 11" at bounding box center [375, 257] width 85 height 9
copy h6 "Integration Part - 11"
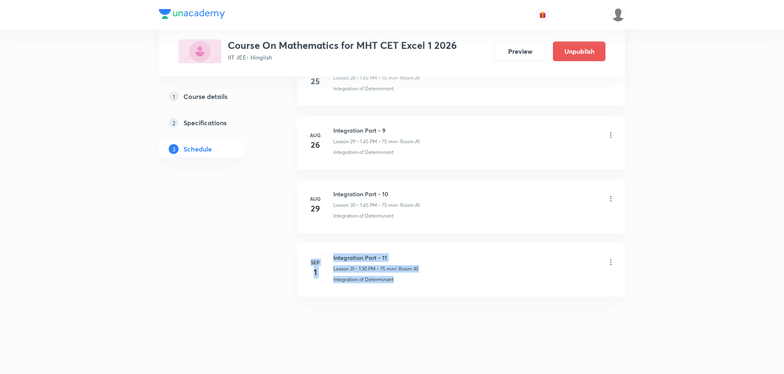
drag, startPoint x: 783, startPoint y: 345, endPoint x: 777, endPoint y: 220, distance: 125.0
click at [729, 360] on div at bounding box center [392, 366] width 784 height 15
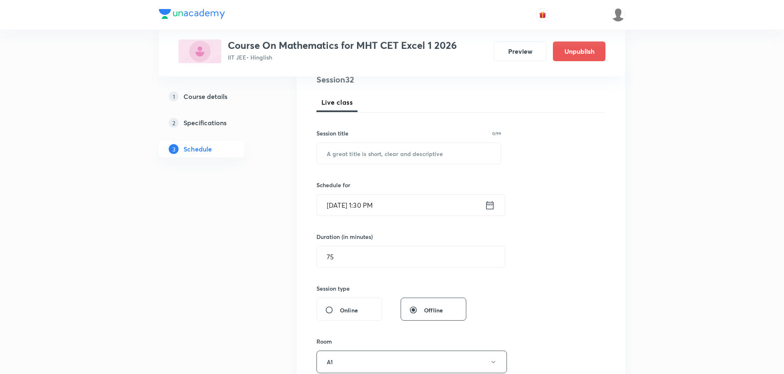
scroll to position [0, 0]
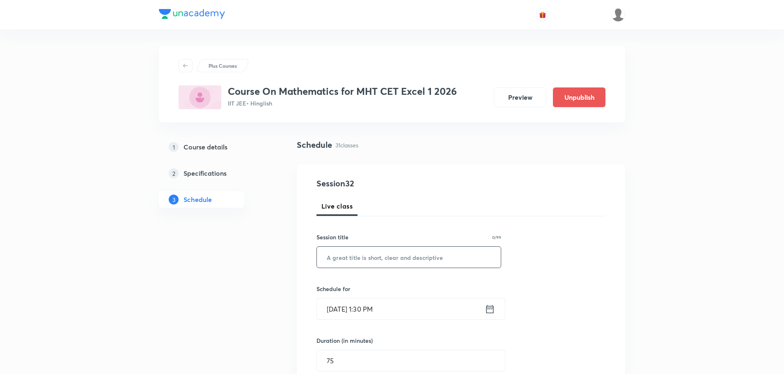
click at [403, 260] on input "text" at bounding box center [409, 257] width 184 height 21
paste input "Integration Part - 11"
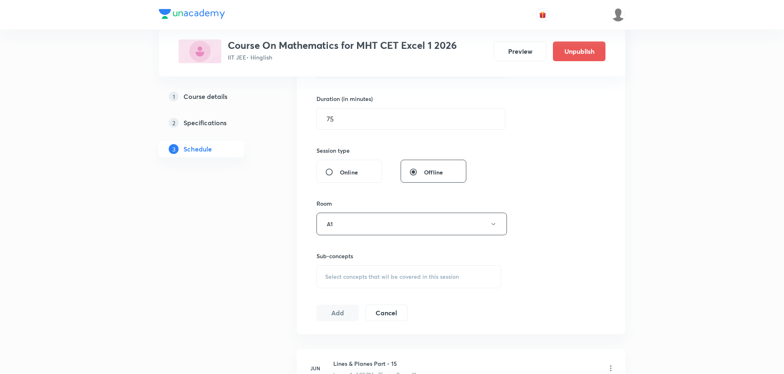
scroll to position [287, 0]
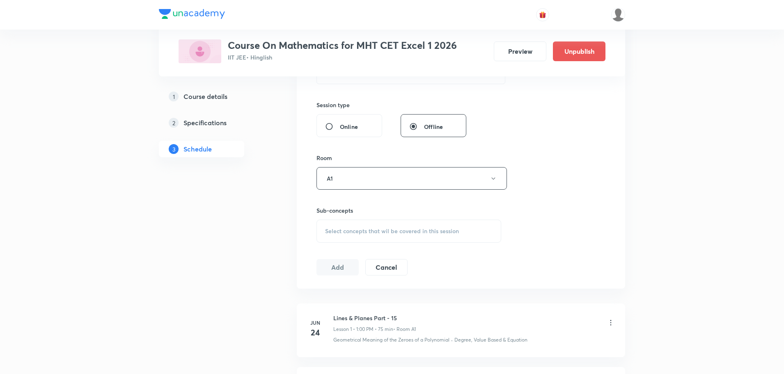
type input "Integration Part - 12"
click at [408, 232] on span "Select concepts that wil be covered in this session" at bounding box center [392, 231] width 134 height 7
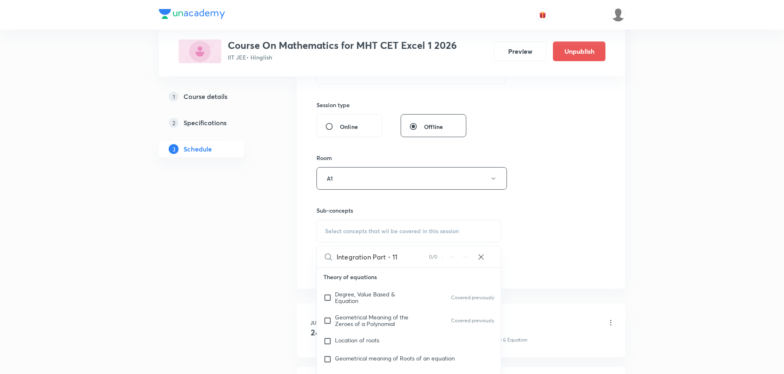
drag, startPoint x: 372, startPoint y: 257, endPoint x: 422, endPoint y: 259, distance: 51.0
click at [422, 259] on input "Integration Part - 11" at bounding box center [383, 256] width 92 height 21
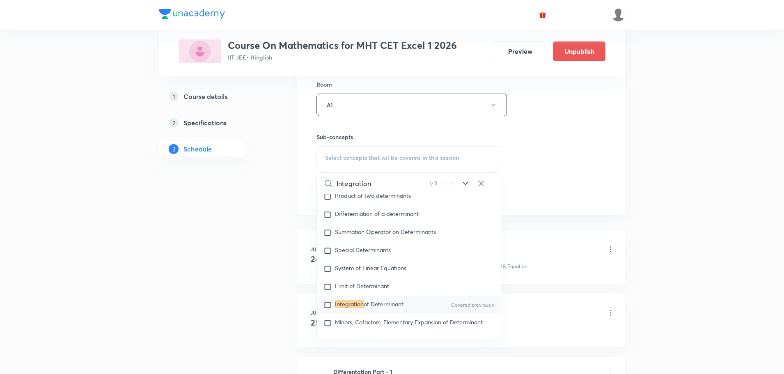
scroll to position [369, 0]
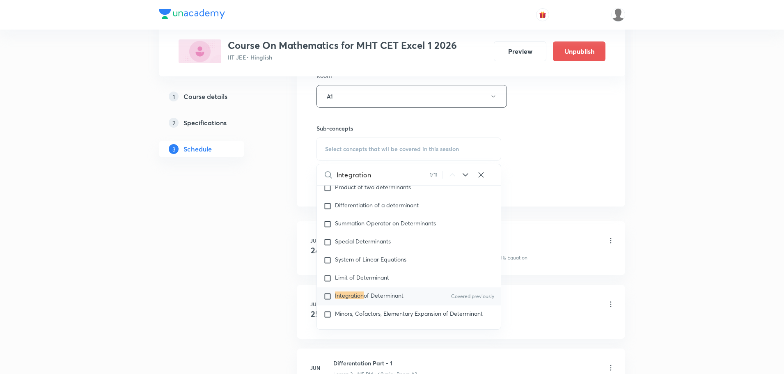
type input "Integration"
click at [328, 292] on input "checkbox" at bounding box center [329, 296] width 11 height 8
checkbox input "true"
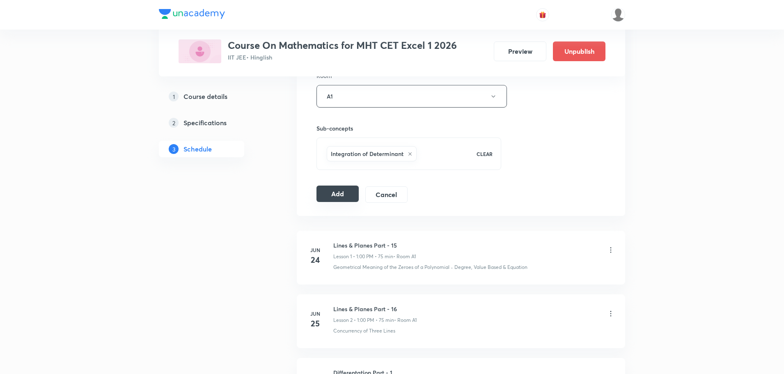
click at [346, 186] on button "Add" at bounding box center [338, 194] width 42 height 16
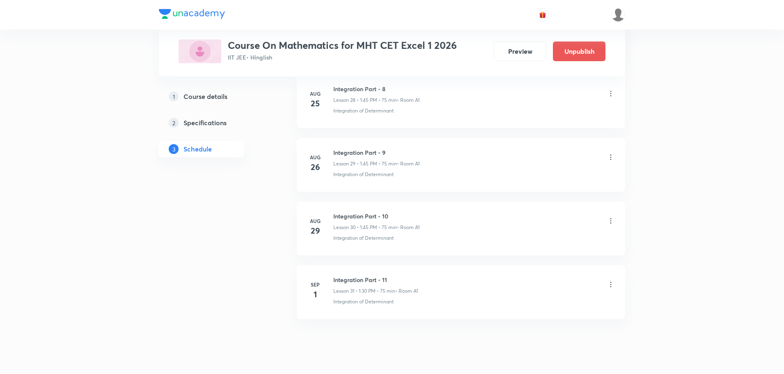
scroll to position [1872, 0]
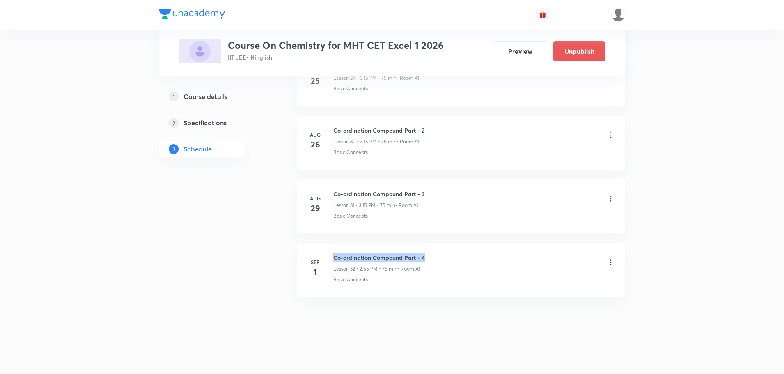
drag, startPoint x: 333, startPoint y: 259, endPoint x: 426, endPoint y: 254, distance: 92.5
click at [426, 254] on div "Co-ordination Compound Part - 4 Lesson 32 • 2:55 PM • 75 min • Room A1" at bounding box center [474, 262] width 282 height 19
copy h6 "Co-ordination Compound Part - 4"
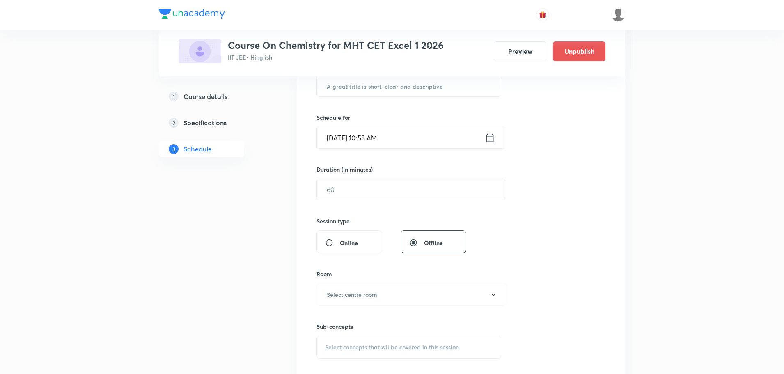
scroll to position [0, 0]
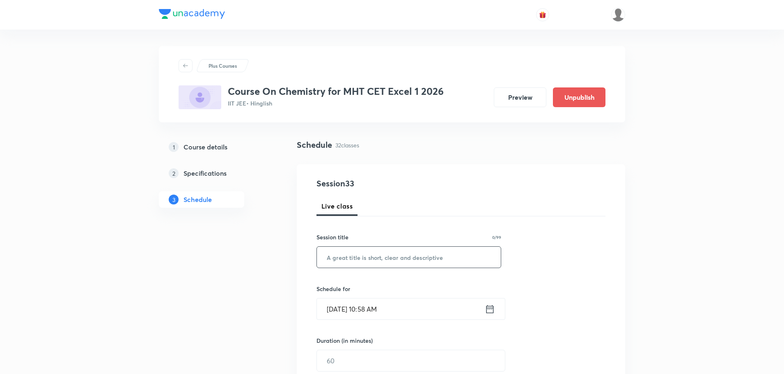
click at [403, 259] on input "text" at bounding box center [409, 257] width 184 height 21
paste input "Co-ordination Compound Part - 4"
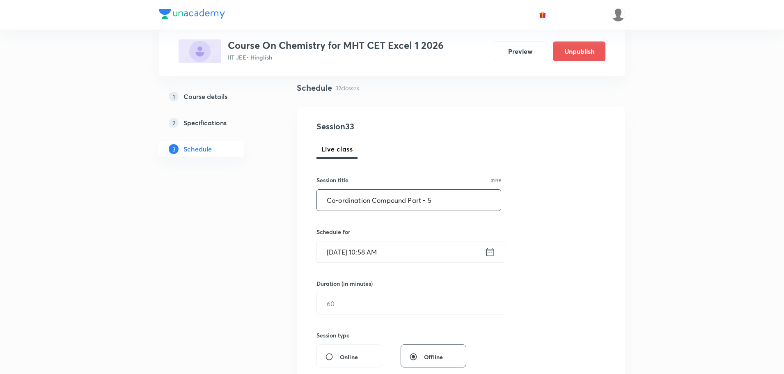
scroll to position [123, 0]
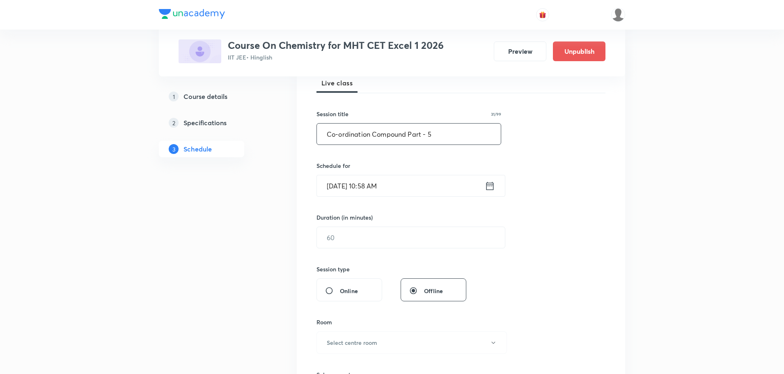
type input "Co-ordination Compound Part - 5"
click at [335, 187] on input "Sep 1, 2025, 10:58 AM" at bounding box center [401, 185] width 168 height 21
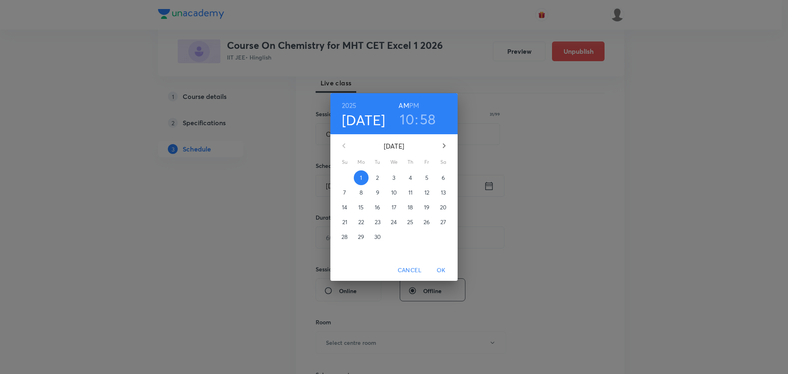
click at [376, 181] on span "2" at bounding box center [377, 178] width 15 height 8
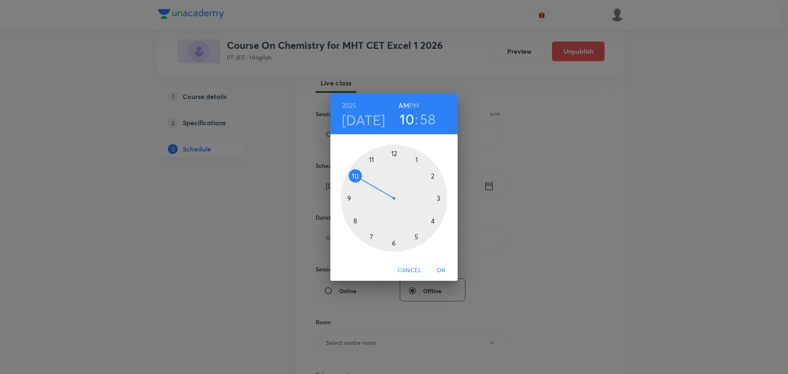
click at [418, 105] on h6 "PM" at bounding box center [414, 105] width 10 height 11
click at [434, 176] on div at bounding box center [394, 198] width 107 height 107
click at [373, 160] on div at bounding box center [394, 198] width 107 height 107
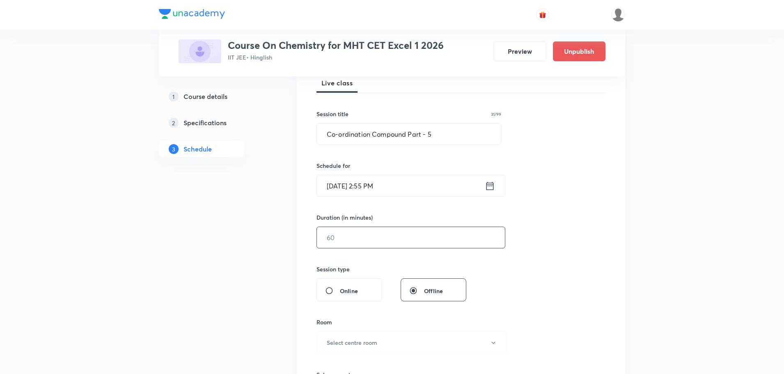
click at [366, 241] on input "text" at bounding box center [411, 237] width 188 height 21
type input "75"
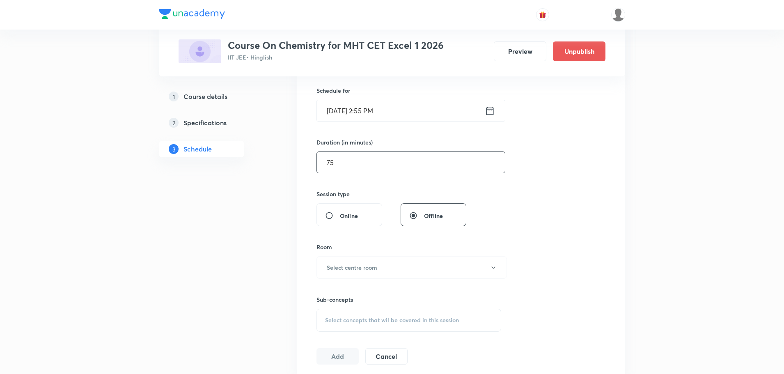
scroll to position [205, 0]
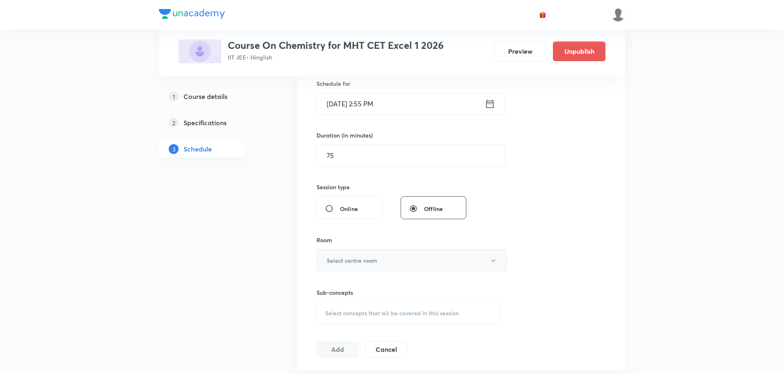
click at [355, 255] on button "Select centre room" at bounding box center [412, 260] width 190 height 23
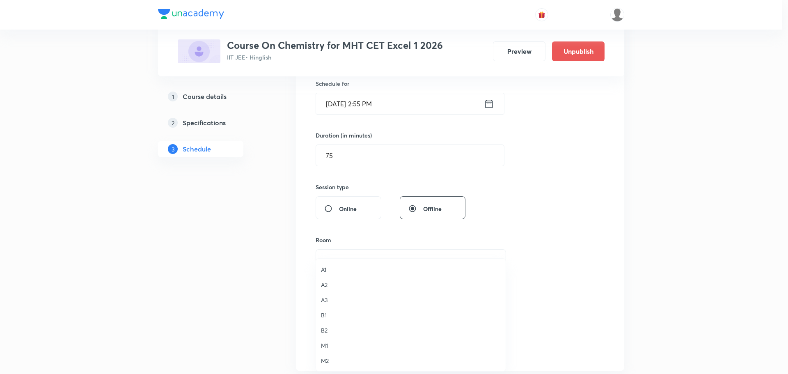
click at [327, 263] on li "A1" at bounding box center [411, 269] width 190 height 15
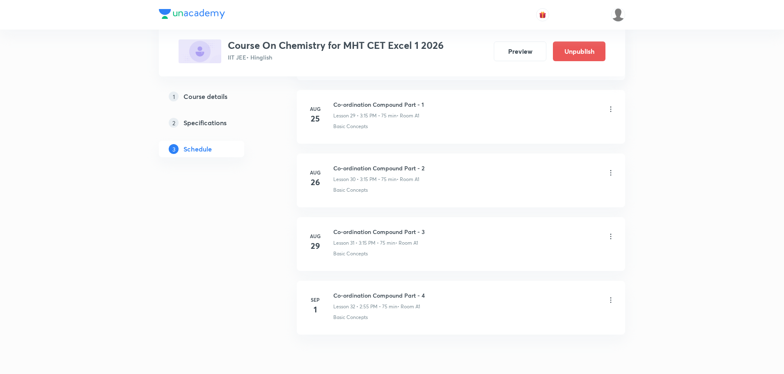
scroll to position [2321, 0]
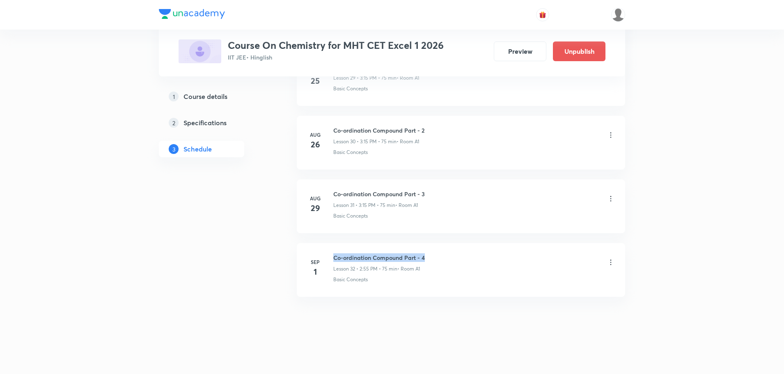
drag, startPoint x: 333, startPoint y: 258, endPoint x: 424, endPoint y: 253, distance: 90.9
click at [424, 253] on h6 "Co-ordination Compound Part - 4" at bounding box center [379, 257] width 92 height 9
copy h6 "Co-ordination Compound Part - 4"
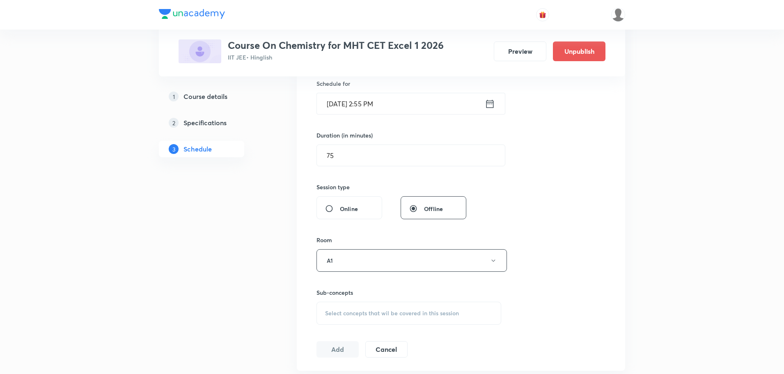
scroll to position [287, 0]
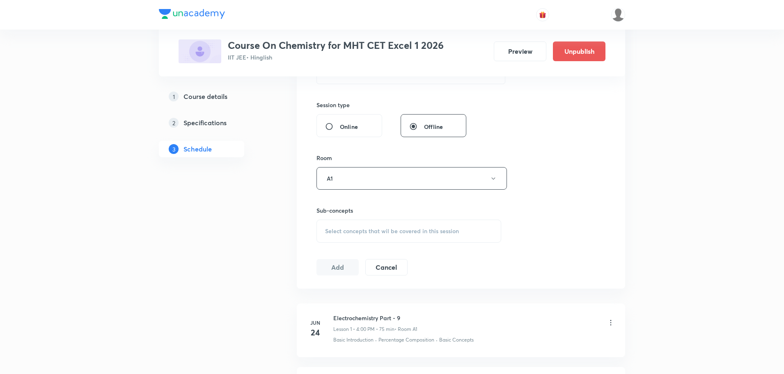
click at [365, 229] on span "Select concepts that wil be covered in this session" at bounding box center [392, 231] width 134 height 7
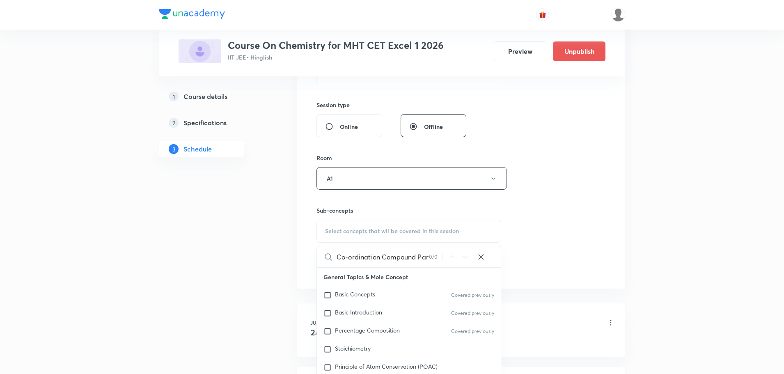
scroll to position [0, 12]
drag, startPoint x: 406, startPoint y: 257, endPoint x: 455, endPoint y: 250, distance: 49.4
click at [454, 250] on div "Co-ordination Compound Part - 4 0 / 0 ​" at bounding box center [409, 256] width 184 height 21
type input "Co-ordination Compound"
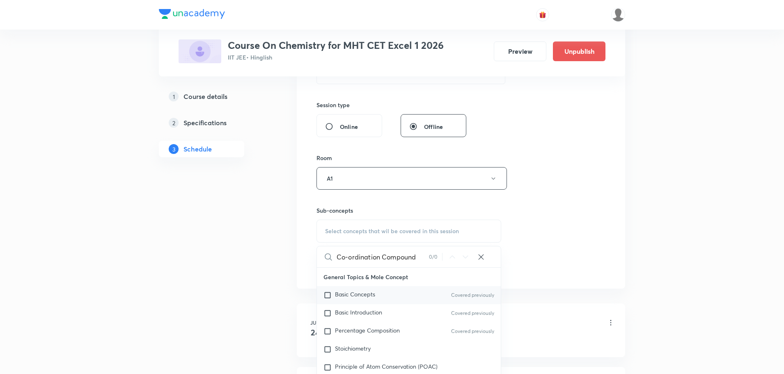
click at [334, 295] on input "checkbox" at bounding box center [329, 295] width 11 height 8
checkbox input "true"
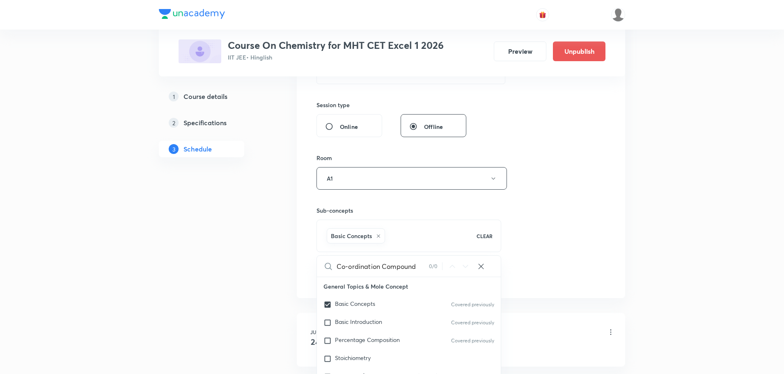
click at [480, 268] on icon at bounding box center [481, 266] width 8 height 8
checkbox input "true"
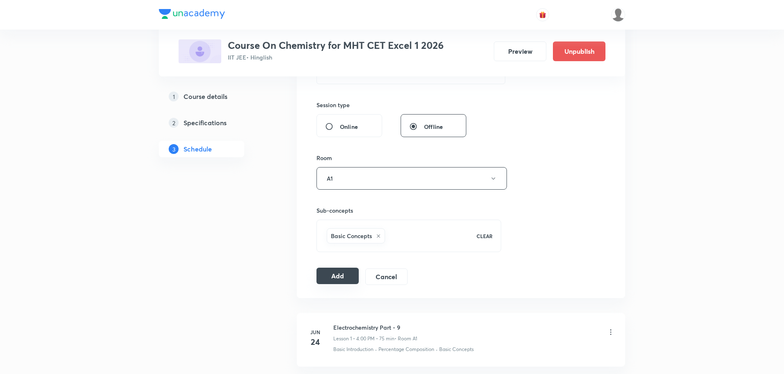
click at [335, 276] on button "Add" at bounding box center [338, 276] width 42 height 16
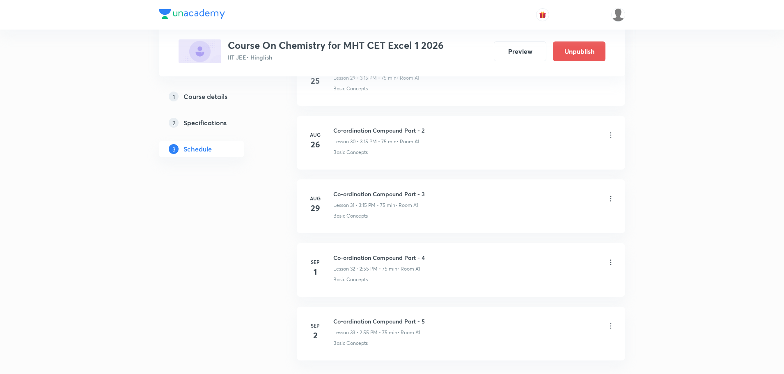
scroll to position [2007, 0]
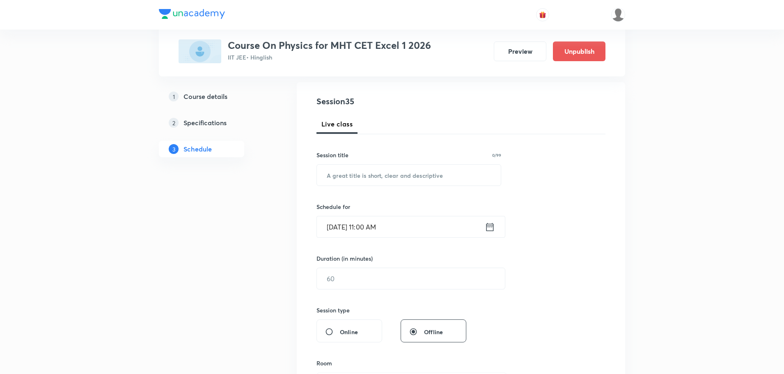
click at [335, 226] on input "[DATE] 11:00 AM" at bounding box center [401, 226] width 168 height 21
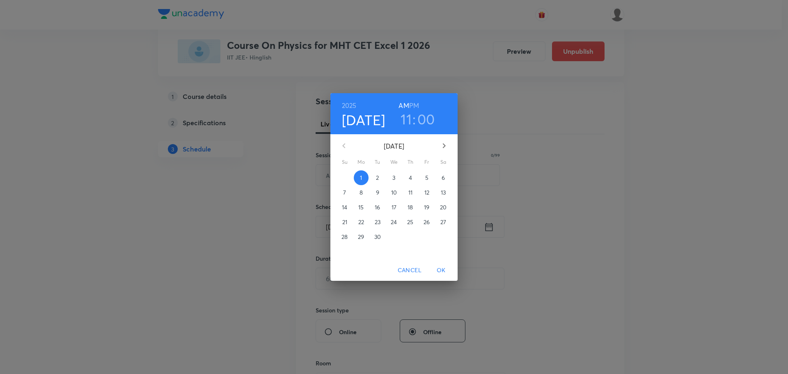
click at [376, 179] on p "2" at bounding box center [377, 178] width 3 height 8
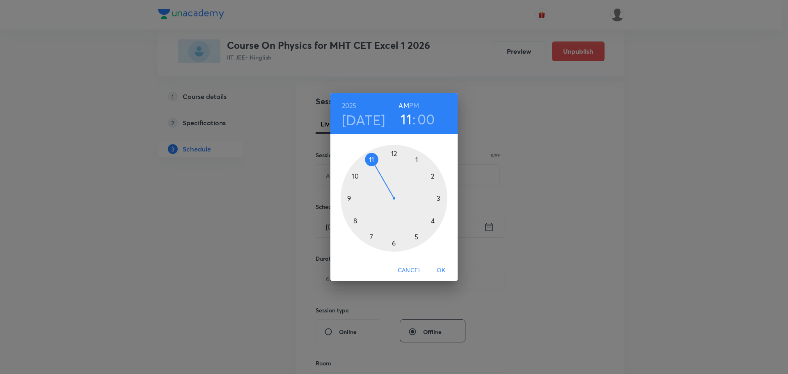
click at [419, 105] on h6 "PM" at bounding box center [414, 105] width 10 height 11
click at [429, 219] on div at bounding box center [394, 198] width 107 height 107
click at [372, 161] on div at bounding box center [394, 198] width 107 height 107
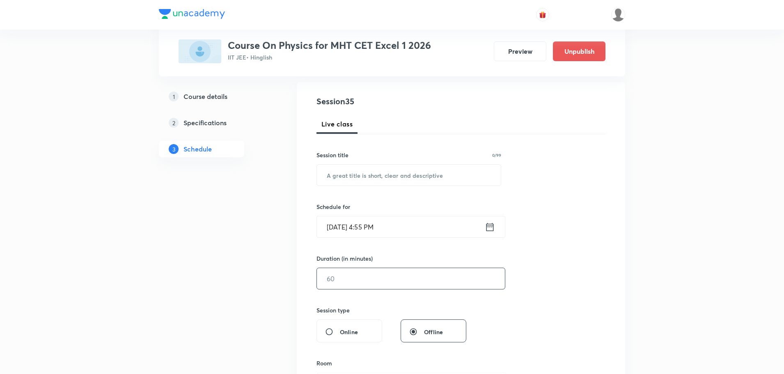
click at [348, 283] on input "text" at bounding box center [411, 278] width 188 height 21
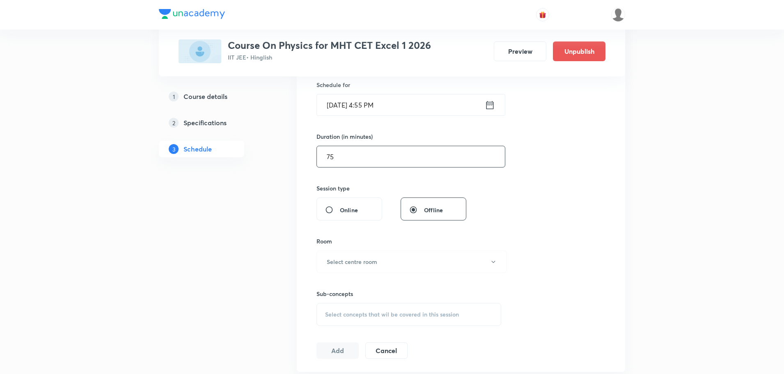
scroll to position [205, 0]
type input "75"
click at [366, 262] on h6 "Select centre room" at bounding box center [352, 260] width 50 height 9
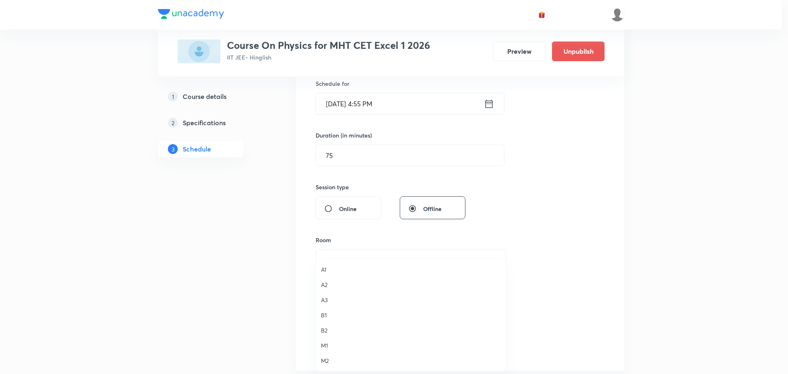
click at [323, 266] on span "A1" at bounding box center [411, 269] width 180 height 9
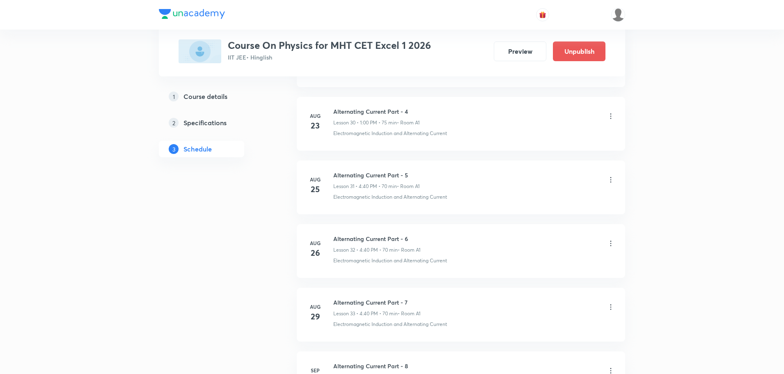
scroll to position [2408, 0]
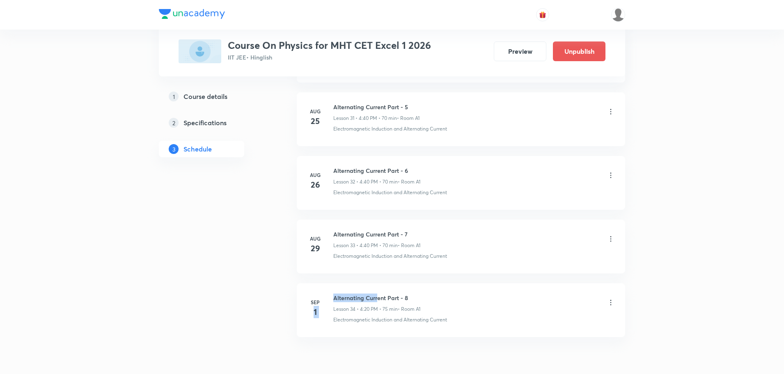
drag, startPoint x: 333, startPoint y: 298, endPoint x: 376, endPoint y: 298, distance: 43.5
click at [376, 298] on div "[DATE] Alternating Current Part - 8 Lesson 34 • 4:20 PM • 75 min • Room A1 Elec…" at bounding box center [461, 309] width 308 height 30
click at [320, 316] on h4 "1" at bounding box center [315, 312] width 16 height 12
drag, startPoint x: 333, startPoint y: 298, endPoint x: 410, endPoint y: 298, distance: 76.8
click at [410, 298] on h6 "Alternating Current Part - 8" at bounding box center [376, 298] width 87 height 9
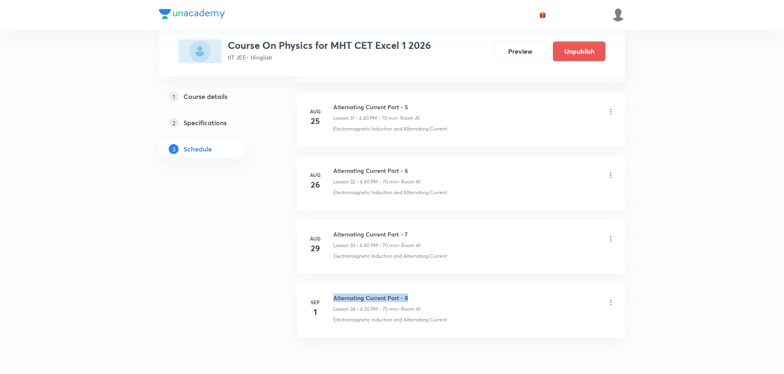
copy h6 "Alternating Current Part - 8"
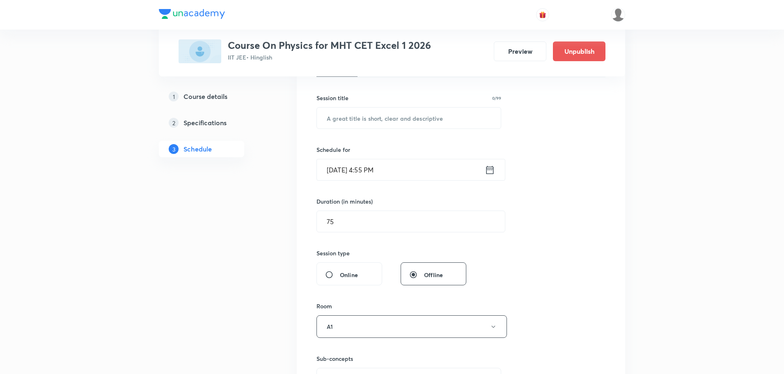
scroll to position [29, 0]
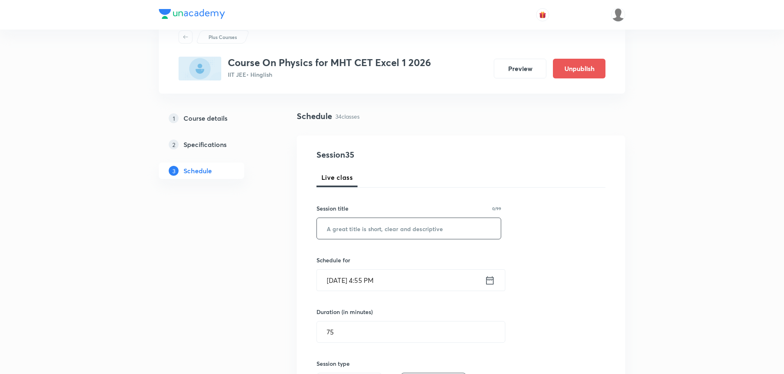
click at [385, 232] on input "text" at bounding box center [409, 228] width 184 height 21
paste input "Alternating Current Part - 8"
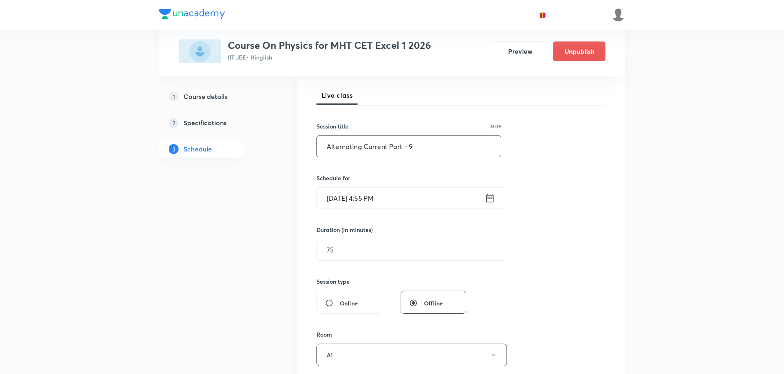
type input "Alternating Current Part - 9"
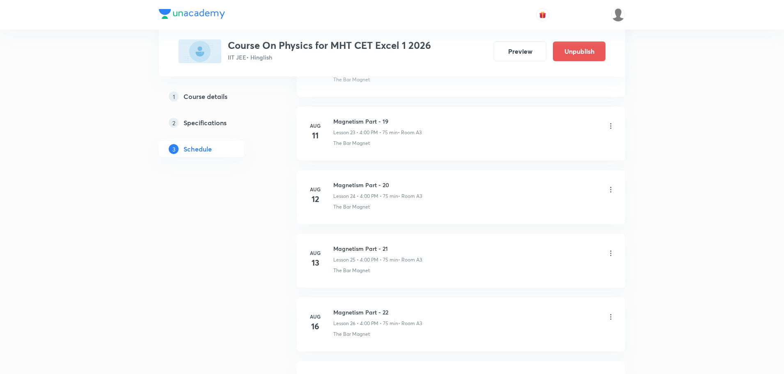
scroll to position [2448, 0]
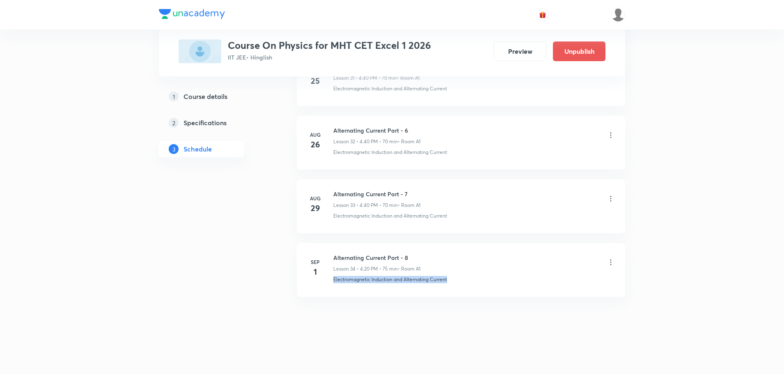
drag, startPoint x: 334, startPoint y: 278, endPoint x: 449, endPoint y: 276, distance: 115.0
click at [449, 276] on div "Electromagnetic Induction and Alternating Current" at bounding box center [474, 279] width 282 height 7
copy p "Electromagnetic Induction and Alternating Current"
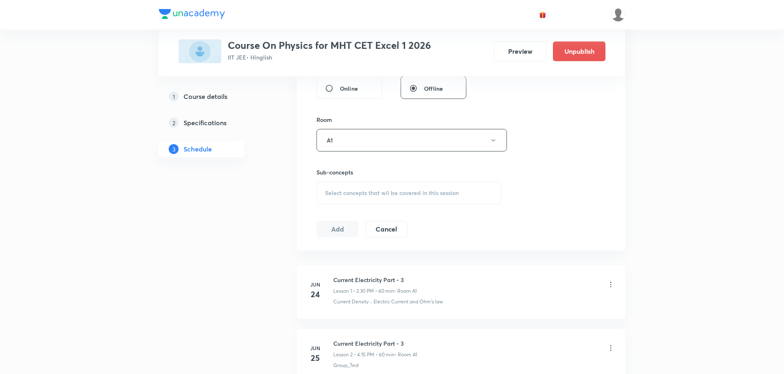
scroll to position [183, 0]
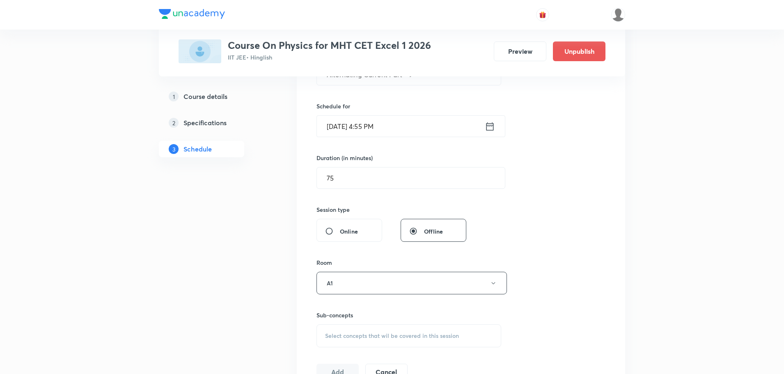
click at [360, 333] on span "Select concepts that wil be covered in this session" at bounding box center [392, 336] width 134 height 7
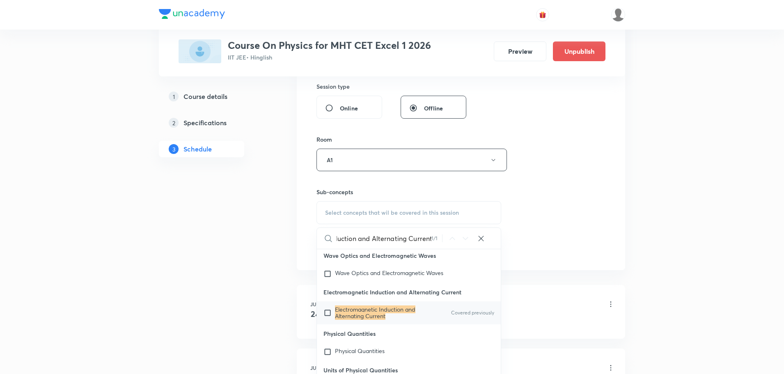
scroll to position [21574, 0]
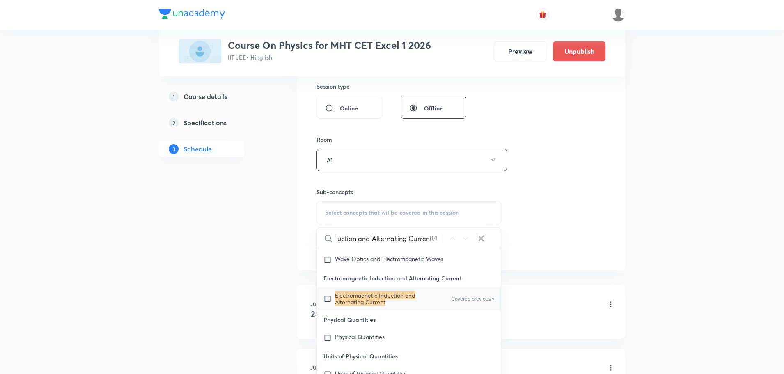
type input "Electromagnetic Induction and Alternating Current"
click at [329, 305] on input "checkbox" at bounding box center [329, 298] width 11 height 13
checkbox input "true"
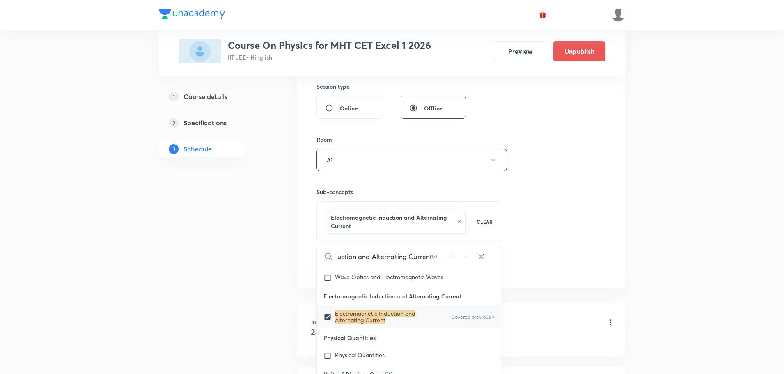
scroll to position [0, 0]
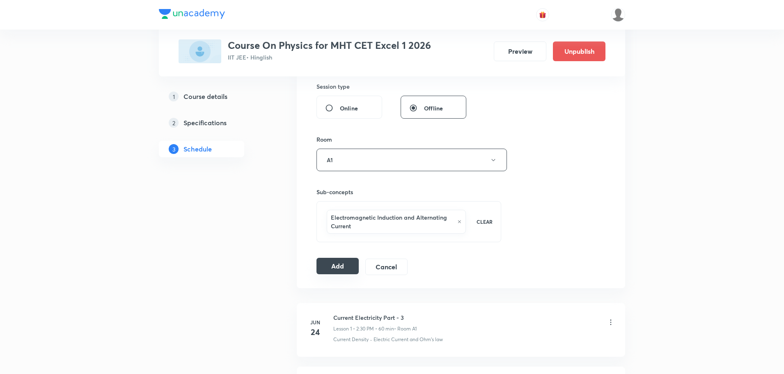
click at [328, 267] on button "Add" at bounding box center [338, 266] width 42 height 16
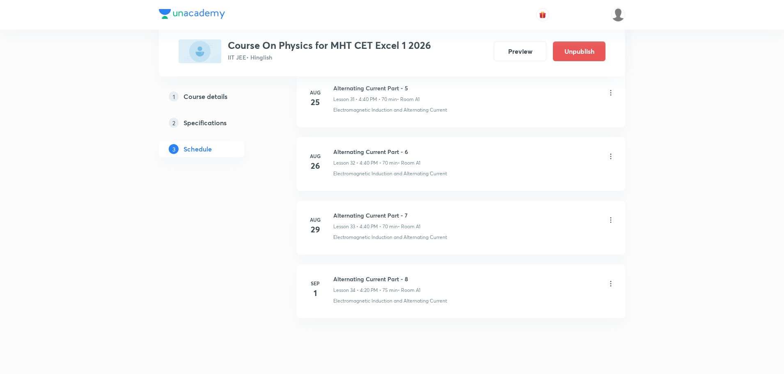
scroll to position [2071, 0]
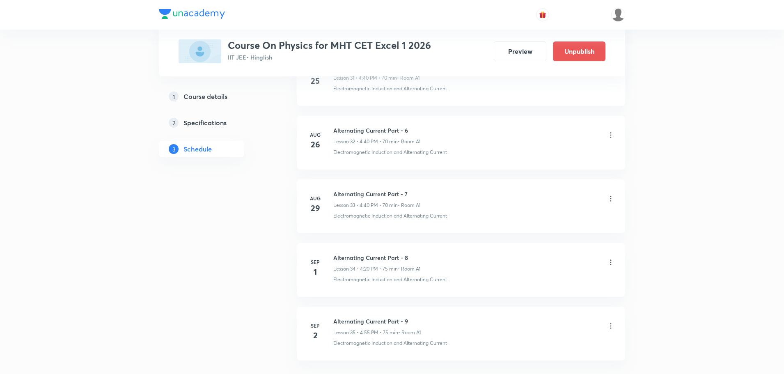
click at [611, 323] on icon at bounding box center [610, 325] width 1 height 5
click at [544, 333] on li "Edit" at bounding box center [569, 329] width 90 height 15
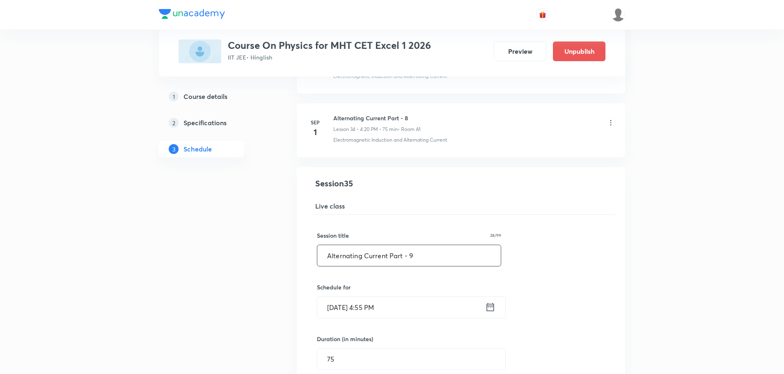
scroll to position [2235, 0]
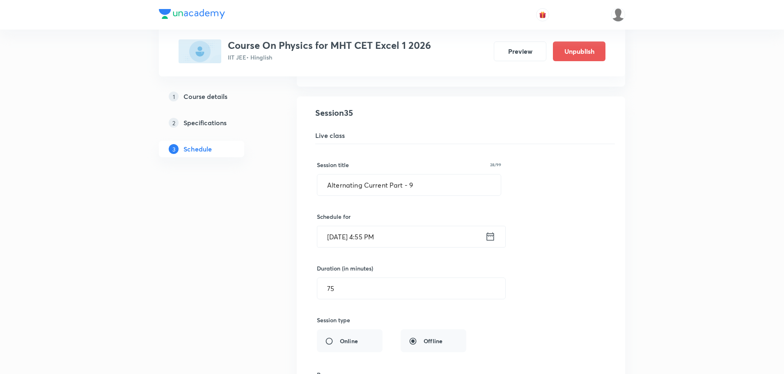
click at [372, 236] on input "[DATE] 4:55 PM" at bounding box center [401, 236] width 168 height 21
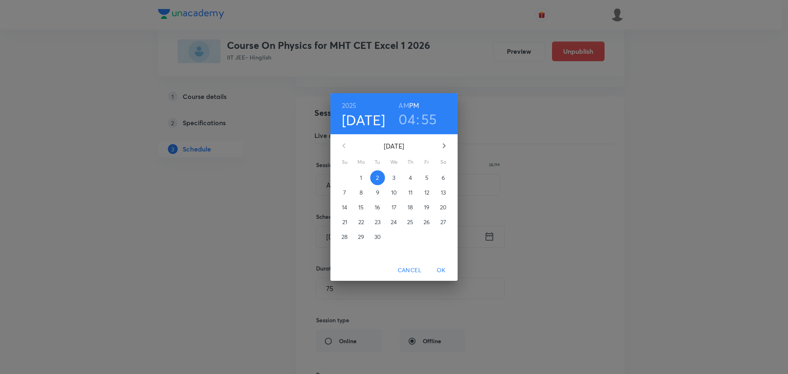
click at [410, 121] on h3 "04" at bounding box center [407, 118] width 17 height 17
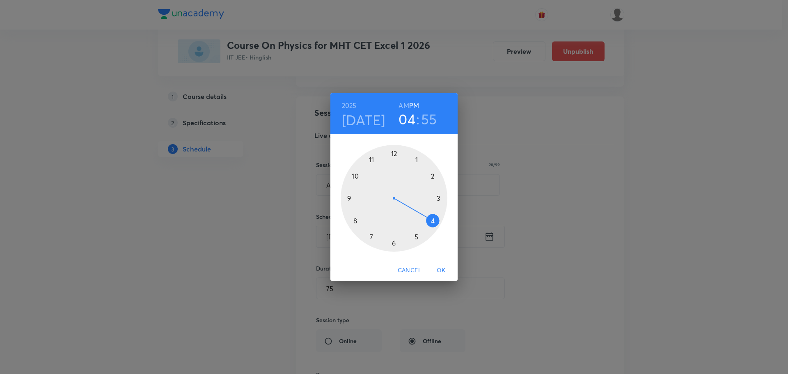
click at [434, 219] on div at bounding box center [394, 198] width 107 height 107
click at [433, 222] on div at bounding box center [394, 198] width 107 height 107
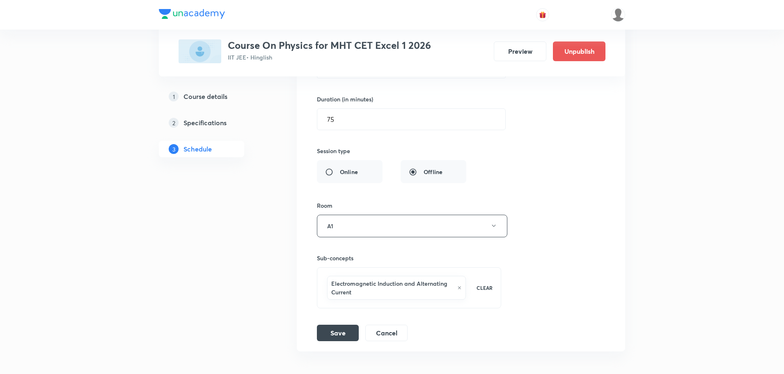
scroll to position [2459, 0]
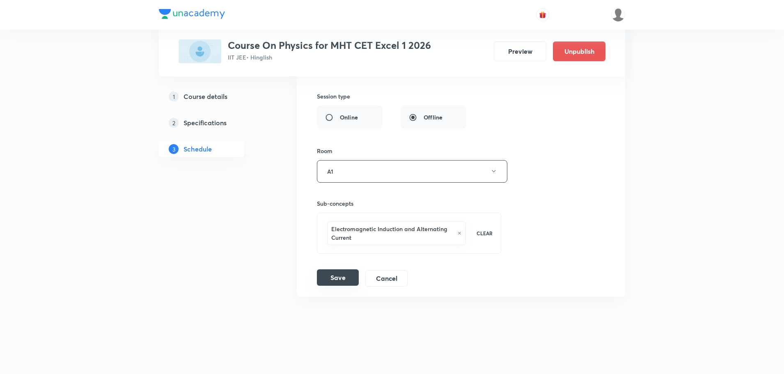
click at [338, 285] on button "Save" at bounding box center [338, 277] width 42 height 16
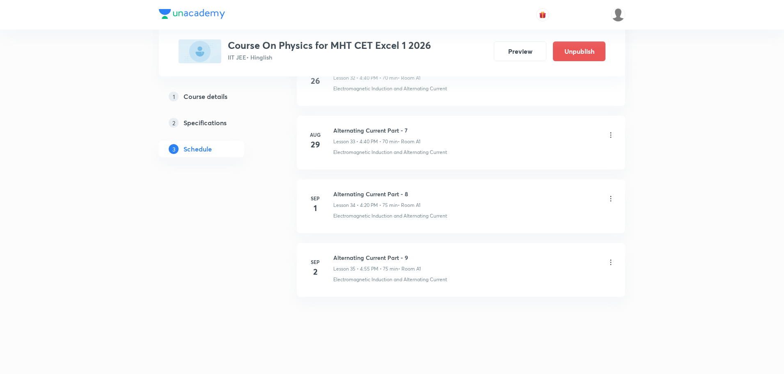
scroll to position [2134, 0]
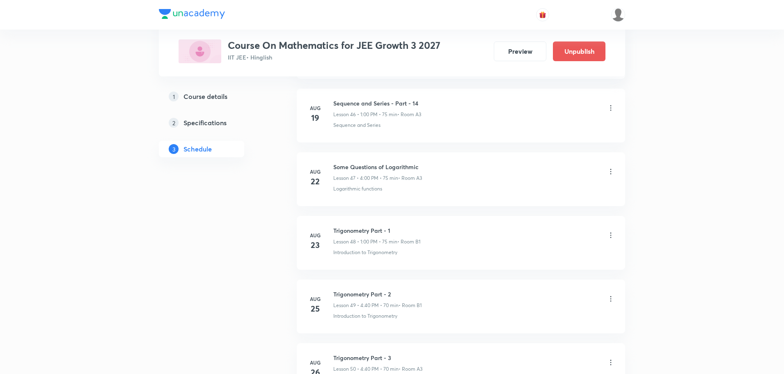
scroll to position [3720, 0]
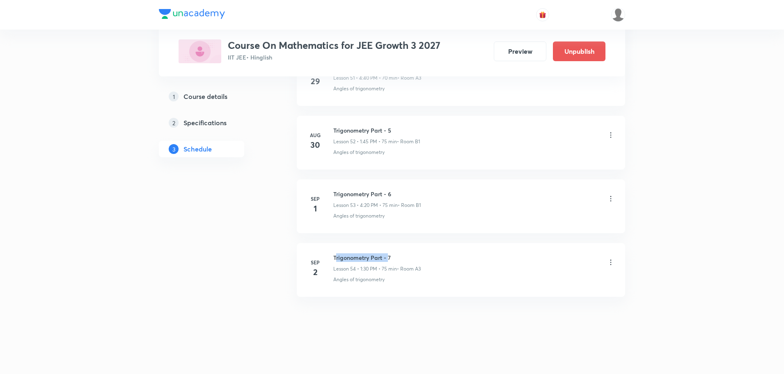
drag, startPoint x: 335, startPoint y: 256, endPoint x: 389, endPoint y: 254, distance: 53.8
click at [389, 254] on h6 "Trigonometry Part - 7" at bounding box center [376, 257] width 87 height 9
click at [328, 256] on div "Sep 2 Trigonometry Part - 7 Lesson 54 • 1:30 PM • 75 min • Room A3 Angles of tr…" at bounding box center [461, 268] width 308 height 30
drag, startPoint x: 334, startPoint y: 257, endPoint x: 392, endPoint y: 256, distance: 58.3
click at [392, 256] on h6 "Trigonometry Part - 7" at bounding box center [376, 257] width 87 height 9
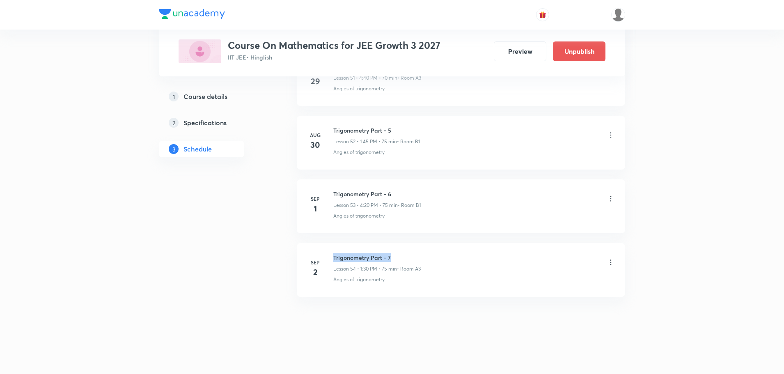
copy h6 "Trigonometry Part - 7"
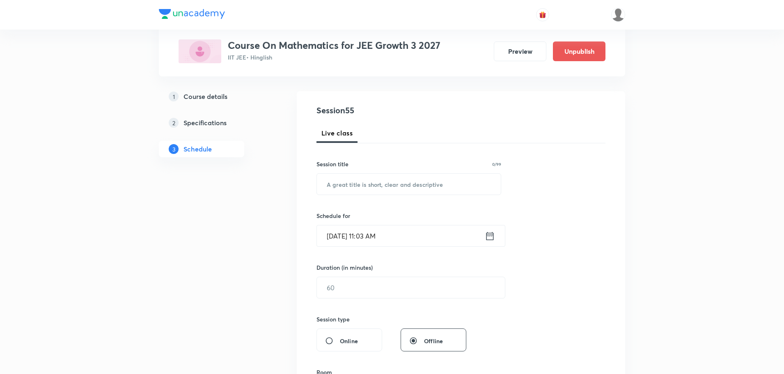
scroll to position [53, 0]
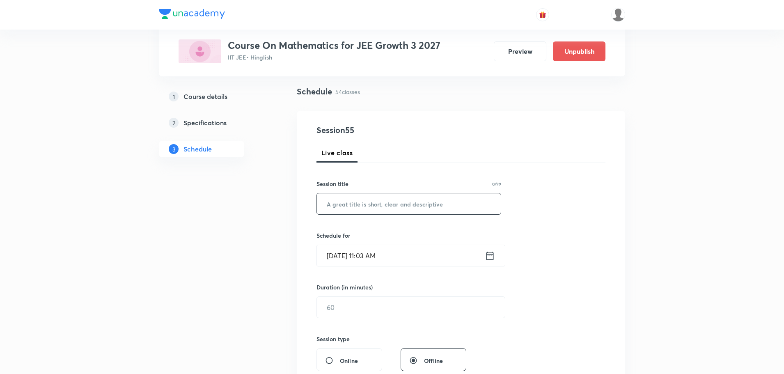
click at [362, 204] on input "text" at bounding box center [409, 203] width 184 height 21
paste input "Trigonometry Part - 7"
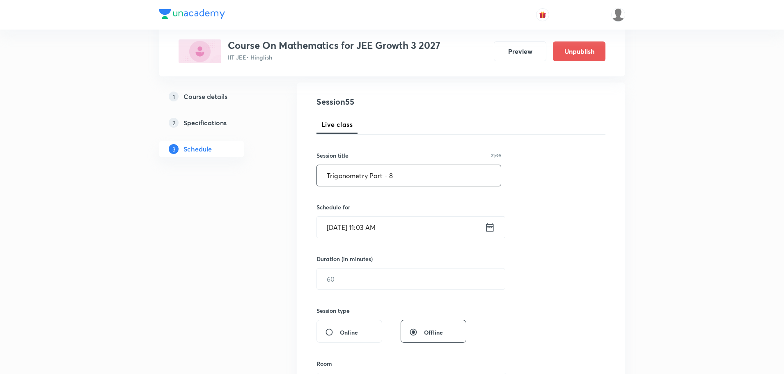
scroll to position [94, 0]
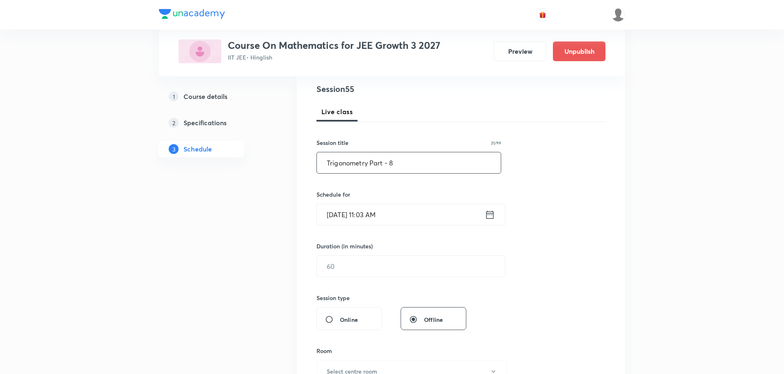
type input "Trigonometry Part - 8"
click at [333, 216] on input "Sep 1, 2025, 11:03 AM" at bounding box center [401, 214] width 168 height 21
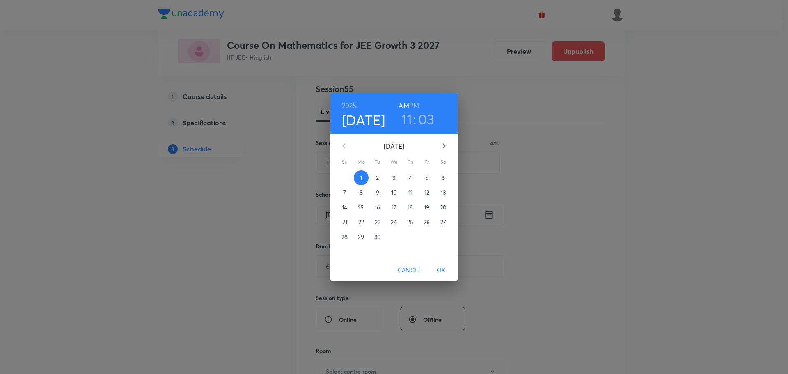
click at [393, 179] on p "3" at bounding box center [393, 178] width 3 height 8
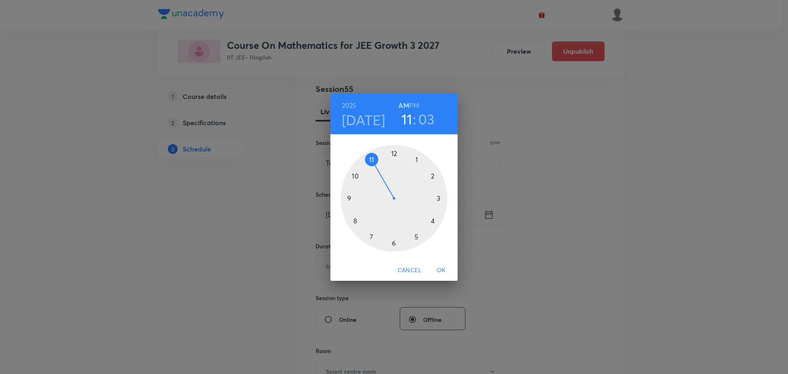
click at [415, 103] on h6 "PM" at bounding box center [414, 105] width 10 height 11
click at [415, 160] on div at bounding box center [394, 198] width 107 height 107
click at [394, 243] on div at bounding box center [394, 198] width 107 height 107
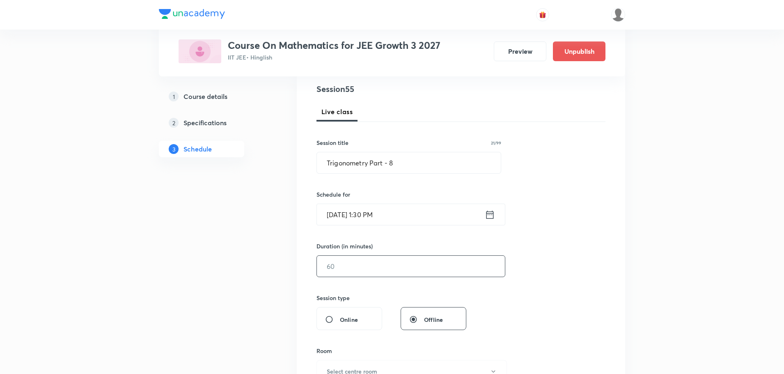
click at [351, 266] on input "text" at bounding box center [411, 266] width 188 height 21
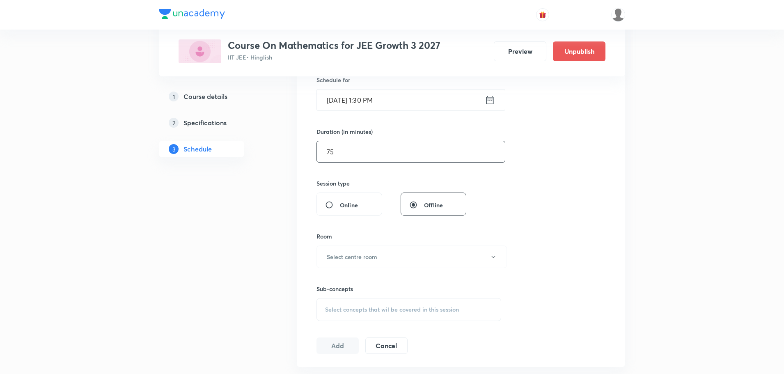
scroll to position [218, 0]
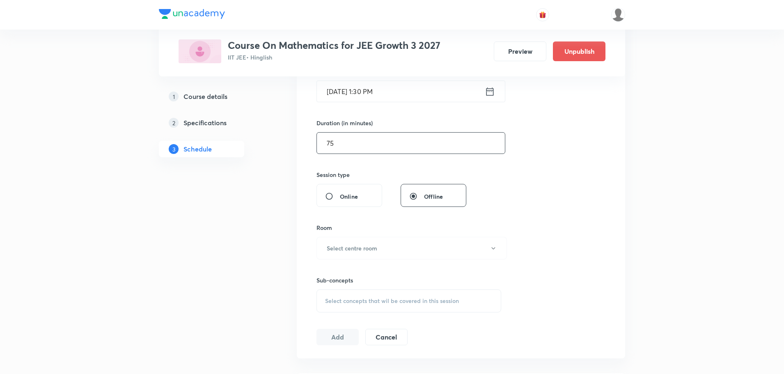
type input "75"
click at [362, 250] on h6 "Select centre room" at bounding box center [352, 248] width 50 height 9
click at [327, 314] on span "B1" at bounding box center [411, 315] width 180 height 9
click at [368, 302] on span "Select concepts that wil be covered in this session" at bounding box center [392, 301] width 134 height 7
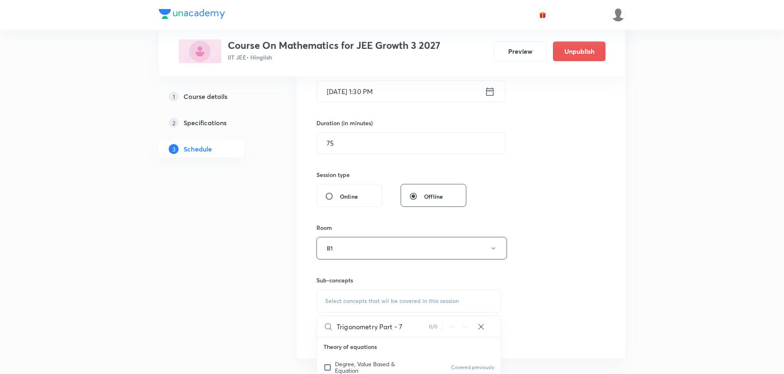
drag, startPoint x: 379, startPoint y: 330, endPoint x: 422, endPoint y: 333, distance: 43.6
click at [422, 333] on input "Trigonometry Part - 7" at bounding box center [383, 326] width 92 height 21
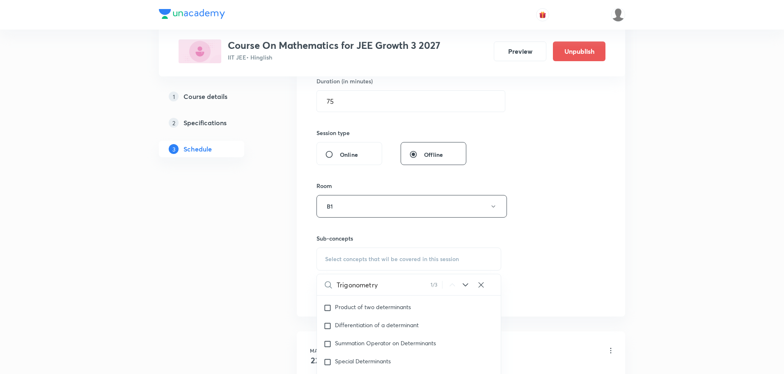
scroll to position [3378, 0]
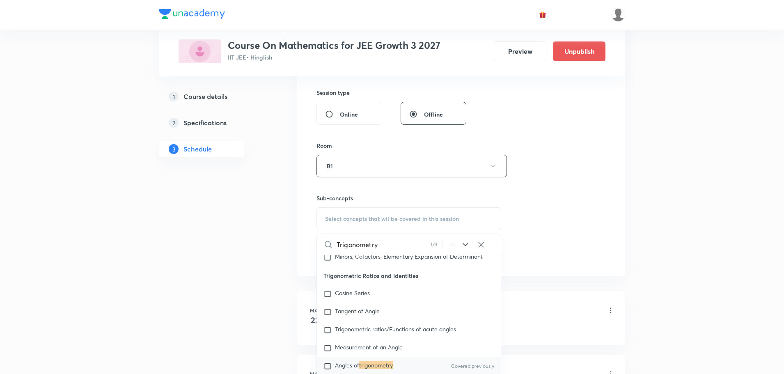
type input "Trigonometry"
click at [329, 362] on input "checkbox" at bounding box center [329, 366] width 11 height 8
checkbox input "true"
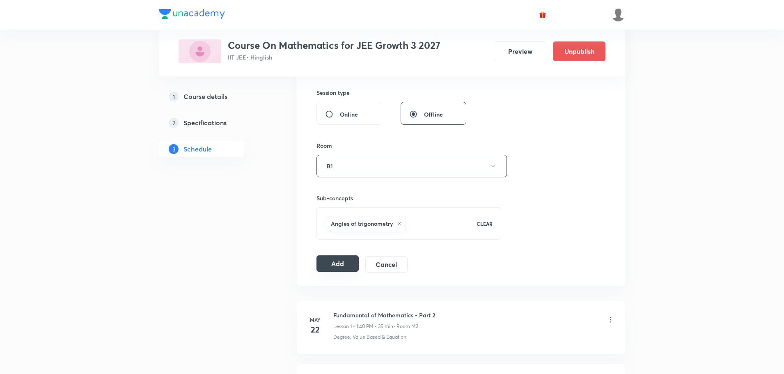
click at [338, 267] on button "Add" at bounding box center [338, 263] width 42 height 16
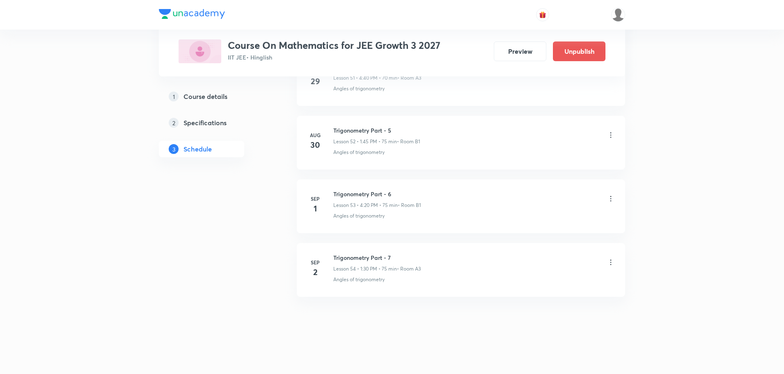
scroll to position [3343, 0]
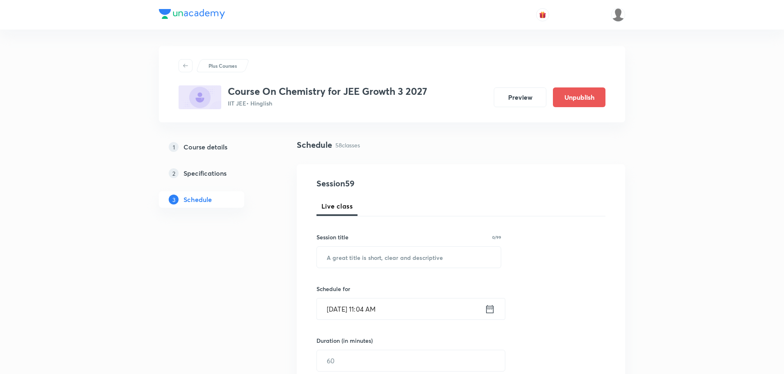
click at [335, 311] on input "[DATE] 11:04 AM" at bounding box center [401, 308] width 168 height 21
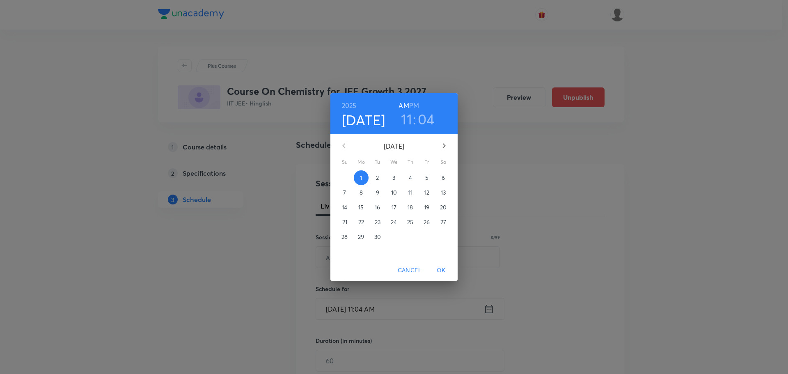
click at [389, 178] on span "3" at bounding box center [394, 178] width 15 height 8
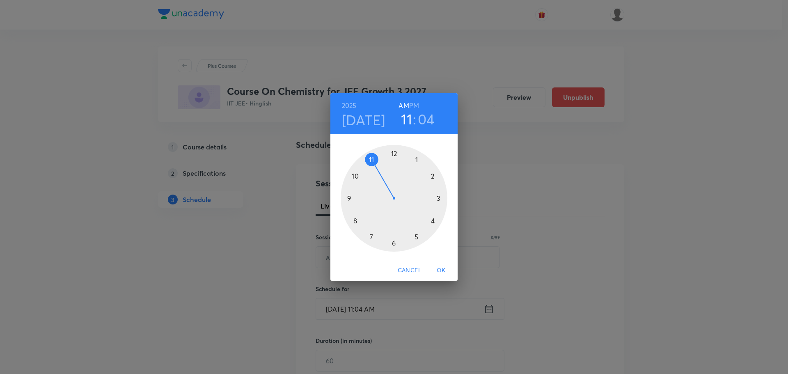
click at [434, 177] on div at bounding box center [394, 198] width 107 height 107
click at [415, 106] on h6 "PM" at bounding box center [414, 105] width 10 height 11
click at [374, 158] on div at bounding box center [394, 198] width 107 height 107
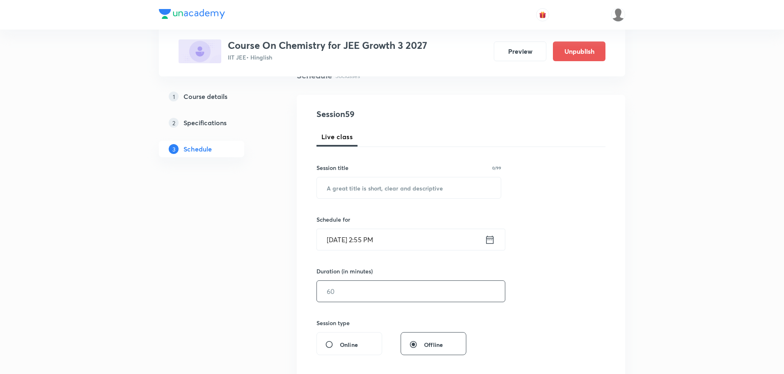
scroll to position [82, 0]
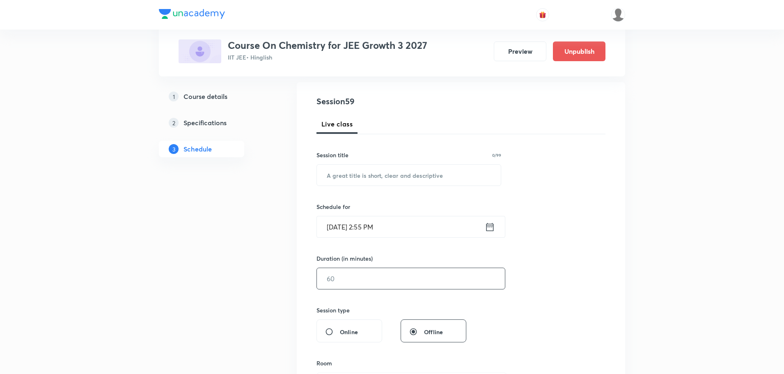
click at [346, 282] on input "text" at bounding box center [411, 278] width 188 height 21
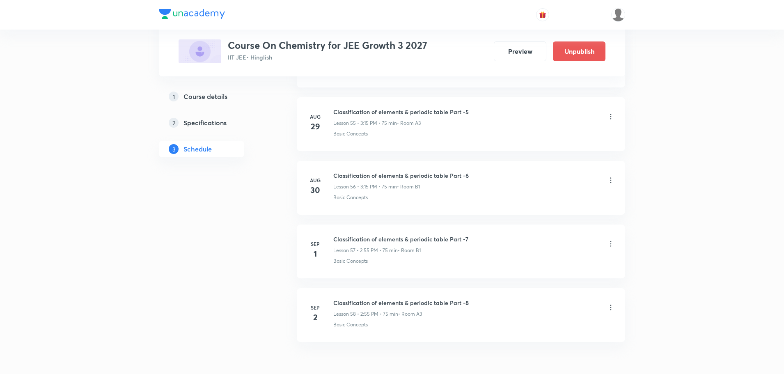
scroll to position [3975, 0]
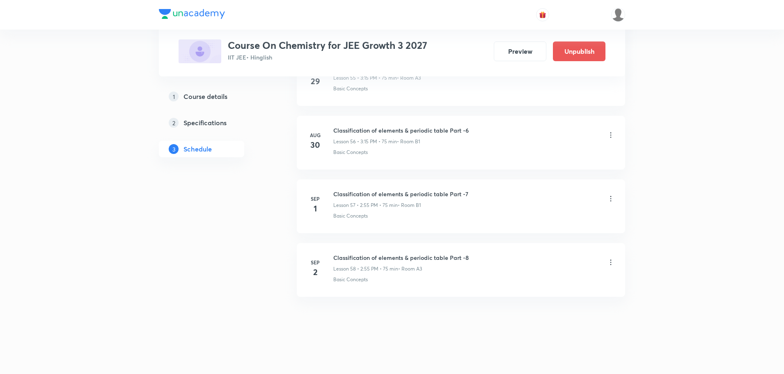
type input "75"
drag, startPoint x: 334, startPoint y: 258, endPoint x: 471, endPoint y: 253, distance: 136.8
click at [471, 253] on li "[DATE] Classification of elements & periodic table Part -8 Lesson 58 • 2:55 PM …" at bounding box center [461, 270] width 328 height 54
copy h6 "Classification of elements & periodic table Part -8"
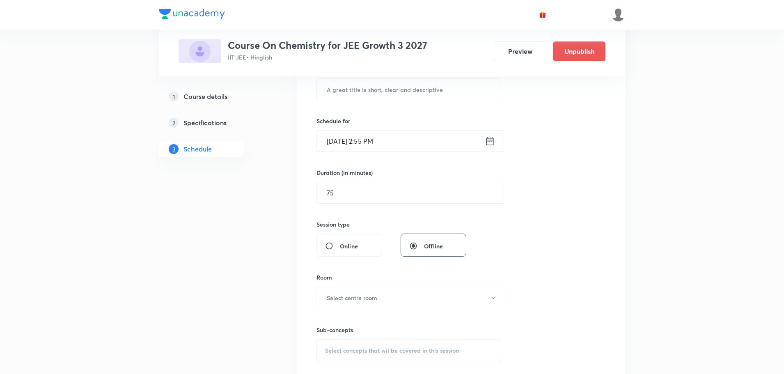
scroll to position [67, 0]
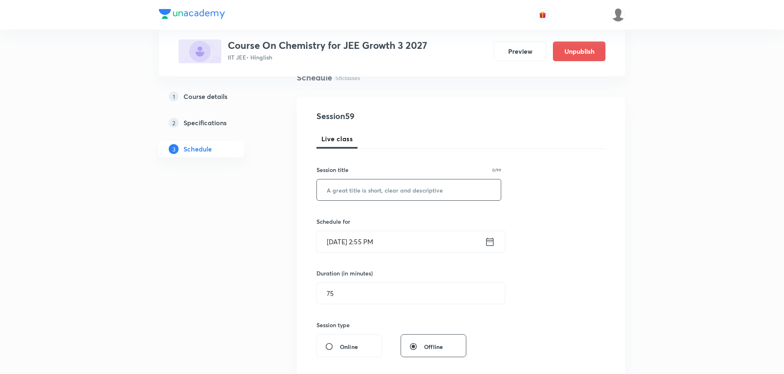
click at [379, 191] on input "text" at bounding box center [409, 189] width 184 height 21
paste input "Classification of elements & periodic table Part -8"
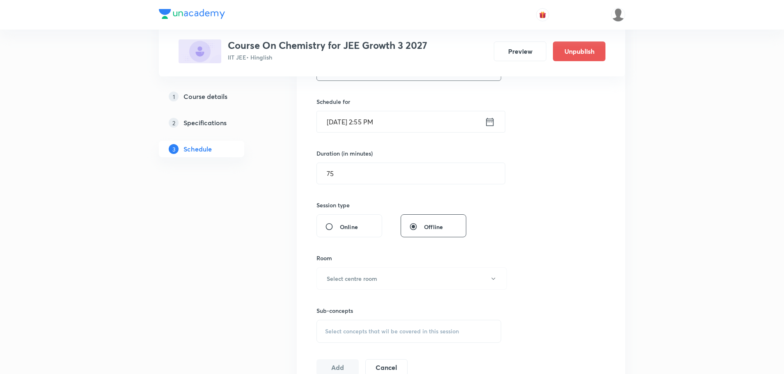
scroll to position [190, 0]
type input "Classification of elements & periodic table Part -9"
click at [349, 275] on h6 "Select centre room" at bounding box center [352, 275] width 50 height 9
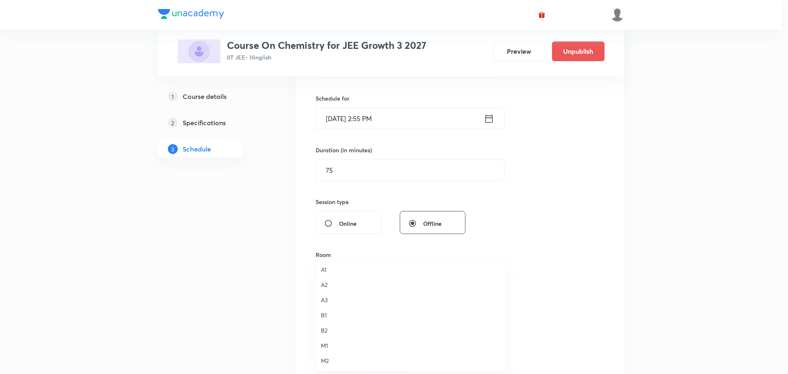
click at [332, 312] on span "B1" at bounding box center [411, 315] width 180 height 9
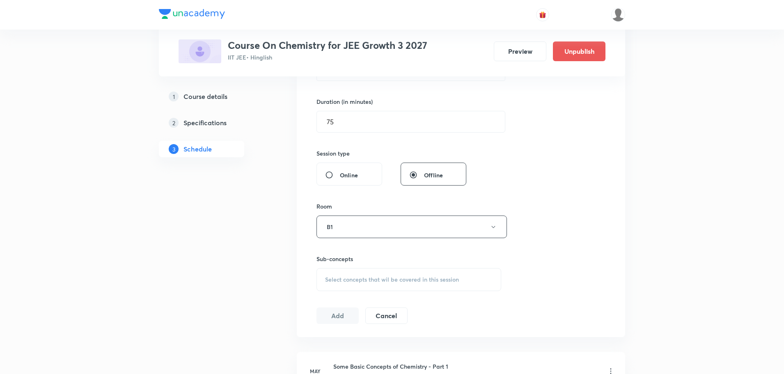
scroll to position [314, 0]
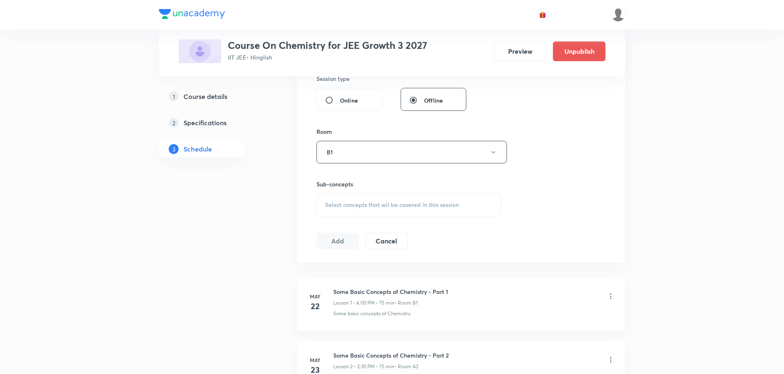
click at [353, 207] on span "Select concepts that wil be covered in this session" at bounding box center [392, 205] width 134 height 7
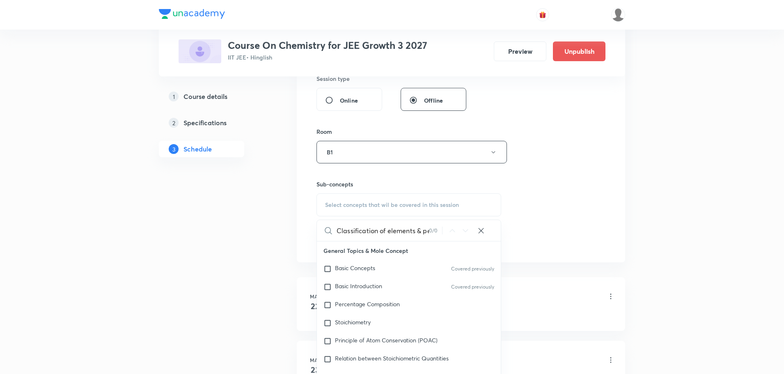
scroll to position [0, 60]
type input "Classification of elements & periodic table Part -8"
click at [330, 268] on input "checkbox" at bounding box center [329, 269] width 11 height 8
checkbox input "true"
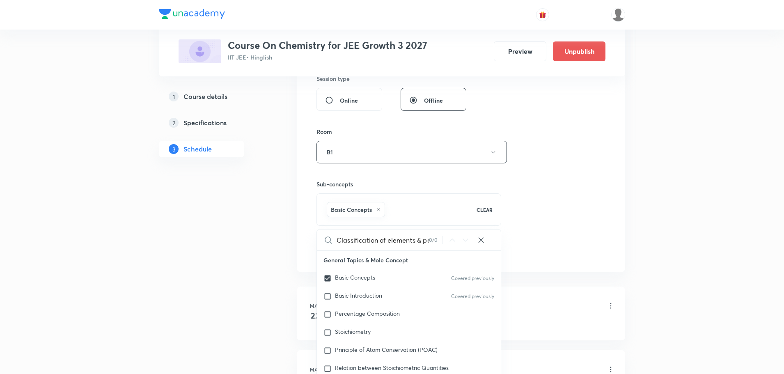
click at [481, 243] on icon at bounding box center [481, 240] width 8 height 8
checkbox input "true"
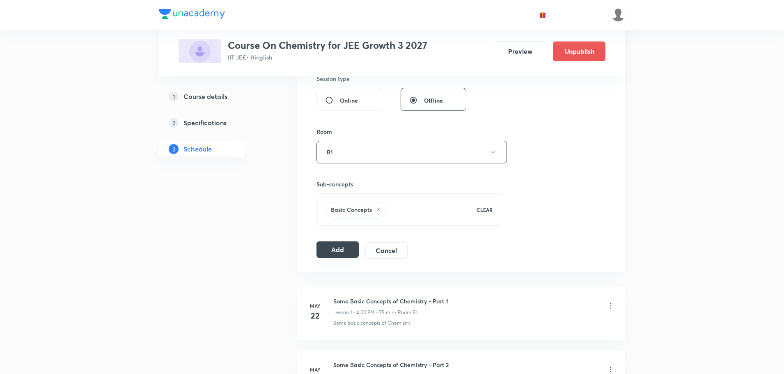
click at [344, 251] on button "Add" at bounding box center [338, 249] width 42 height 16
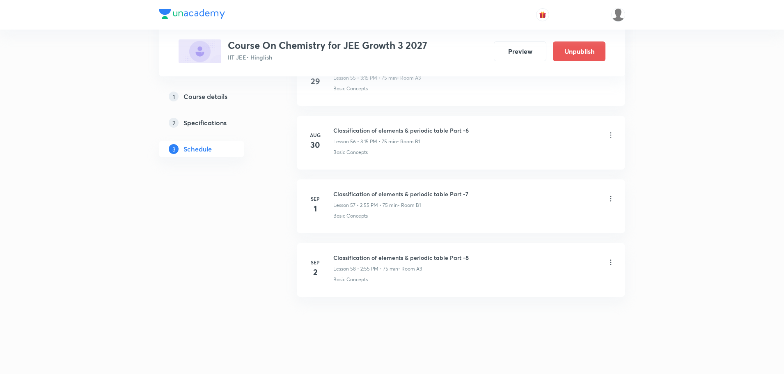
scroll to position [3598, 0]
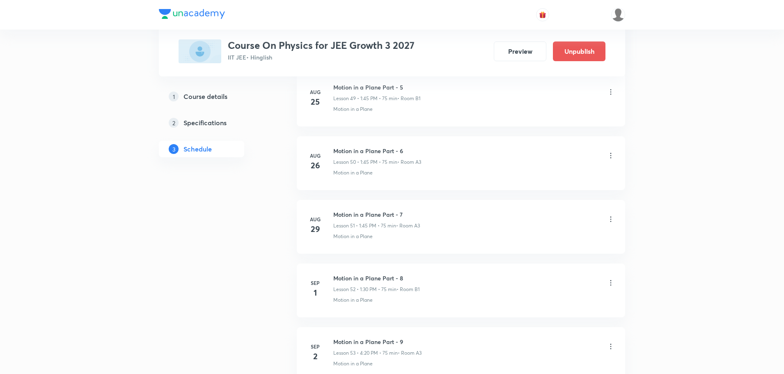
scroll to position [3657, 0]
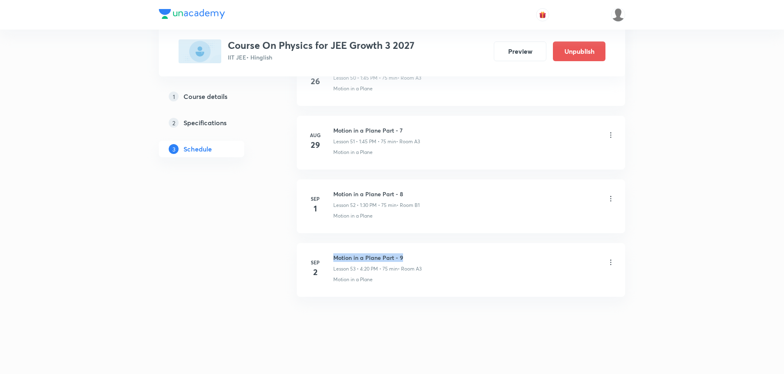
drag, startPoint x: 333, startPoint y: 257, endPoint x: 402, endPoint y: 258, distance: 68.6
click at [402, 258] on div "[DATE] Motion in a Plane Part - 9 Lesson 53 • 4:20 PM • 75 min • Room A3 Motion…" at bounding box center [461, 268] width 308 height 30
copy h6 "Motion in a Plane Part - 9"
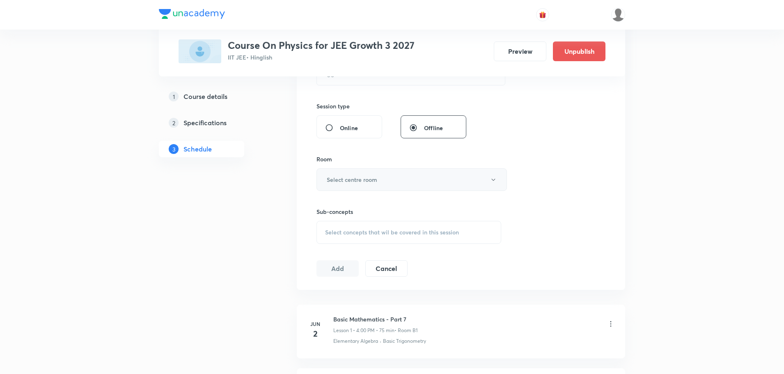
scroll to position [81, 0]
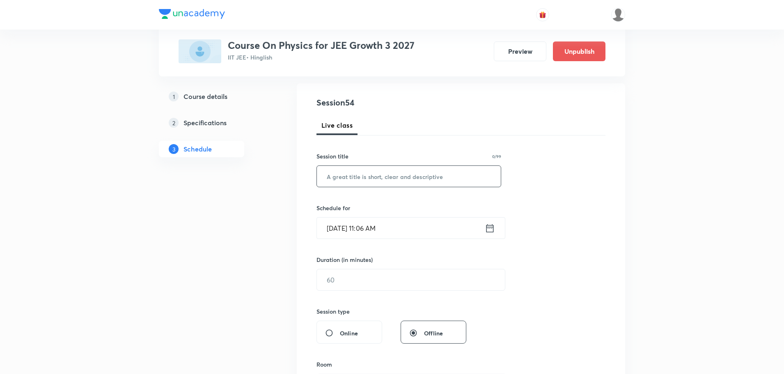
click at [381, 178] on input "text" at bounding box center [409, 176] width 184 height 21
paste input "Motion in a Plane Part - 9"
type input "Motion in a Plane Part - 10"
click at [336, 229] on input "[DATE] 11:06 AM" at bounding box center [401, 228] width 168 height 21
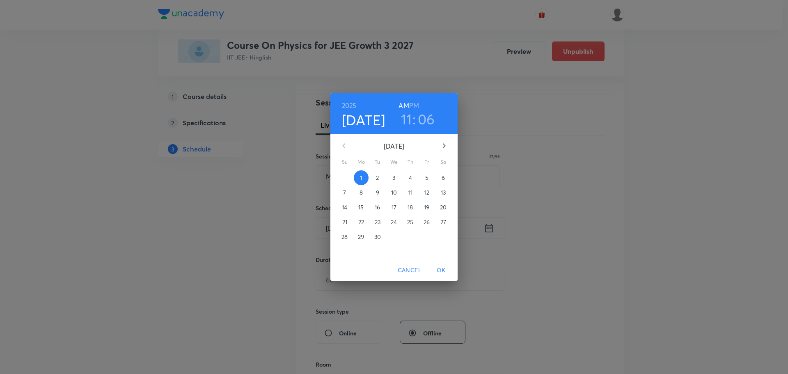
click at [413, 105] on h6 "PM" at bounding box center [414, 105] width 10 height 11
click at [408, 123] on h3 "11" at bounding box center [406, 118] width 11 height 17
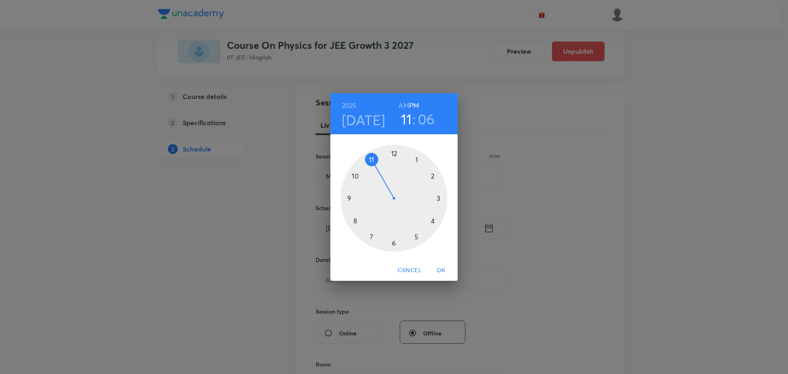
click at [431, 222] on div at bounding box center [394, 198] width 107 height 107
click at [430, 219] on div at bounding box center [394, 198] width 107 height 107
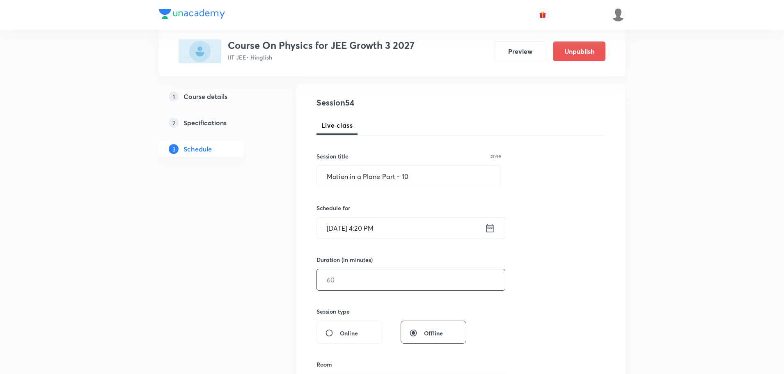
click at [360, 280] on input "text" at bounding box center [411, 279] width 188 height 21
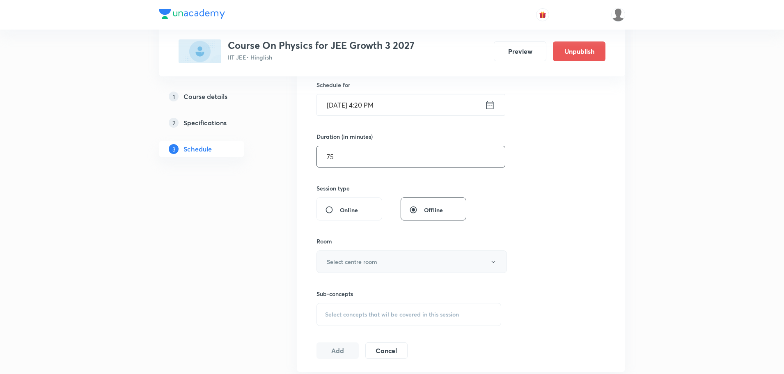
type input "75"
click at [355, 262] on h6 "Select centre room" at bounding box center [352, 261] width 50 height 9
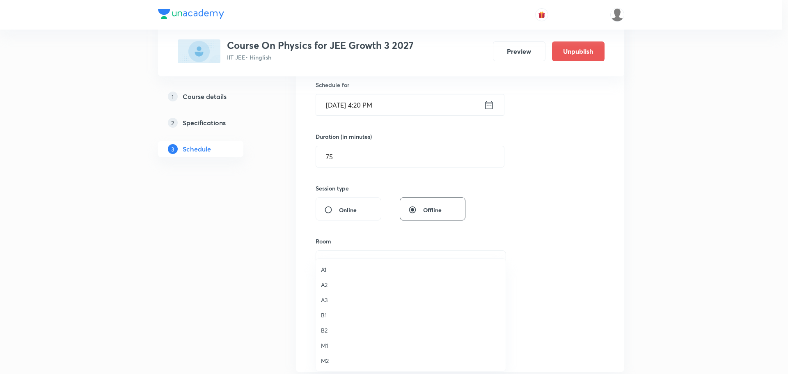
click at [326, 317] on span "B1" at bounding box center [411, 315] width 180 height 9
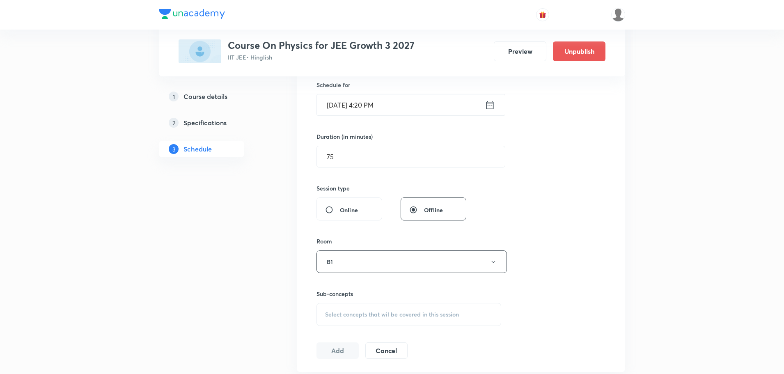
click at [364, 315] on span "Select concepts that wil be covered in this session" at bounding box center [392, 314] width 134 height 7
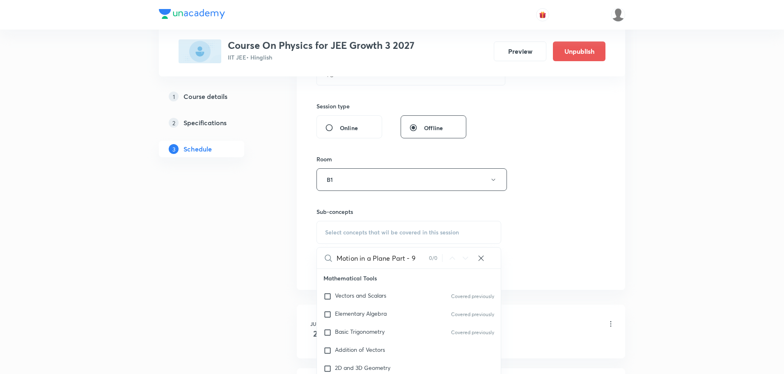
drag, startPoint x: 392, startPoint y: 257, endPoint x: 457, endPoint y: 260, distance: 64.9
click at [457, 260] on div "Motion in a Plane Part - 9 0 / 0 ​" at bounding box center [409, 258] width 184 height 21
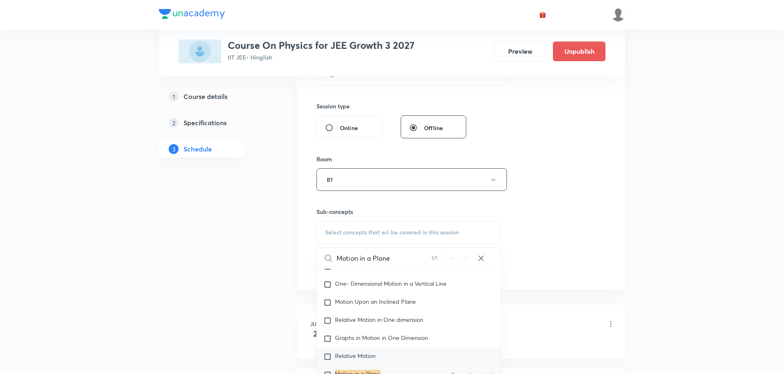
scroll to position [1089, 0]
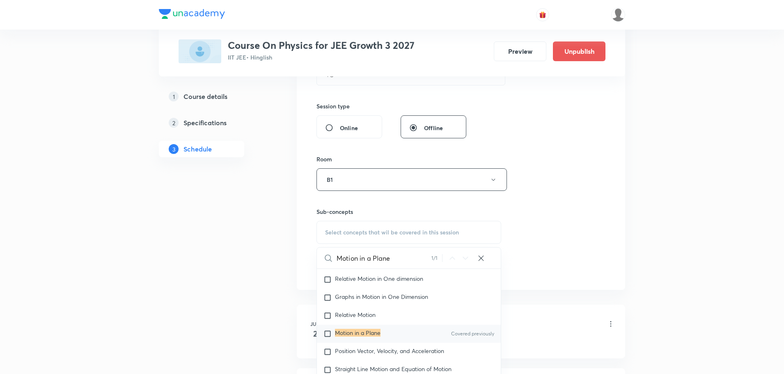
type input "Motion in a Plane"
click at [328, 335] on input "checkbox" at bounding box center [329, 334] width 11 height 8
checkbox input "true"
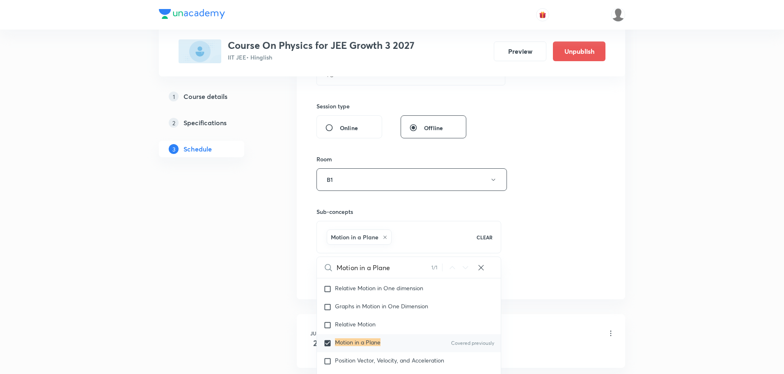
drag, startPoint x: 192, startPoint y: 301, endPoint x: 363, endPoint y: 273, distance: 173.9
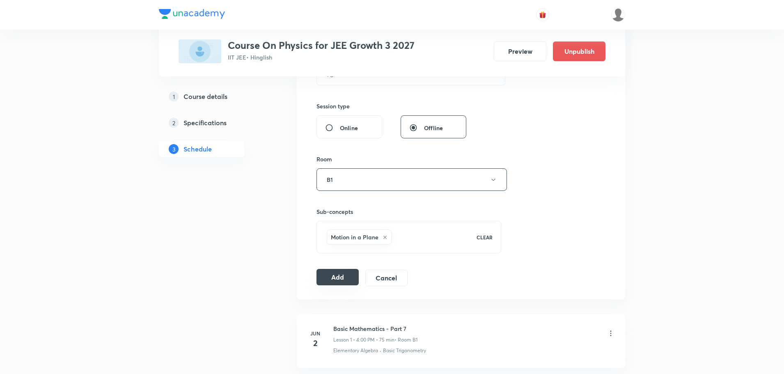
click at [328, 280] on button "Add" at bounding box center [338, 277] width 42 height 16
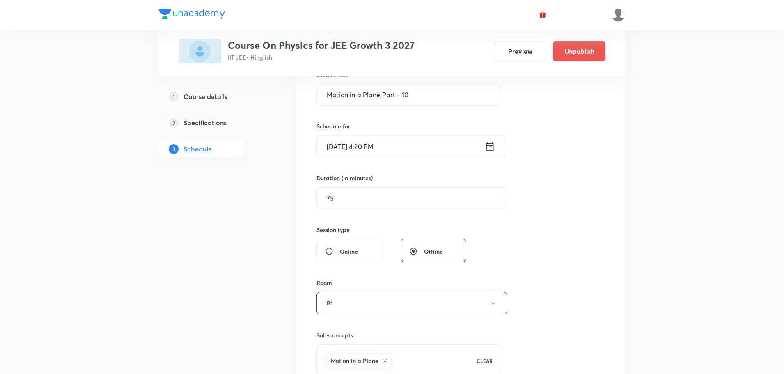
scroll to position [42, 0]
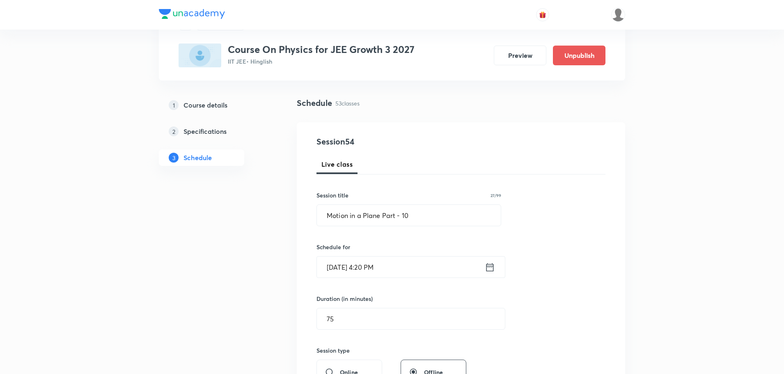
click at [335, 269] on input "Sep 1, 2025, 4:20 PM" at bounding box center [401, 267] width 168 height 21
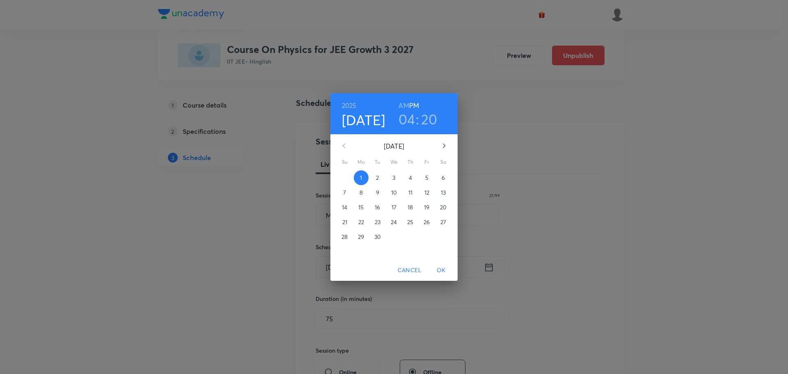
click at [395, 177] on p "3" at bounding box center [393, 178] width 3 height 8
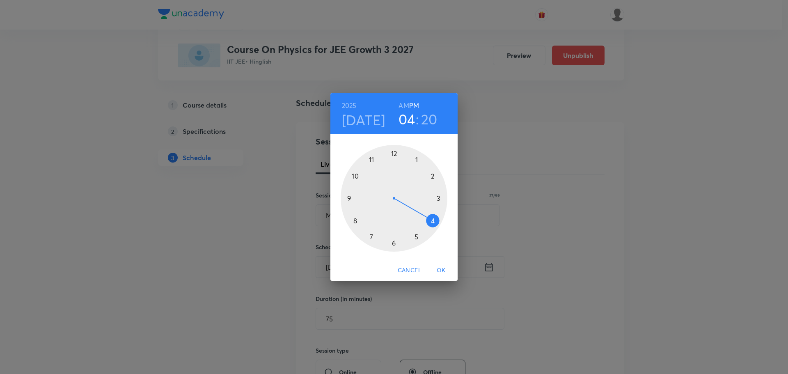
click at [441, 269] on span "OK" at bounding box center [441, 270] width 20 height 10
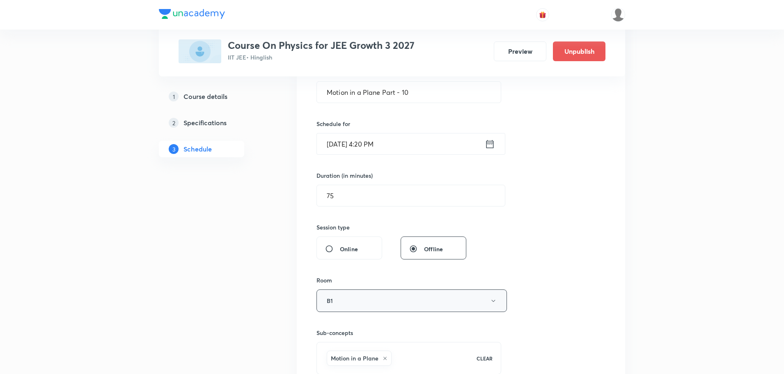
scroll to position [288, 0]
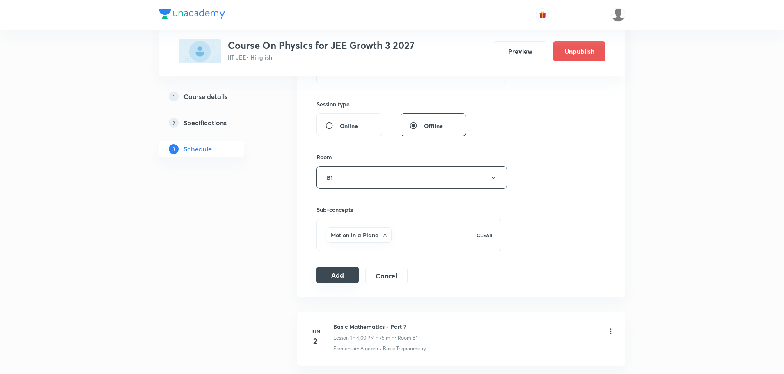
click at [342, 275] on button "Add" at bounding box center [338, 275] width 42 height 16
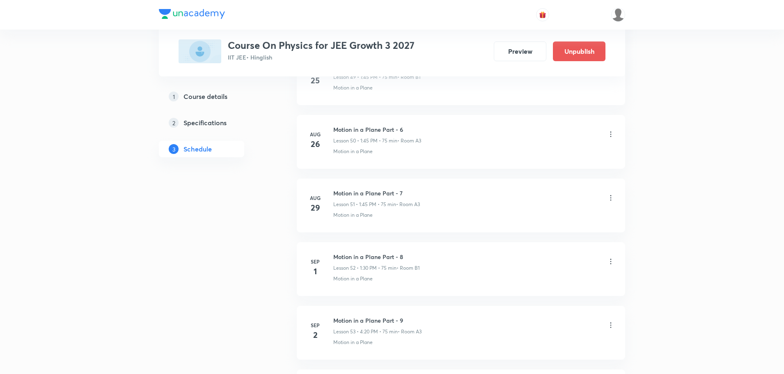
scroll to position [3343, 0]
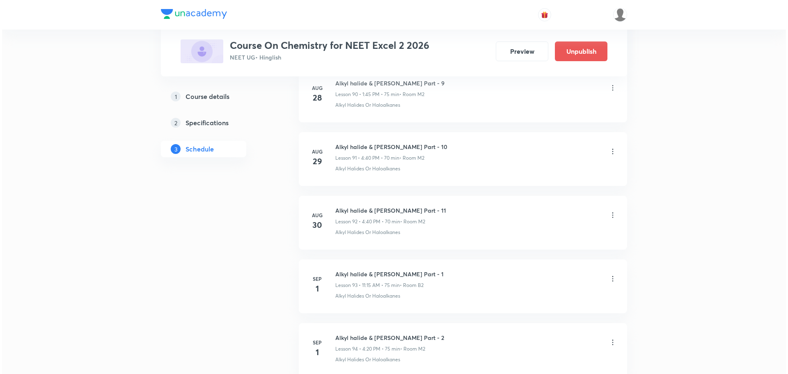
scroll to position [6266, 0]
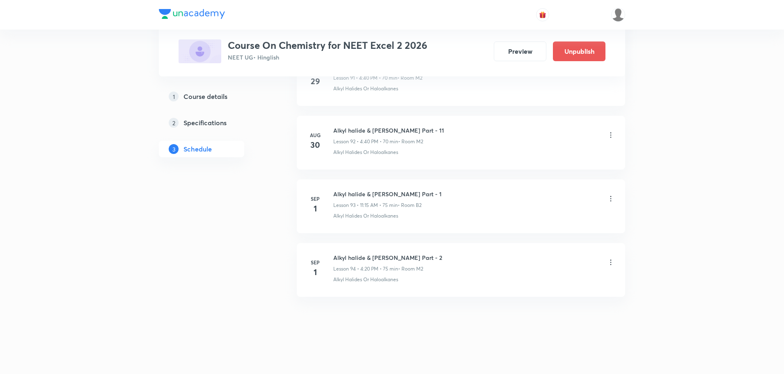
click at [613, 198] on icon at bounding box center [611, 199] width 8 height 8
click at [556, 218] on li "Edit" at bounding box center [569, 219] width 90 height 15
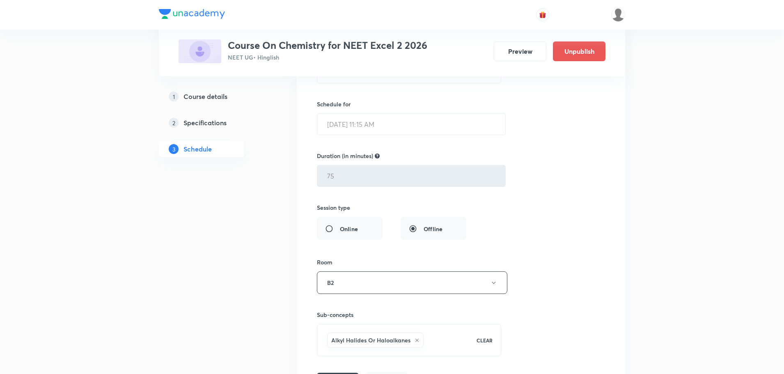
scroll to position [5999, 0]
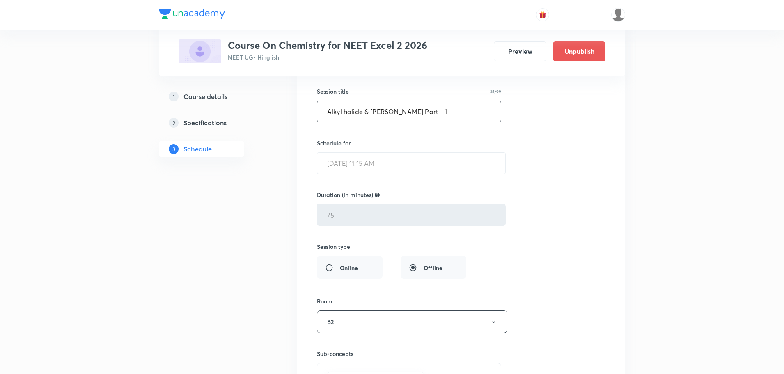
click at [451, 121] on input "Alkyl halide & [PERSON_NAME] Part - 1" at bounding box center [409, 111] width 184 height 21
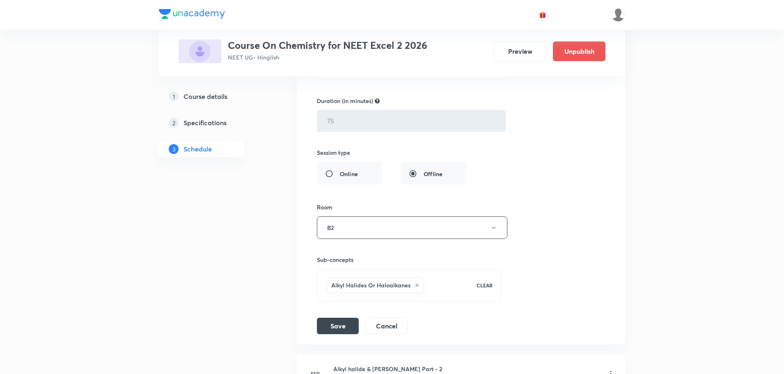
scroll to position [6163, 0]
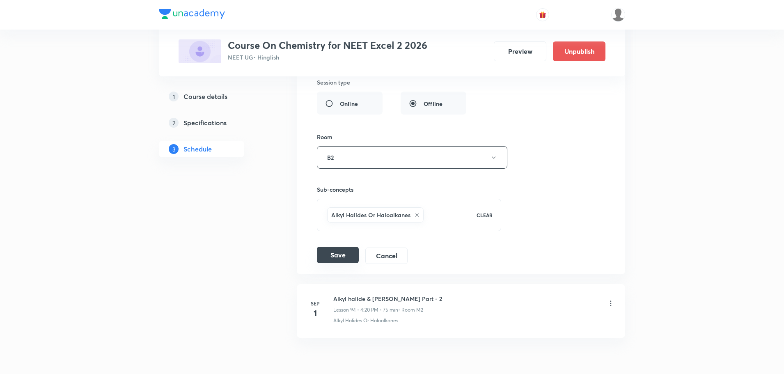
type input "Alkyl halide & [PERSON_NAME] Part - 12"
click at [340, 253] on button "Save" at bounding box center [338, 255] width 42 height 16
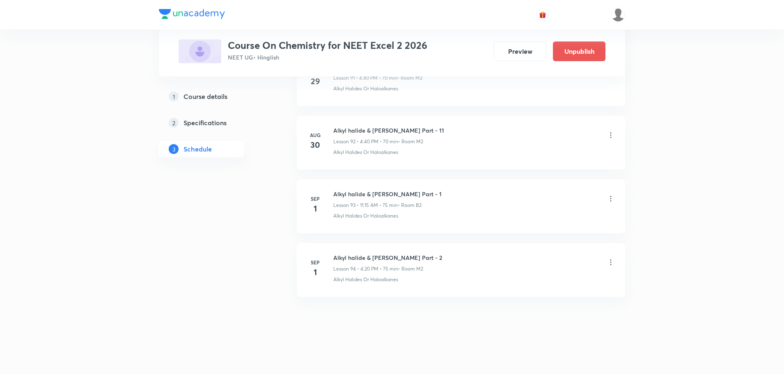
scroll to position [5888, 0]
click at [610, 265] on icon at bounding box center [611, 262] width 8 height 8
click at [548, 281] on li "Edit" at bounding box center [569, 283] width 90 height 15
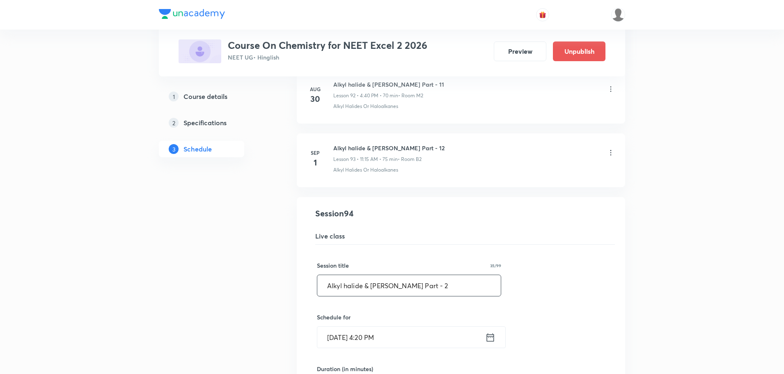
click at [445, 276] on input "Alkyl halide & [PERSON_NAME] Part - 2" at bounding box center [409, 285] width 184 height 21
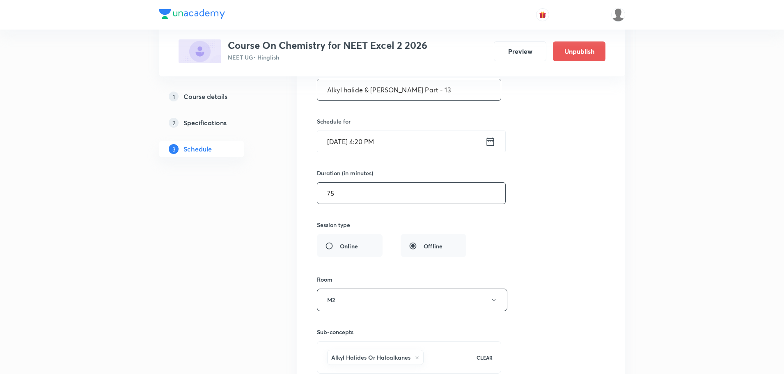
scroll to position [6176, 0]
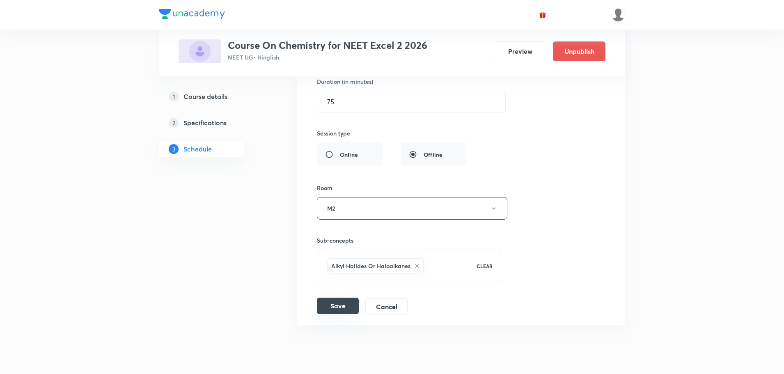
type input "Alkyl halide & [PERSON_NAME] Part - 13"
click at [349, 304] on button "Save" at bounding box center [338, 306] width 42 height 16
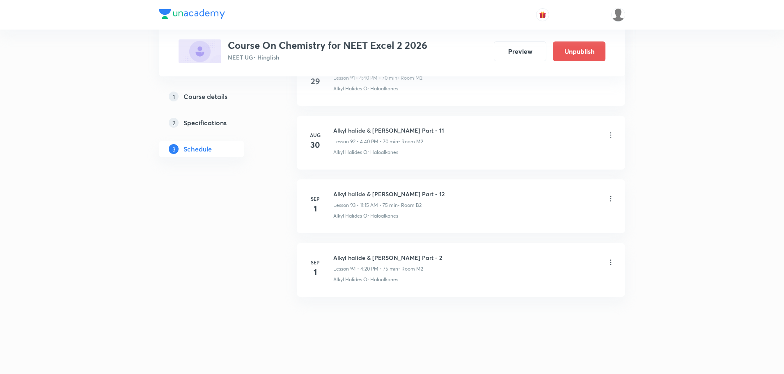
scroll to position [5888, 0]
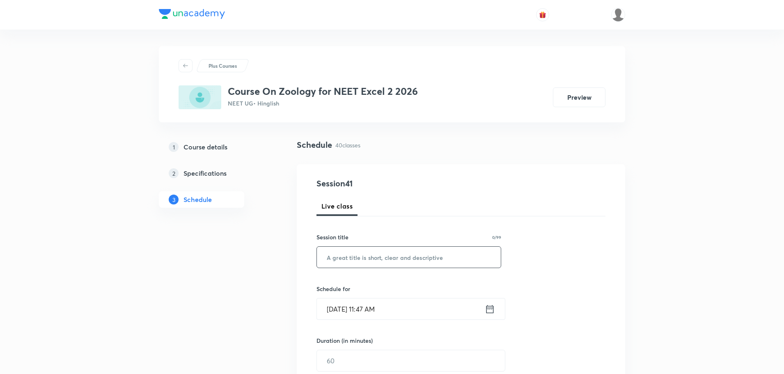
click at [364, 258] on input "text" at bounding box center [409, 257] width 184 height 21
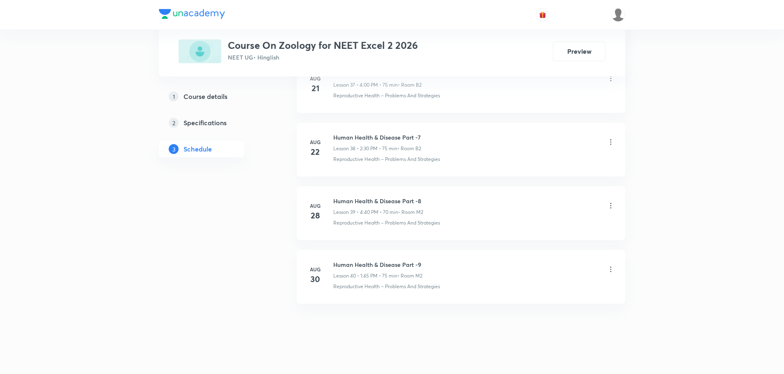
scroll to position [2829, 0]
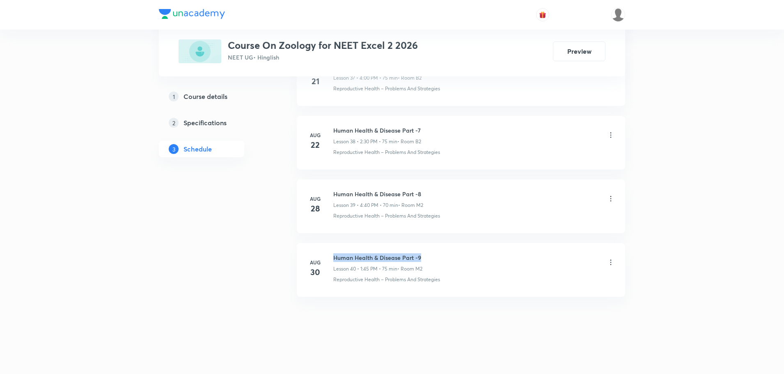
drag, startPoint x: 334, startPoint y: 257, endPoint x: 438, endPoint y: 259, distance: 103.5
click at [438, 259] on div "Human Health & Disease Part -9 Lesson 40 • 1:45 PM • 75 min • Room M2" at bounding box center [474, 262] width 282 height 19
copy h6 "Human Health & Disease Part -9"
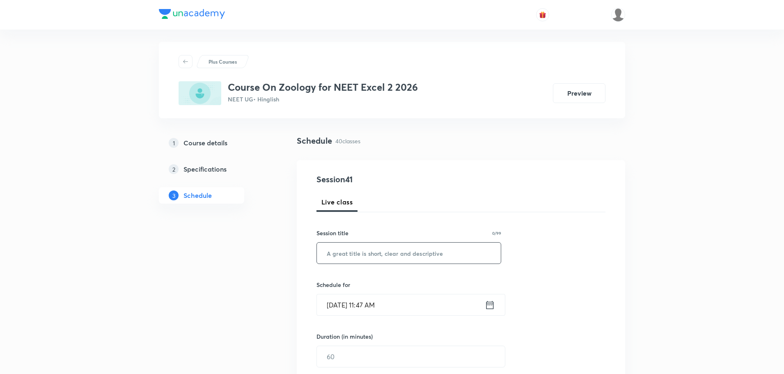
scroll to position [0, 0]
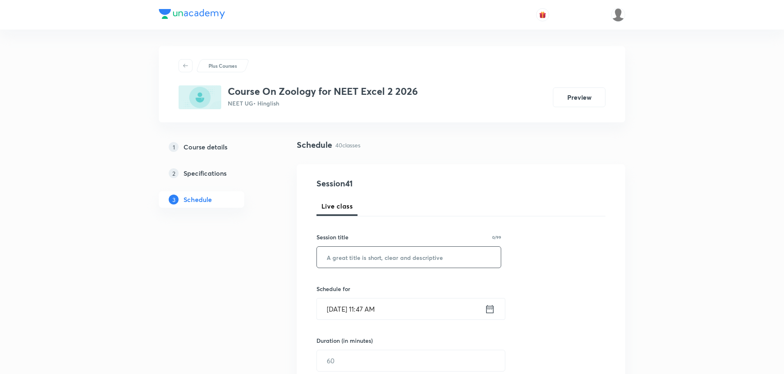
click at [422, 259] on input "text" at bounding box center [409, 257] width 184 height 21
paste input "Human Health & Disease Part -9"
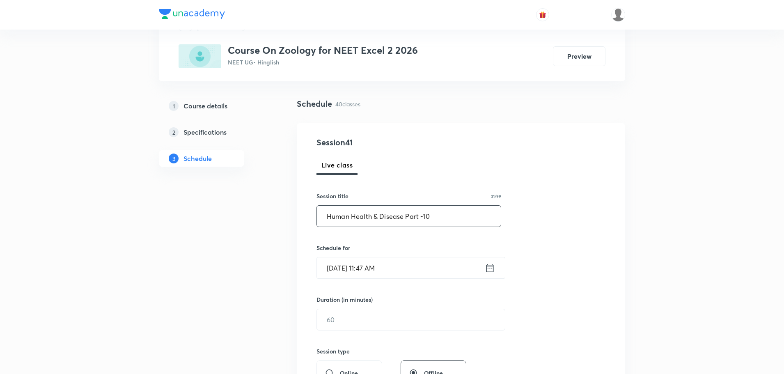
type input "Human Health & Disease Part -10"
click at [330, 271] on input "[DATE] 11:47 AM" at bounding box center [401, 267] width 168 height 21
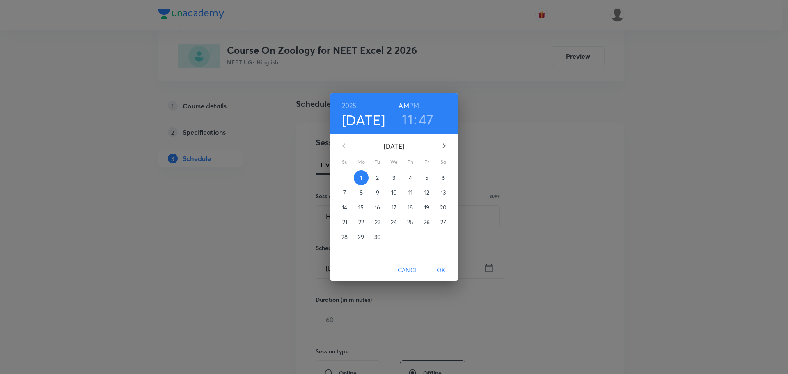
click at [415, 105] on h6 "PM" at bounding box center [414, 105] width 10 height 11
click at [349, 122] on h4 "[DATE]" at bounding box center [364, 119] width 44 height 17
click at [397, 176] on span "3" at bounding box center [394, 178] width 15 height 8
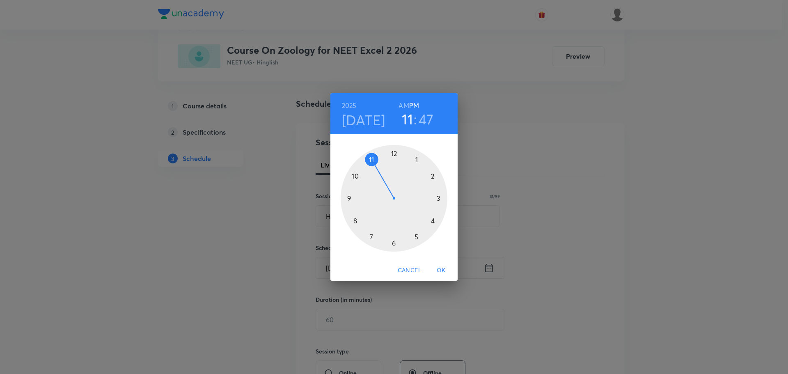
click at [417, 159] on div at bounding box center [394, 198] width 107 height 107
click at [395, 243] on div at bounding box center [394, 198] width 107 height 107
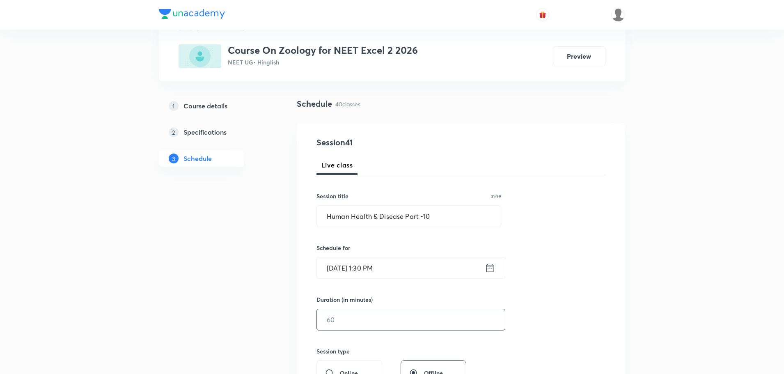
click at [372, 317] on input "text" at bounding box center [411, 319] width 188 height 21
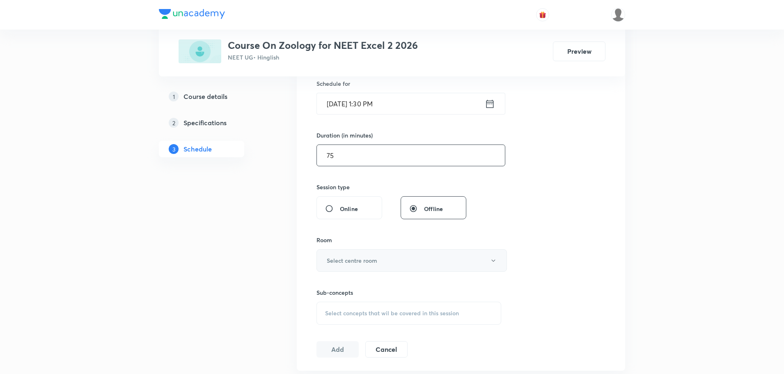
type input "75"
click at [356, 257] on h6 "Select centre room" at bounding box center [352, 260] width 50 height 9
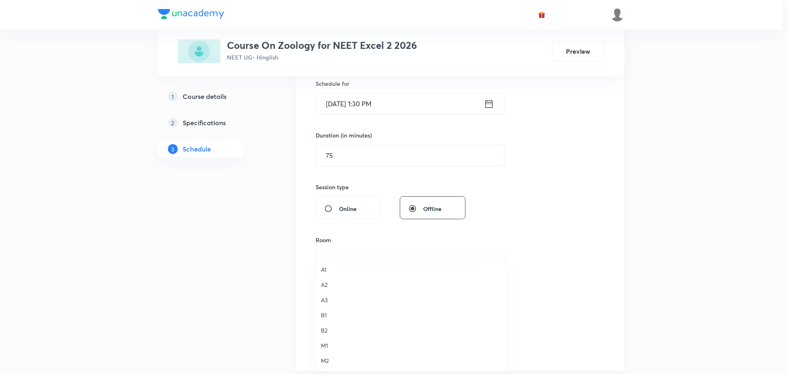
click at [326, 360] on span "M2" at bounding box center [411, 360] width 180 height 9
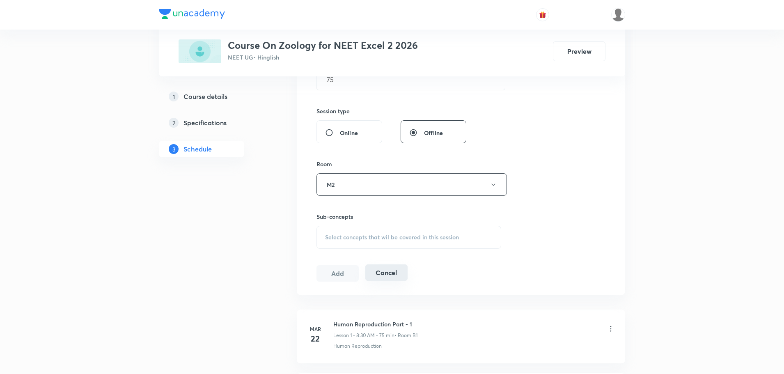
scroll to position [287, 0]
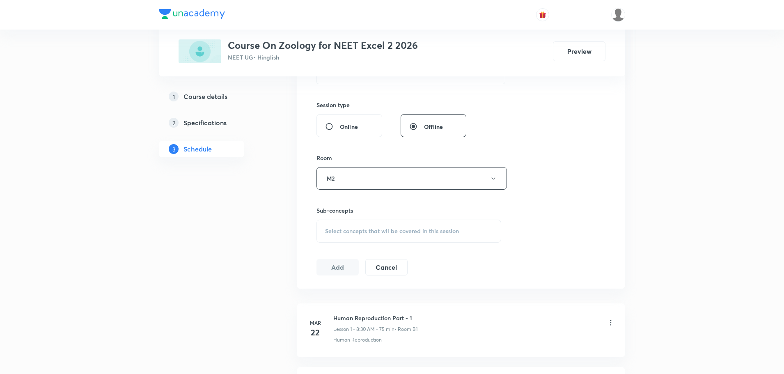
click at [368, 233] on span "Select concepts that wil be covered in this session" at bounding box center [392, 231] width 134 height 7
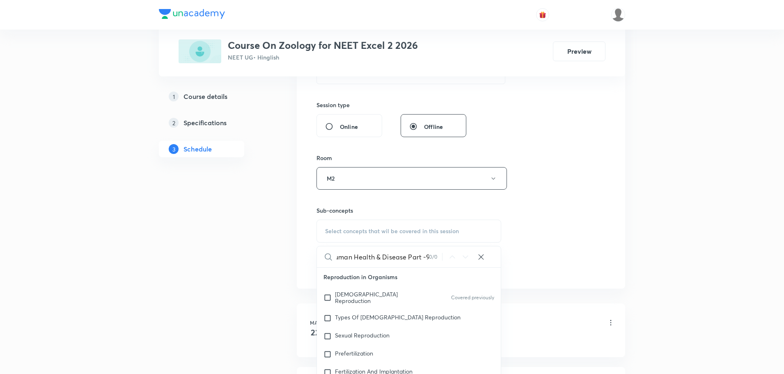
scroll to position [0, 7]
drag, startPoint x: 408, startPoint y: 256, endPoint x: 443, endPoint y: 257, distance: 35.3
click at [443, 257] on div "Human Health & Disease Part -9 0 / 0 ​" at bounding box center [409, 256] width 184 height 21
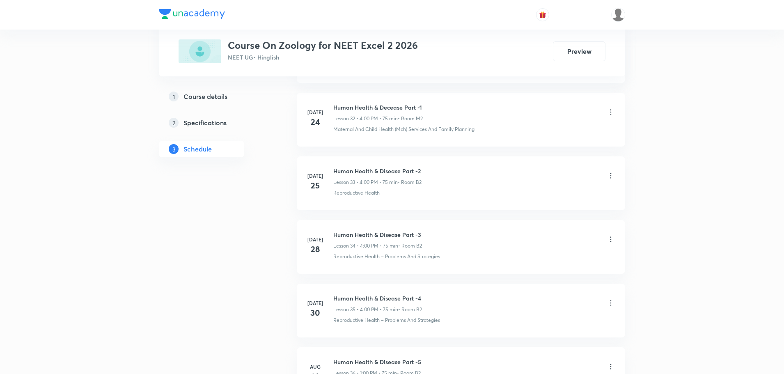
scroll to position [2829, 0]
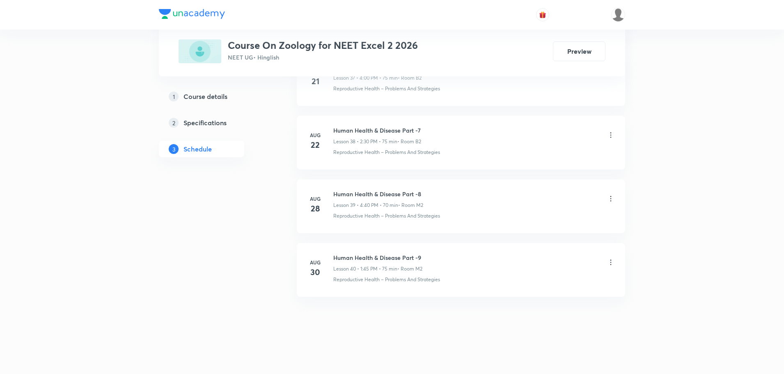
type input "Human Health & Diseas"
drag, startPoint x: 333, startPoint y: 280, endPoint x: 464, endPoint y: 283, distance: 130.2
click at [464, 283] on div "Reproductive Health – Problems And Strategies" at bounding box center [474, 279] width 282 height 7
copy p "Reproductive Health – Problems And Strategies"
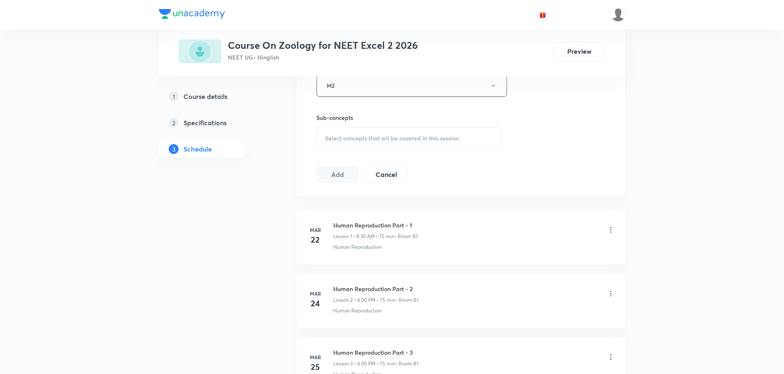
scroll to position [247, 0]
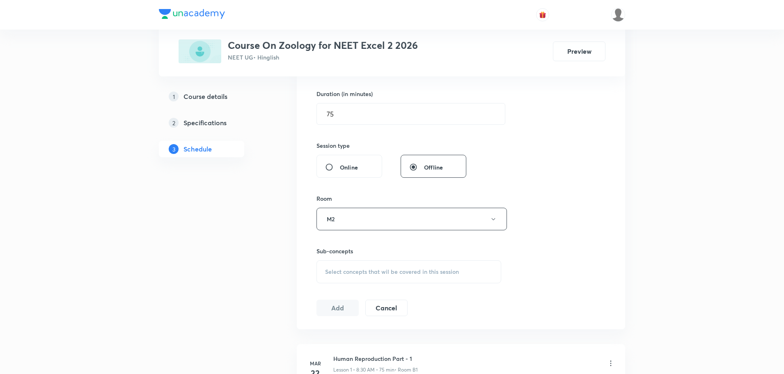
click at [373, 277] on div "Select concepts that wil be covered in this session" at bounding box center [409, 271] width 185 height 23
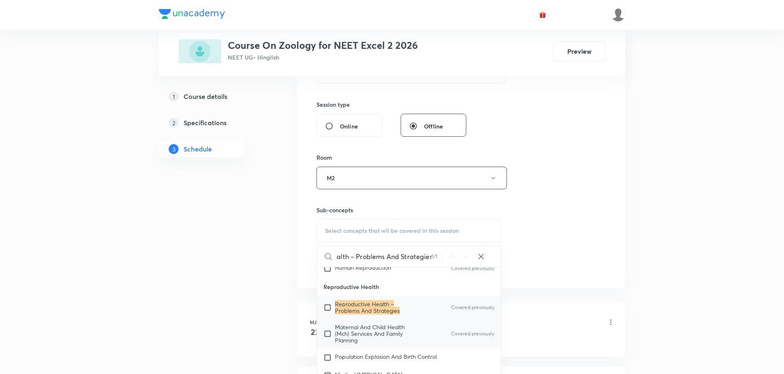
scroll to position [1383, 0]
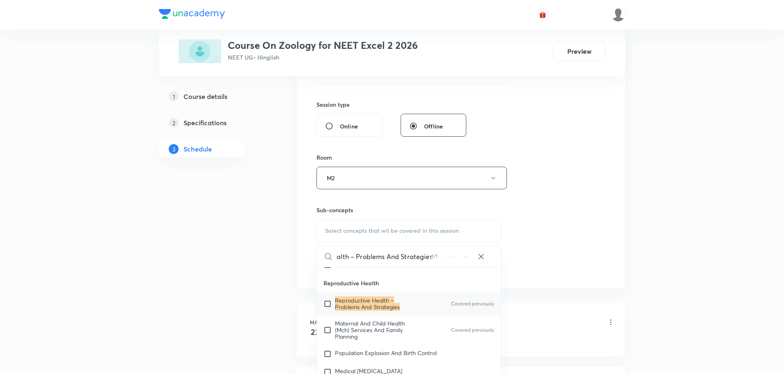
type input "Reproductive Health – Problems And Strategies"
click at [327, 297] on input "checkbox" at bounding box center [329, 303] width 11 height 13
checkbox input "true"
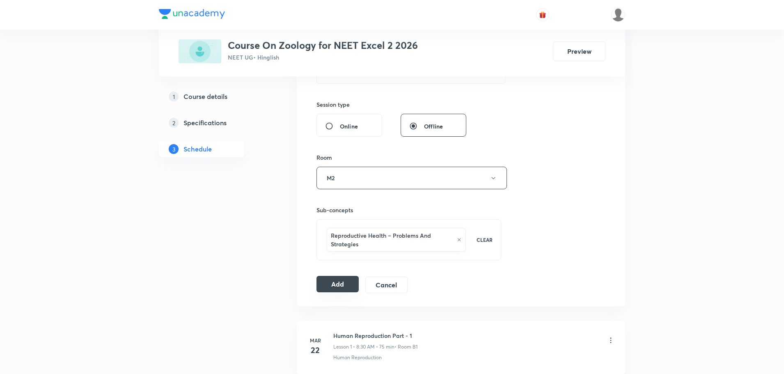
click at [343, 285] on button "Add" at bounding box center [338, 284] width 42 height 16
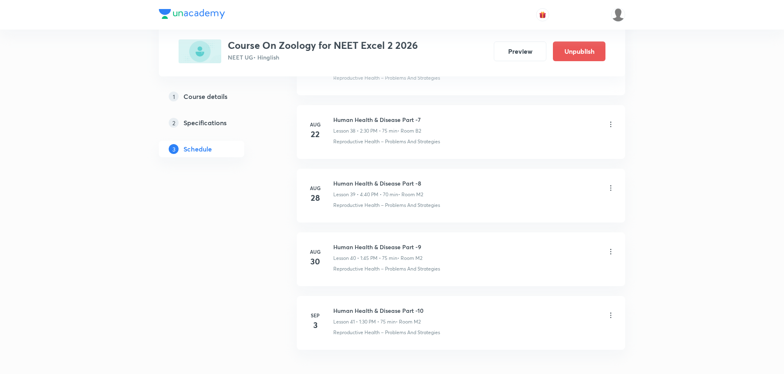
scroll to position [2493, 0]
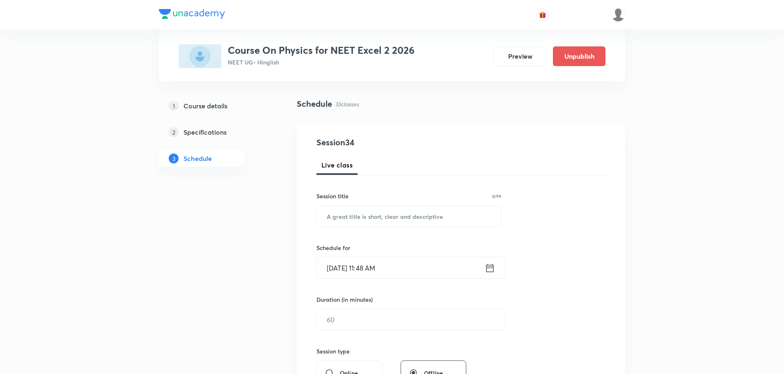
click at [329, 273] on input "Sep 1, 2025, 11:48 AM" at bounding box center [401, 267] width 168 height 21
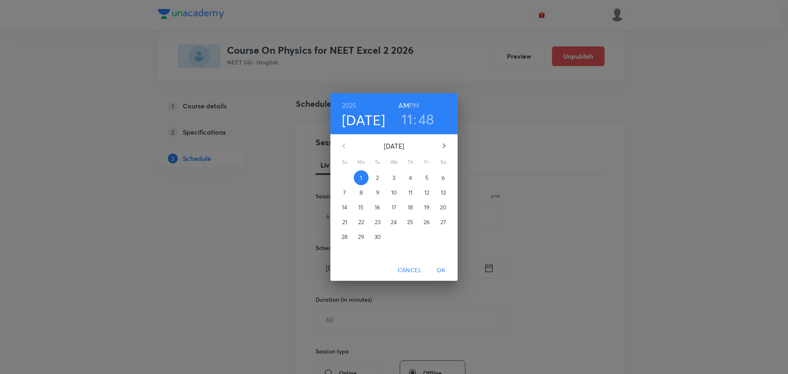
click at [396, 179] on span "3" at bounding box center [394, 178] width 15 height 8
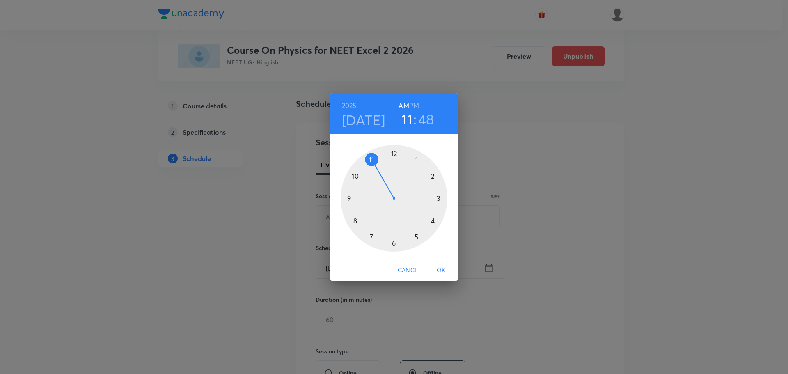
click at [415, 101] on h6 "PM" at bounding box center [414, 105] width 10 height 11
click at [434, 176] on div at bounding box center [394, 198] width 107 height 107
click at [371, 161] on div at bounding box center [394, 198] width 107 height 107
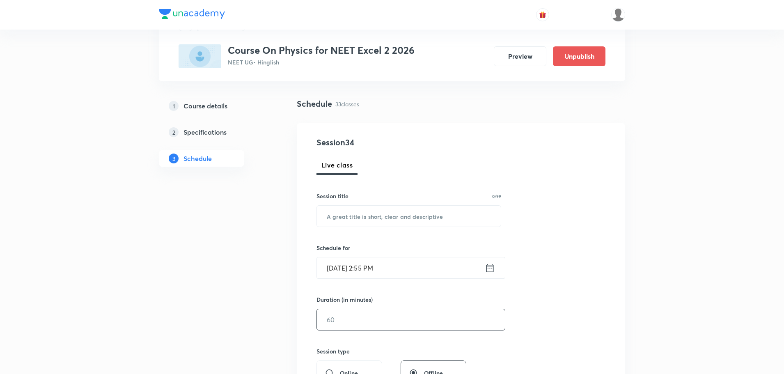
click at [345, 323] on input "text" at bounding box center [411, 319] width 188 height 21
type input "75"
click at [413, 220] on input "text" at bounding box center [409, 216] width 184 height 21
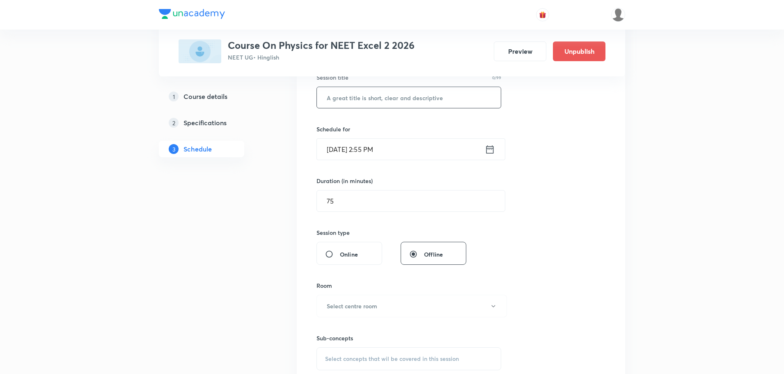
scroll to position [164, 0]
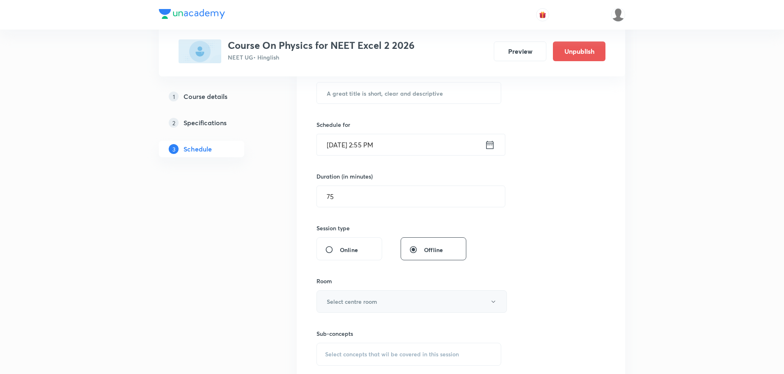
click at [361, 304] on h6 "Select centre room" at bounding box center [352, 301] width 50 height 9
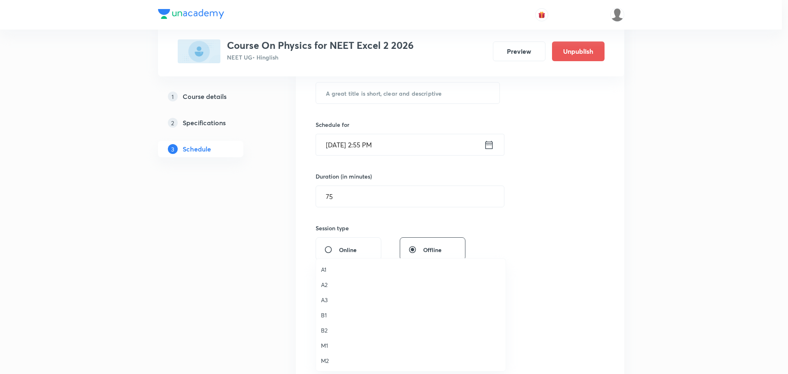
click at [329, 362] on span "M2" at bounding box center [411, 360] width 180 height 9
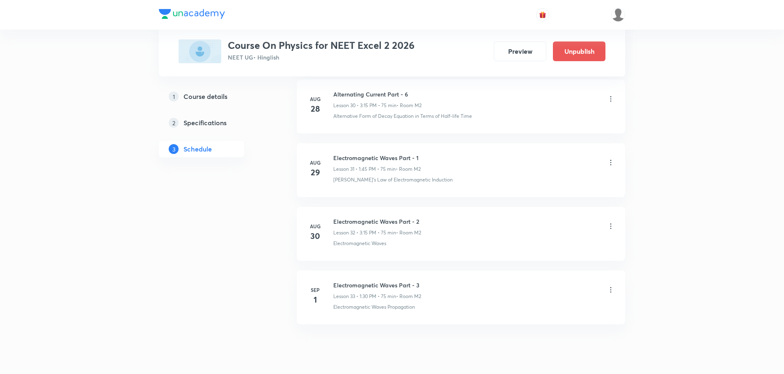
scroll to position [2384, 0]
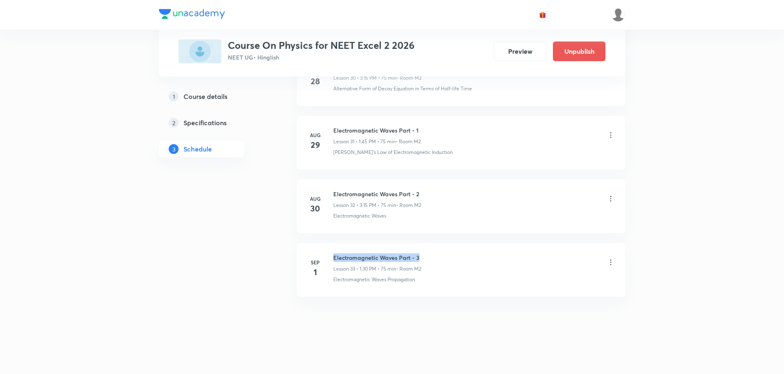
drag, startPoint x: 335, startPoint y: 257, endPoint x: 425, endPoint y: 257, distance: 90.3
click at [425, 257] on div "Electromagnetic Waves Part - 3 Lesson 33 • 1:30 PM • 75 min • Room M2" at bounding box center [474, 262] width 282 height 19
copy h6 "Electromagnetic Waves Part - 3"
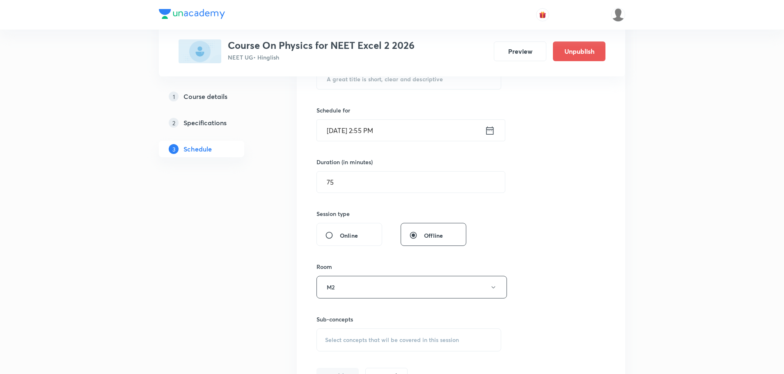
scroll to position [94, 0]
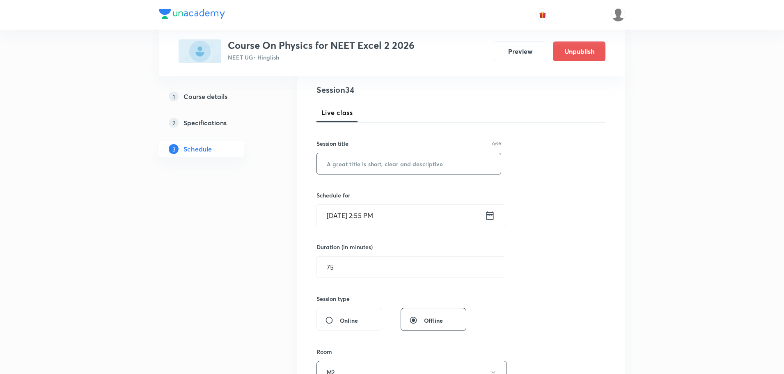
click at [390, 161] on input "text" at bounding box center [409, 163] width 184 height 21
paste input "Electromagnetic Waves Part - 3"
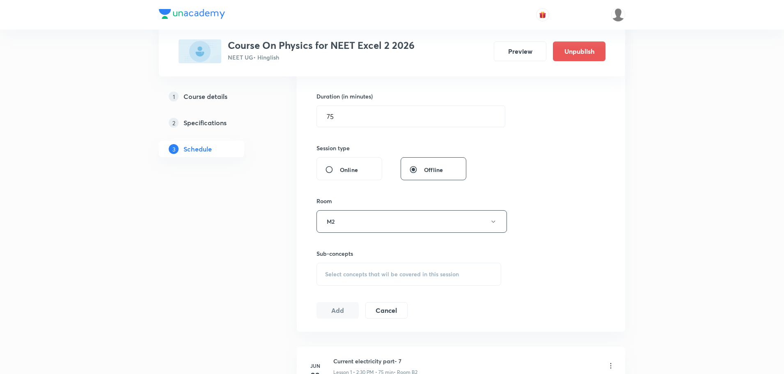
scroll to position [258, 0]
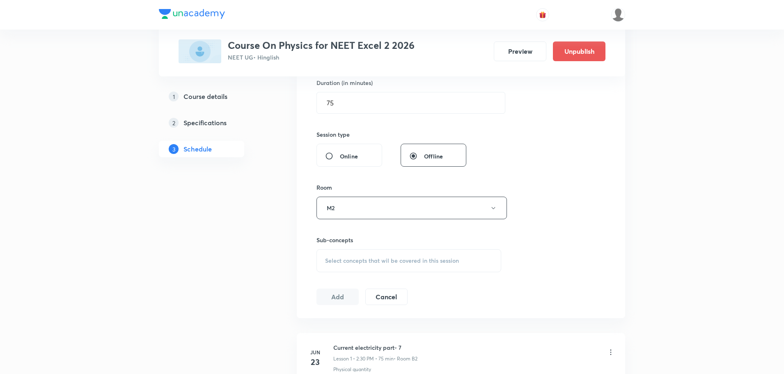
type input "Electromagnetic Waves Part - 4"
click at [411, 263] on span "Select concepts that wil be covered in this session" at bounding box center [392, 260] width 134 height 7
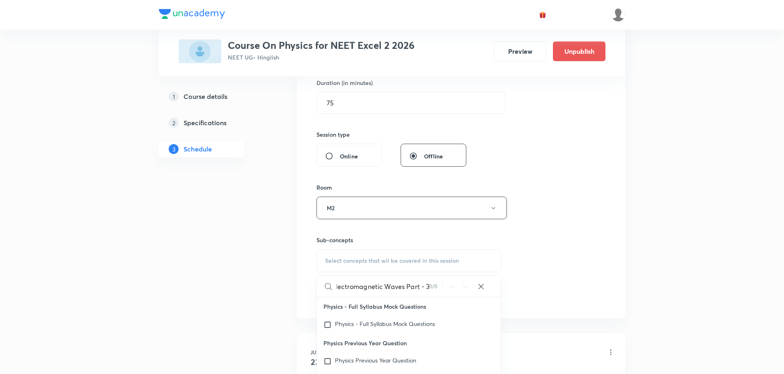
scroll to position [0, 5]
drag, startPoint x: 406, startPoint y: 285, endPoint x: 485, endPoint y: 285, distance: 79.2
click at [485, 285] on div "Electromagnetic Waves Part - 3 0 / 0 ​" at bounding box center [409, 286] width 184 height 21
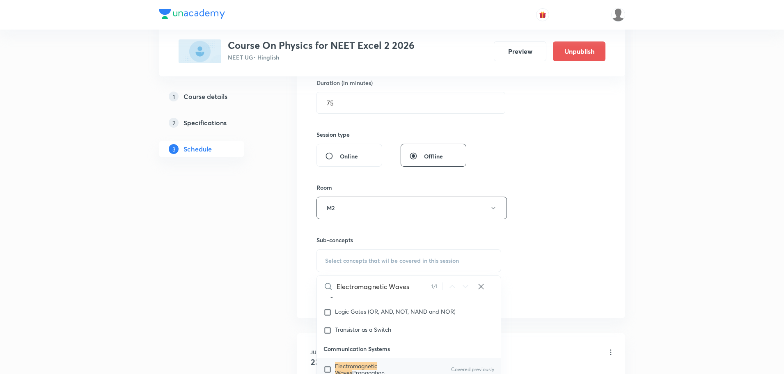
type input "Electromagnetic Waves"
click at [328, 363] on input "checkbox" at bounding box center [329, 369] width 11 height 13
checkbox input "true"
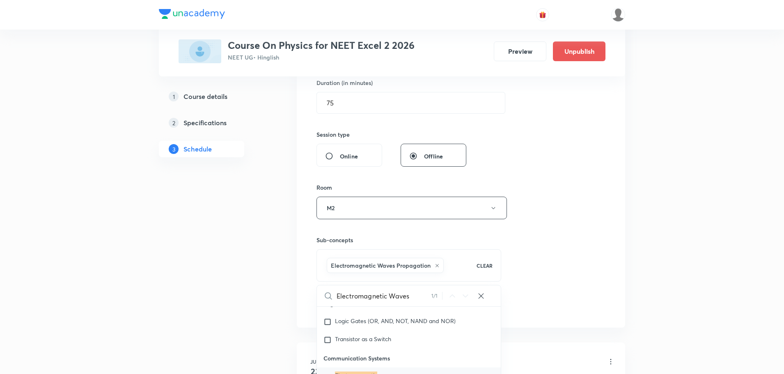
click at [335, 304] on button "Add" at bounding box center [338, 305] width 42 height 16
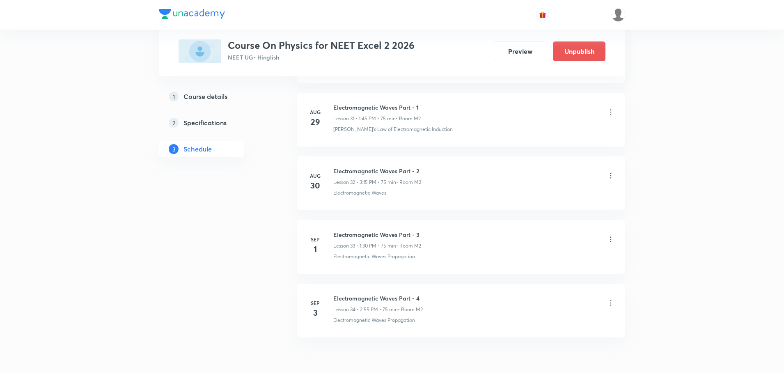
scroll to position [2048, 0]
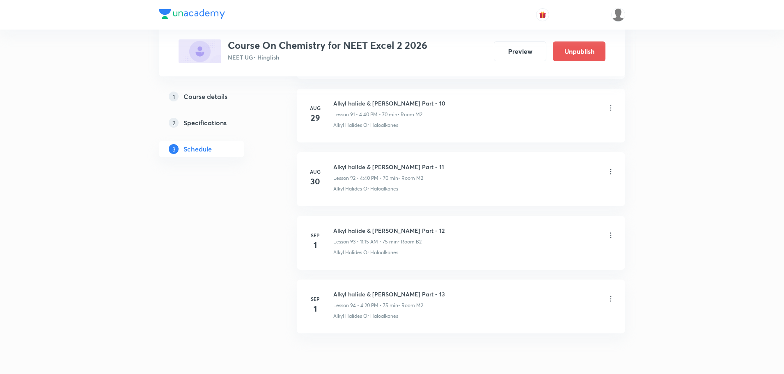
scroll to position [6266, 0]
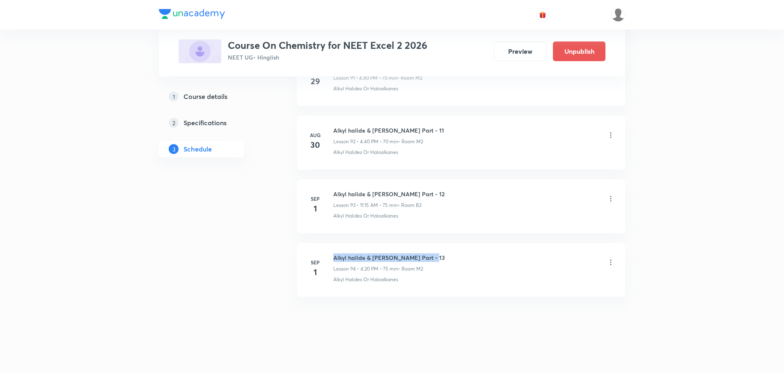
drag, startPoint x: 333, startPoint y: 258, endPoint x: 440, endPoint y: 259, distance: 107.2
click at [440, 259] on div "Sep 1 Alkyl halide & Aryl halide Part - 13 Lesson 94 • 4:20 PM • 75 min • Room …" at bounding box center [461, 268] width 308 height 30
copy h6 "Alkyl halide & Aryl halide Part - 13"
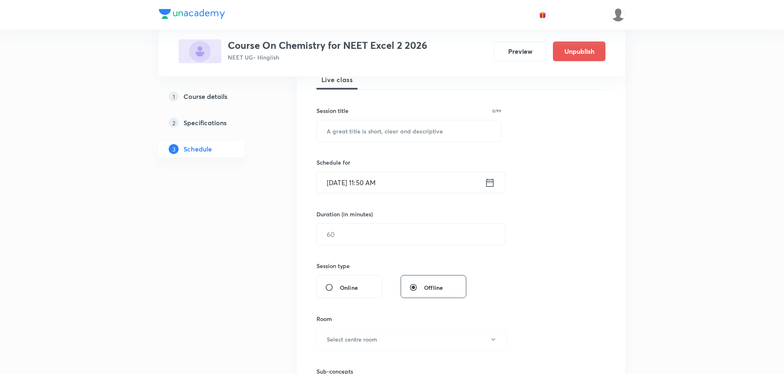
scroll to position [40, 0]
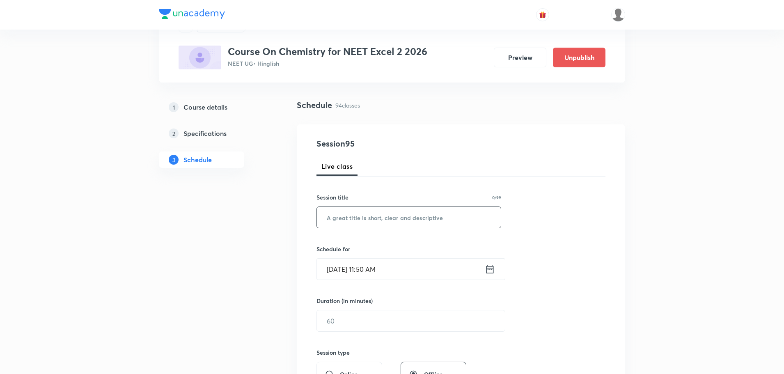
click at [371, 215] on input "text" at bounding box center [409, 217] width 184 height 21
paste input "Alkyl halide & Aryl halide Part - 13"
type input "Alkyl halide & Aryl halide Part - 14"
click at [333, 273] on input "Sep 1, 2025, 11:50 AM" at bounding box center [401, 269] width 168 height 21
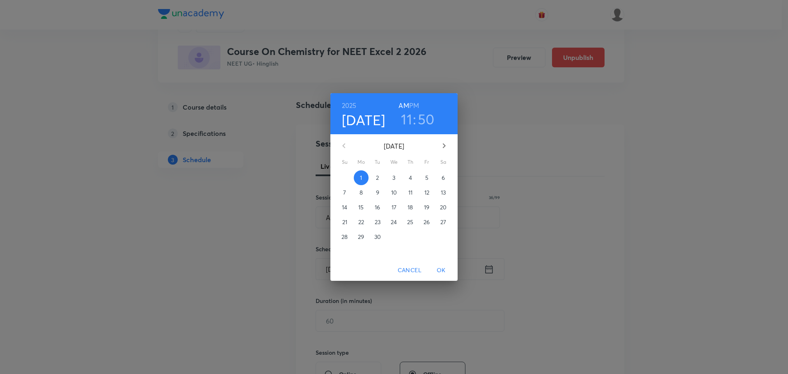
click at [394, 174] on p "3" at bounding box center [393, 178] width 3 height 8
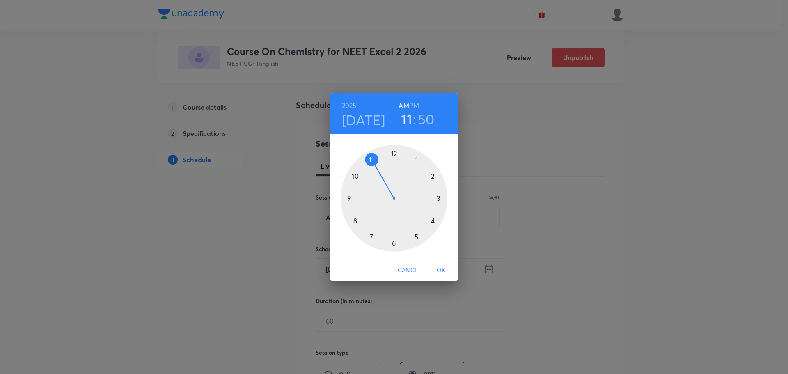
click at [415, 103] on h6 "PM" at bounding box center [414, 105] width 10 height 11
click at [435, 222] on div at bounding box center [394, 198] width 107 height 107
click at [432, 221] on div at bounding box center [394, 198] width 107 height 107
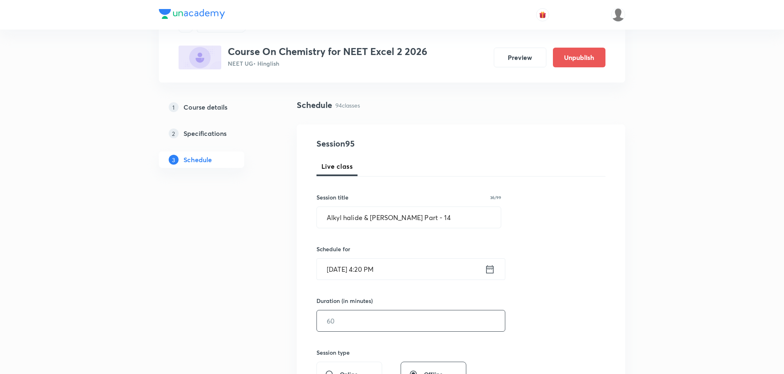
click at [357, 322] on input "text" at bounding box center [411, 320] width 188 height 21
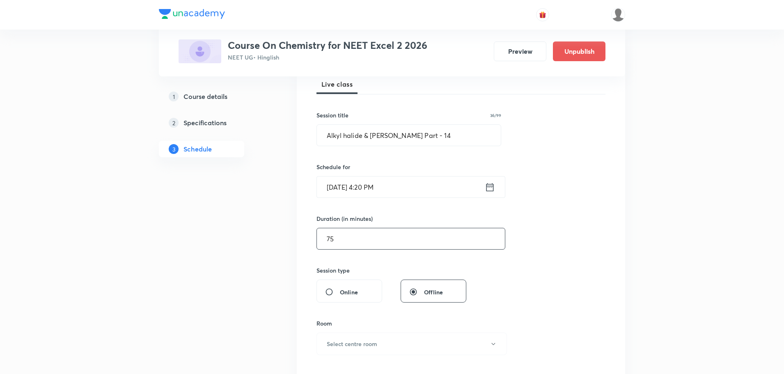
scroll to position [204, 0]
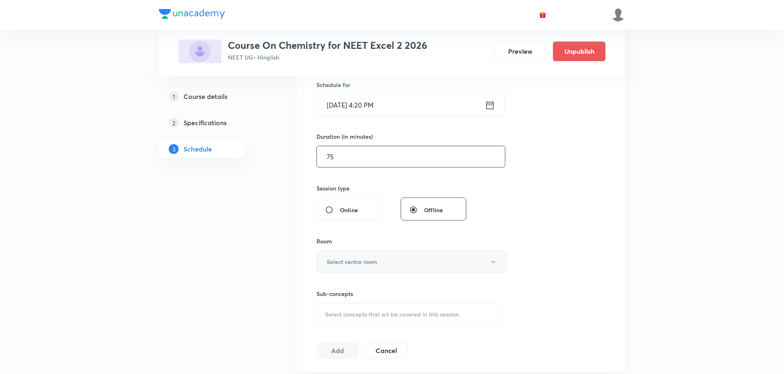
type input "75"
click at [413, 263] on button "Select centre room" at bounding box center [412, 261] width 190 height 23
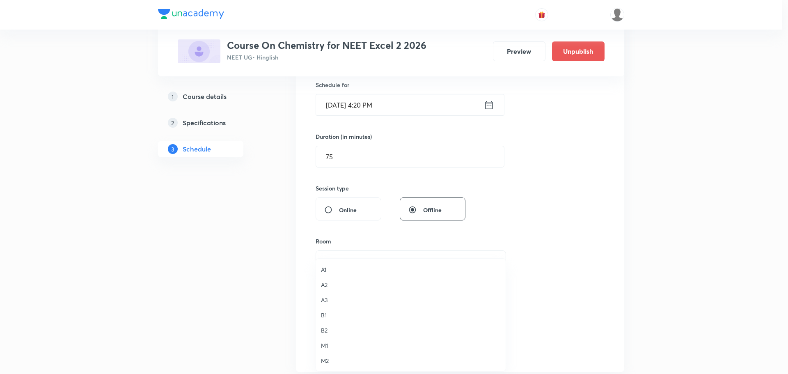
click at [327, 359] on span "M2" at bounding box center [411, 360] width 180 height 9
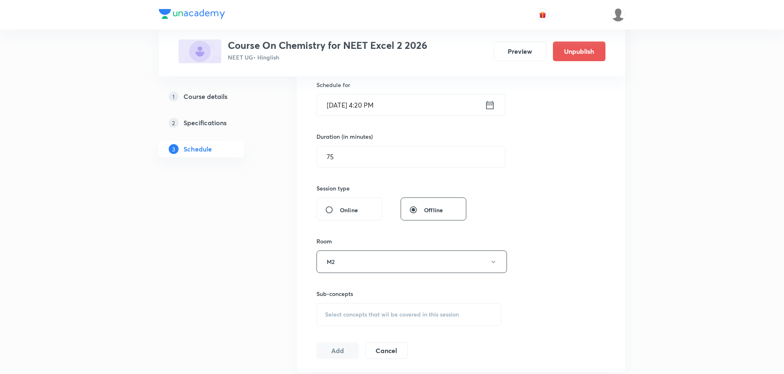
click at [363, 314] on span "Select concepts that wil be covered in this session" at bounding box center [392, 314] width 134 height 7
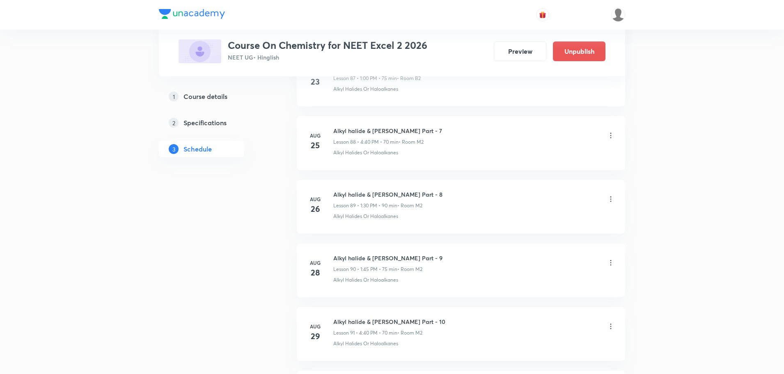
scroll to position [6266, 0]
type input "Alkyl halide & Aryl halide Part - 13"
drag, startPoint x: 335, startPoint y: 280, endPoint x: 388, endPoint y: 280, distance: 52.1
click p "Alkyl Halides Or Haloalkanes"
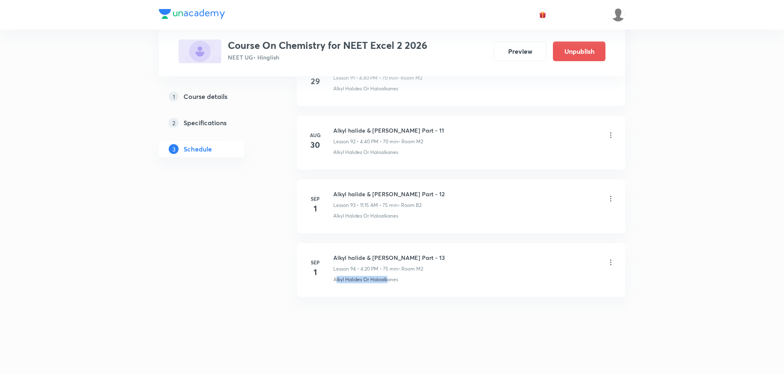
click p "Alkyl Halides Or Haloalkanes"
drag, startPoint x: 333, startPoint y: 281, endPoint x: 433, endPoint y: 283, distance: 99.4
click div "Alkyl Halides Or Haloalkanes"
copy p "Alkyl Halides Or Haloalkanes"
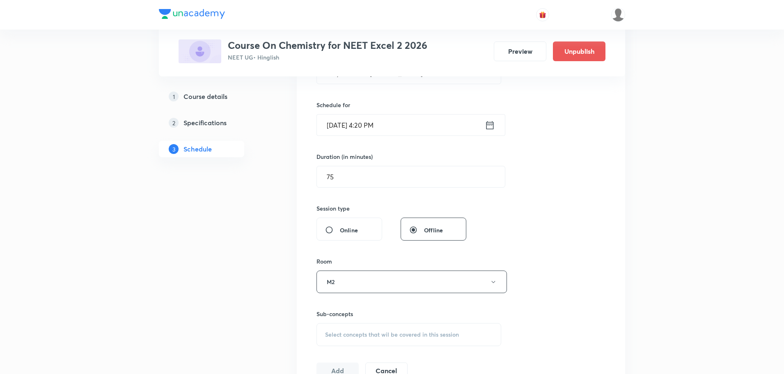
scroll to position [198, 0]
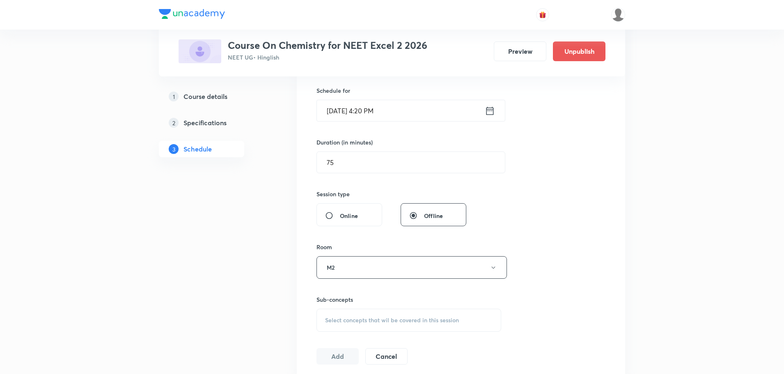
click span "Select concepts that wil be covered in this session"
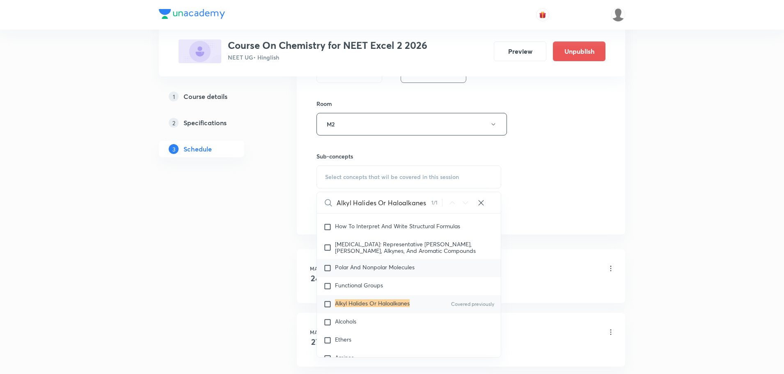
scroll to position [404, 0]
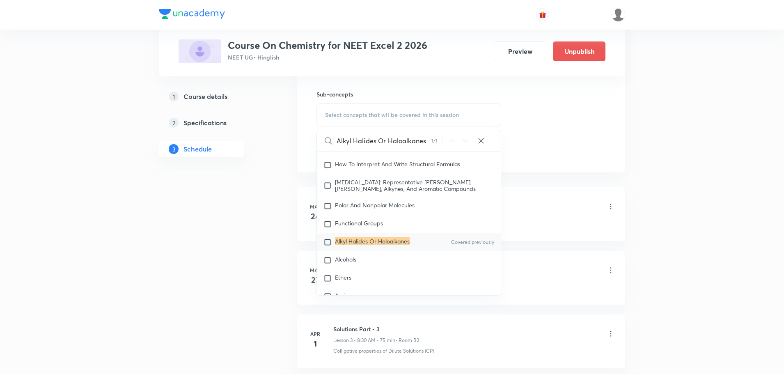
type input "Alkyl Halides Or Haloalkanes"
click input "checkbox"
checkbox input "true"
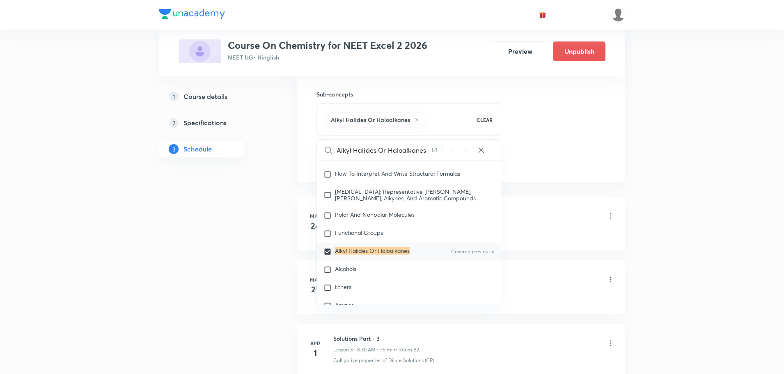
click div "Plus Courses Course On Chemistry for NEET Excel 2 2026 NEET UG • Hinglish Previ…"
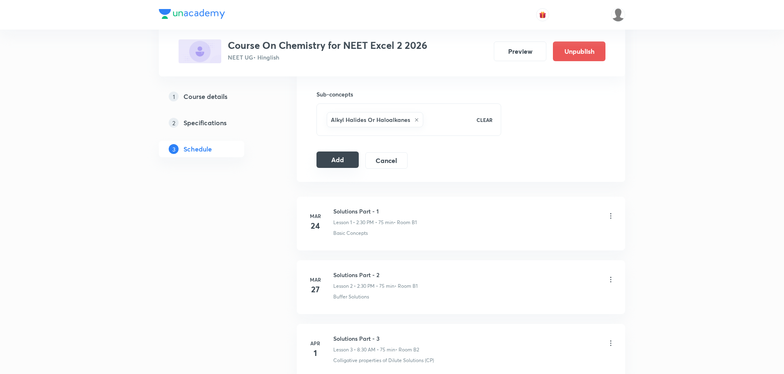
click button "Add"
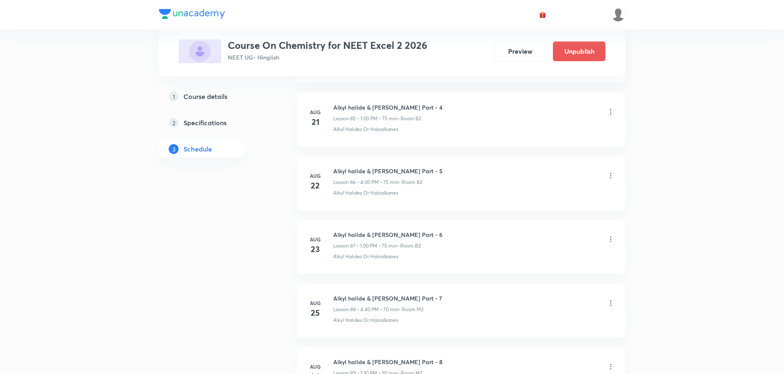
scroll to position [5952, 0]
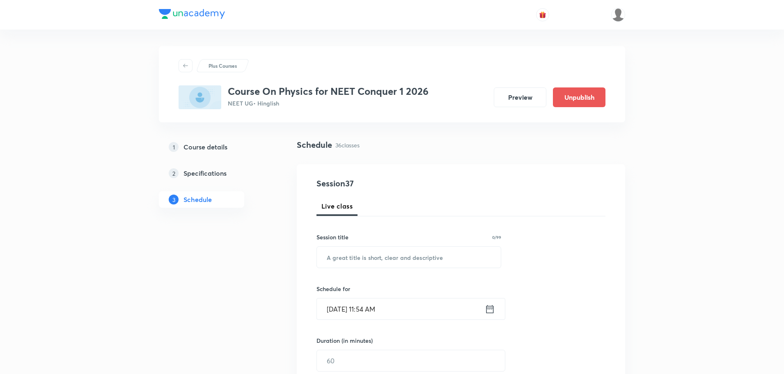
click at [332, 312] on input "[DATE] 11:54 AM" at bounding box center [401, 308] width 168 height 21
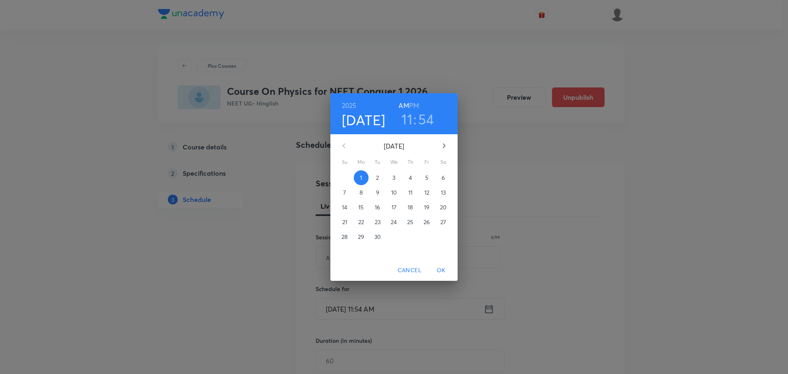
drag, startPoint x: 393, startPoint y: 177, endPoint x: 416, endPoint y: 119, distance: 63.2
click at [393, 177] on p "3" at bounding box center [393, 178] width 3 height 8
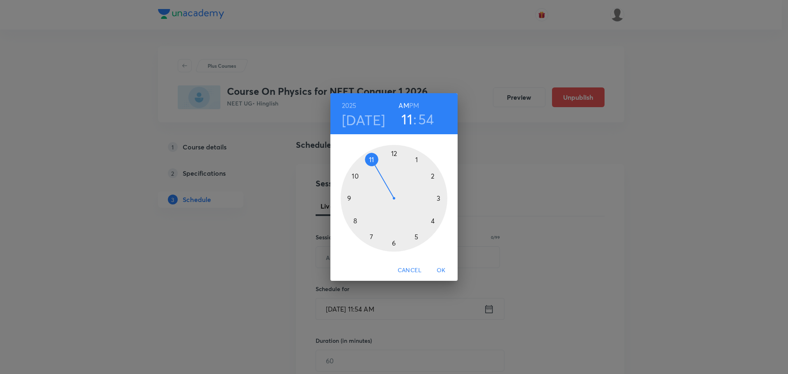
click at [415, 106] on h6 "PM" at bounding box center [414, 105] width 10 height 11
click at [417, 160] on div at bounding box center [394, 198] width 107 height 107
click at [393, 243] on div at bounding box center [394, 198] width 107 height 107
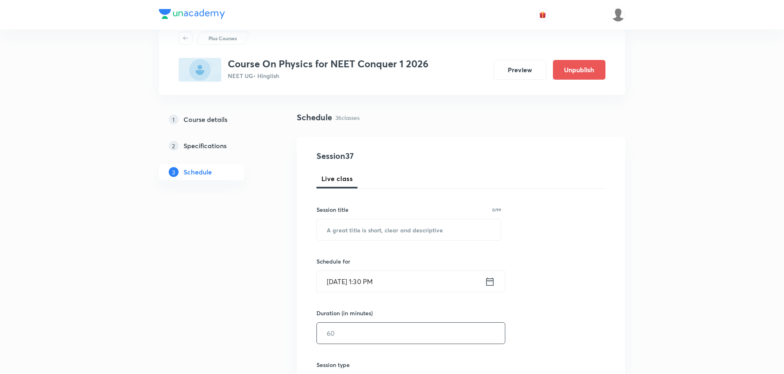
scroll to position [41, 0]
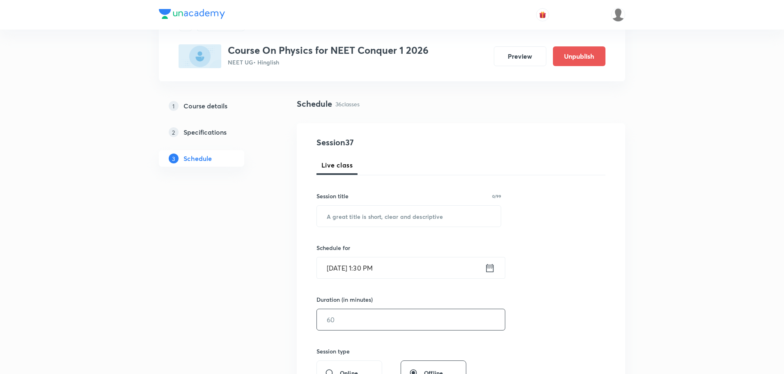
click at [364, 318] on input "text" at bounding box center [411, 319] width 188 height 21
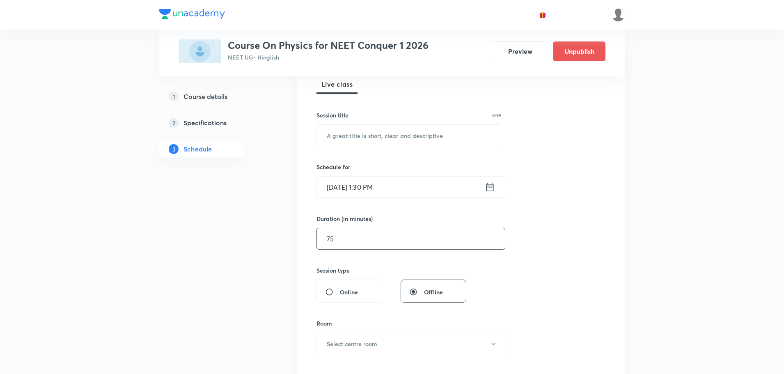
scroll to position [205, 0]
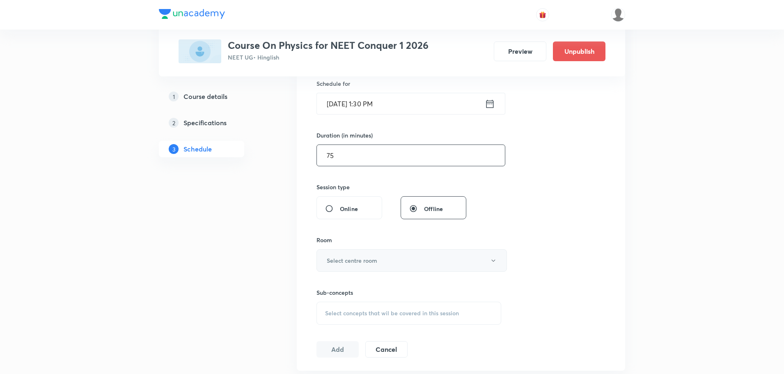
type input "75"
click at [347, 259] on h6 "Select centre room" at bounding box center [352, 260] width 50 height 9
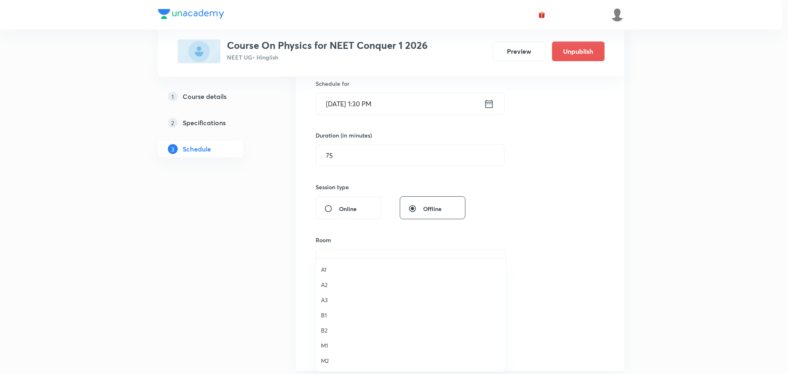
click at [326, 300] on span "A3" at bounding box center [411, 300] width 180 height 9
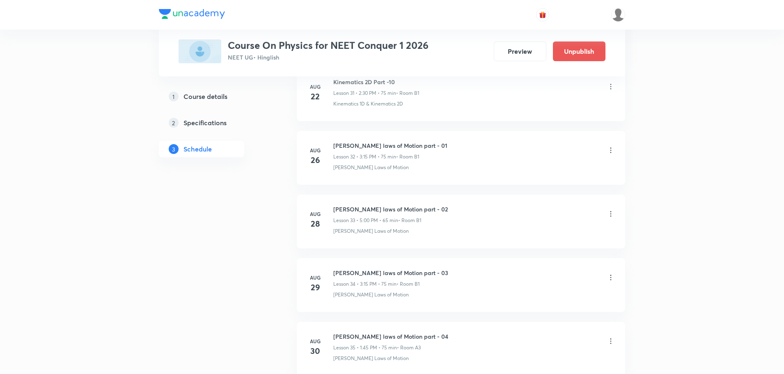
scroll to position [2575, 0]
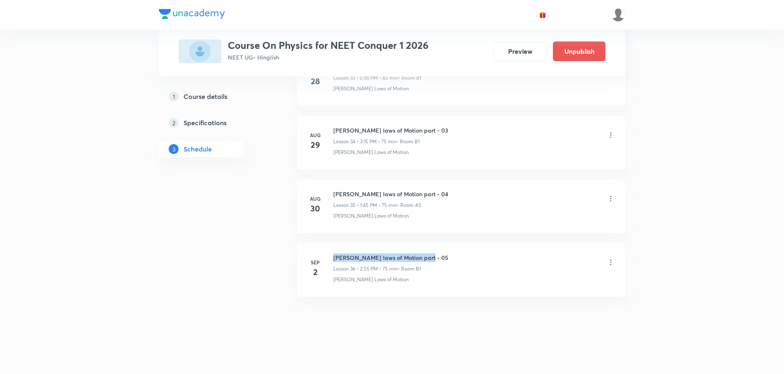
drag, startPoint x: 333, startPoint y: 259, endPoint x: 436, endPoint y: 259, distance: 103.0
click at [436, 259] on div "[PERSON_NAME] laws of Motion part - 05 Lesson 36 • 2:55 PM • 75 min • Room B1" at bounding box center [474, 262] width 282 height 19
copy h6 "[PERSON_NAME] laws of Motion part - 05"
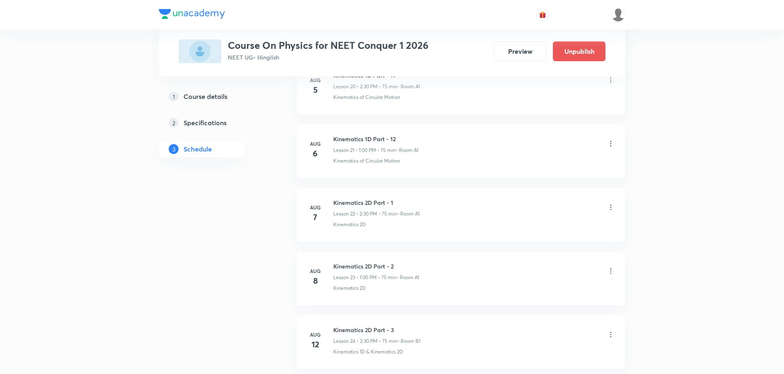
scroll to position [0, 0]
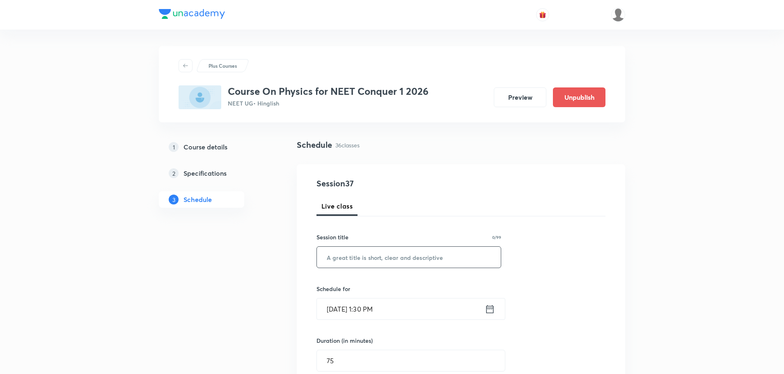
click at [367, 264] on input "text" at bounding box center [409, 257] width 184 height 21
paste input "[PERSON_NAME] laws of Motion part - 05"
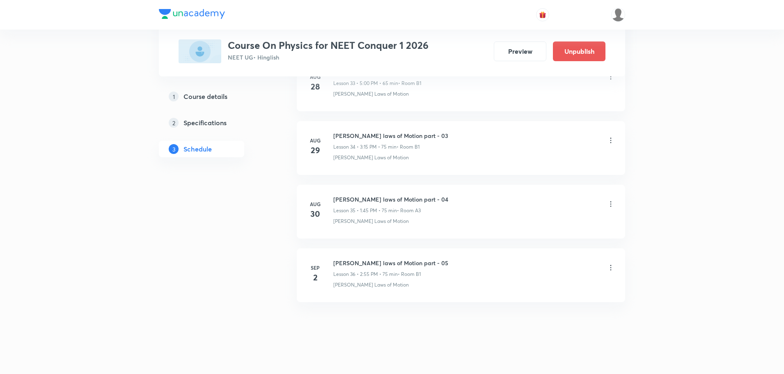
scroll to position [2575, 0]
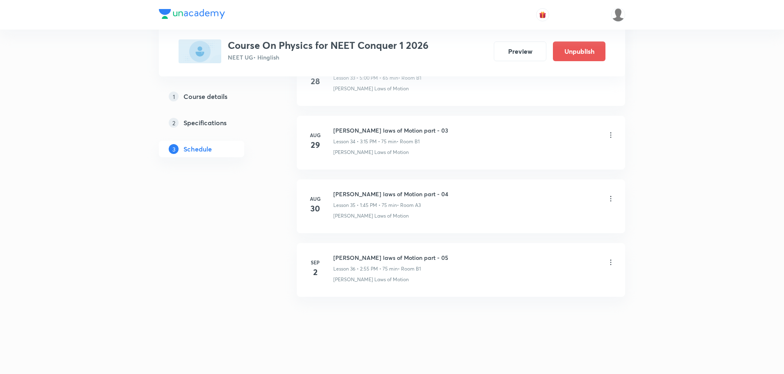
type input "[PERSON_NAME] laws of Motion part - 06"
drag, startPoint x: 333, startPoint y: 280, endPoint x: 405, endPoint y: 283, distance: 72.3
click at [405, 283] on div "[DATE] [PERSON_NAME] laws of Motion part - 05 Lesson 36 • 2:55 PM • 75 min • Ro…" at bounding box center [461, 268] width 308 height 30
copy p "[PERSON_NAME] Laws of Motion"
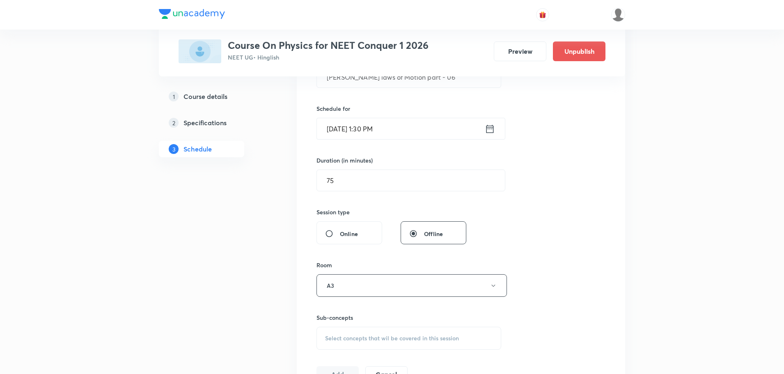
scroll to position [246, 0]
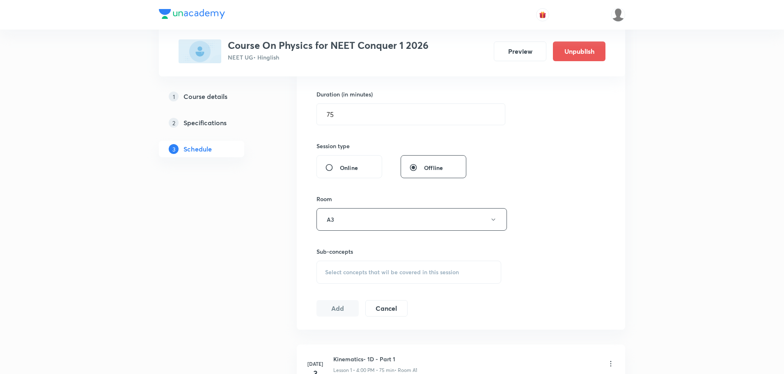
click at [355, 273] on span "Select concepts that wil be covered in this session" at bounding box center [392, 272] width 134 height 7
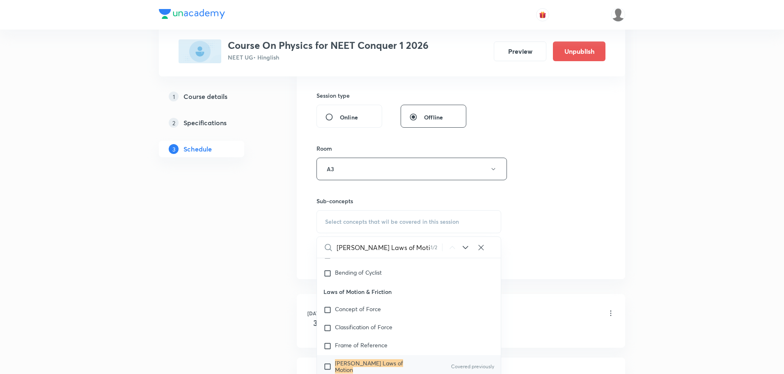
scroll to position [369, 0]
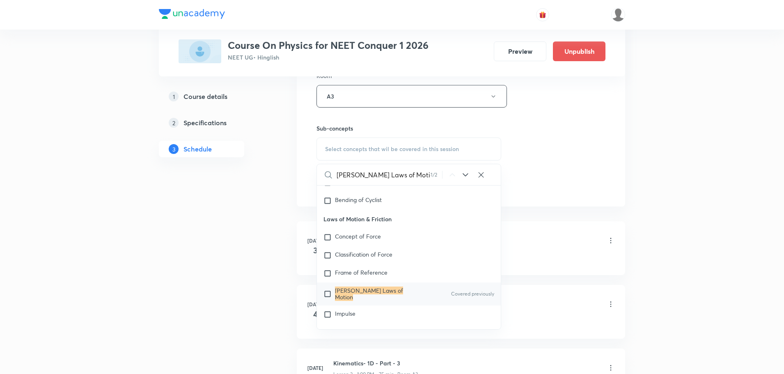
type input "[PERSON_NAME] Laws of Motion"
click at [324, 289] on input "checkbox" at bounding box center [329, 293] width 11 height 13
checkbox input "true"
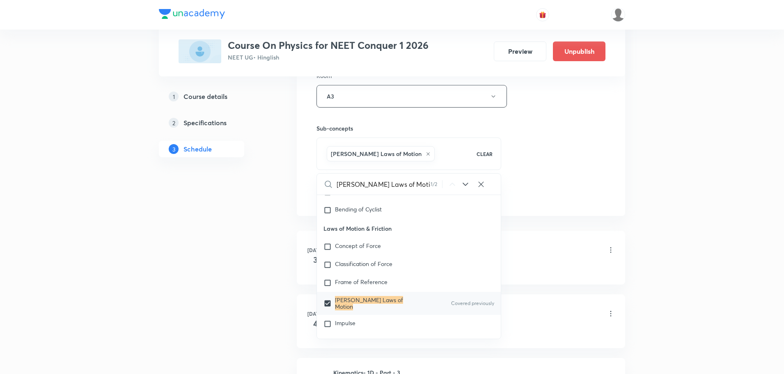
drag, startPoint x: 213, startPoint y: 297, endPoint x: 220, endPoint y: 292, distance: 9.5
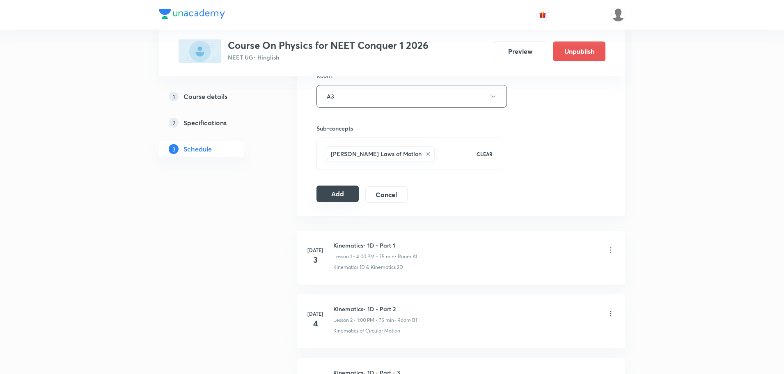
click at [343, 197] on button "Add" at bounding box center [338, 194] width 42 height 16
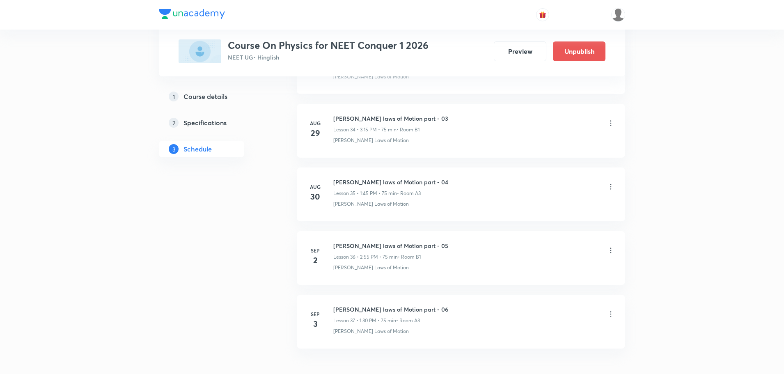
scroll to position [2261, 0]
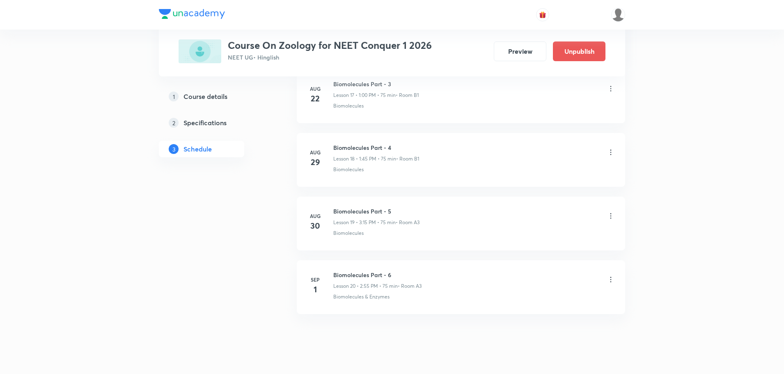
scroll to position [1557, 0]
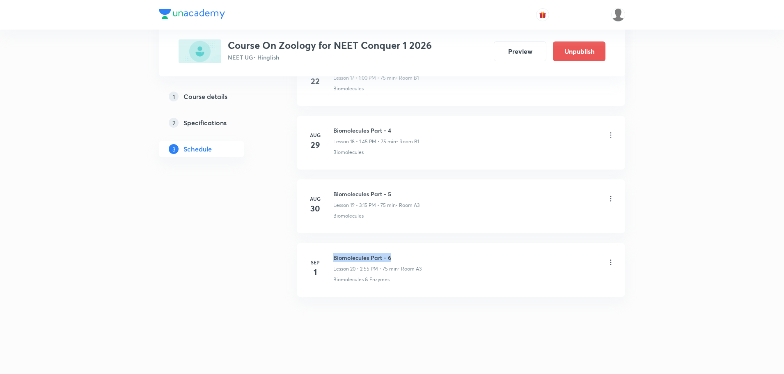
drag, startPoint x: 335, startPoint y: 258, endPoint x: 404, endPoint y: 258, distance: 69.4
click at [404, 258] on h6 "Biomolecules Part - 6" at bounding box center [377, 257] width 88 height 9
copy h6 "Biomolecules Part - 6"
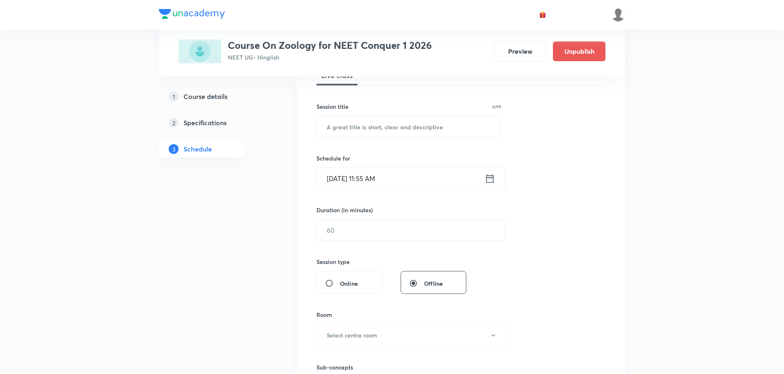
scroll to position [65, 0]
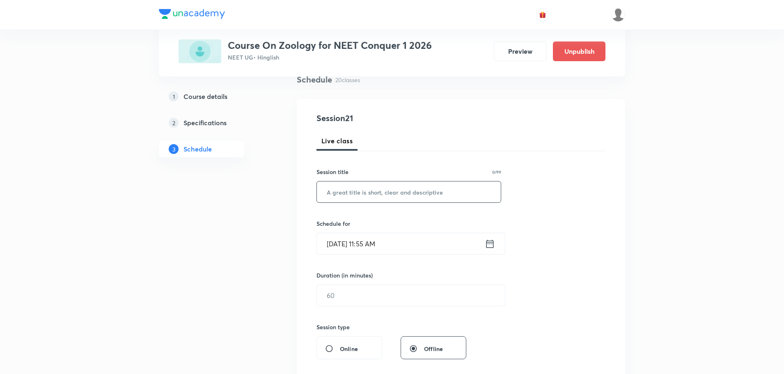
click at [374, 195] on input "text" at bounding box center [409, 191] width 184 height 21
paste input "Biomolecules Part - 6"
type input "Biomolecules Part - 7"
click at [330, 246] on input "[DATE] 11:55 AM" at bounding box center [401, 243] width 168 height 21
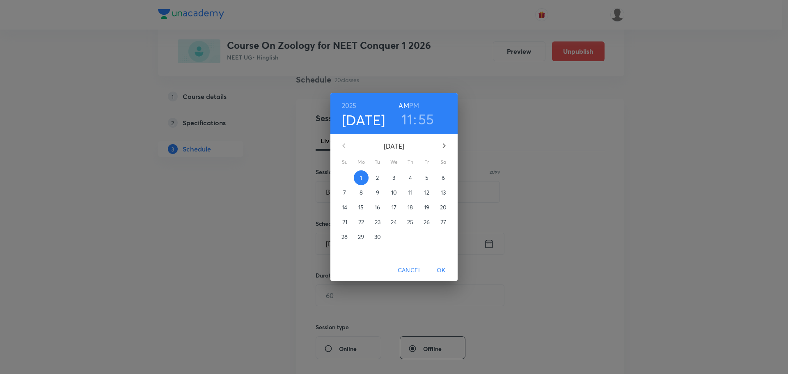
click at [392, 178] on span "3" at bounding box center [394, 178] width 15 height 8
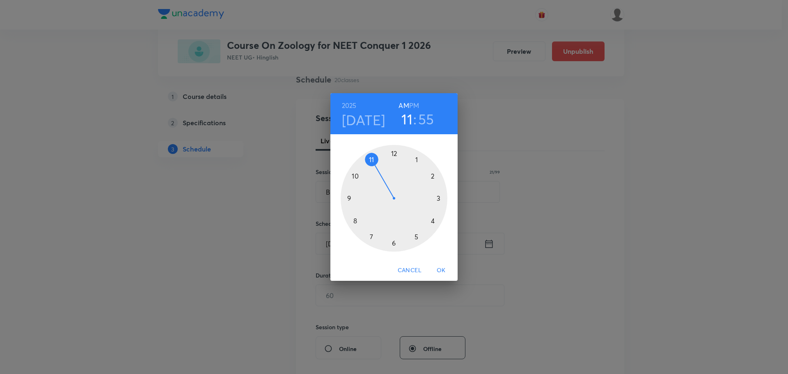
click at [416, 107] on h6 "PM" at bounding box center [414, 105] width 10 height 11
click at [432, 177] on div at bounding box center [394, 198] width 107 height 107
click at [443, 270] on span "OK" at bounding box center [441, 270] width 20 height 10
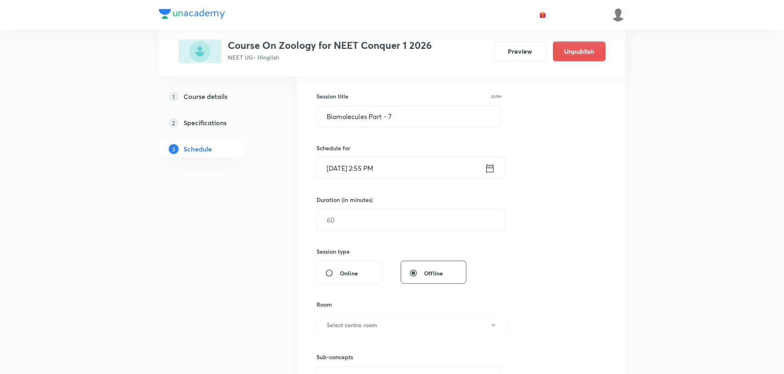
scroll to position [147, 0]
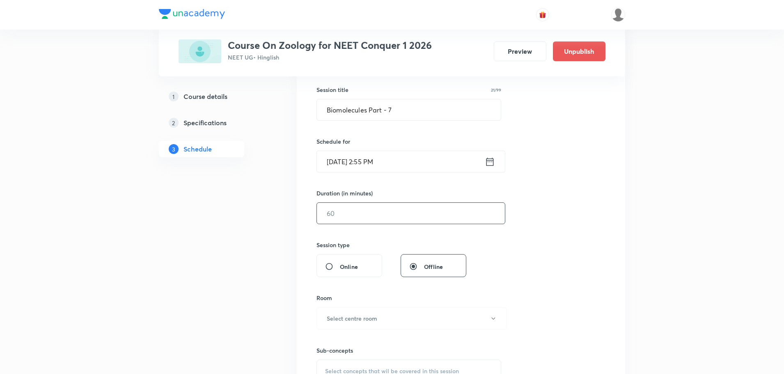
click at [368, 216] on input "text" at bounding box center [411, 213] width 188 height 21
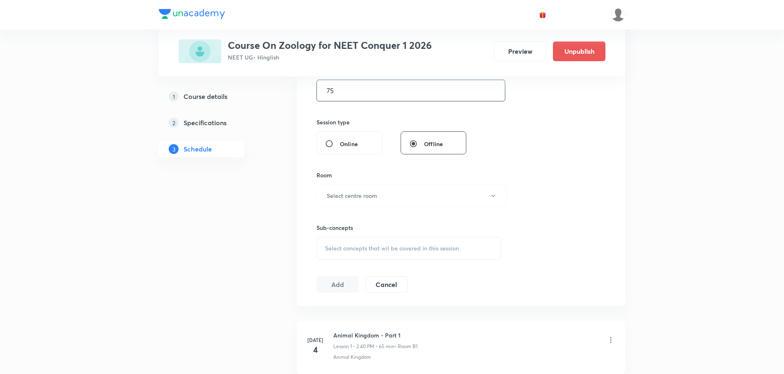
scroll to position [271, 0]
type input "75"
click at [356, 199] on h6 "Select centre room" at bounding box center [352, 195] width 50 height 9
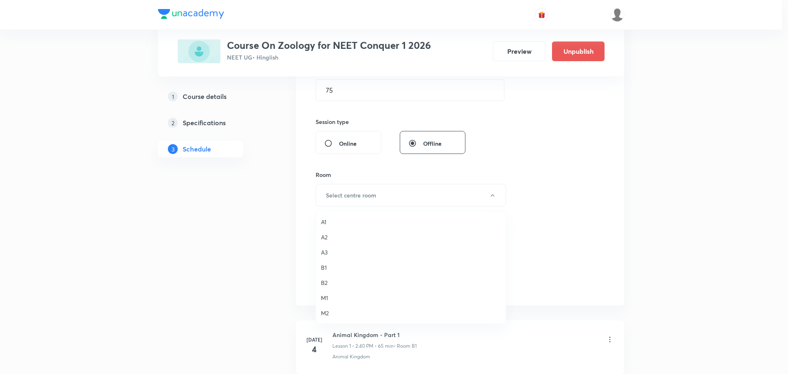
click at [331, 252] on span "A3" at bounding box center [411, 252] width 180 height 9
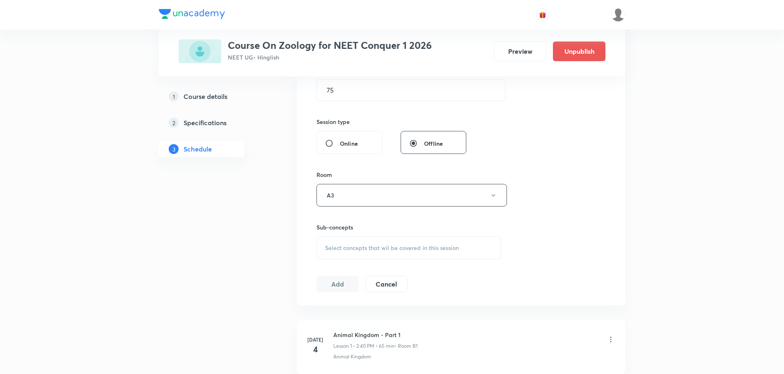
click at [383, 246] on span "Select concepts that wil be covered in this session" at bounding box center [392, 248] width 134 height 7
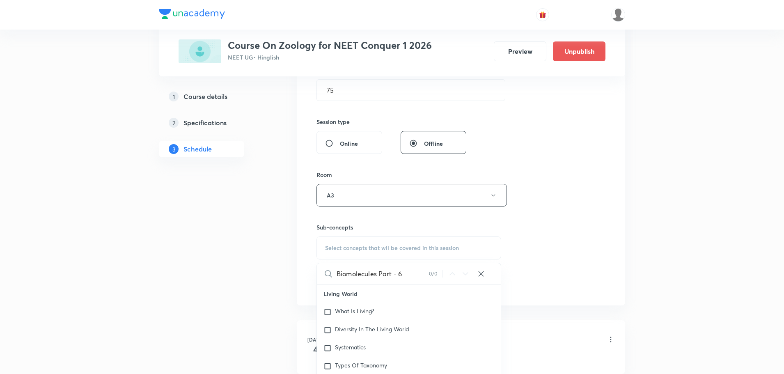
click at [414, 243] on div "Select concepts that wil be covered in this session" at bounding box center [409, 247] width 185 height 23
drag, startPoint x: 379, startPoint y: 276, endPoint x: 441, endPoint y: 273, distance: 61.6
click at [449, 276] on div "Biomolecules Part - 6 0 / 0 ​" at bounding box center [409, 273] width 184 height 21
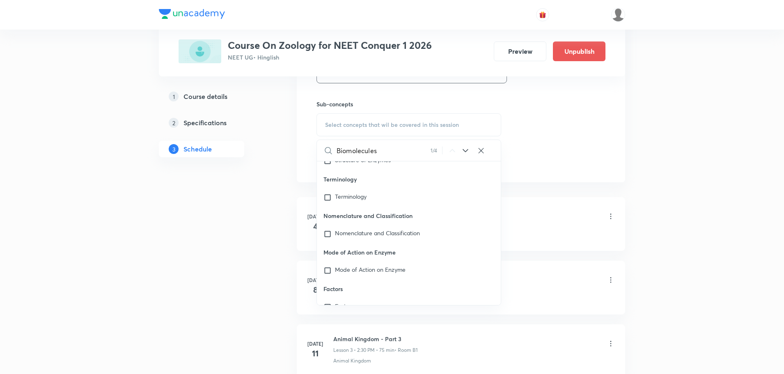
scroll to position [33508, 0]
type input "Biomolecules"
click at [323, 280] on div "Biomolecules Covered previously" at bounding box center [409, 289] width 184 height 18
checkbox input "true"
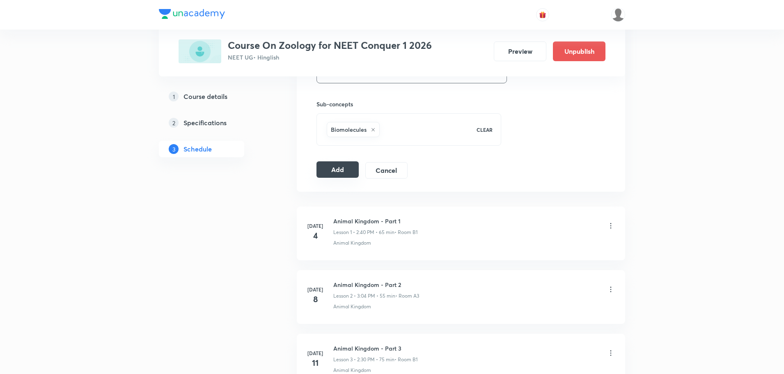
click at [344, 169] on button "Add" at bounding box center [338, 169] width 42 height 16
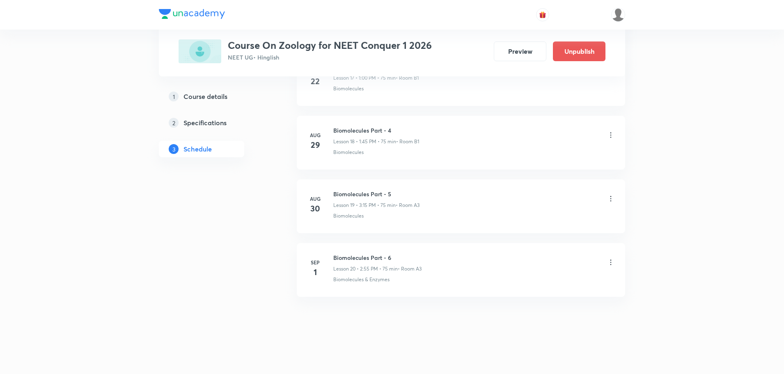
scroll to position [1179, 0]
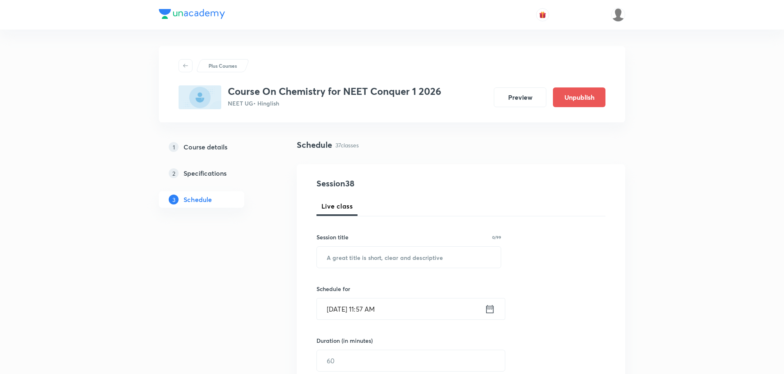
click at [334, 310] on input "[DATE] 11:57 AM" at bounding box center [401, 308] width 168 height 21
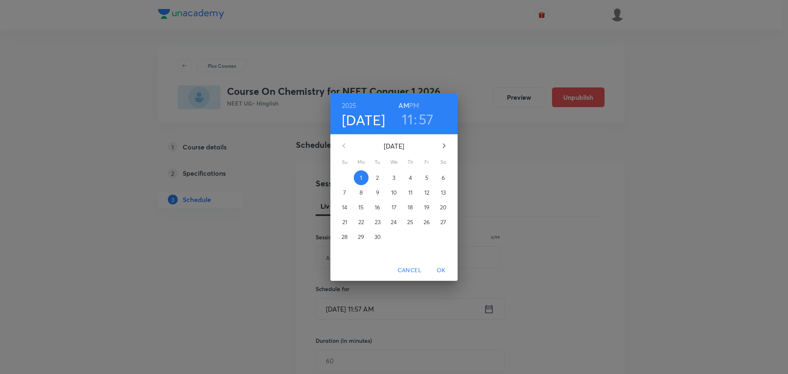
click at [415, 107] on h6 "PM" at bounding box center [414, 105] width 10 height 11
click at [394, 178] on p "3" at bounding box center [393, 178] width 3 height 8
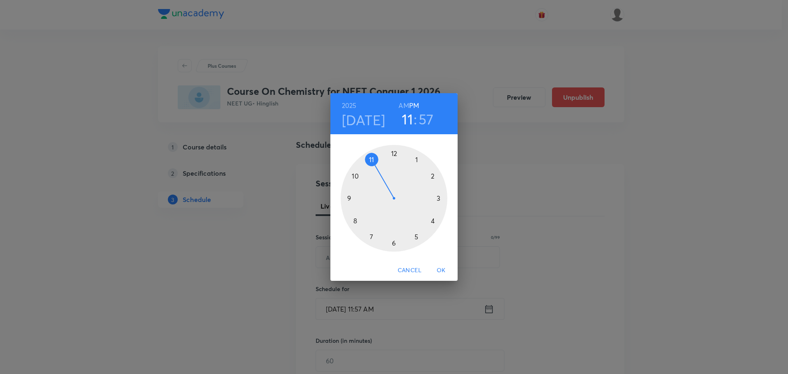
click at [431, 221] on div at bounding box center [394, 198] width 107 height 107
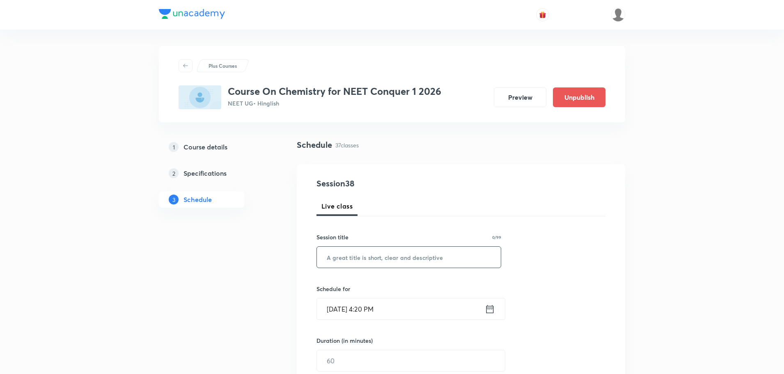
click at [392, 253] on input "text" at bounding box center [409, 257] width 184 height 21
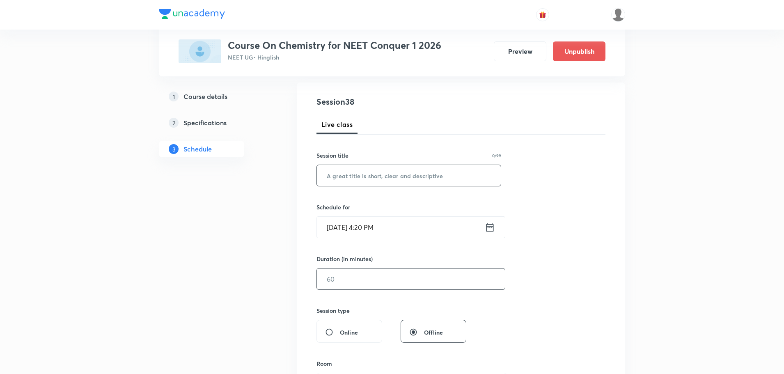
scroll to position [82, 0]
click at [368, 279] on input "text" at bounding box center [411, 278] width 188 height 21
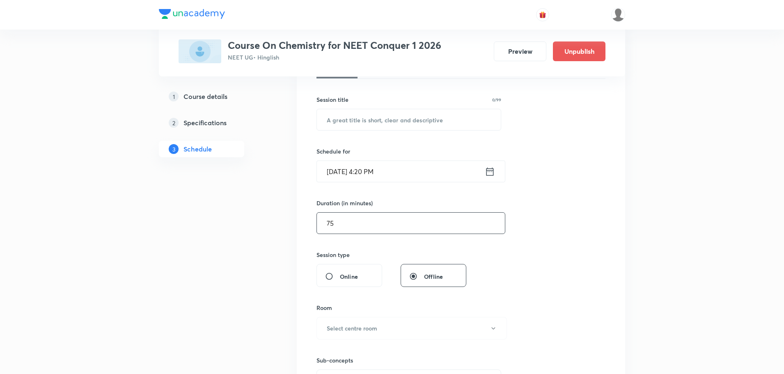
scroll to position [246, 0]
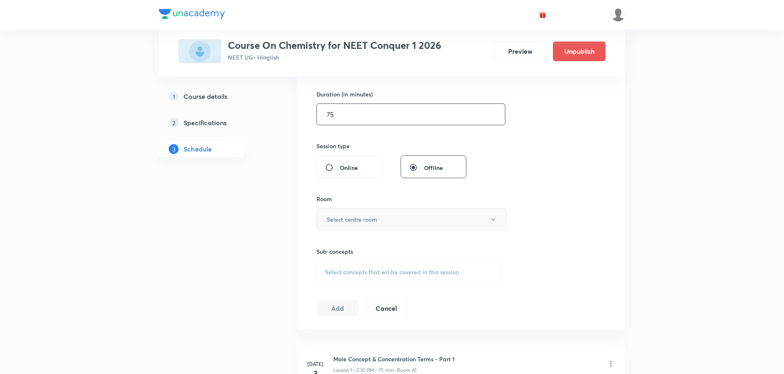
type input "75"
click at [360, 222] on h6 "Select centre room" at bounding box center [352, 219] width 50 height 9
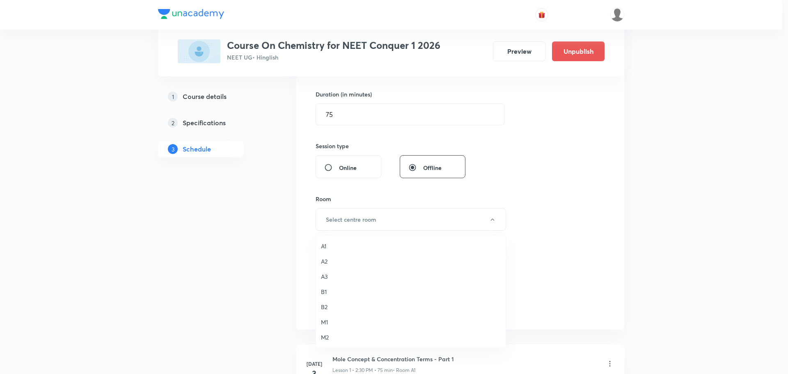
click at [324, 271] on li "A3" at bounding box center [411, 276] width 190 height 15
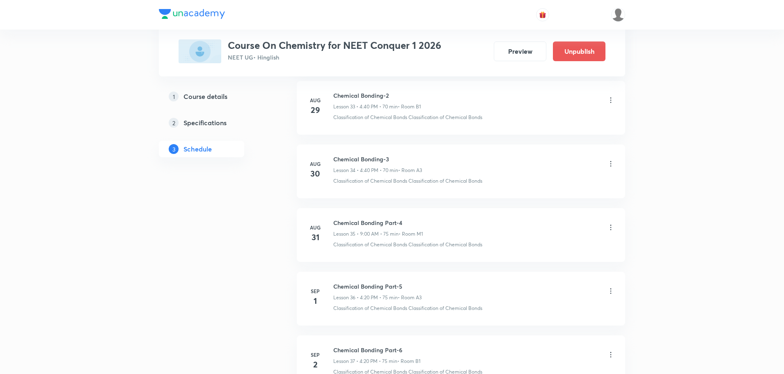
scroll to position [2639, 0]
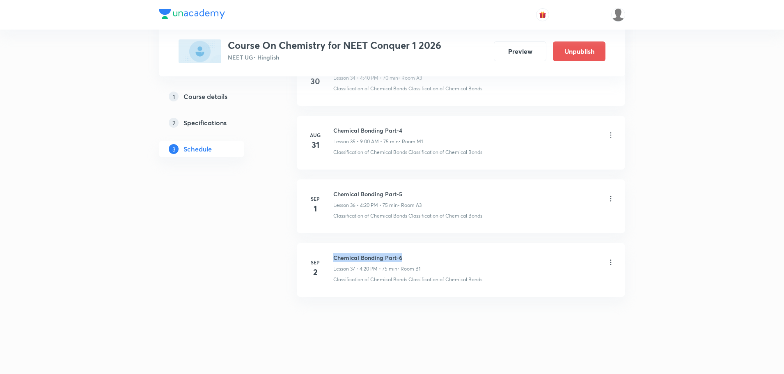
drag, startPoint x: 334, startPoint y: 258, endPoint x: 417, endPoint y: 257, distance: 82.9
click at [417, 257] on h6 "Chemical Bonding Part-6" at bounding box center [376, 257] width 87 height 9
copy h6 "Chemical Bonding Part-6"
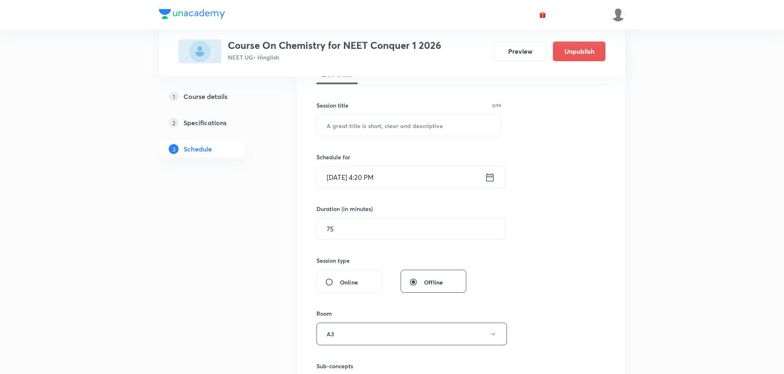
scroll to position [63, 0]
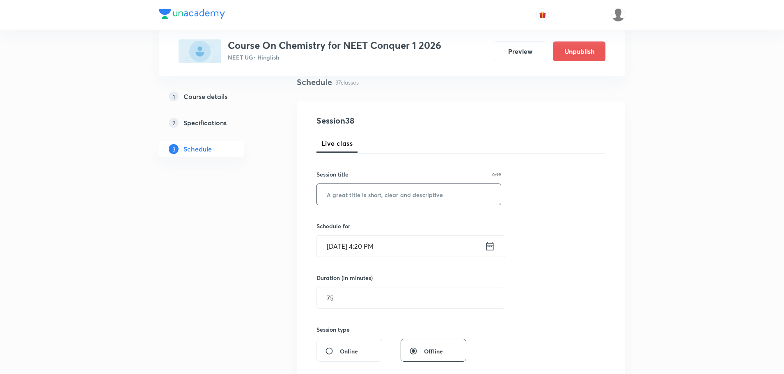
click at [360, 201] on input "text" at bounding box center [409, 194] width 184 height 21
paste input "Chemical Bonding Part-6"
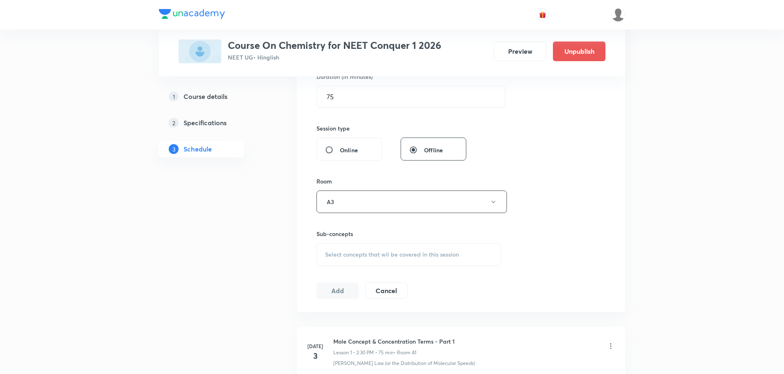
scroll to position [268, 0]
type input "Chemical Bonding Part-7"
click at [349, 243] on div "Select concepts that wil be covered in this session" at bounding box center [409, 250] width 185 height 23
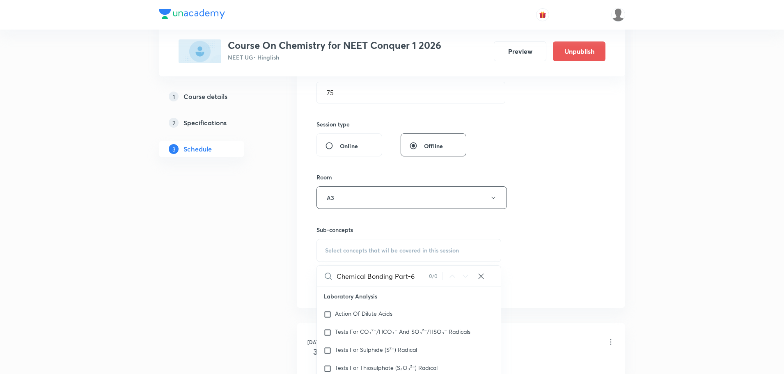
drag, startPoint x: 393, startPoint y: 276, endPoint x: 450, endPoint y: 273, distance: 56.8
click at [450, 273] on div "Chemical Bonding Part-6 0 / 0 ​" at bounding box center [409, 276] width 184 height 21
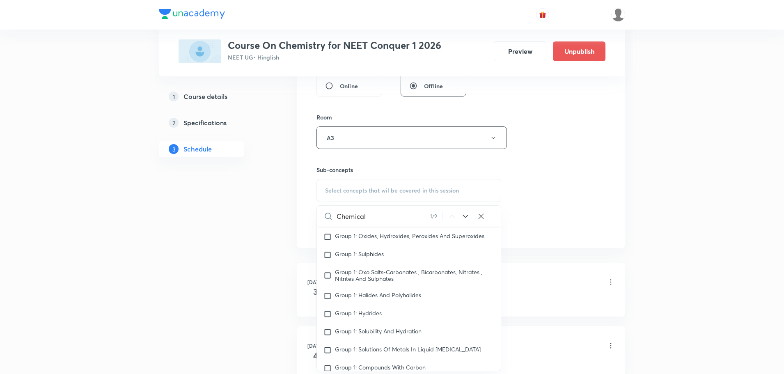
scroll to position [1058, 0]
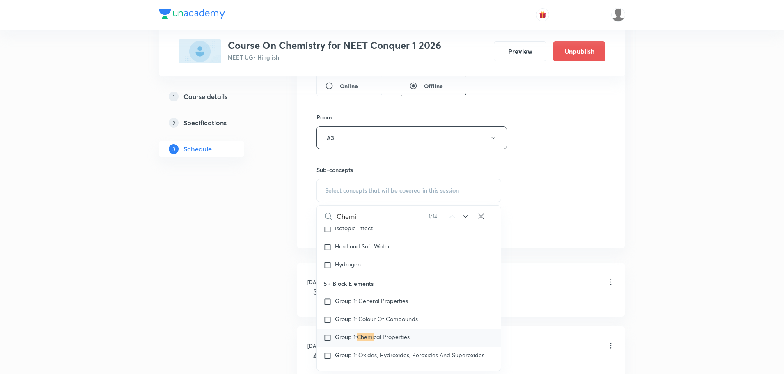
type input "Chemi"
click at [463, 218] on icon at bounding box center [466, 216] width 10 height 10
click at [464, 218] on icon at bounding box center [466, 216] width 10 height 10
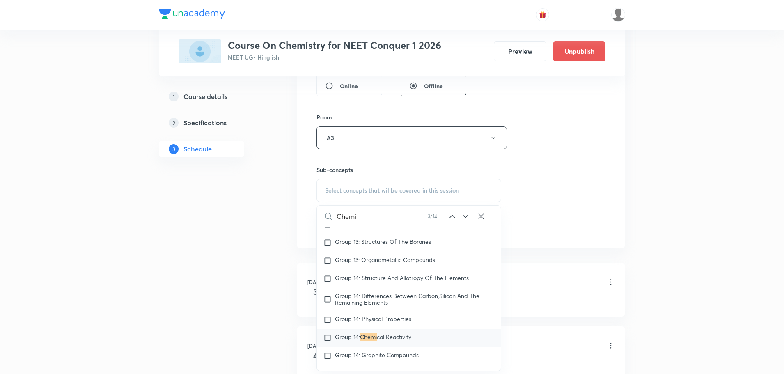
click at [464, 218] on icon at bounding box center [466, 216] width 10 height 10
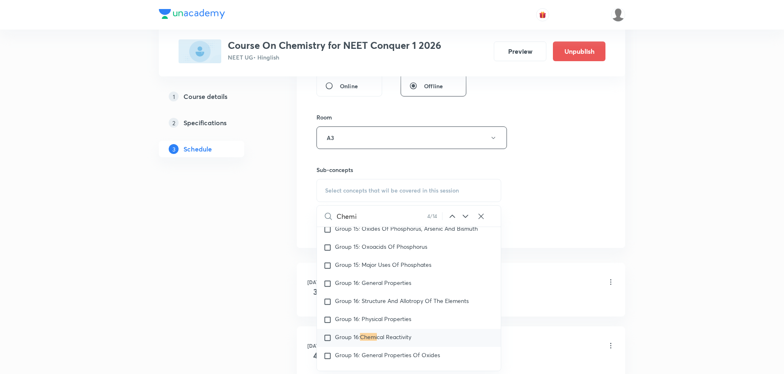
click at [464, 218] on icon at bounding box center [466, 216] width 10 height 10
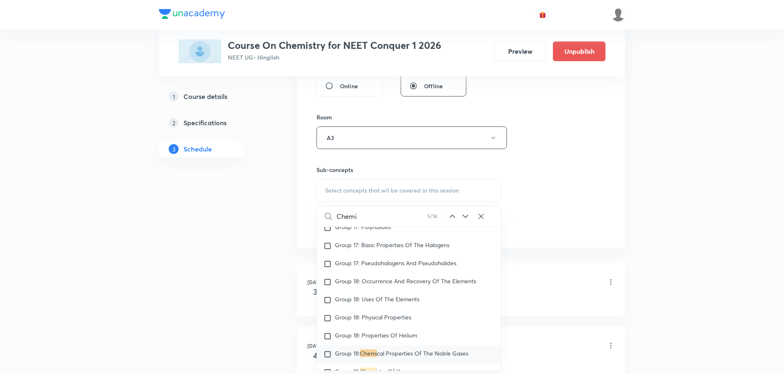
scroll to position [3135, 0]
click at [464, 218] on icon at bounding box center [466, 216] width 10 height 10
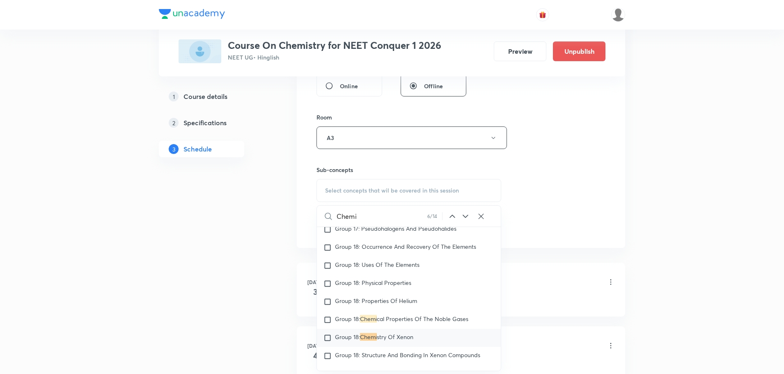
click at [465, 215] on icon at bounding box center [466, 216] width 10 height 10
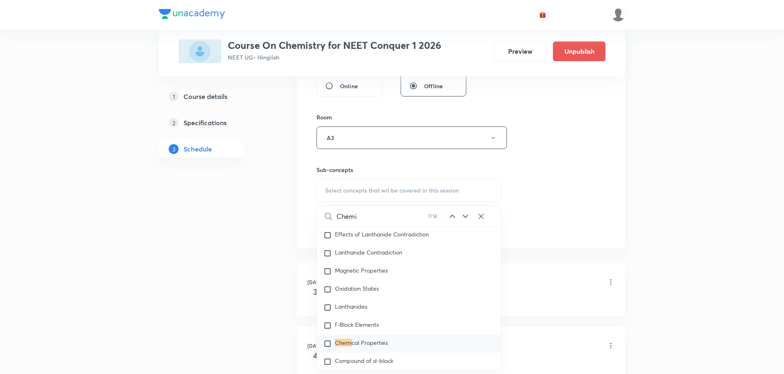
scroll to position [3876, 0]
click at [464, 213] on icon at bounding box center [466, 216] width 10 height 10
click at [464, 215] on icon at bounding box center [465, 216] width 5 height 3
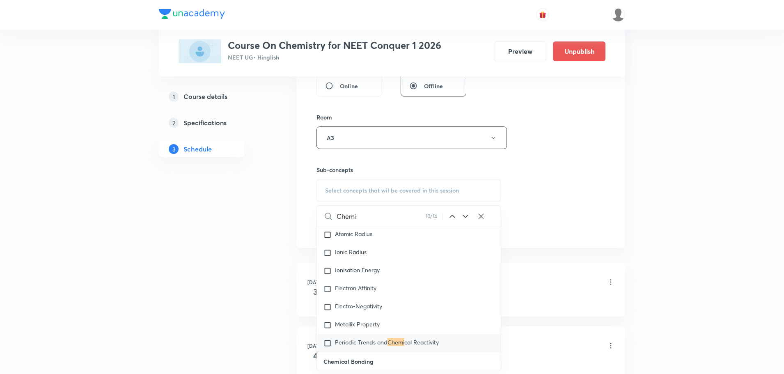
click at [464, 215] on icon at bounding box center [465, 216] width 5 height 3
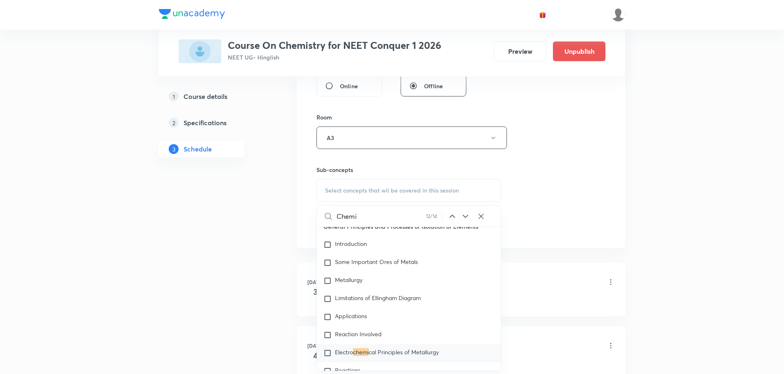
scroll to position [5622, 0]
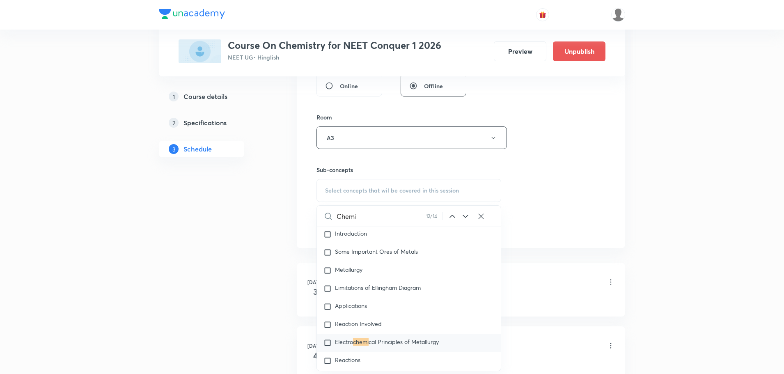
click at [456, 218] on icon at bounding box center [452, 216] width 10 height 10
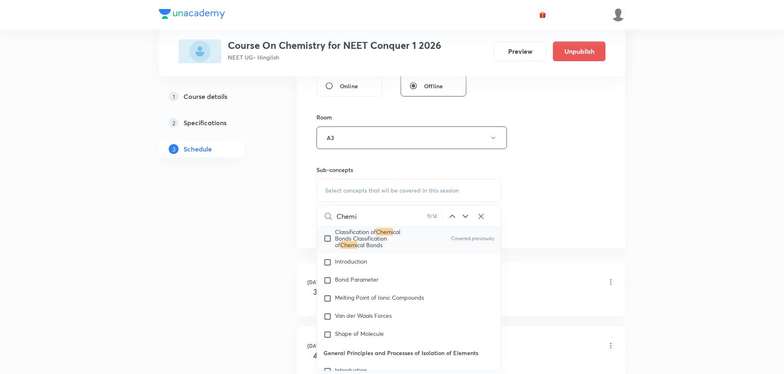
scroll to position [5374, 0]
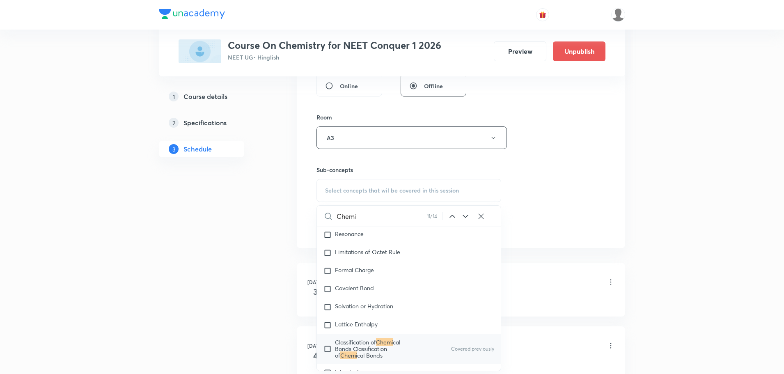
click at [329, 340] on input "checkbox" at bounding box center [329, 349] width 11 height 20
checkbox input "true"
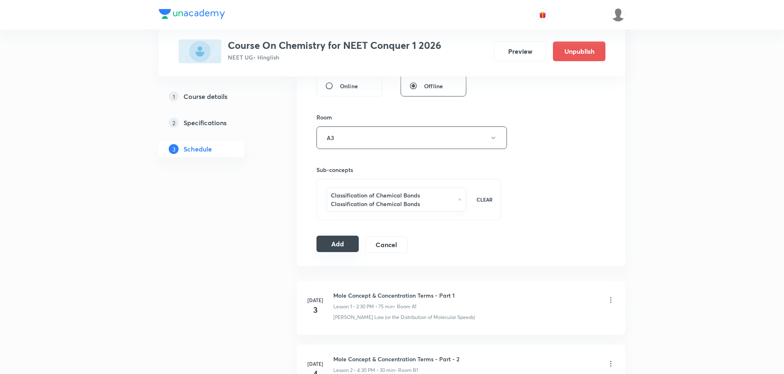
click at [342, 243] on button "Add" at bounding box center [338, 244] width 42 height 16
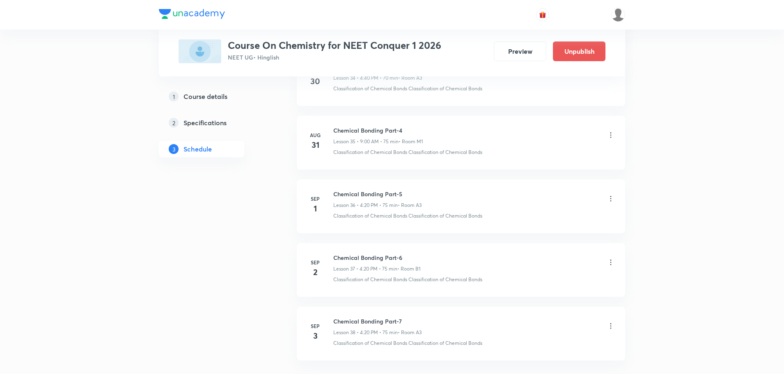
scroll to position [2302, 0]
